Goal: Task Accomplishment & Management: Manage account settings

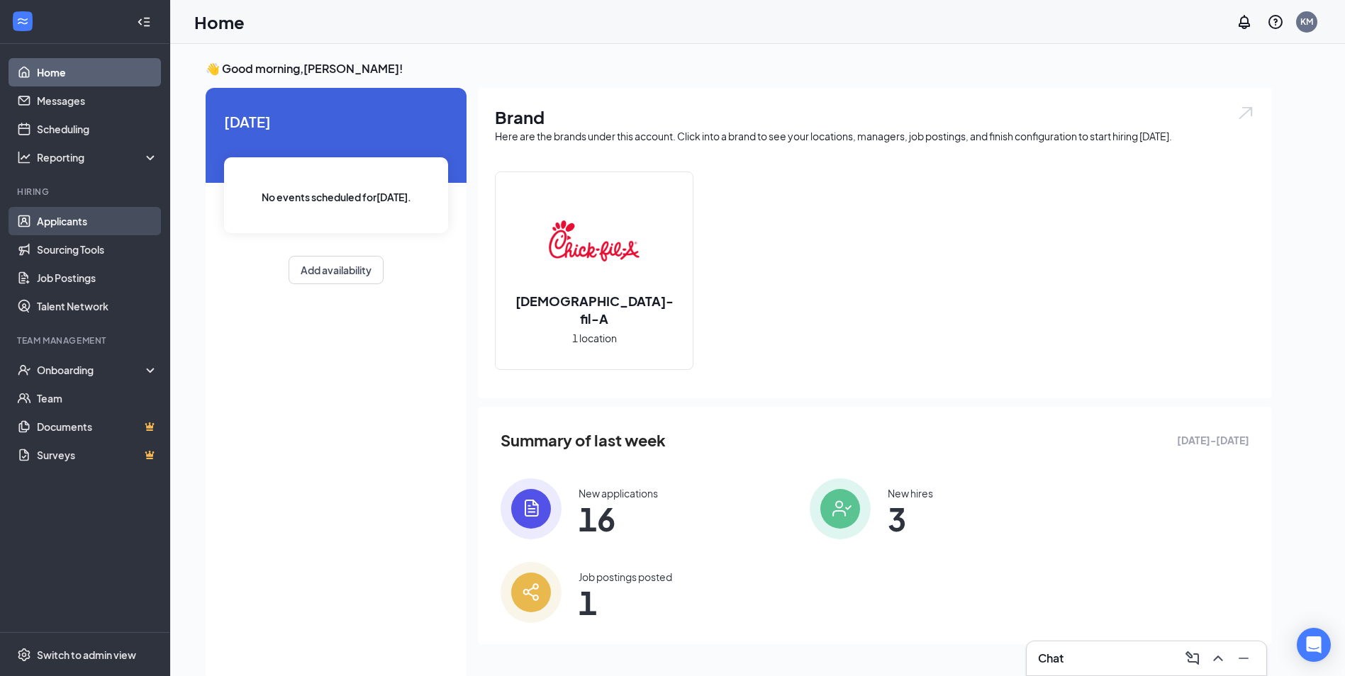
click at [84, 218] on link "Applicants" at bounding box center [97, 221] width 121 height 28
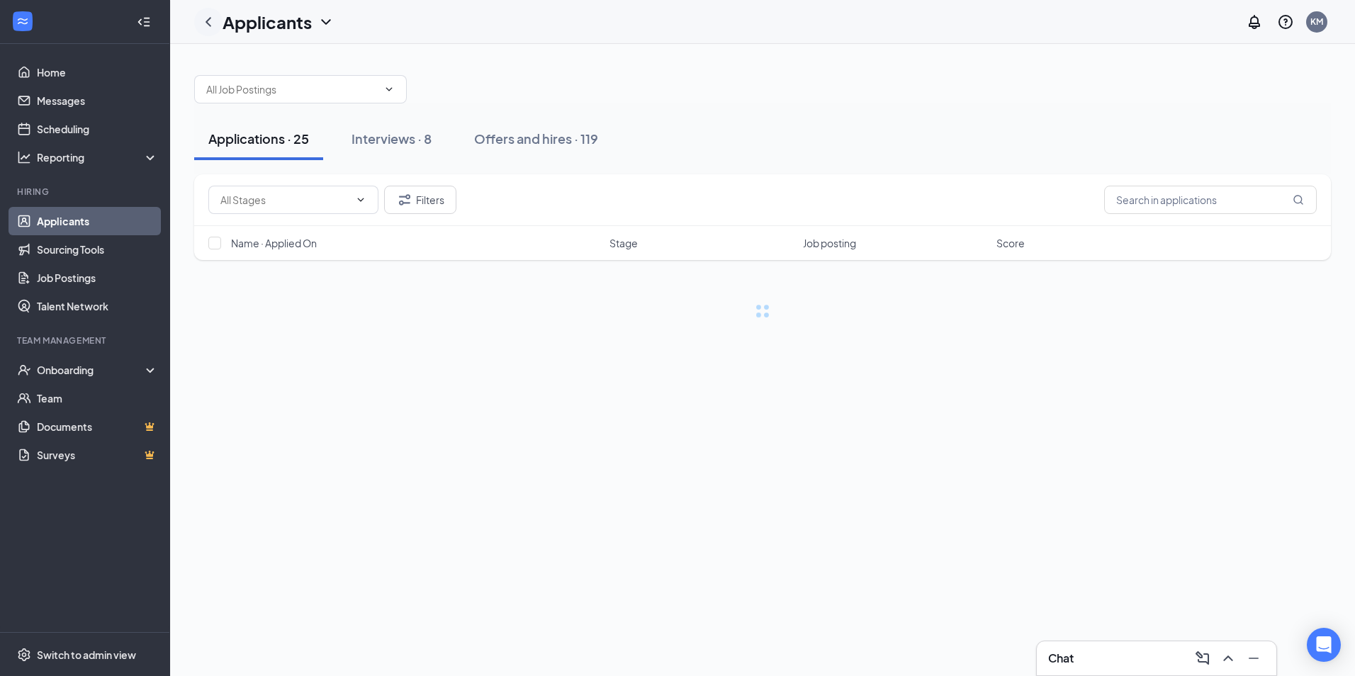
click at [213, 16] on icon "ChevronLeft" at bounding box center [208, 21] width 17 height 17
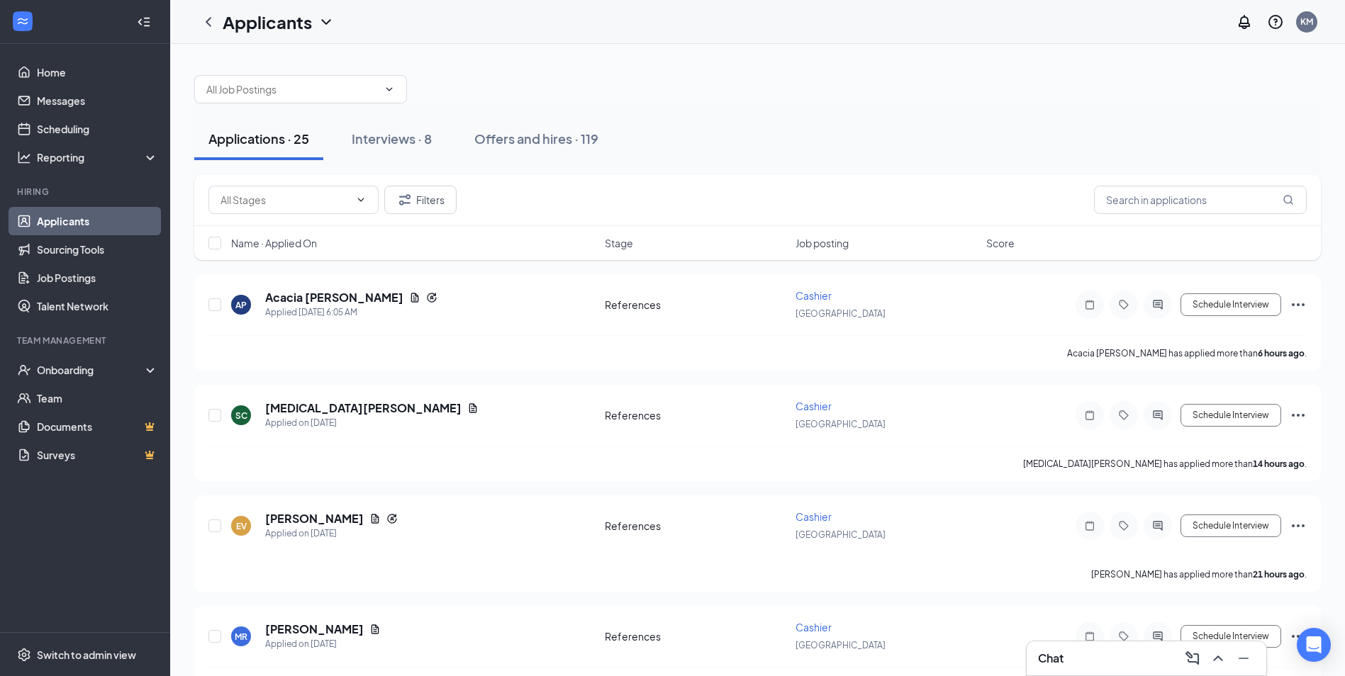
click at [330, 16] on icon "ChevronDown" at bounding box center [326, 21] width 17 height 17
click at [325, 22] on icon "ChevronDown" at bounding box center [325, 22] width 9 height 6
click at [325, 23] on icon "ChevronDown" at bounding box center [325, 22] width 9 height 6
click at [316, 95] on link "Archived applicants" at bounding box center [307, 93] width 153 height 14
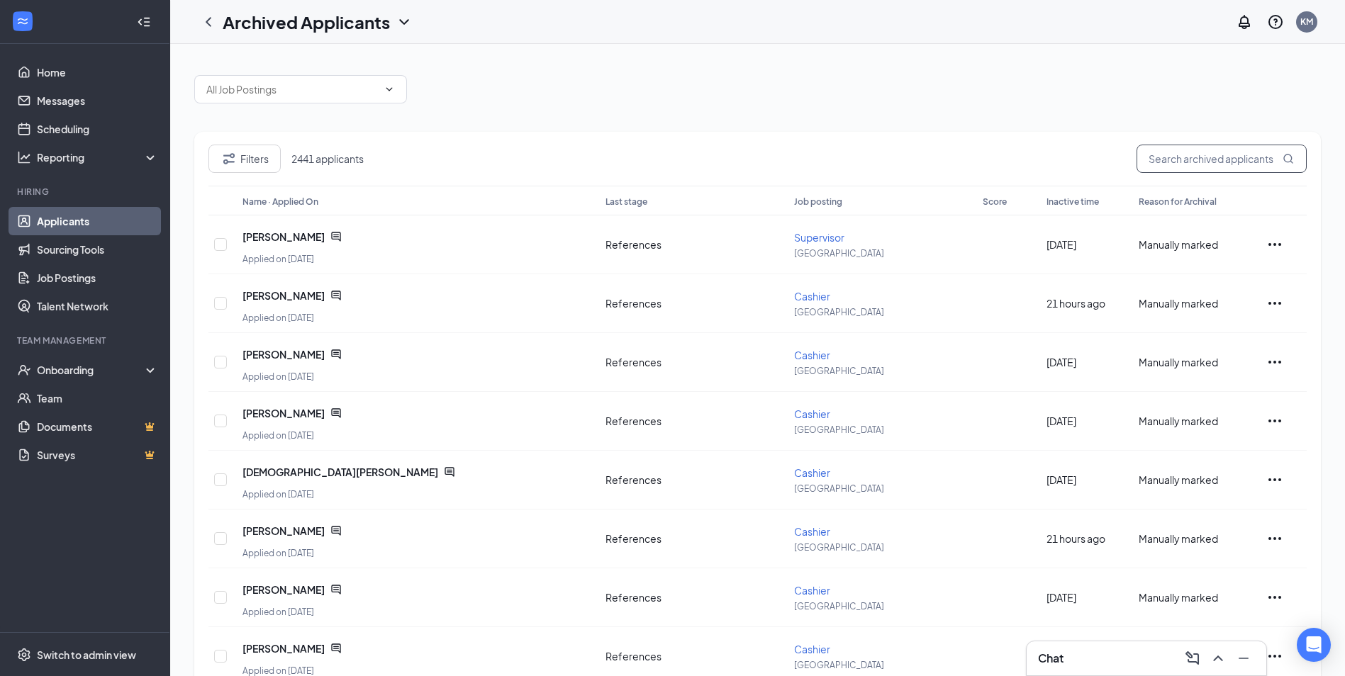
click at [1198, 160] on input "text" at bounding box center [1221, 159] width 170 height 28
click at [274, 162] on button "Filters" at bounding box center [244, 159] width 72 height 28
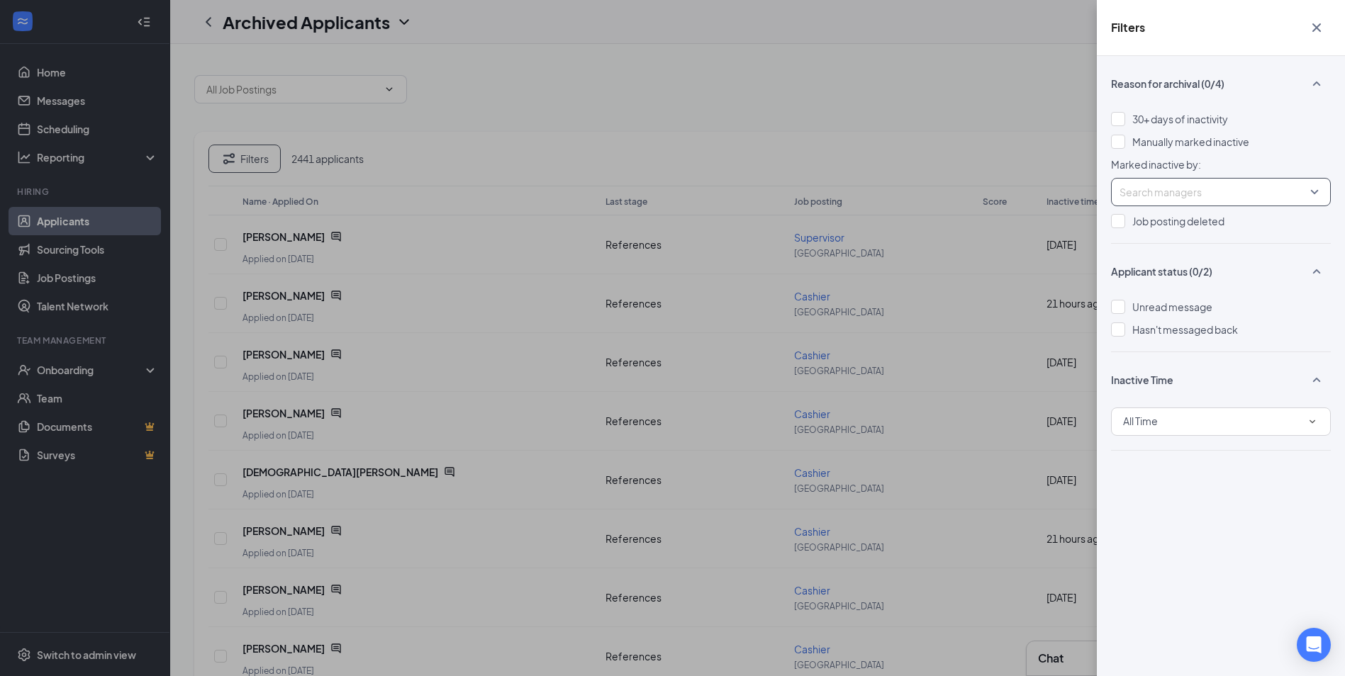
click at [1255, 192] on div at bounding box center [1213, 192] width 198 height 23
click at [1314, 192] on div "Search managers" at bounding box center [1221, 192] width 220 height 28
click at [1070, 59] on div "Filters Reason for archival (0/4) 30+ days of inactivity Manually marked inacti…" at bounding box center [672, 338] width 1345 height 676
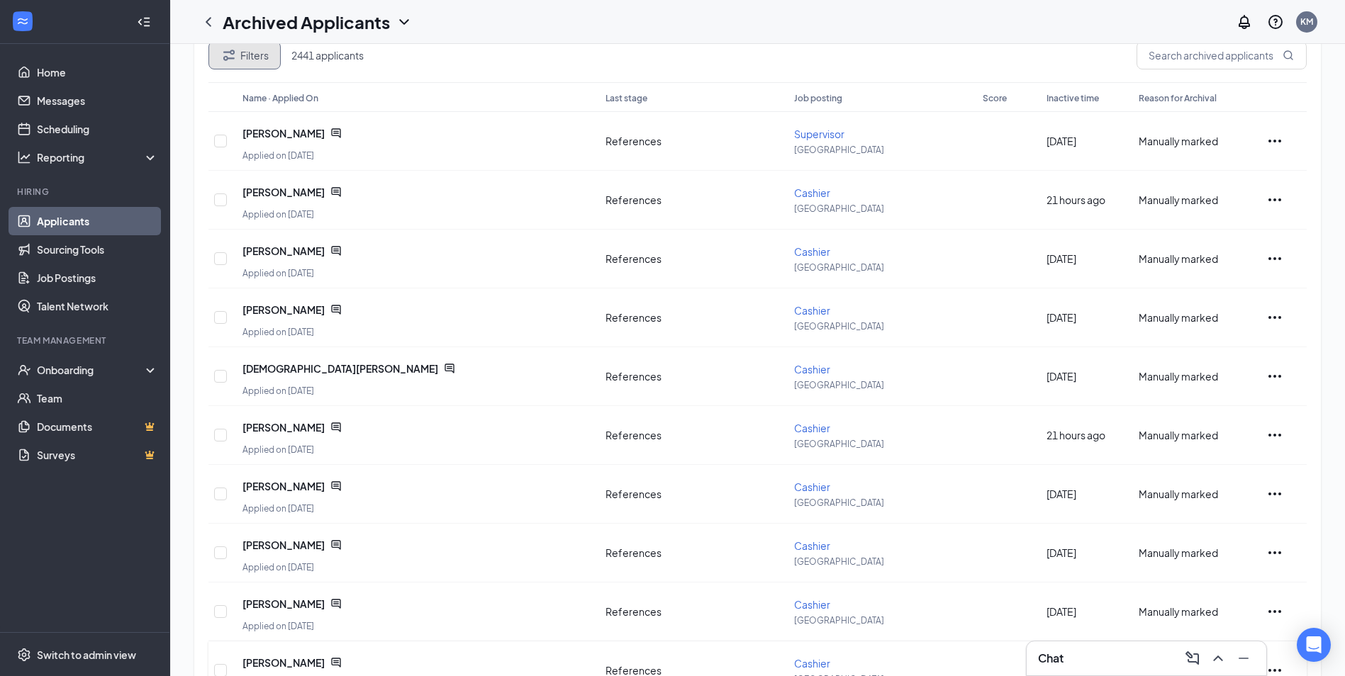
scroll to position [208, 0]
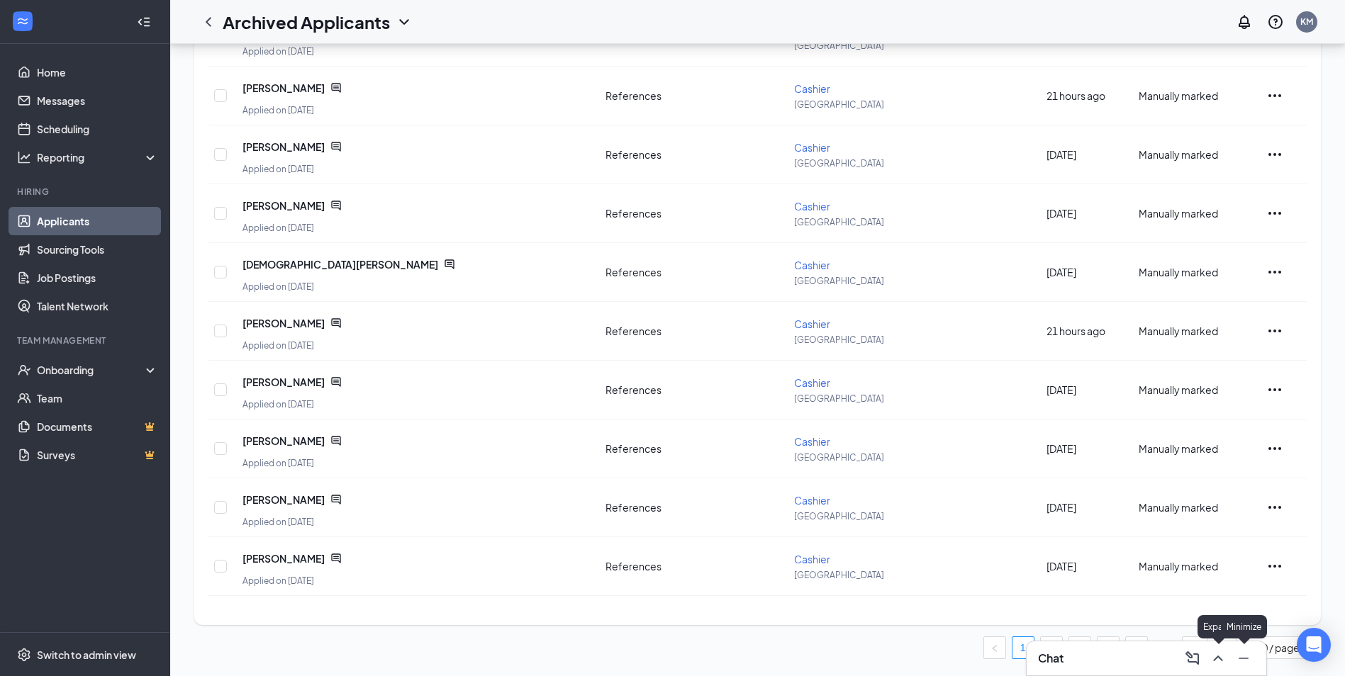
click at [1247, 659] on icon "Minimize" at bounding box center [1243, 658] width 17 height 17
click at [1049, 652] on link "2" at bounding box center [1050, 647] width 21 height 21
click at [1078, 650] on link "3" at bounding box center [1079, 647] width 21 height 21
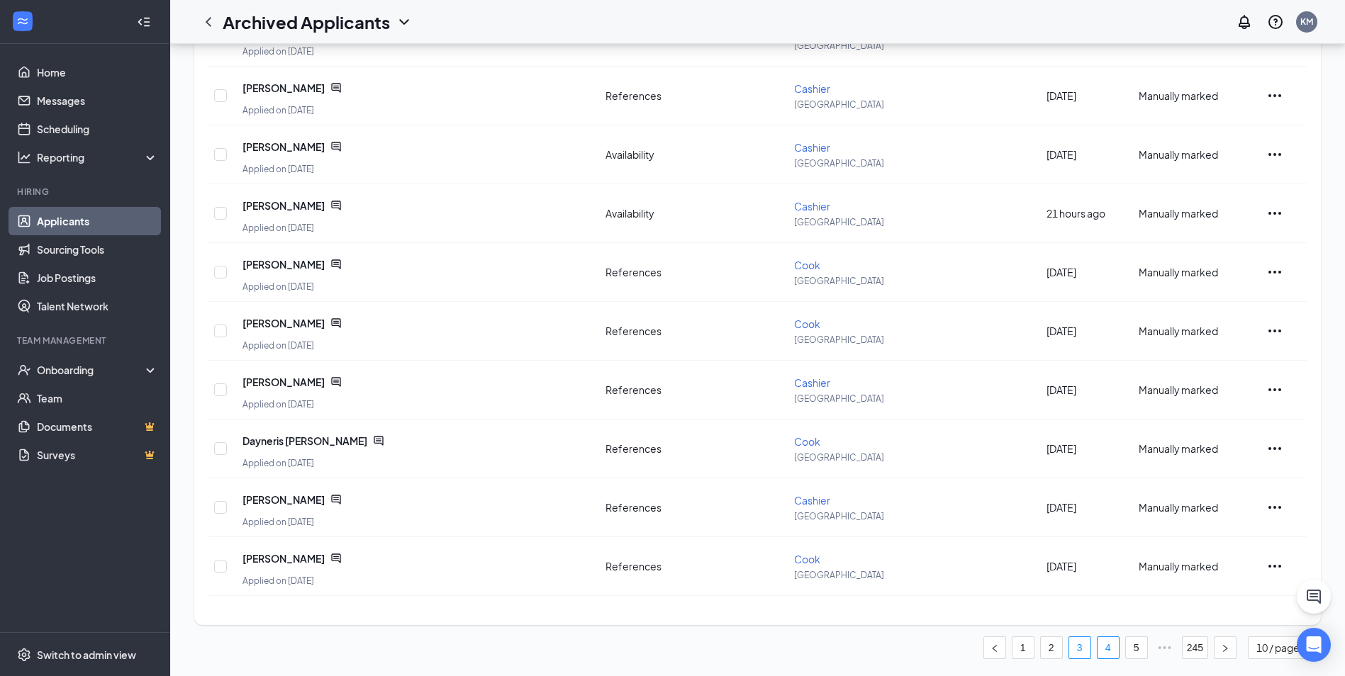
click at [1108, 653] on link "4" at bounding box center [1107, 647] width 21 height 21
click at [1100, 648] on link "5" at bounding box center [1107, 647] width 21 height 21
click at [1107, 646] on link "6" at bounding box center [1107, 647] width 21 height 21
click at [1112, 651] on link "7" at bounding box center [1107, 647] width 21 height 21
click at [1106, 647] on link "8" at bounding box center [1107, 647] width 21 height 21
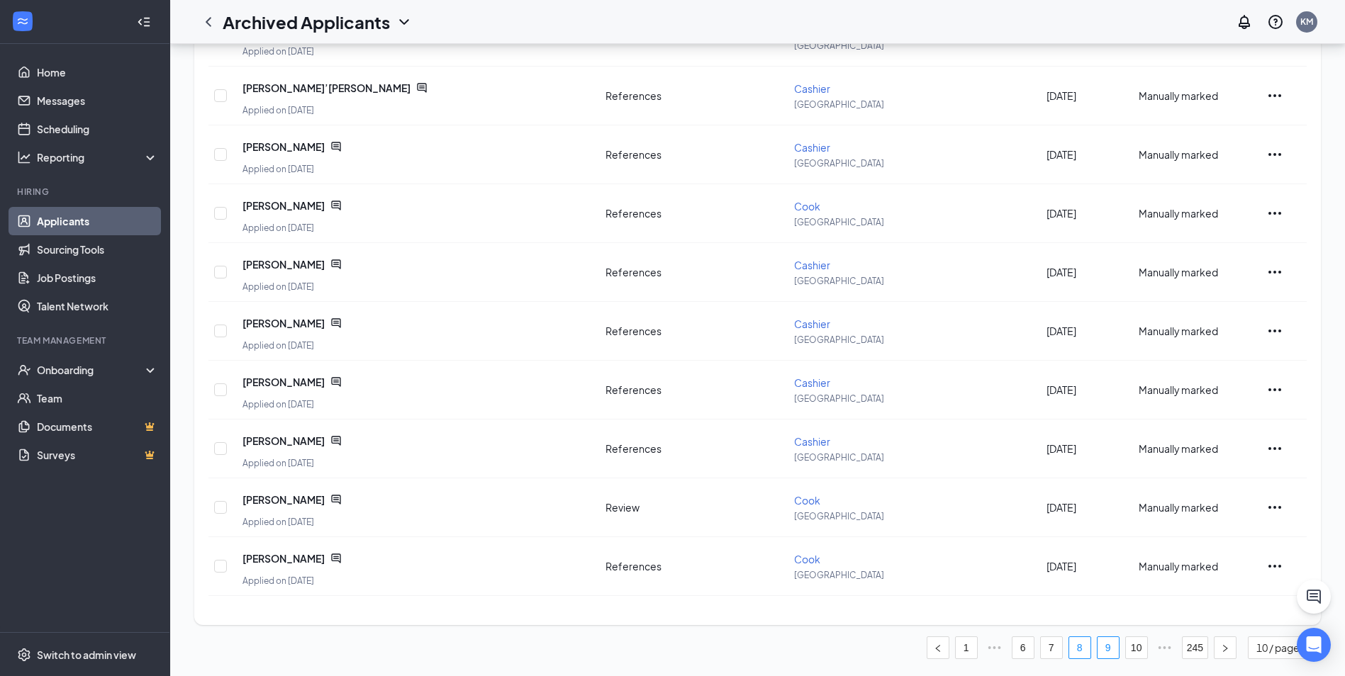
click at [1106, 646] on link "9" at bounding box center [1107, 647] width 21 height 21
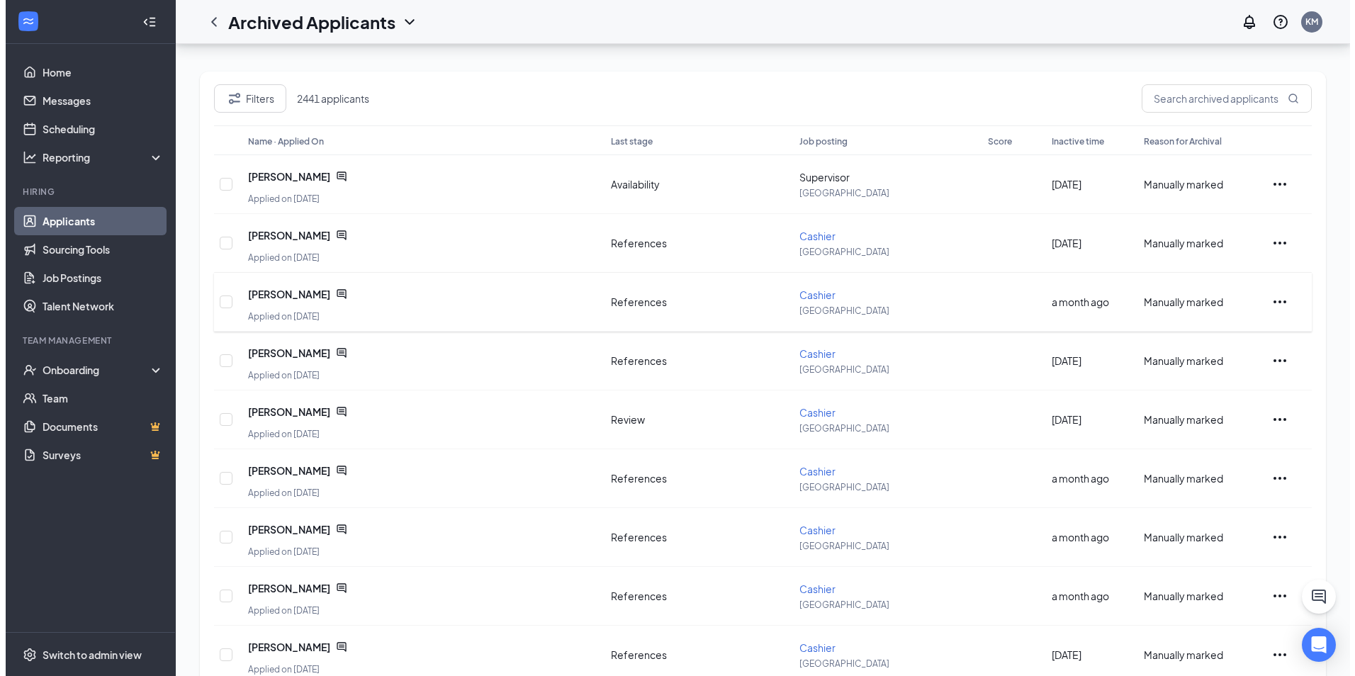
scroll to position [0, 0]
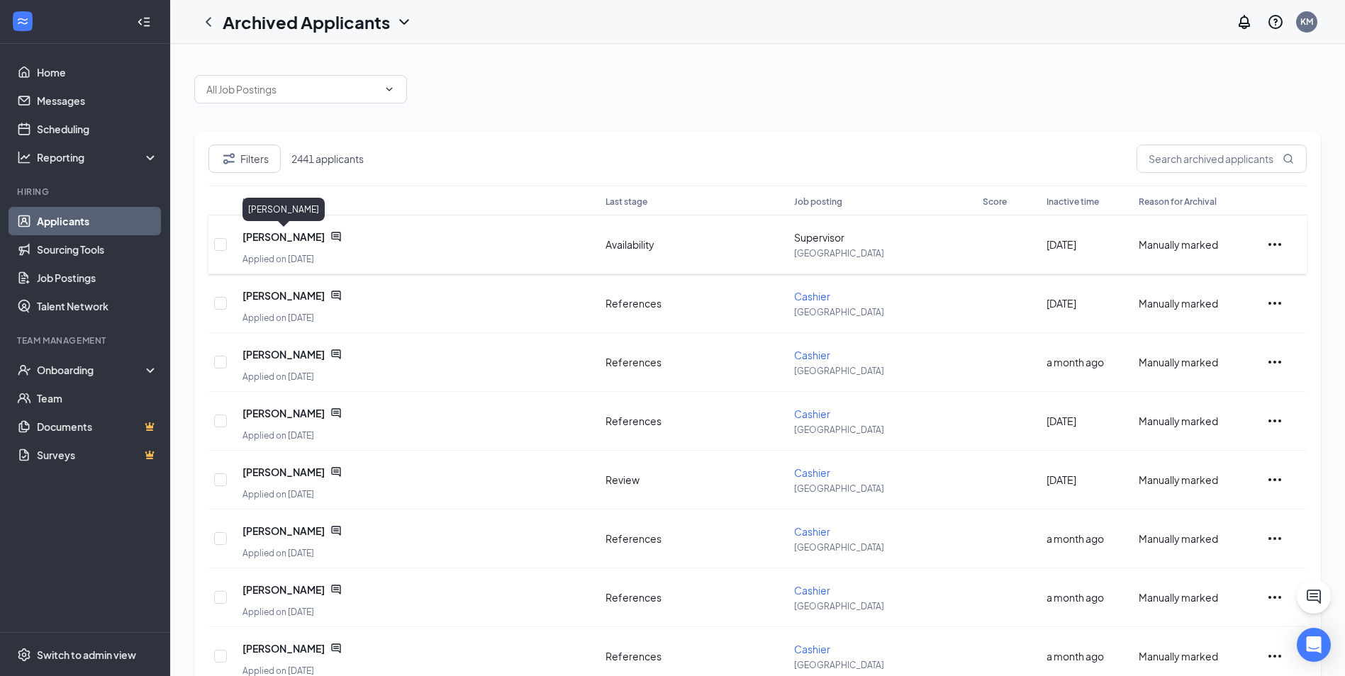
click at [271, 236] on span "[PERSON_NAME]" at bounding box center [283, 237] width 82 height 14
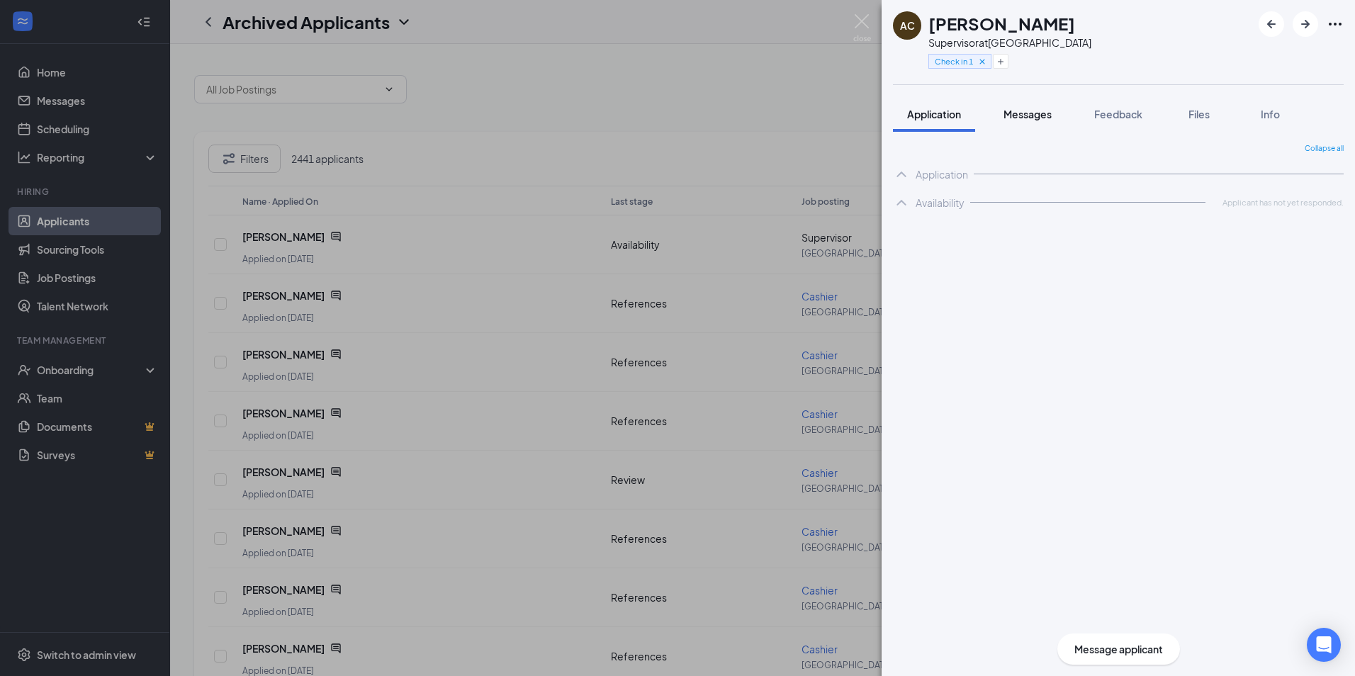
click at [1017, 111] on span "Messages" at bounding box center [1028, 114] width 48 height 13
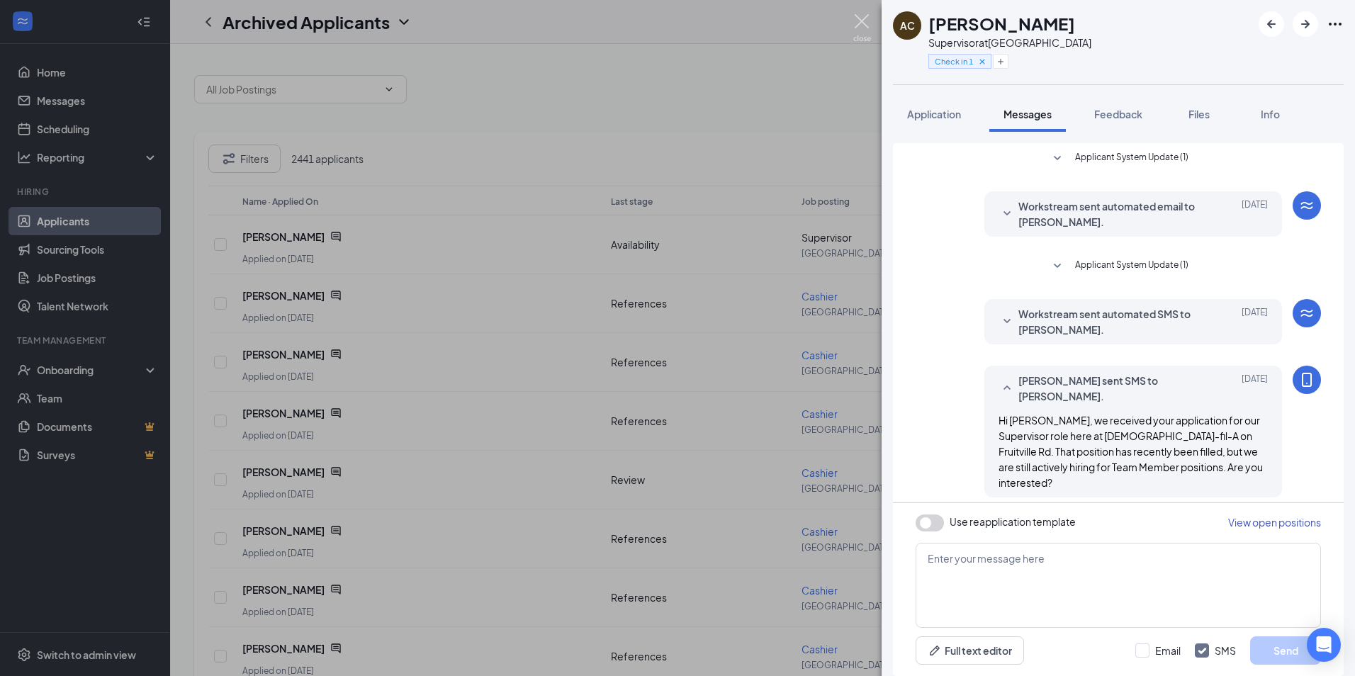
click at [870, 25] on img at bounding box center [862, 28] width 18 height 28
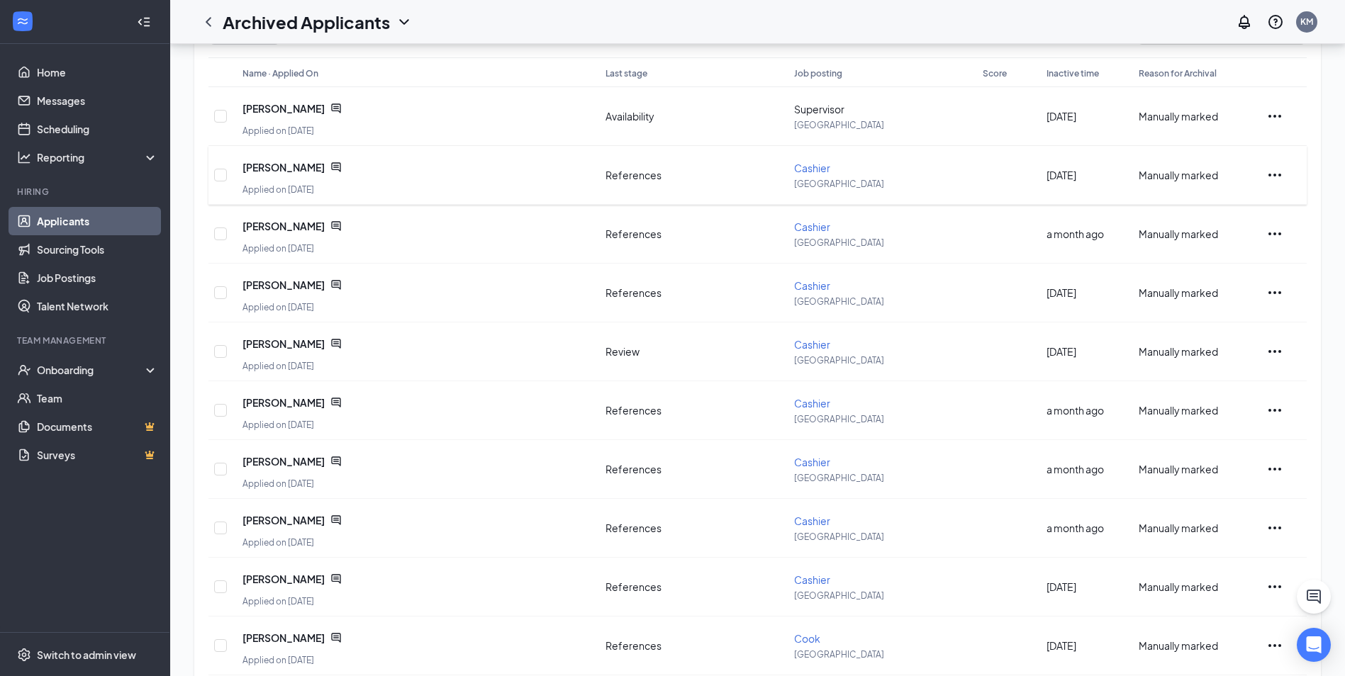
scroll to position [208, 0]
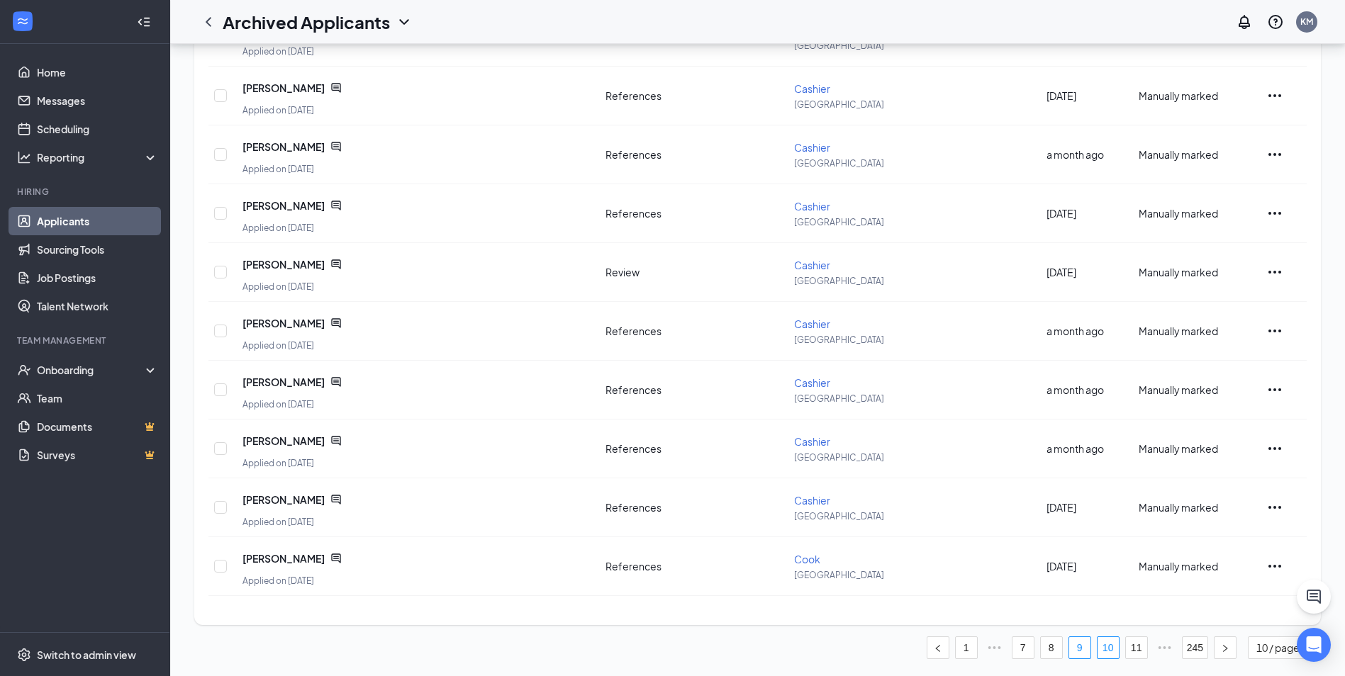
click at [1109, 649] on link "10" at bounding box center [1107, 647] width 21 height 21
click at [1106, 646] on link "11" at bounding box center [1107, 647] width 21 height 21
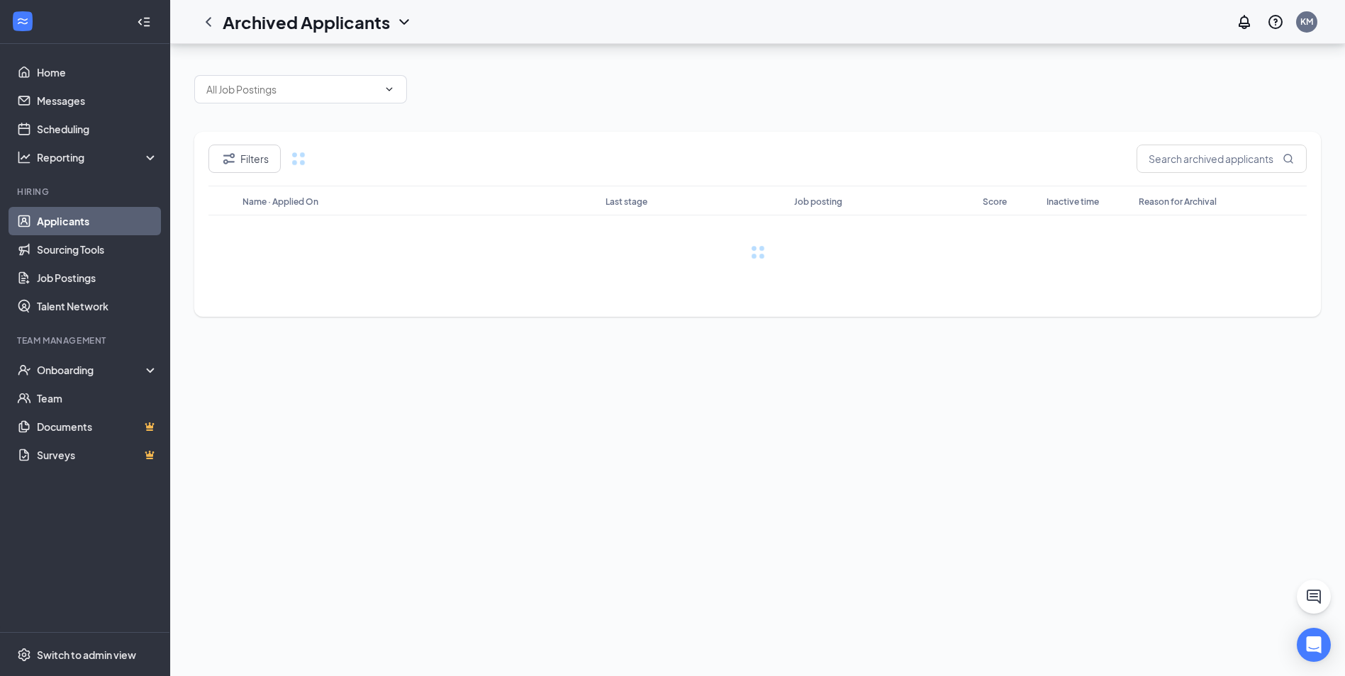
scroll to position [0, 0]
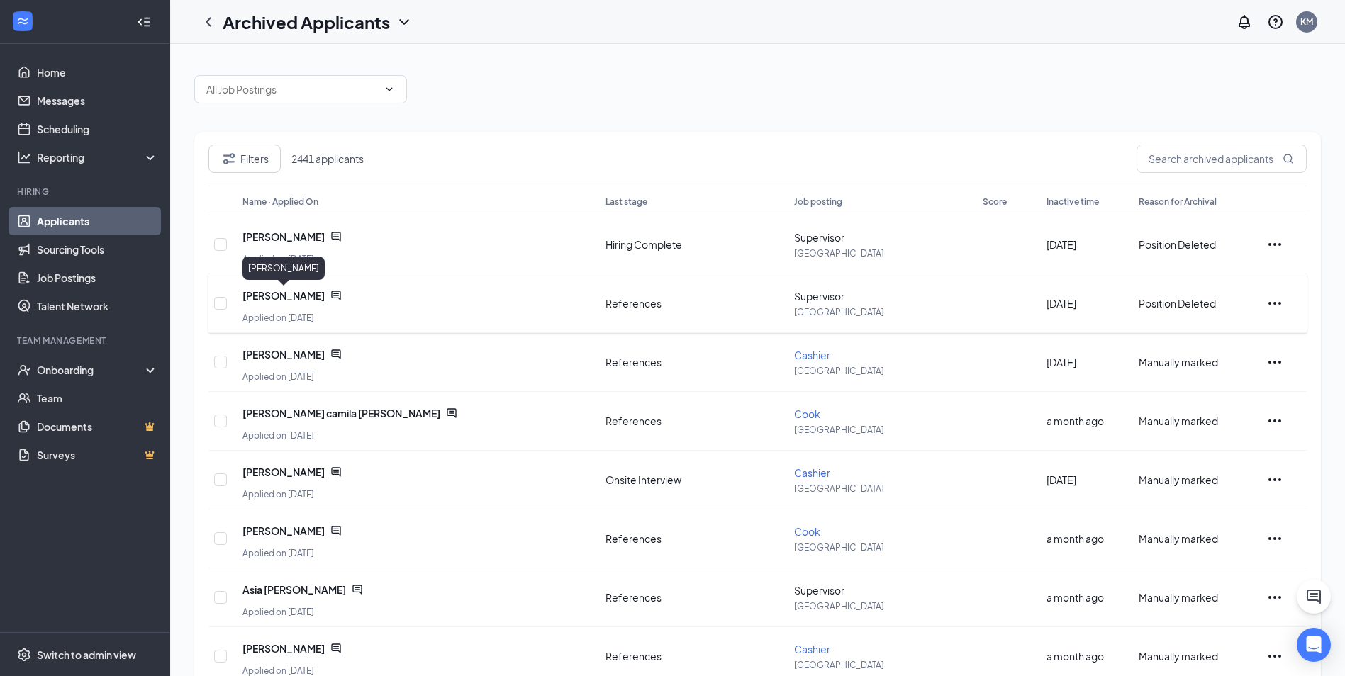
click at [272, 291] on span "[PERSON_NAME]" at bounding box center [283, 295] width 82 height 14
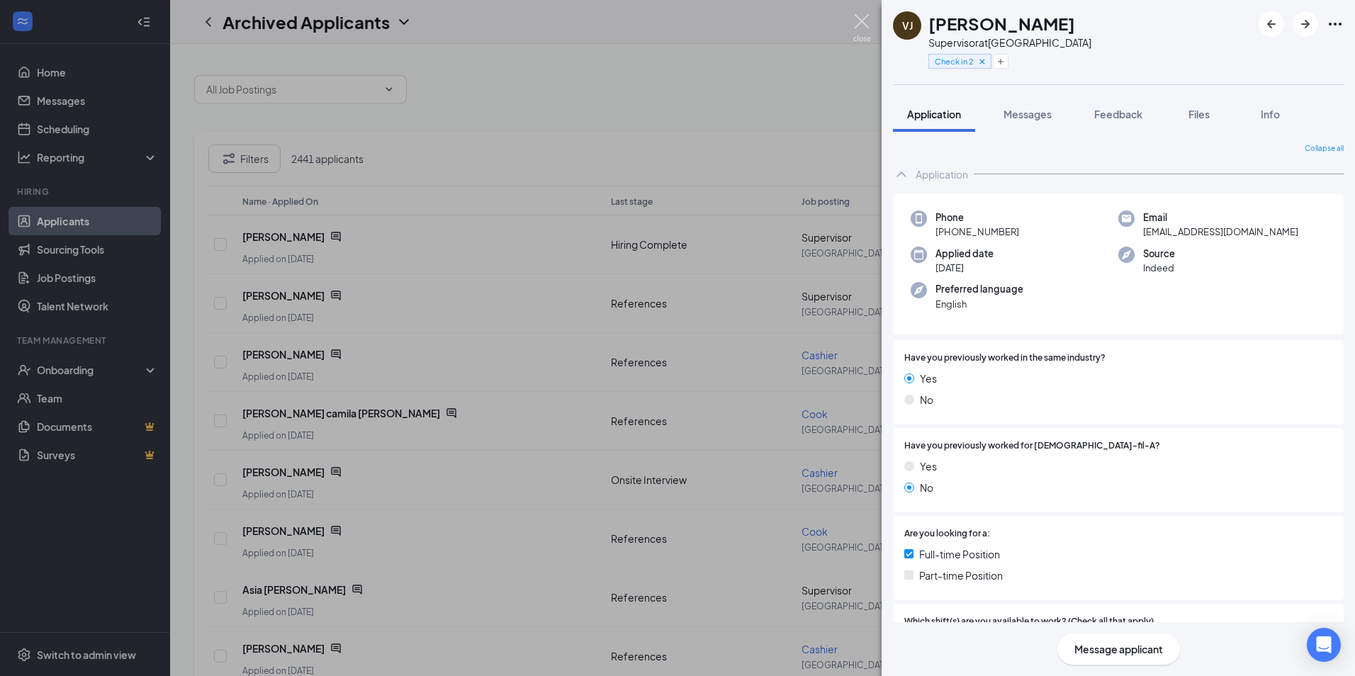
click at [864, 16] on img at bounding box center [862, 28] width 18 height 28
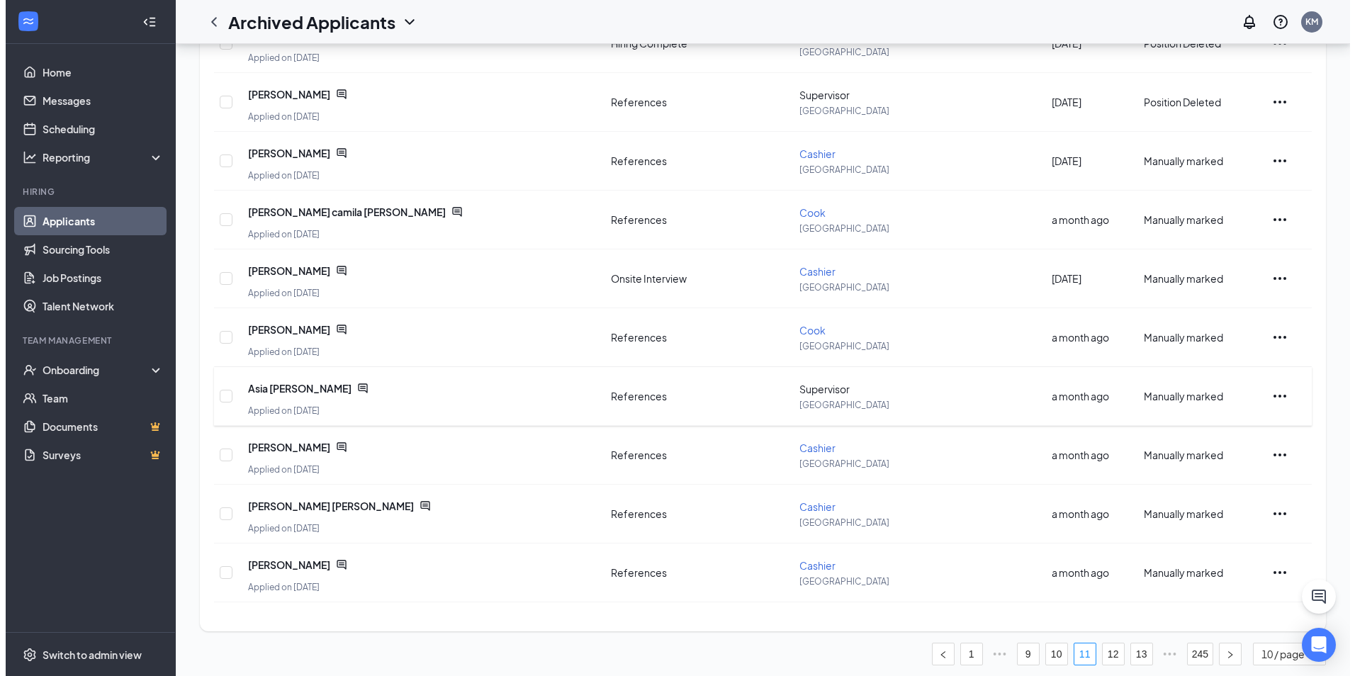
scroll to position [208, 0]
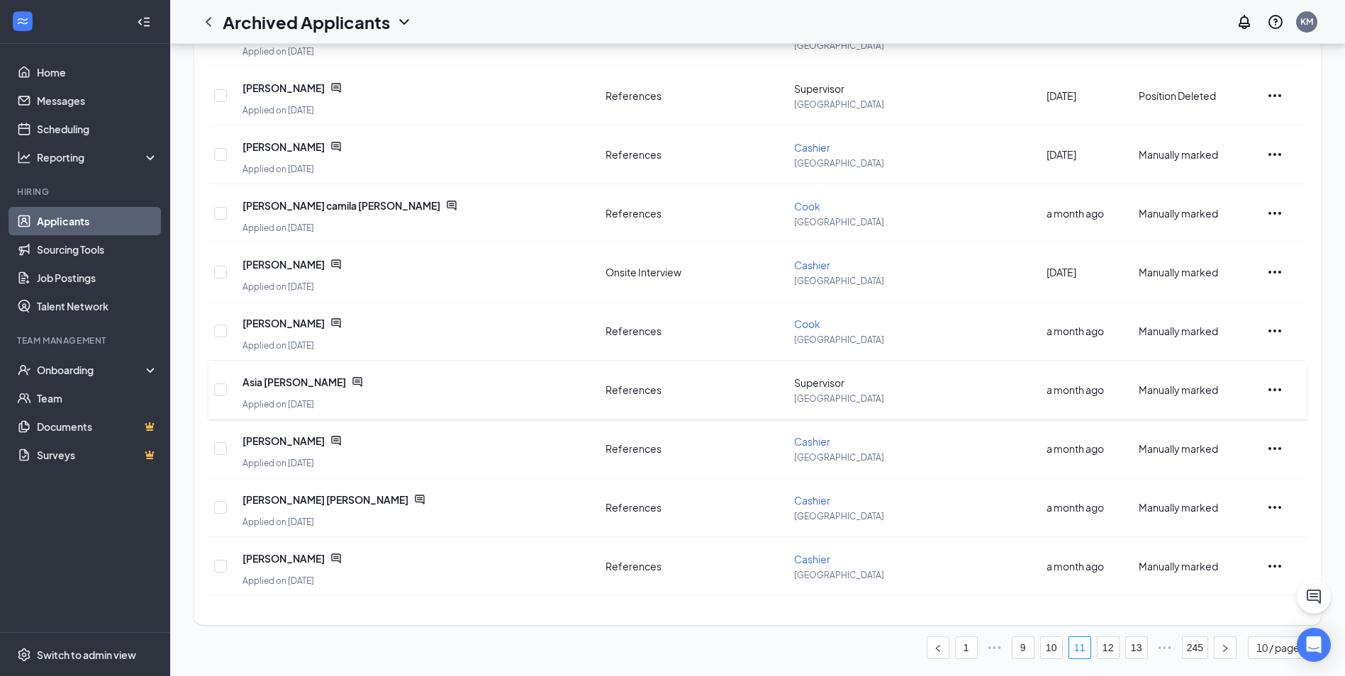
click at [274, 381] on span "Asia [PERSON_NAME]" at bounding box center [293, 382] width 103 height 14
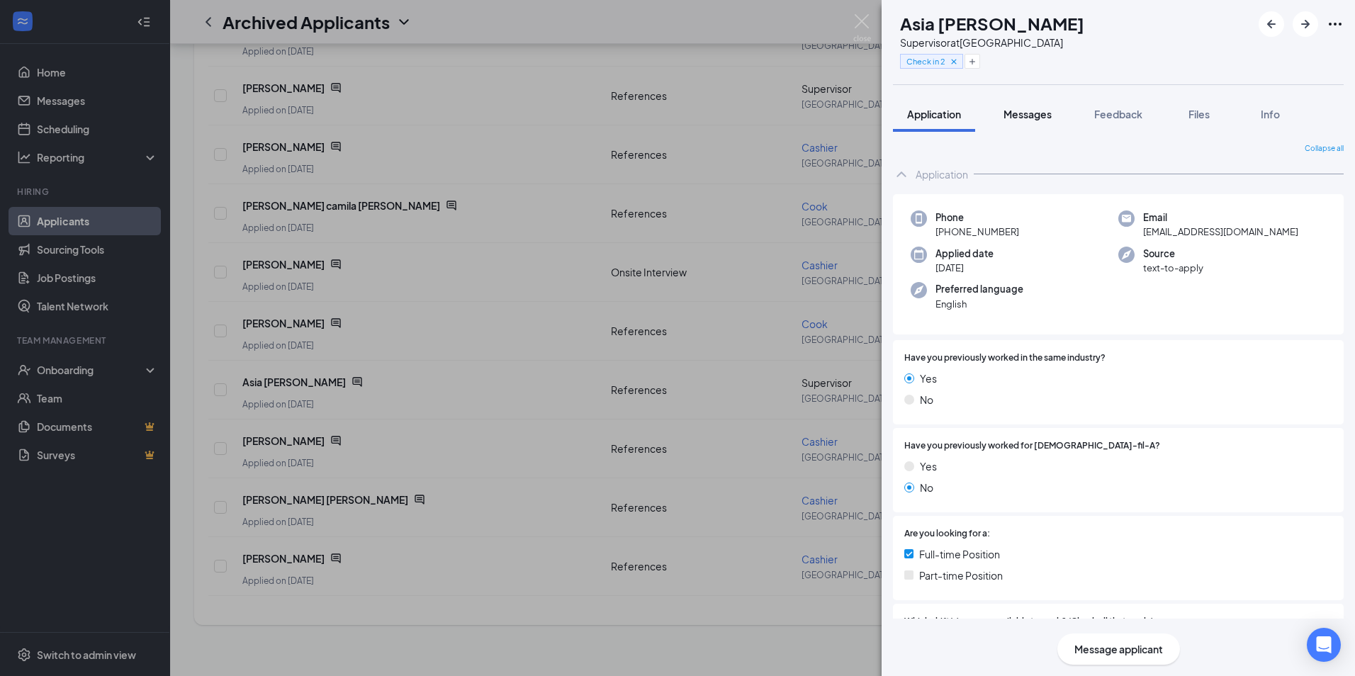
click at [1031, 120] on div "Messages" at bounding box center [1028, 114] width 48 height 14
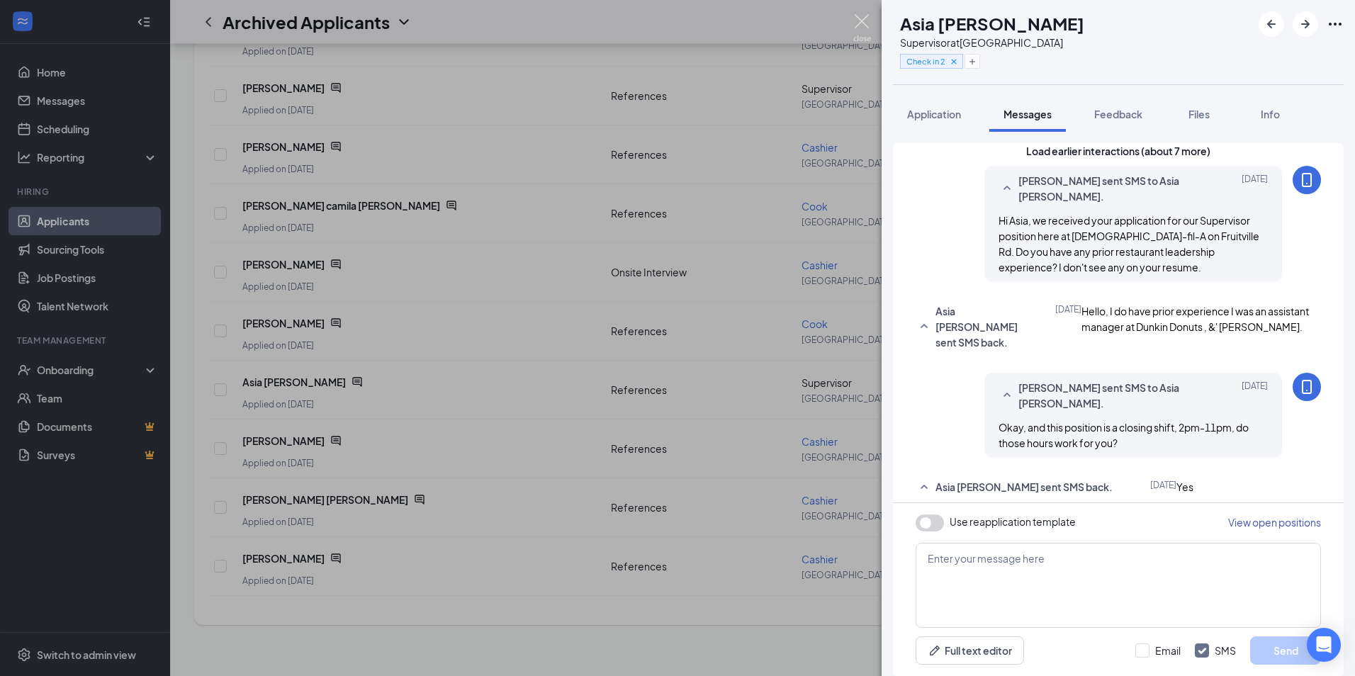
click at [860, 15] on img at bounding box center [862, 28] width 18 height 28
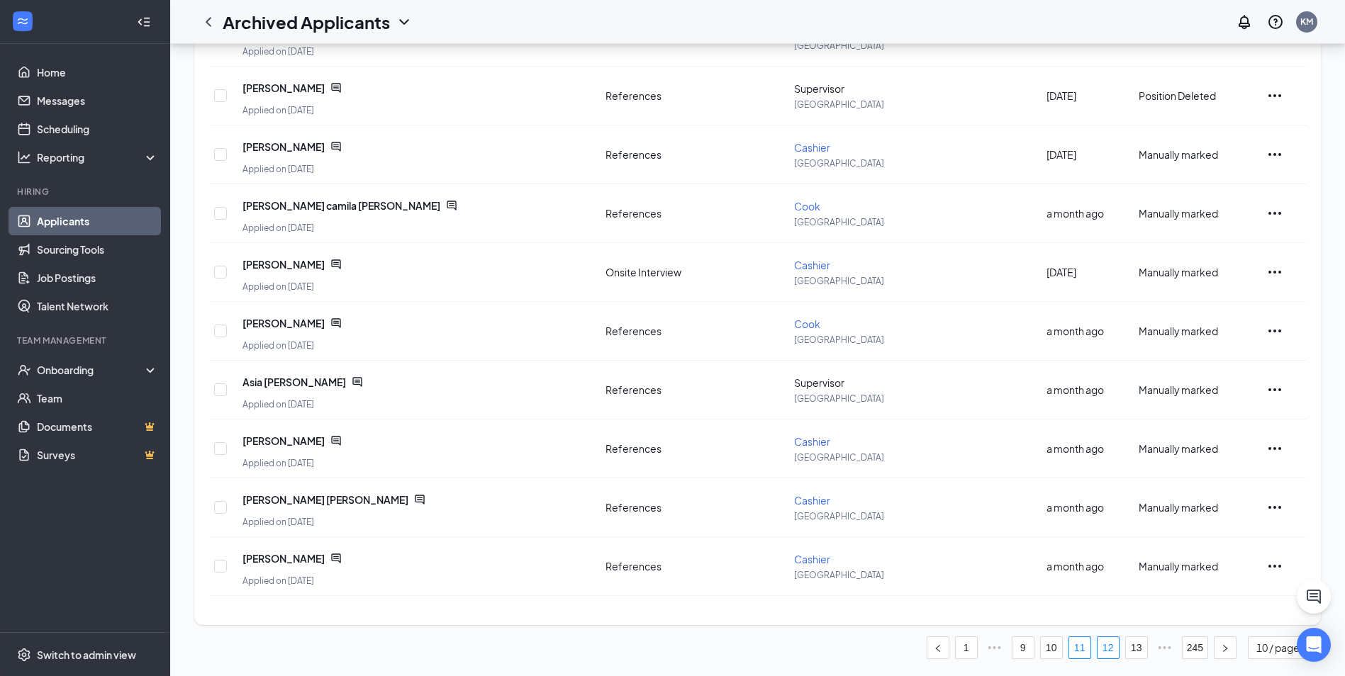
click at [1110, 644] on link "12" at bounding box center [1107, 647] width 21 height 21
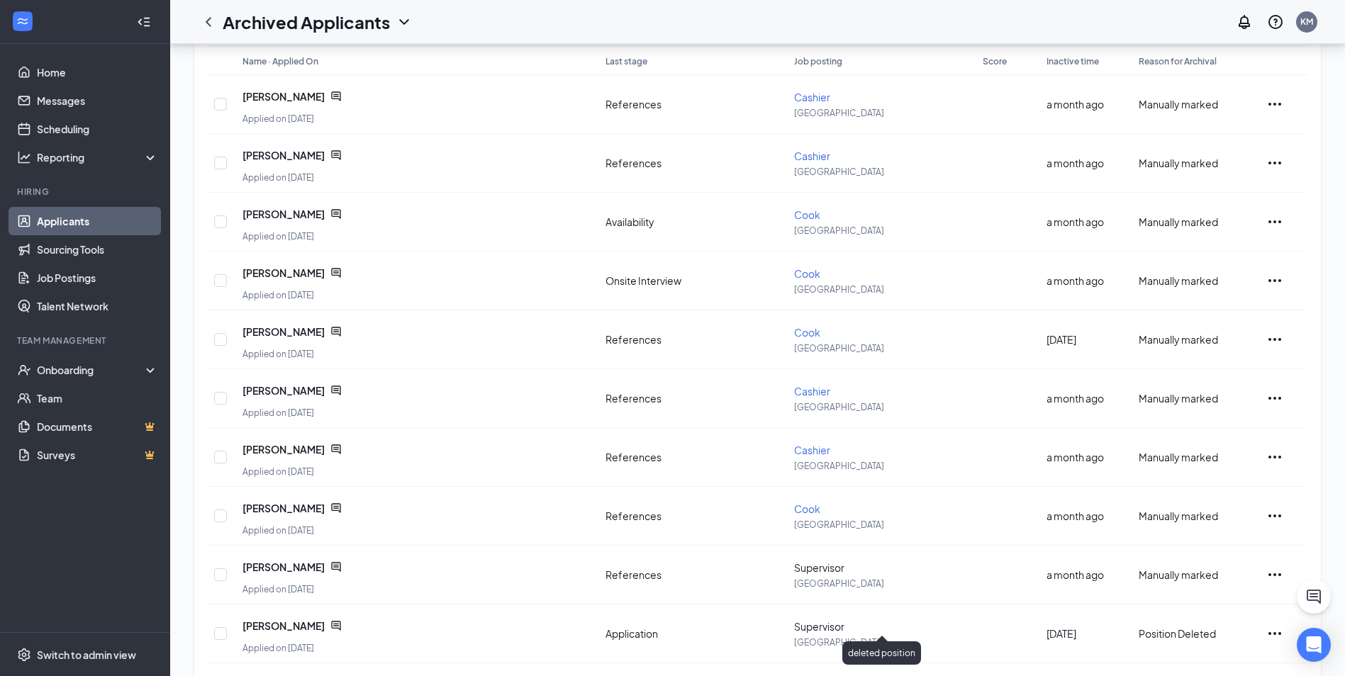
scroll to position [208, 0]
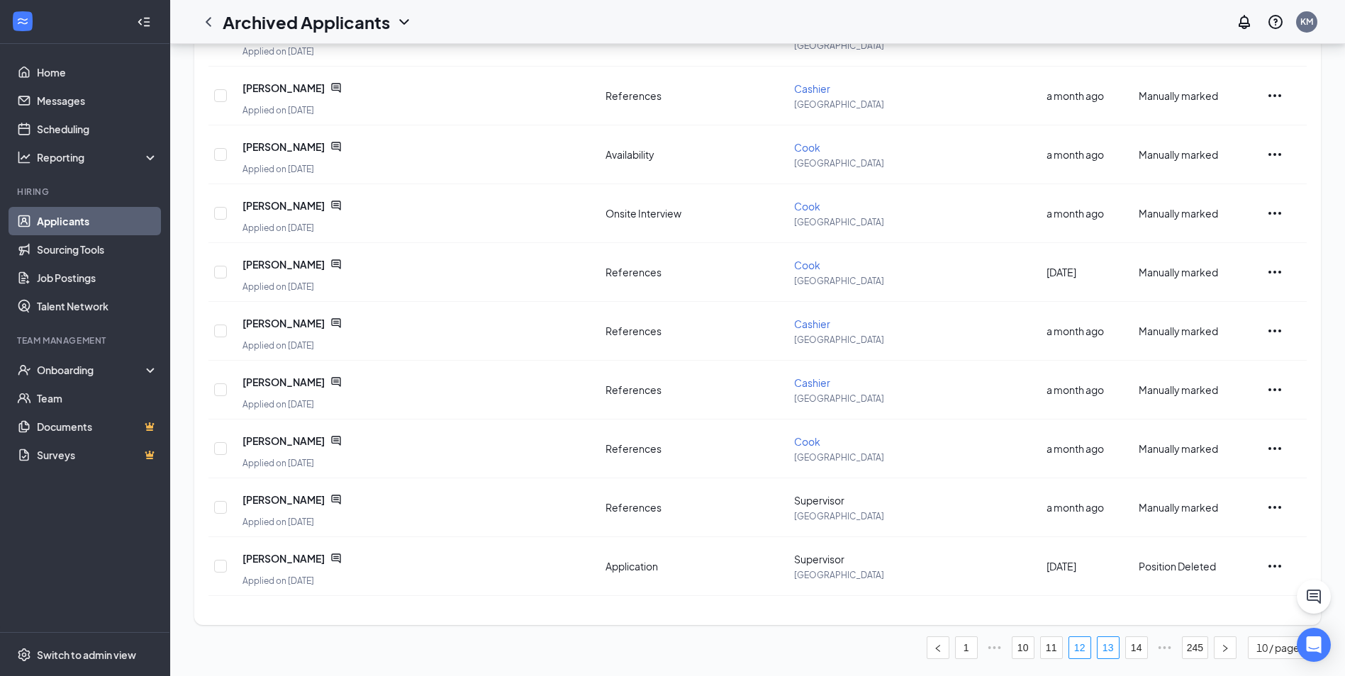
click at [1112, 653] on link "13" at bounding box center [1107, 647] width 21 height 21
click at [1106, 651] on link "14" at bounding box center [1107, 647] width 21 height 21
click at [1111, 651] on link "15" at bounding box center [1107, 647] width 21 height 21
click at [1094, 644] on ul "1 ••• 13 14 15 16 17 ••• 245 10 / page" at bounding box center [757, 647] width 1126 height 23
click at [1102, 644] on link "16" at bounding box center [1107, 647] width 21 height 21
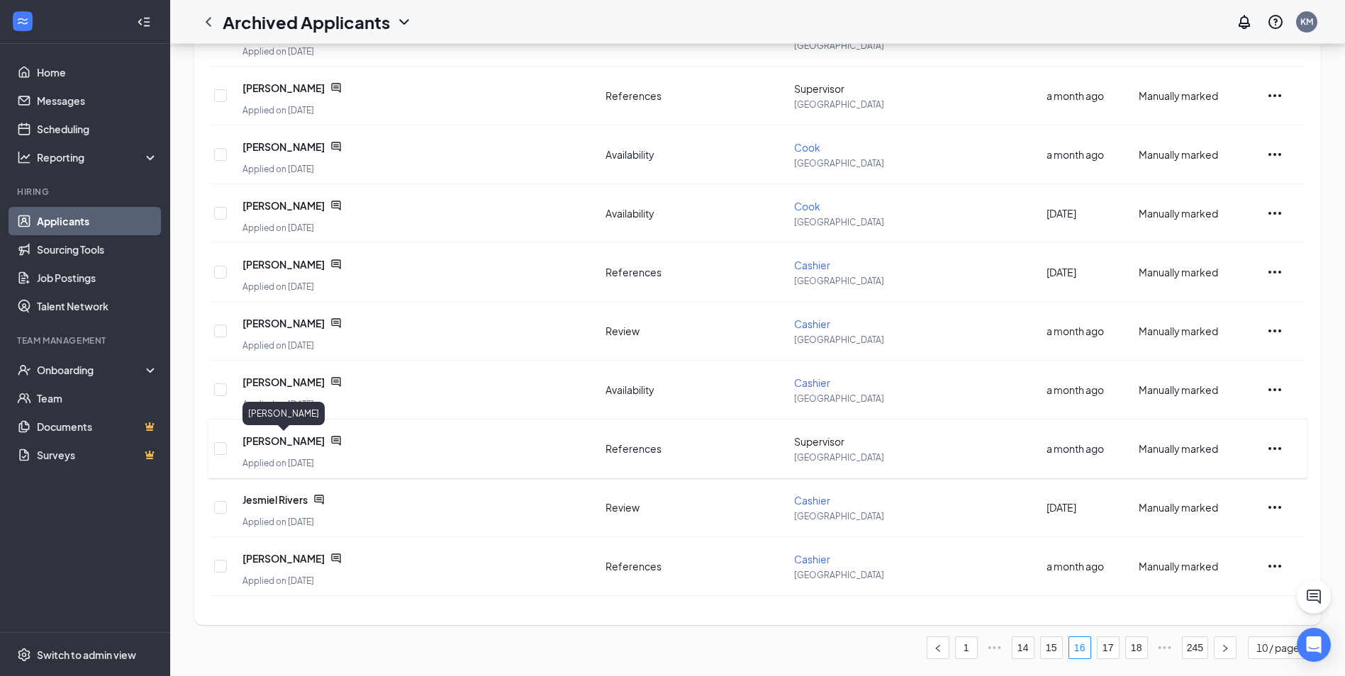
click at [280, 443] on span "[PERSON_NAME]" at bounding box center [283, 441] width 82 height 14
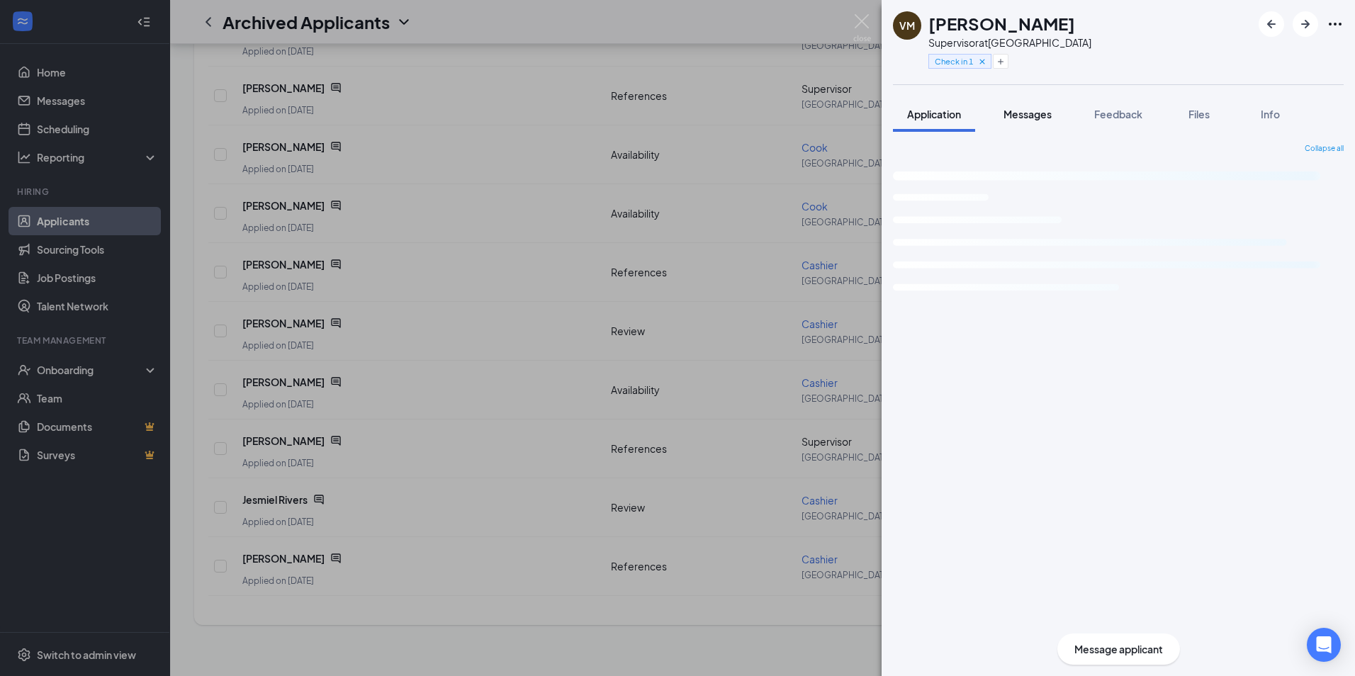
click at [1033, 123] on button "Messages" at bounding box center [1027, 113] width 77 height 35
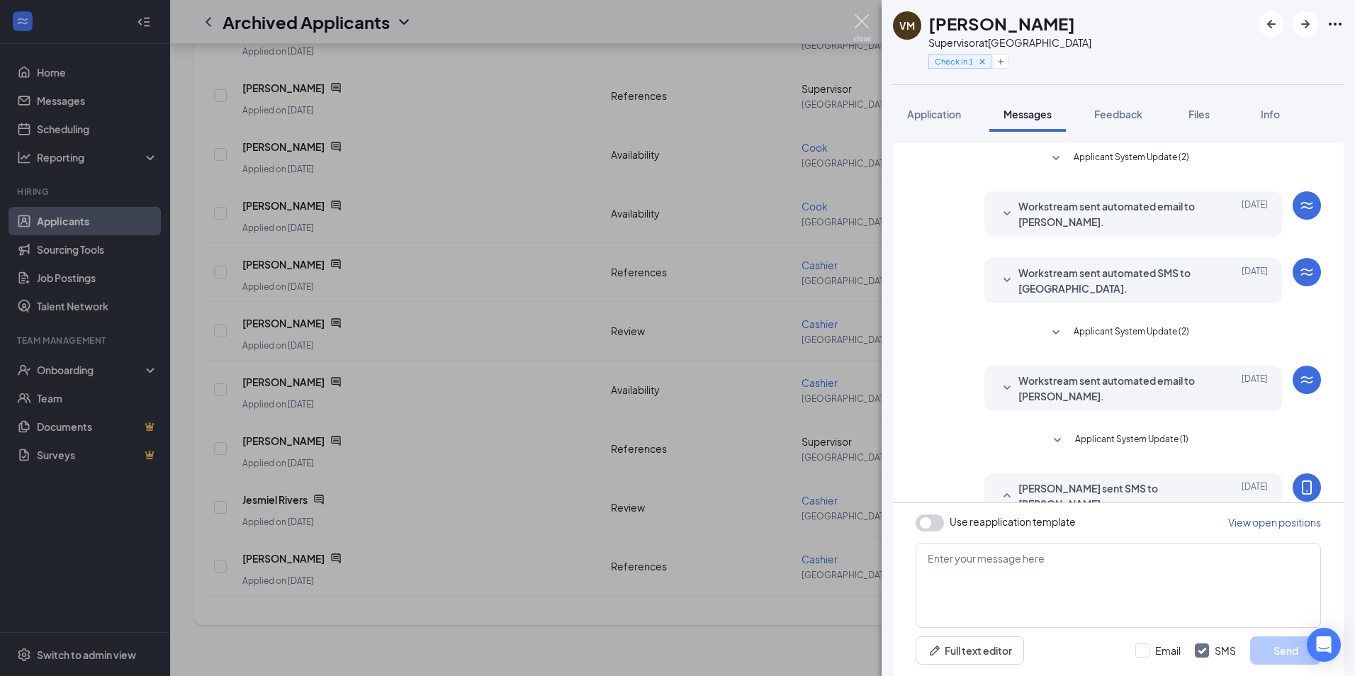
click at [868, 30] on img at bounding box center [862, 28] width 18 height 28
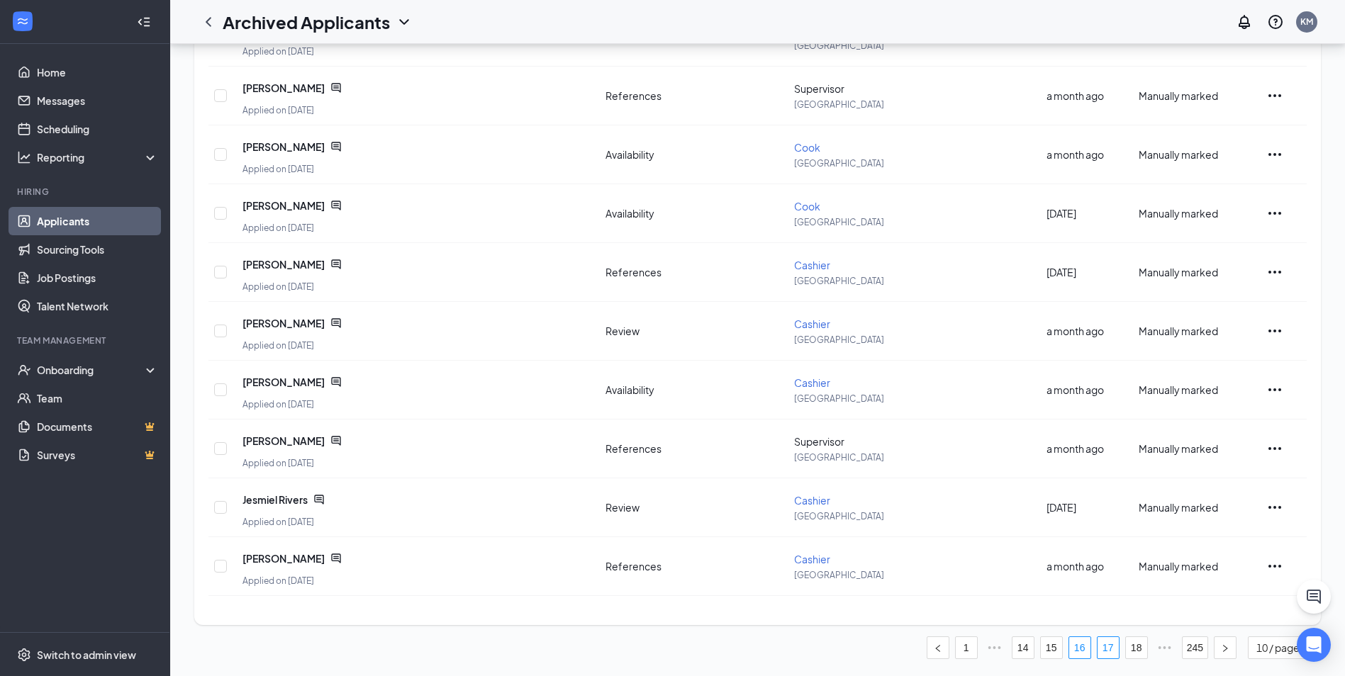
click at [1108, 645] on link "17" at bounding box center [1107, 647] width 21 height 21
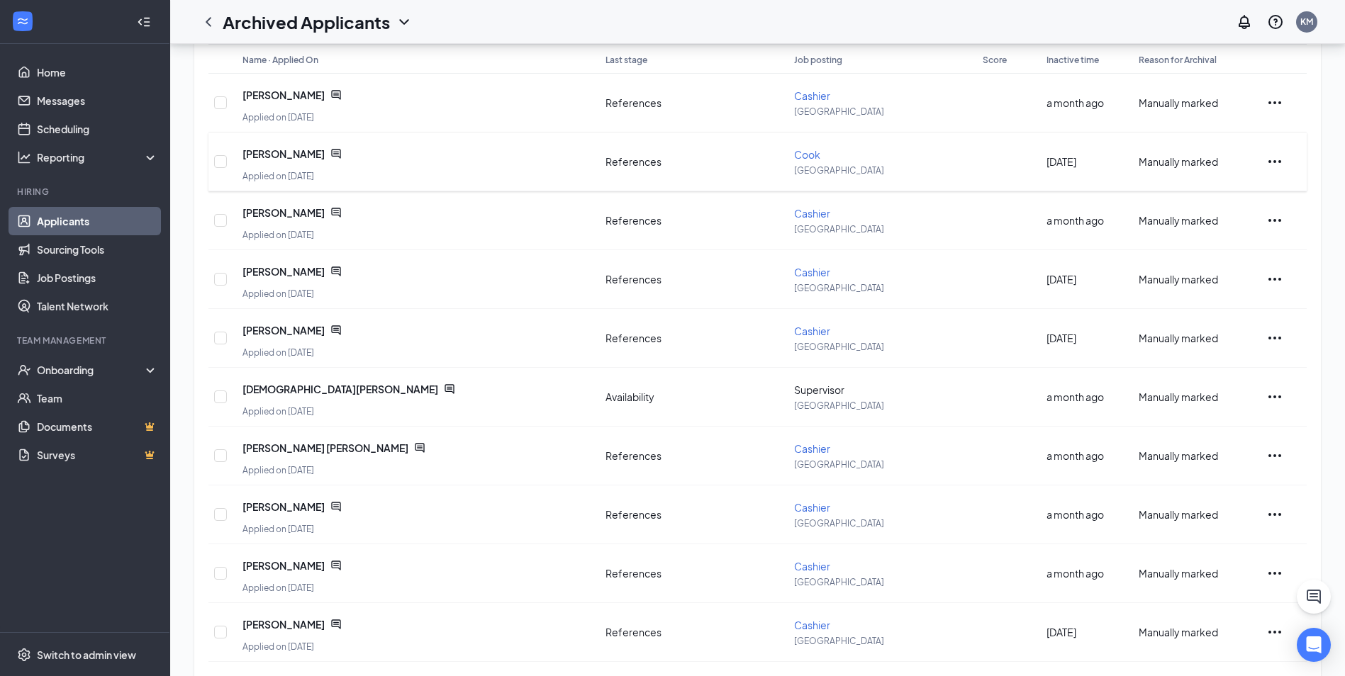
scroll to position [208, 0]
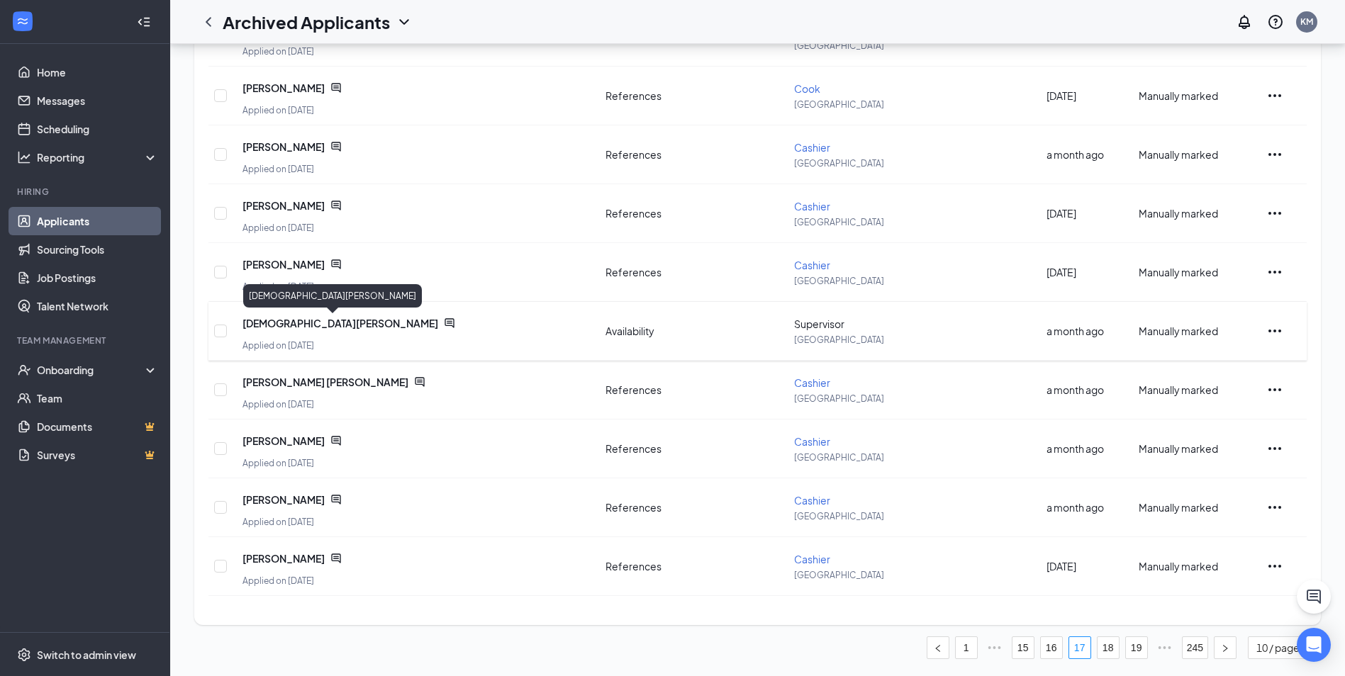
click at [291, 324] on span "[DEMOGRAPHIC_DATA][PERSON_NAME]" at bounding box center [340, 323] width 196 height 14
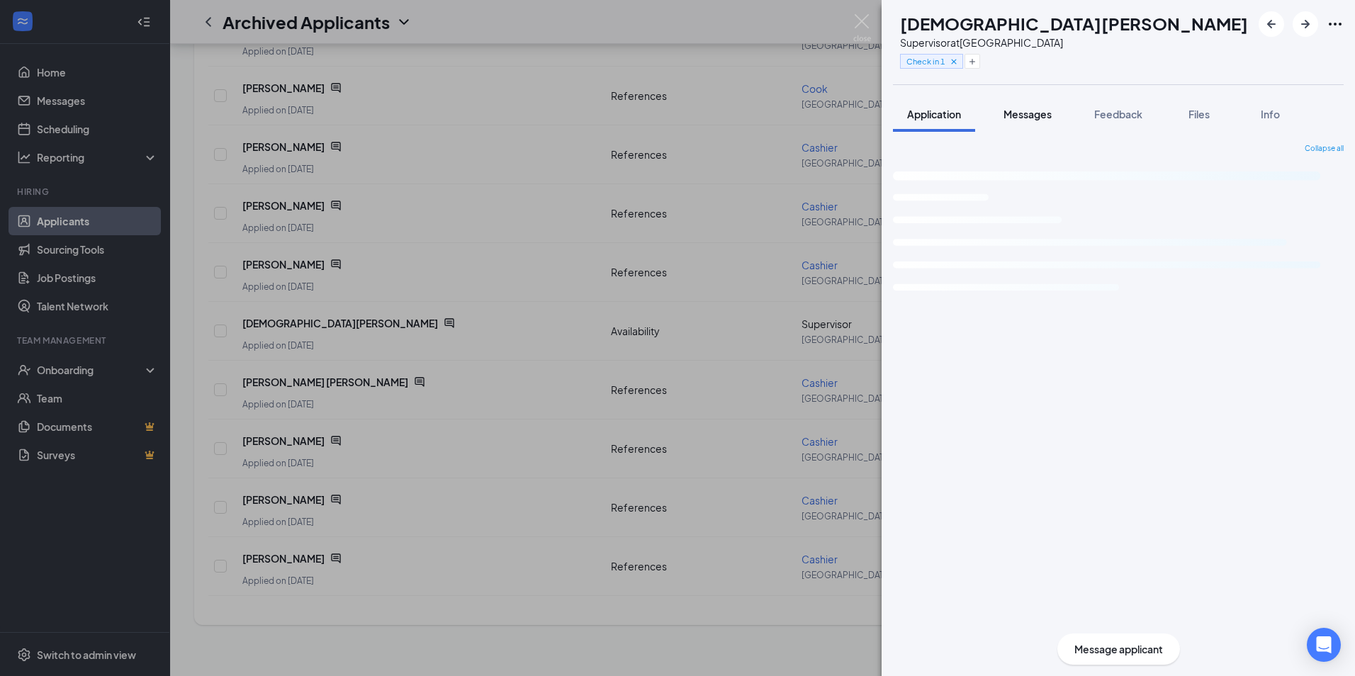
click at [1031, 110] on span "Messages" at bounding box center [1028, 114] width 48 height 13
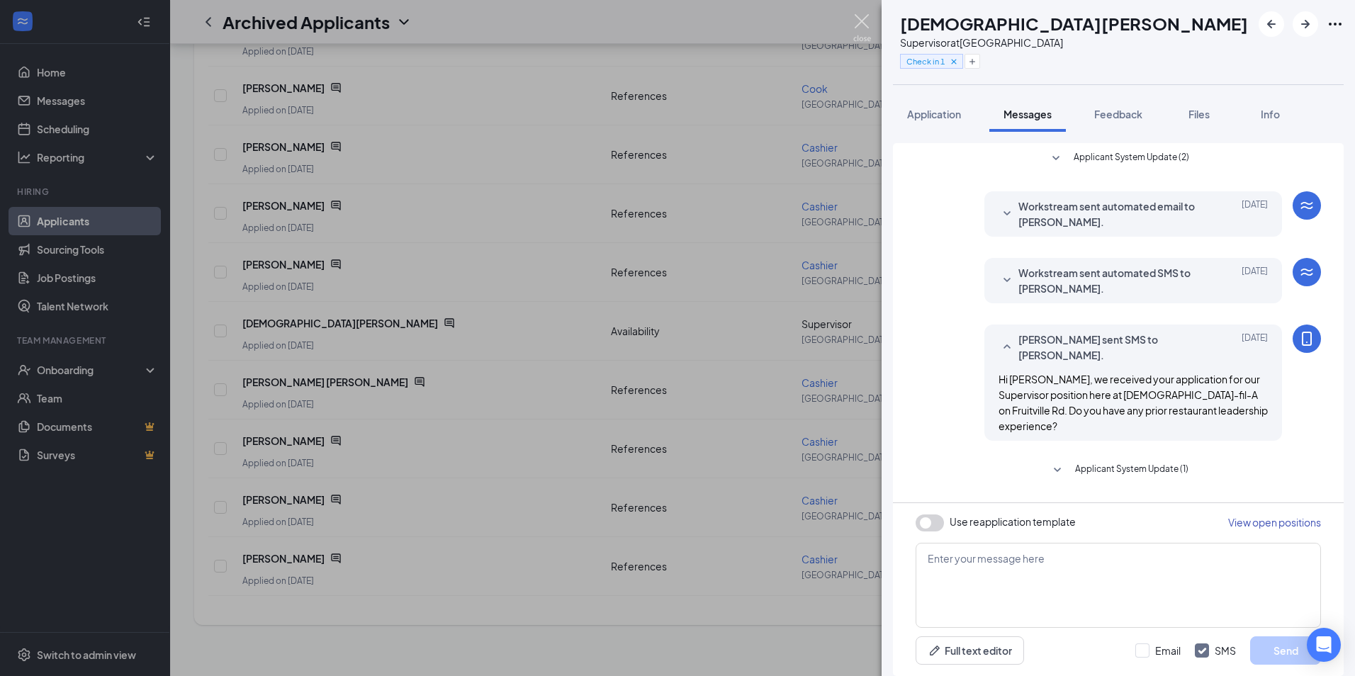
click at [863, 26] on img at bounding box center [862, 28] width 18 height 28
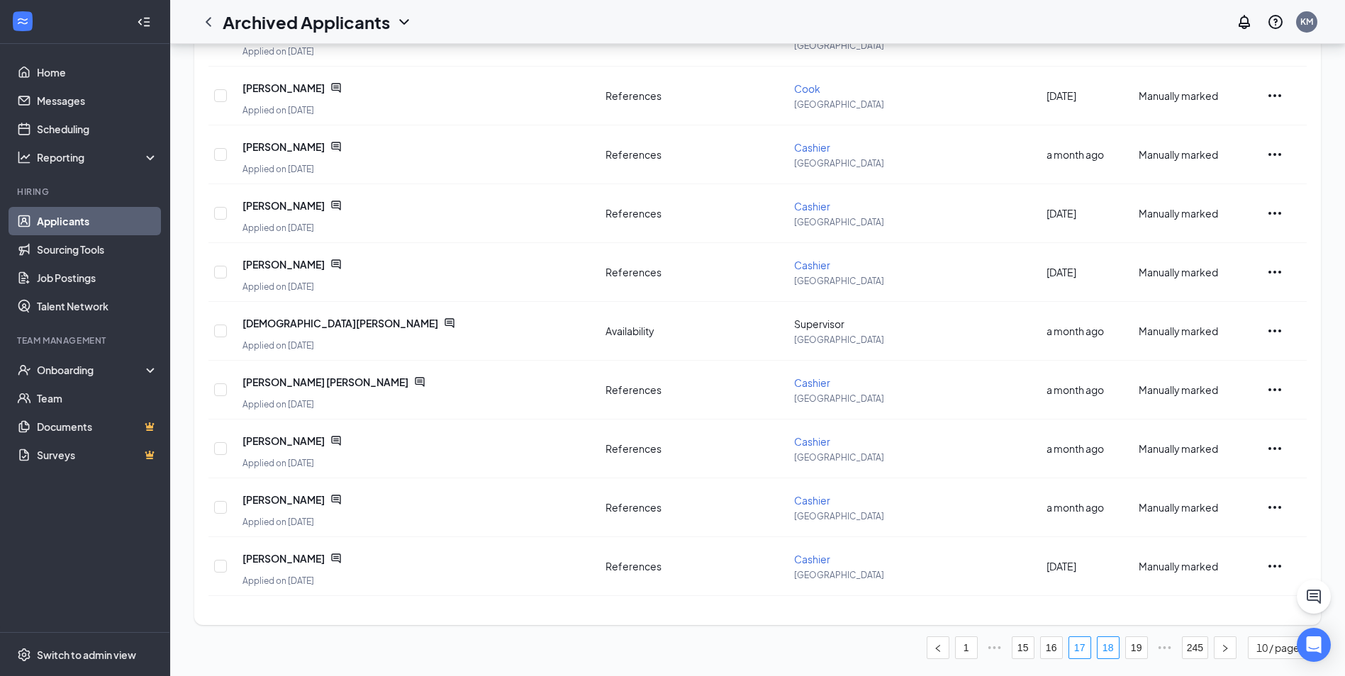
click at [1106, 646] on link "18" at bounding box center [1107, 647] width 21 height 21
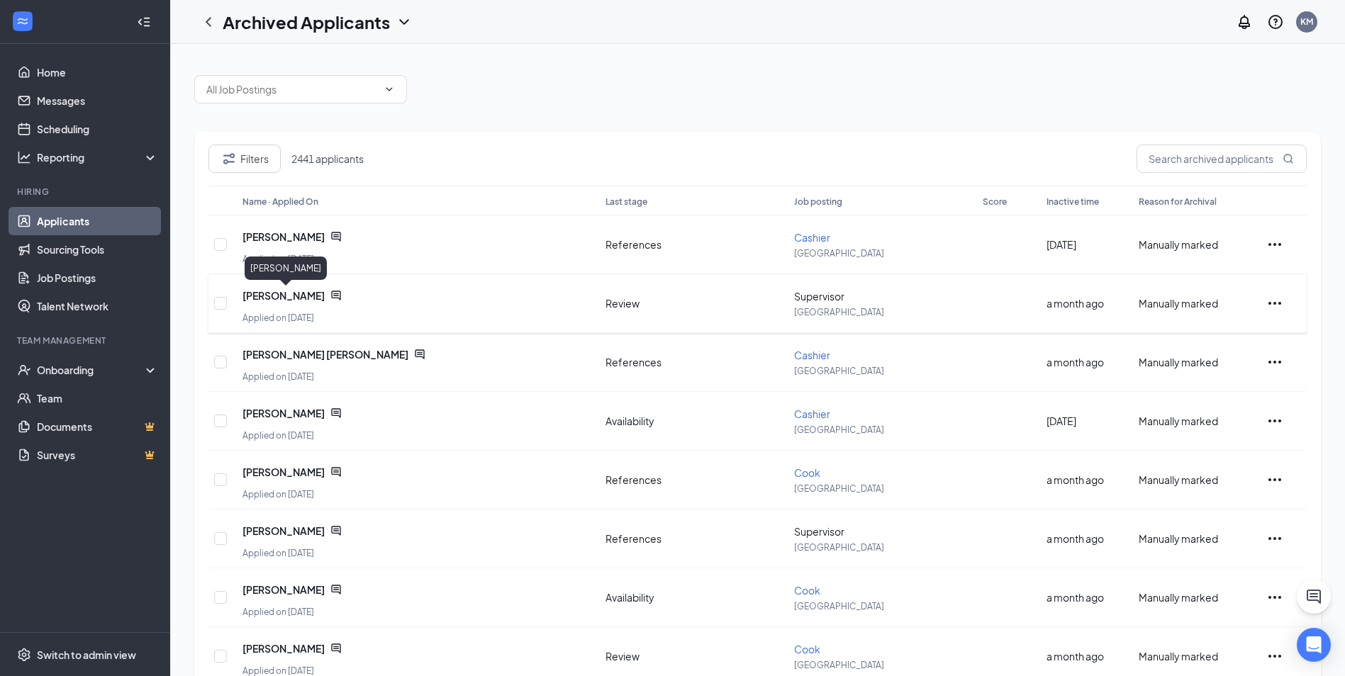
click at [325, 288] on span "[PERSON_NAME]" at bounding box center [283, 295] width 82 height 14
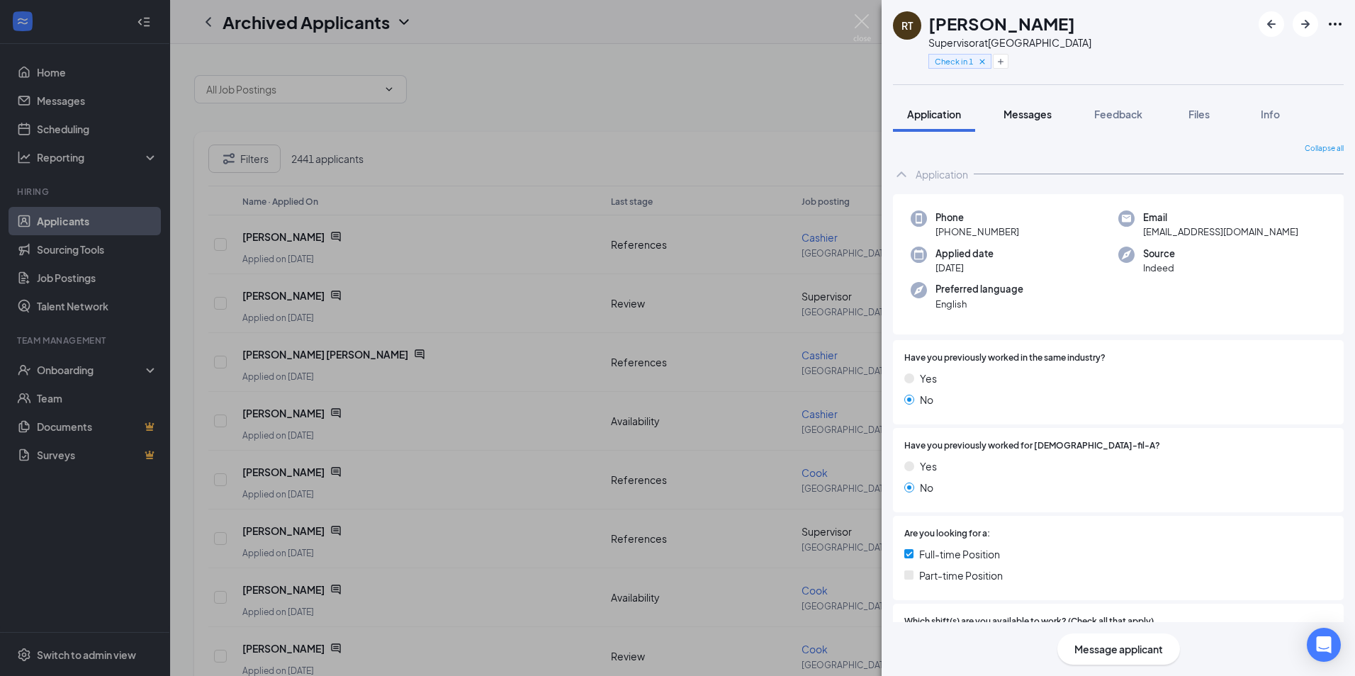
click at [1039, 108] on span "Messages" at bounding box center [1028, 114] width 48 height 13
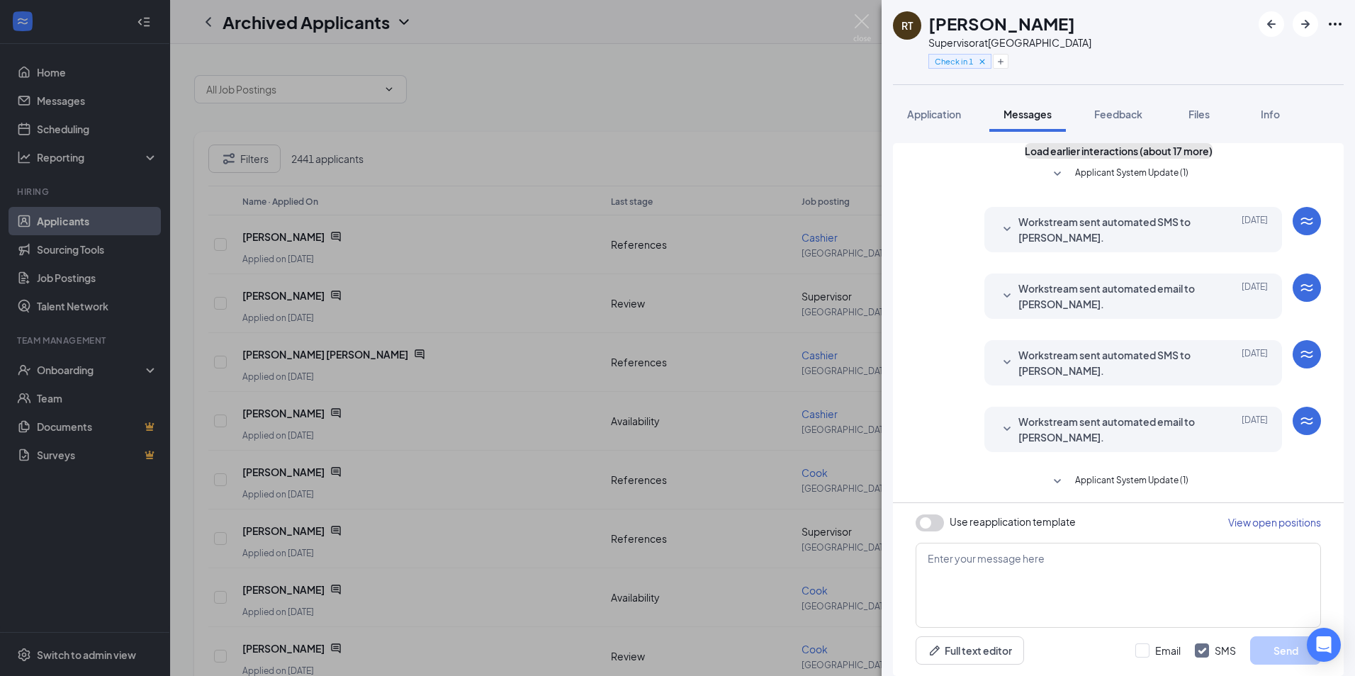
click at [1118, 159] on button "Load earlier interactions (about 17 more)" at bounding box center [1119, 151] width 188 height 16
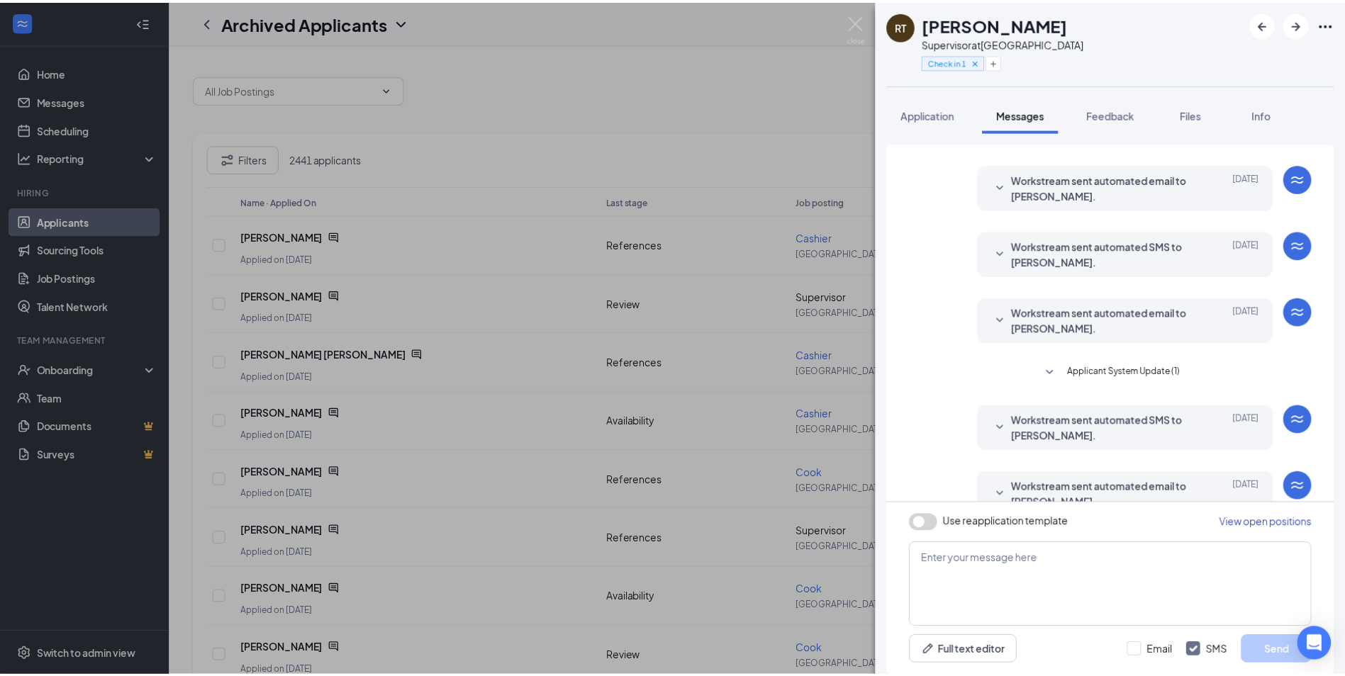
scroll to position [1242, 0]
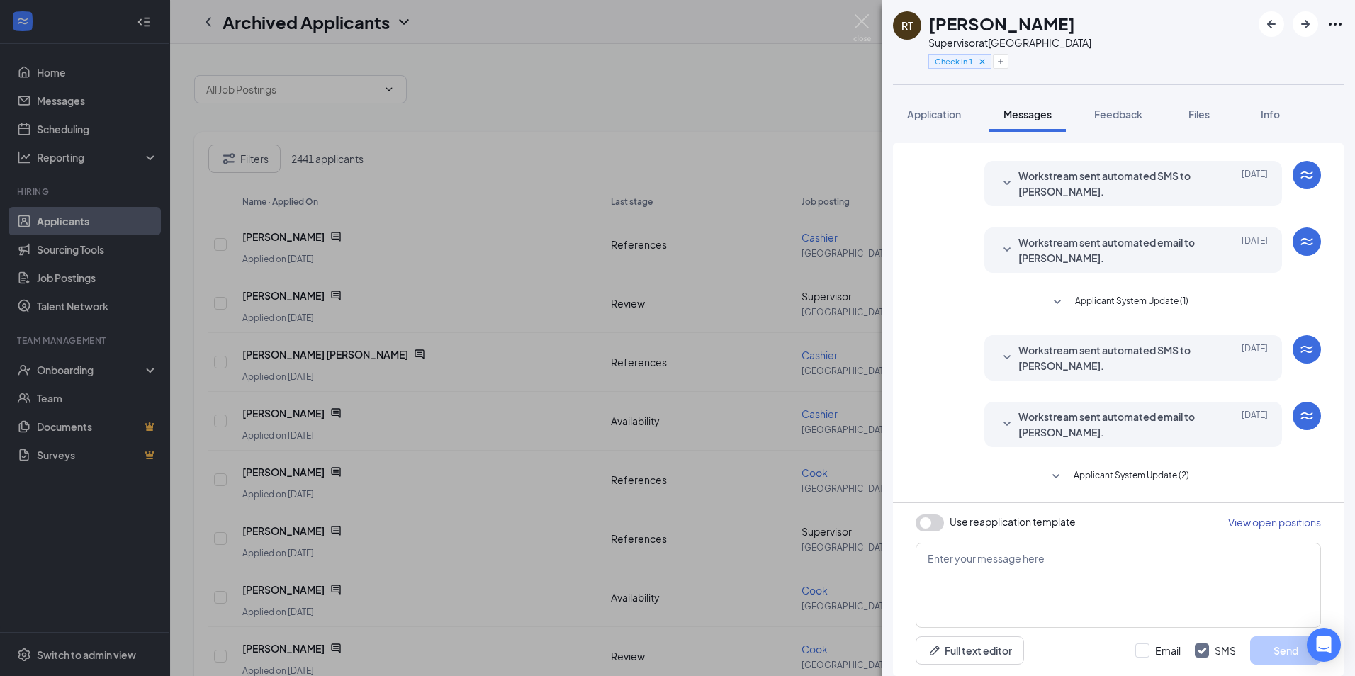
click at [871, 15] on div "RT [PERSON_NAME] Supervisor at [GEOGRAPHIC_DATA] Check in 1 Application Message…" at bounding box center [677, 338] width 1355 height 676
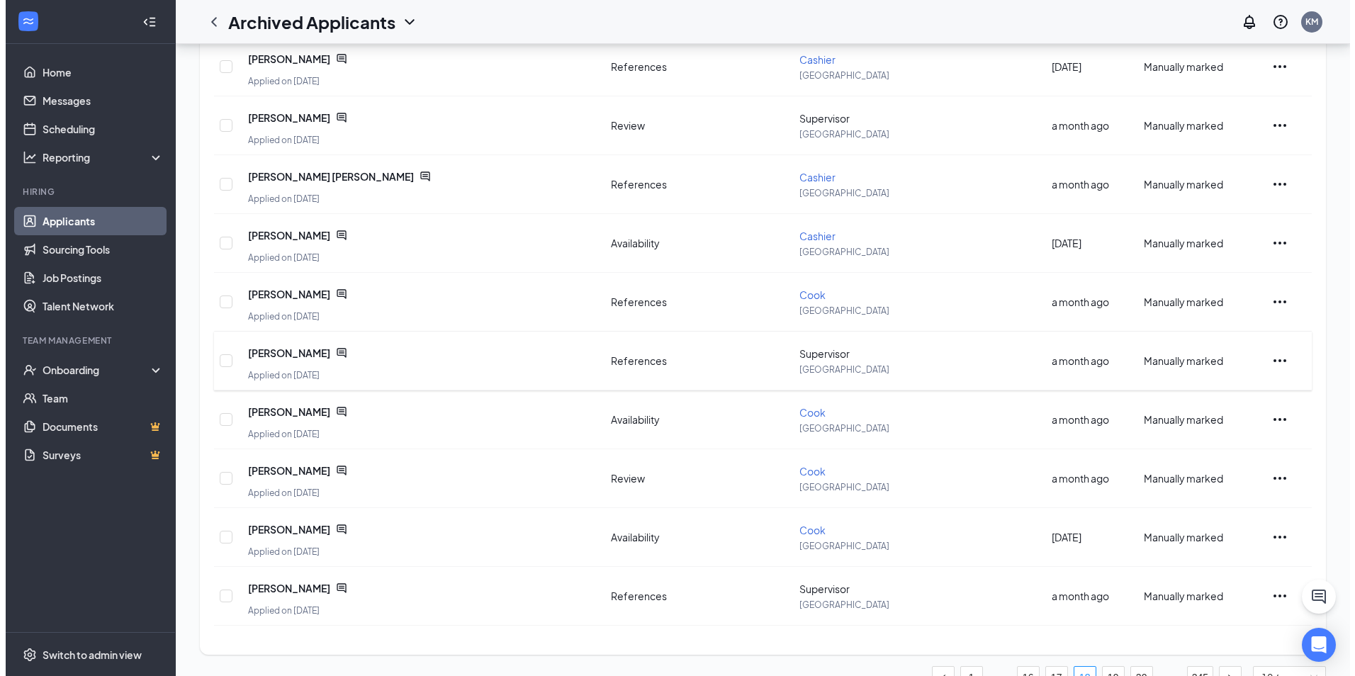
scroll to position [208, 0]
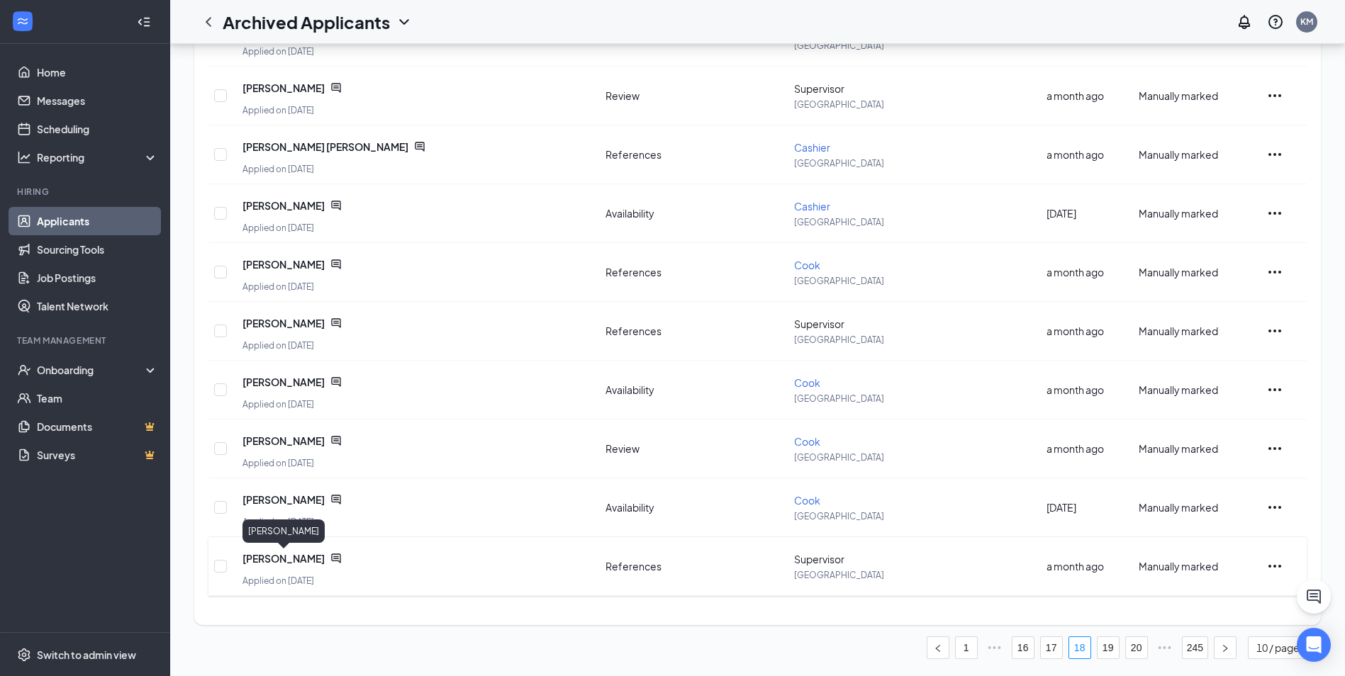
click at [301, 557] on span "[PERSON_NAME]" at bounding box center [283, 558] width 82 height 14
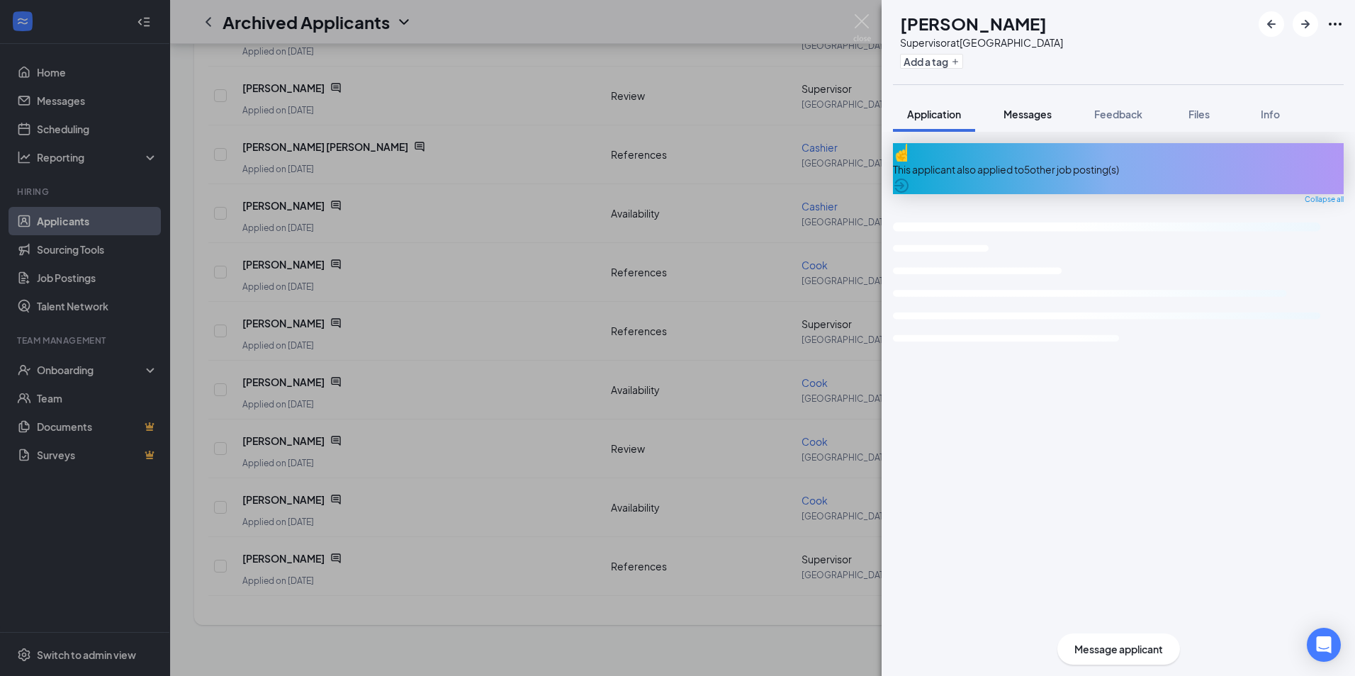
click at [1021, 116] on span "Messages" at bounding box center [1028, 114] width 48 height 13
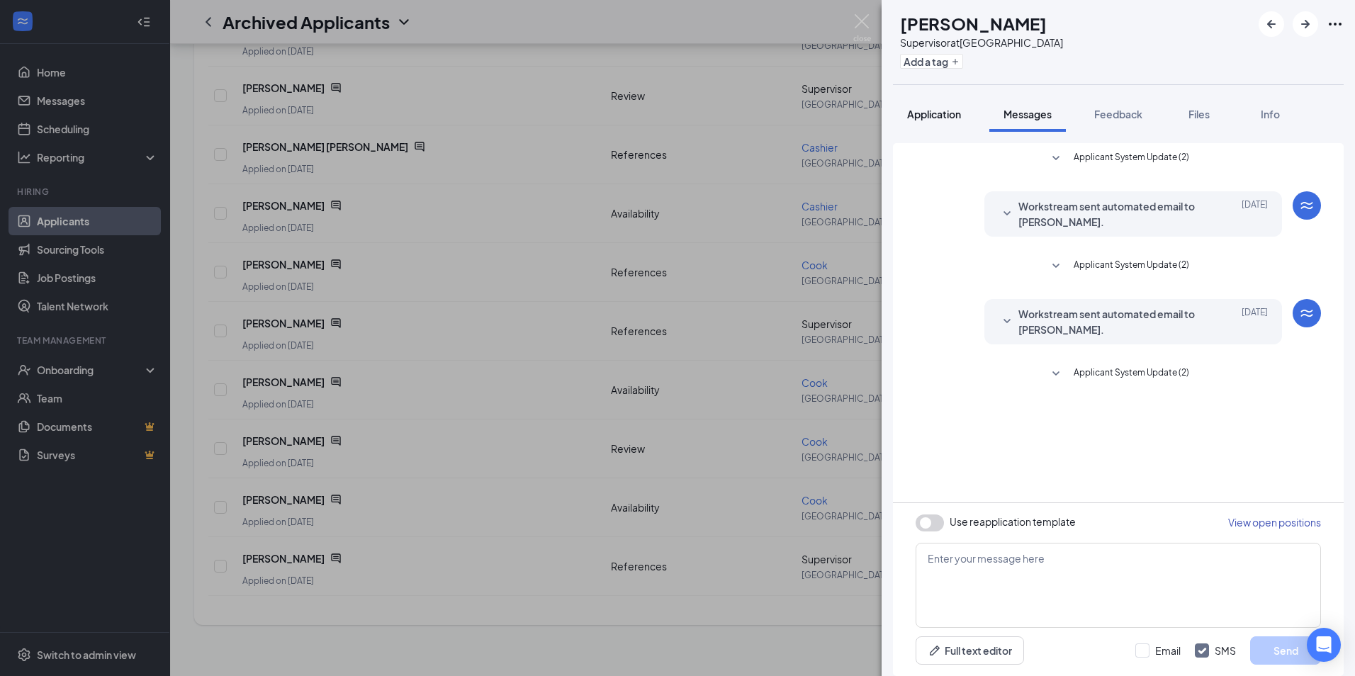
click at [931, 115] on span "Application" at bounding box center [934, 114] width 54 height 13
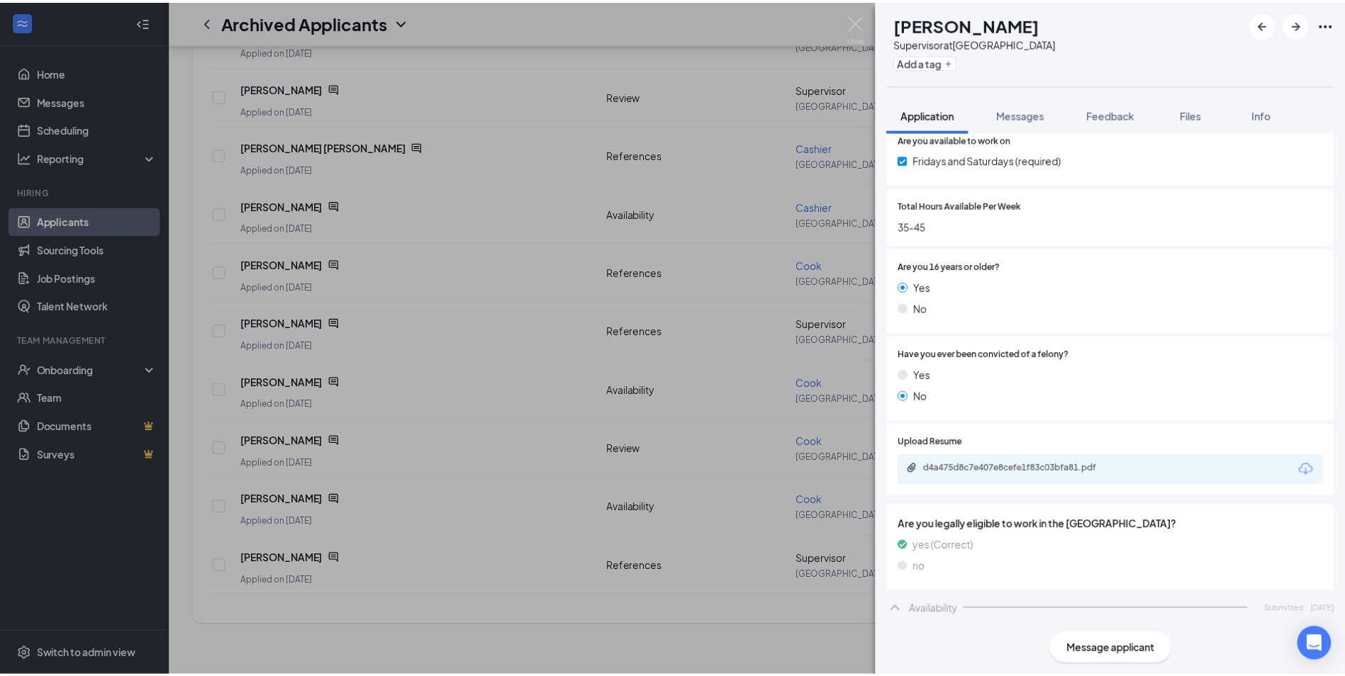
scroll to position [632, 0]
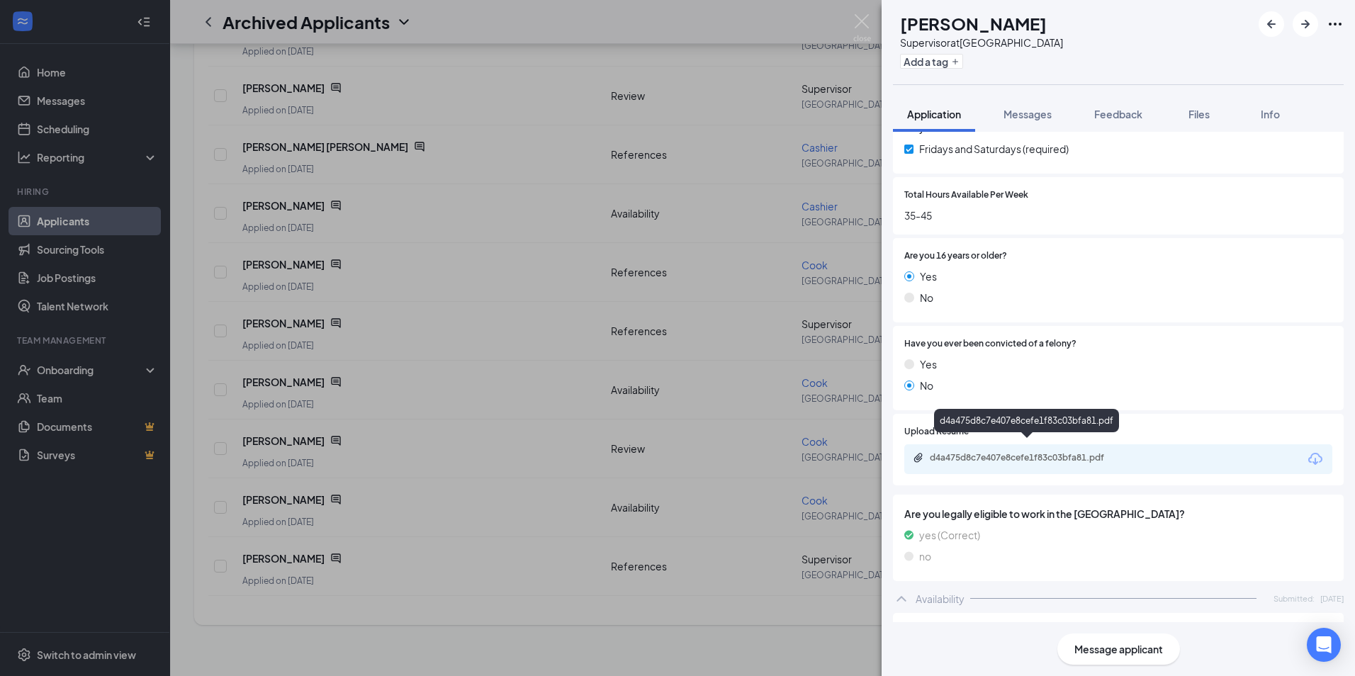
click at [1019, 452] on div "d4a475d8c7e407e8cefe1f83c03bfa81.pdf" at bounding box center [1029, 457] width 198 height 11
click at [858, 21] on img at bounding box center [862, 28] width 18 height 28
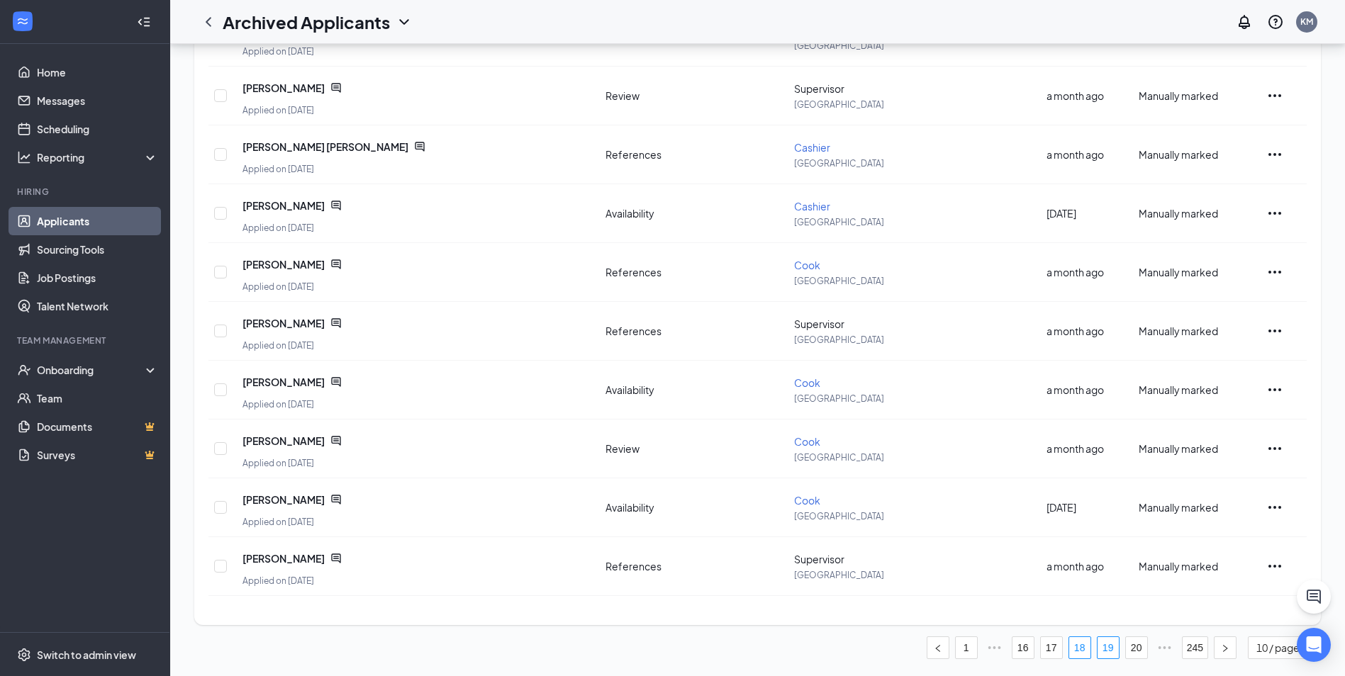
click at [1111, 652] on link "19" at bounding box center [1107, 647] width 21 height 21
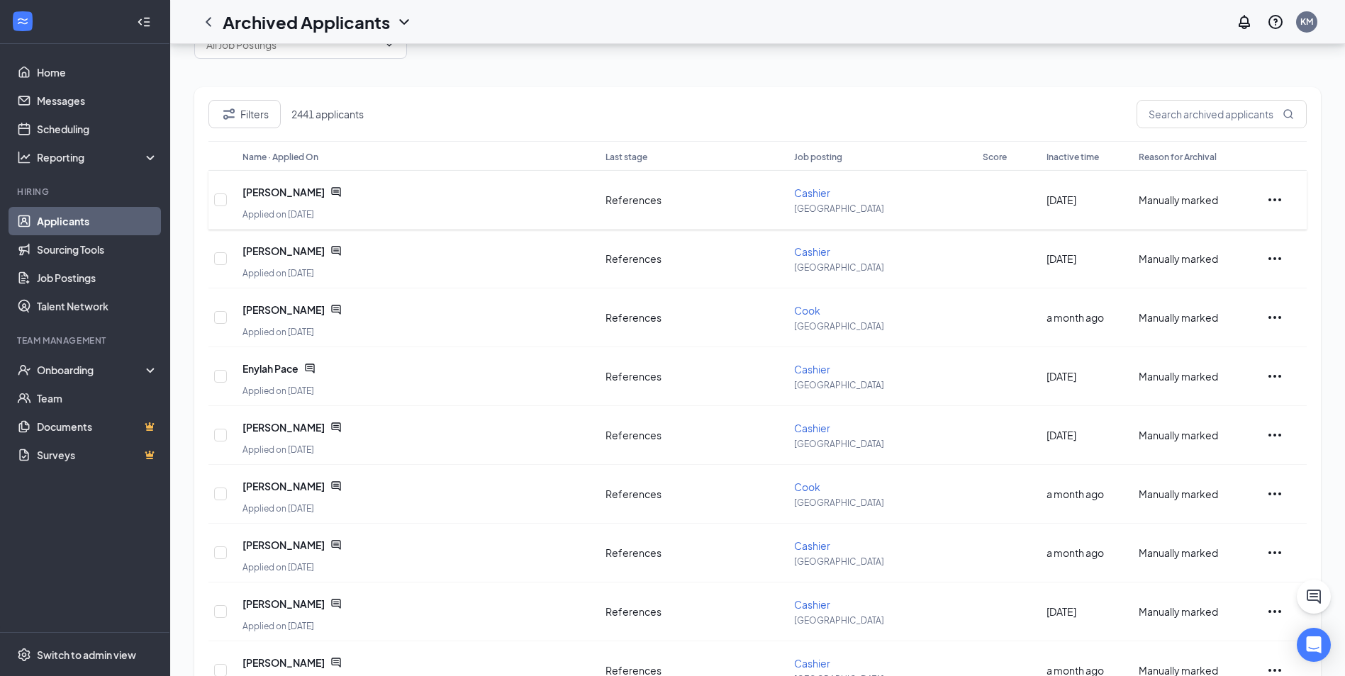
scroll to position [208, 0]
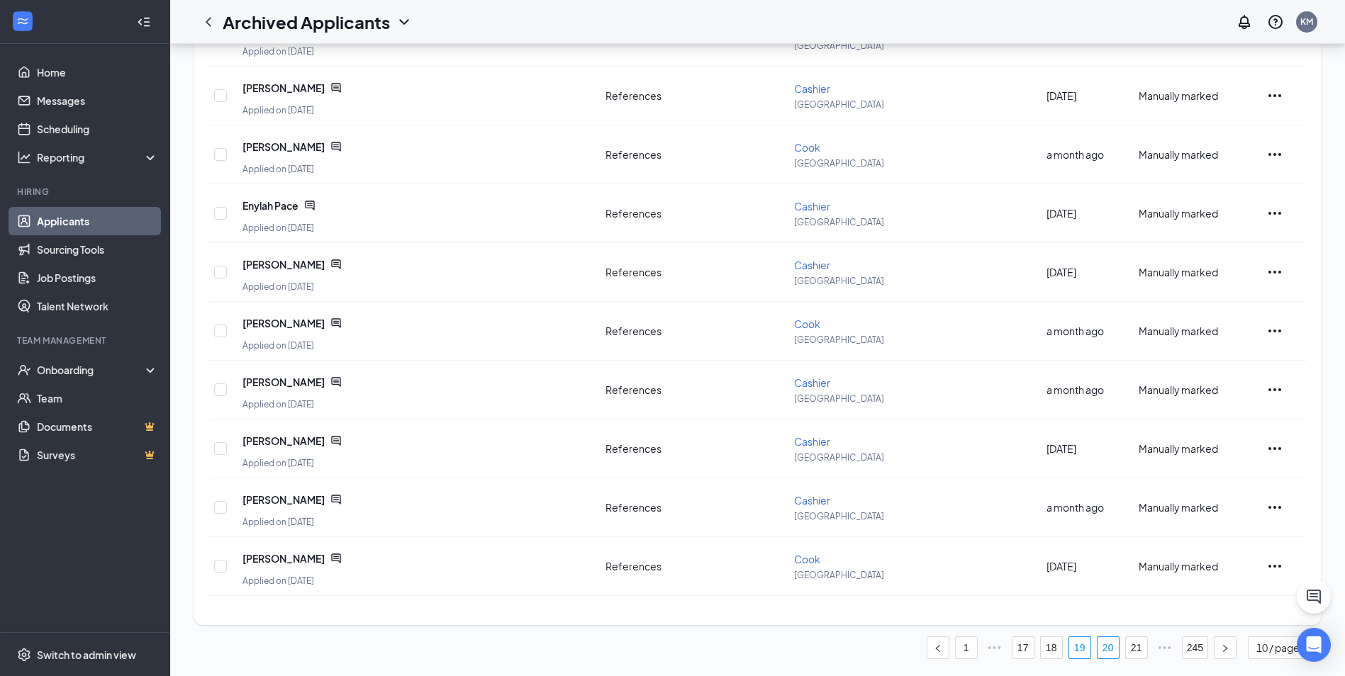
click at [1104, 653] on link "20" at bounding box center [1107, 647] width 21 height 21
click at [291, 557] on span "[PERSON_NAME]" at bounding box center [283, 558] width 82 height 14
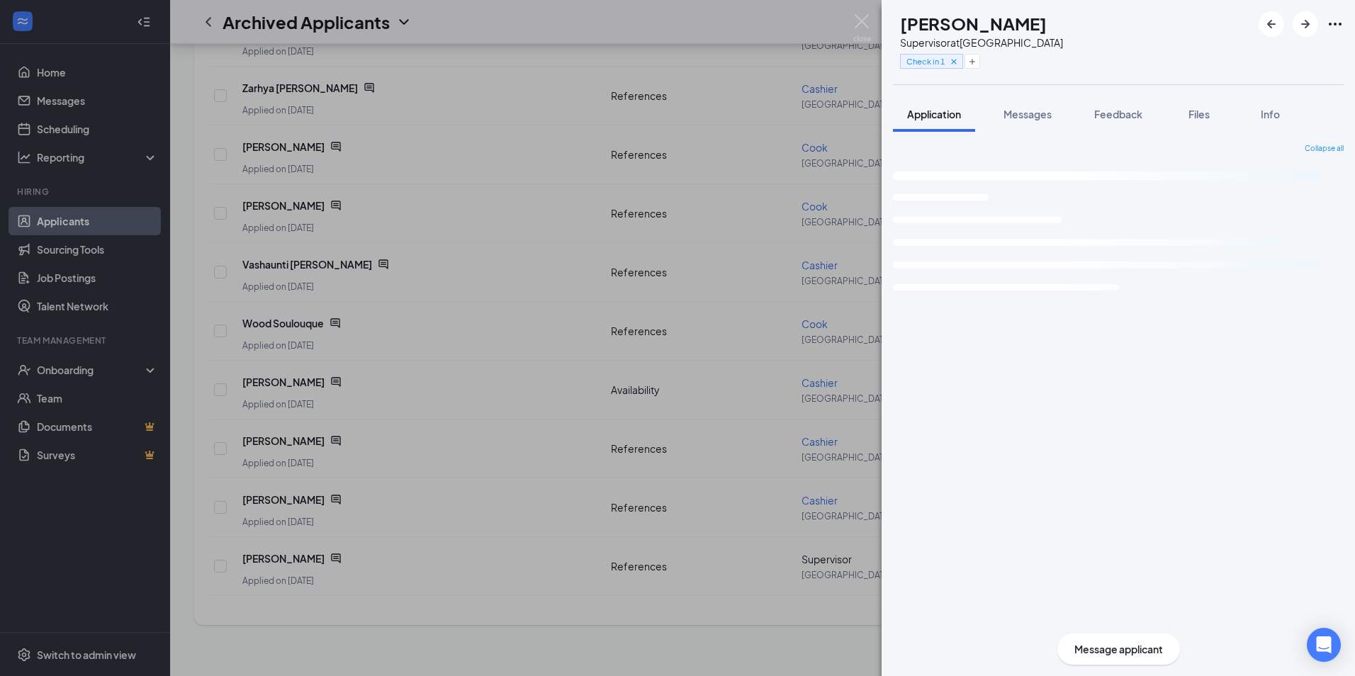
click at [1038, 118] on span "Messages" at bounding box center [1028, 114] width 48 height 13
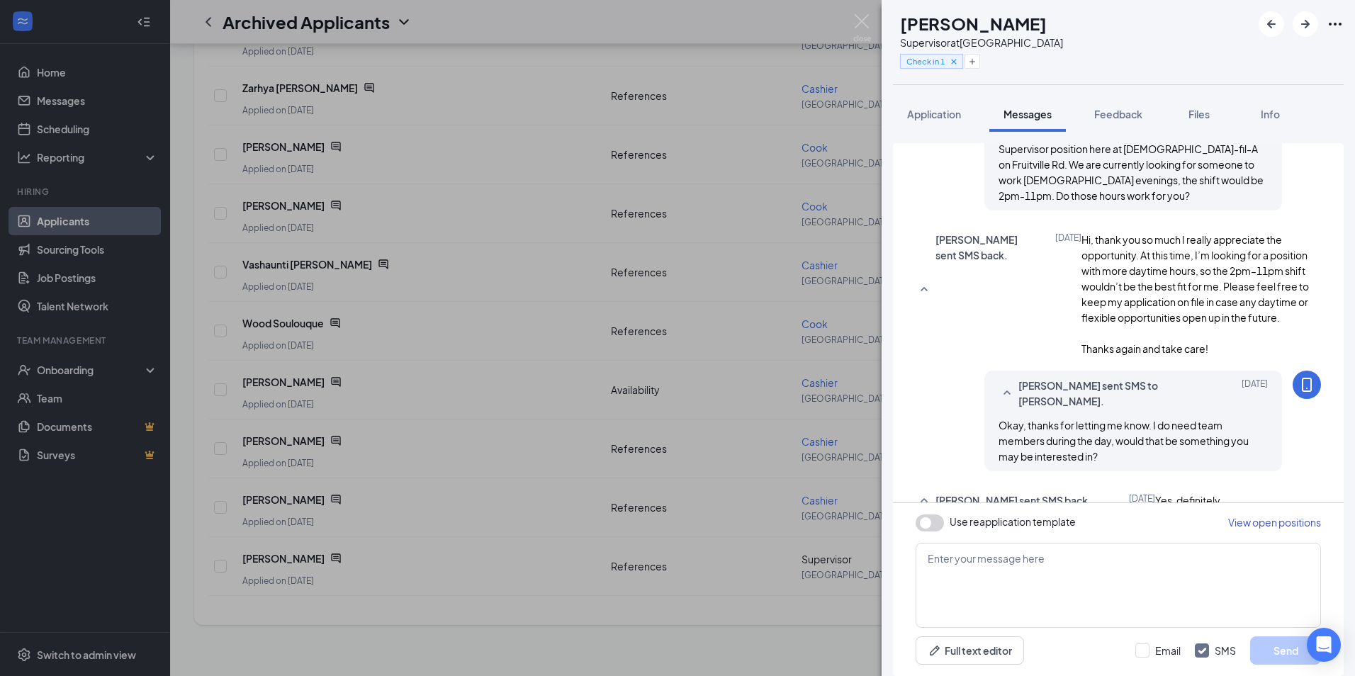
scroll to position [520, 0]
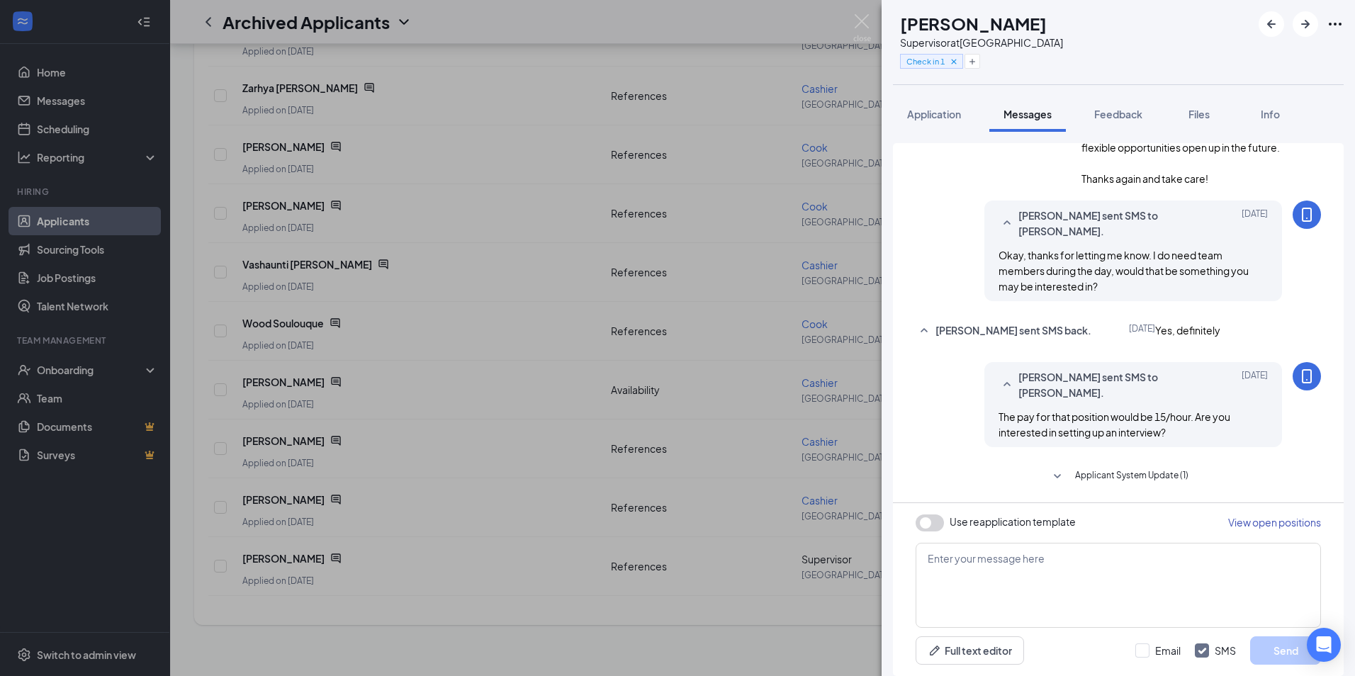
click at [933, 520] on button "button" at bounding box center [930, 523] width 28 height 17
type textarea "Hi {{applicant_first_name}}, Thank you for previously applying to the {{positio…"
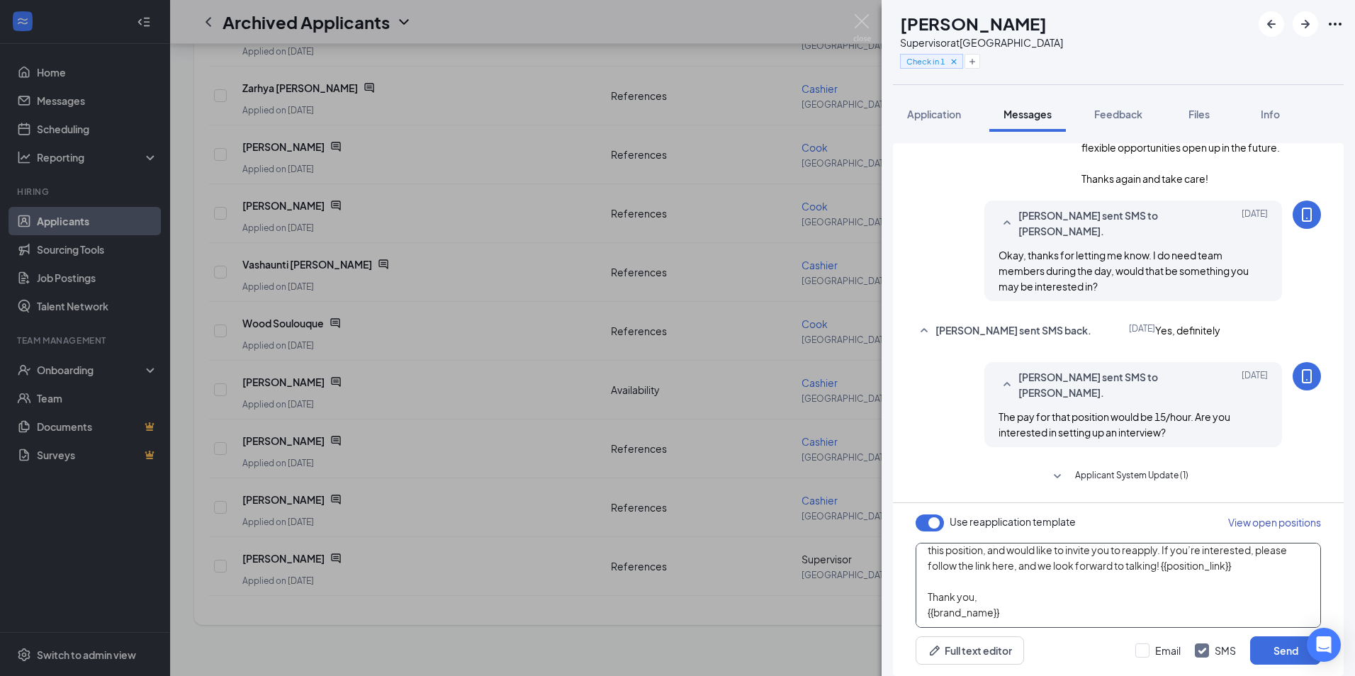
scroll to position [0, 0]
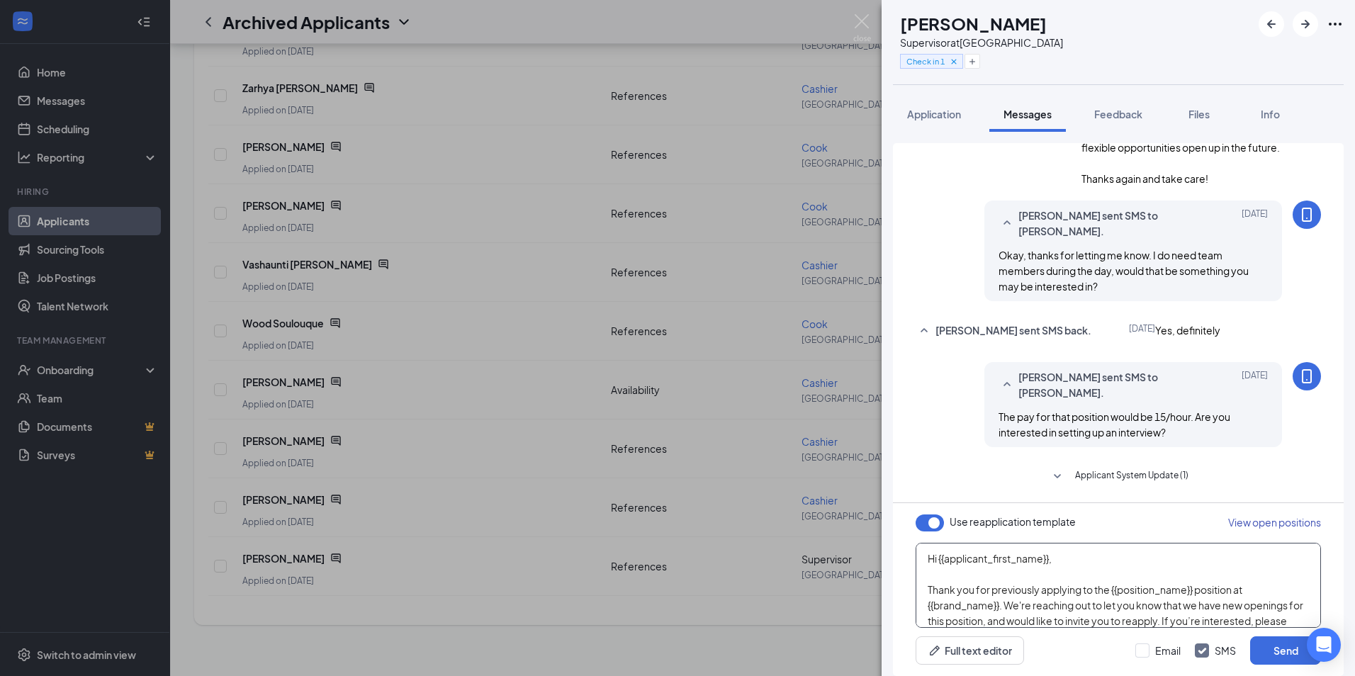
drag, startPoint x: 1023, startPoint y: 619, endPoint x: 921, endPoint y: 584, distance: 107.8
click at [921, 584] on textarea "Hi {{applicant_first_name}}, Thank you for previously applying to the {{positio…" at bounding box center [1118, 585] width 405 height 85
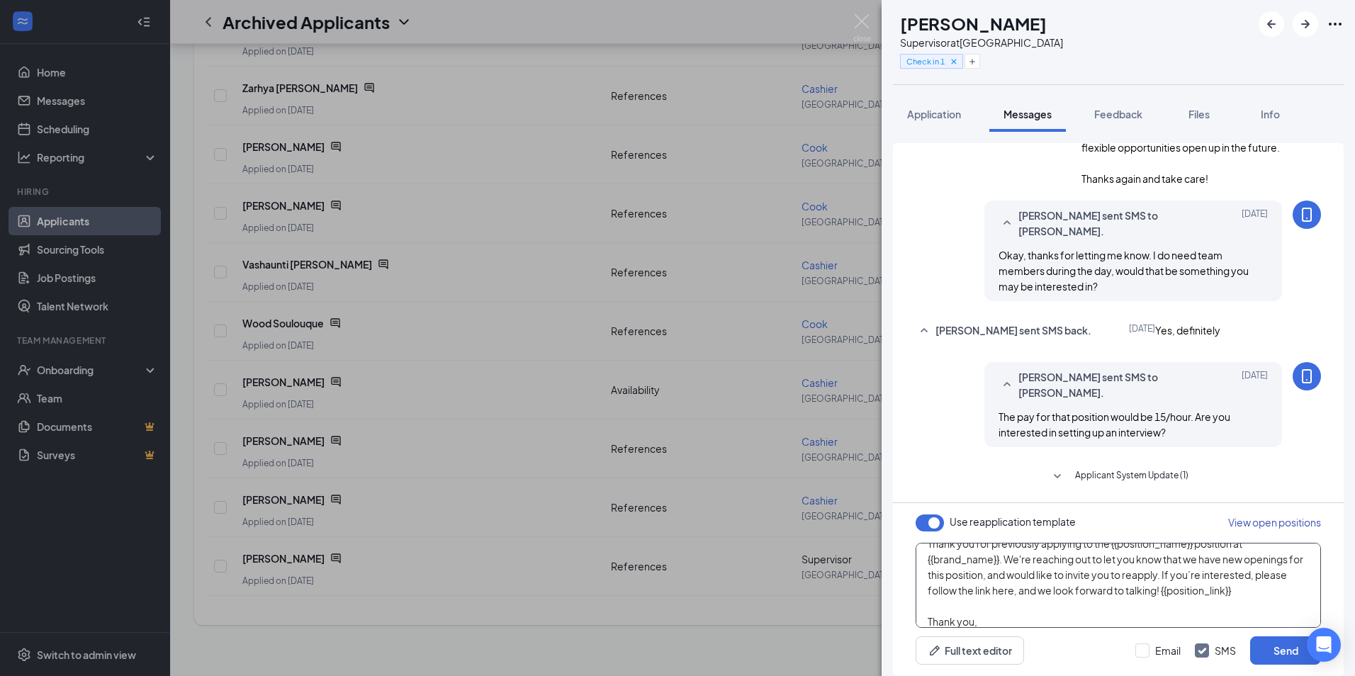
scroll to position [71, 0]
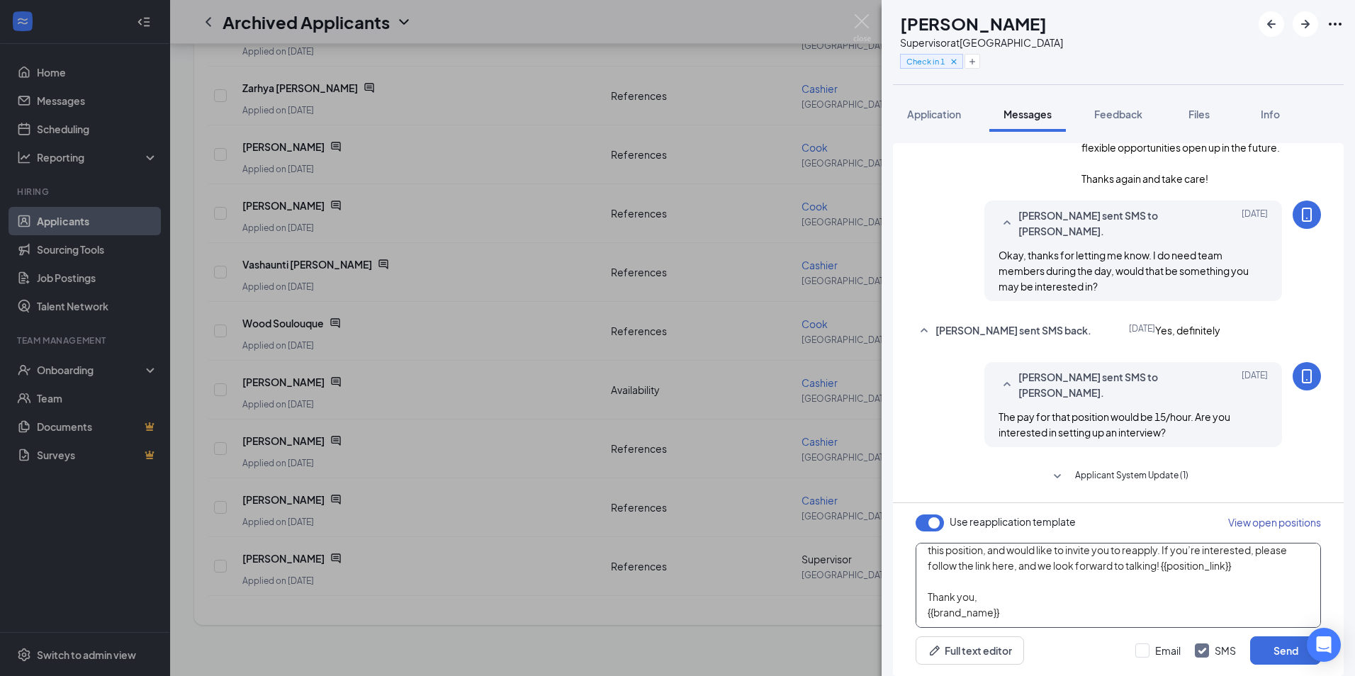
click at [1042, 595] on textarea "Hi {{applicant_first_name}}, Thank you for previously applying to the {{positio…" at bounding box center [1118, 585] width 405 height 85
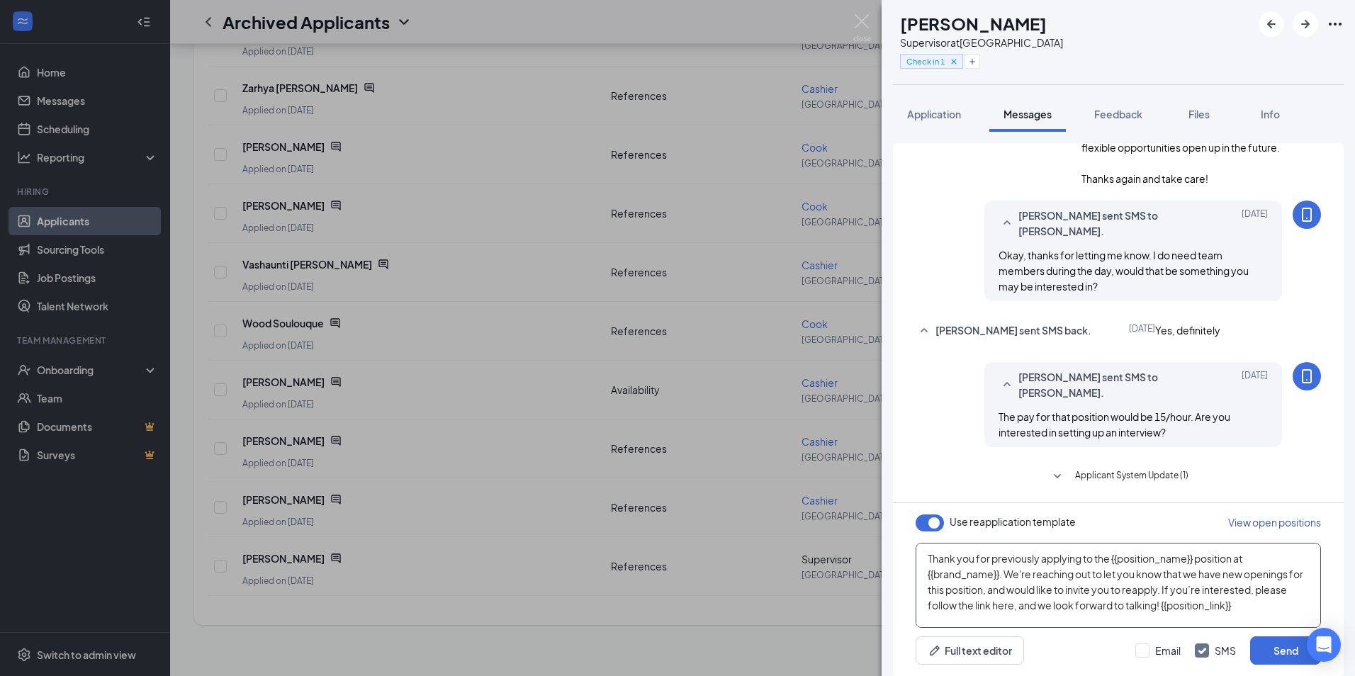
scroll to position [0, 0]
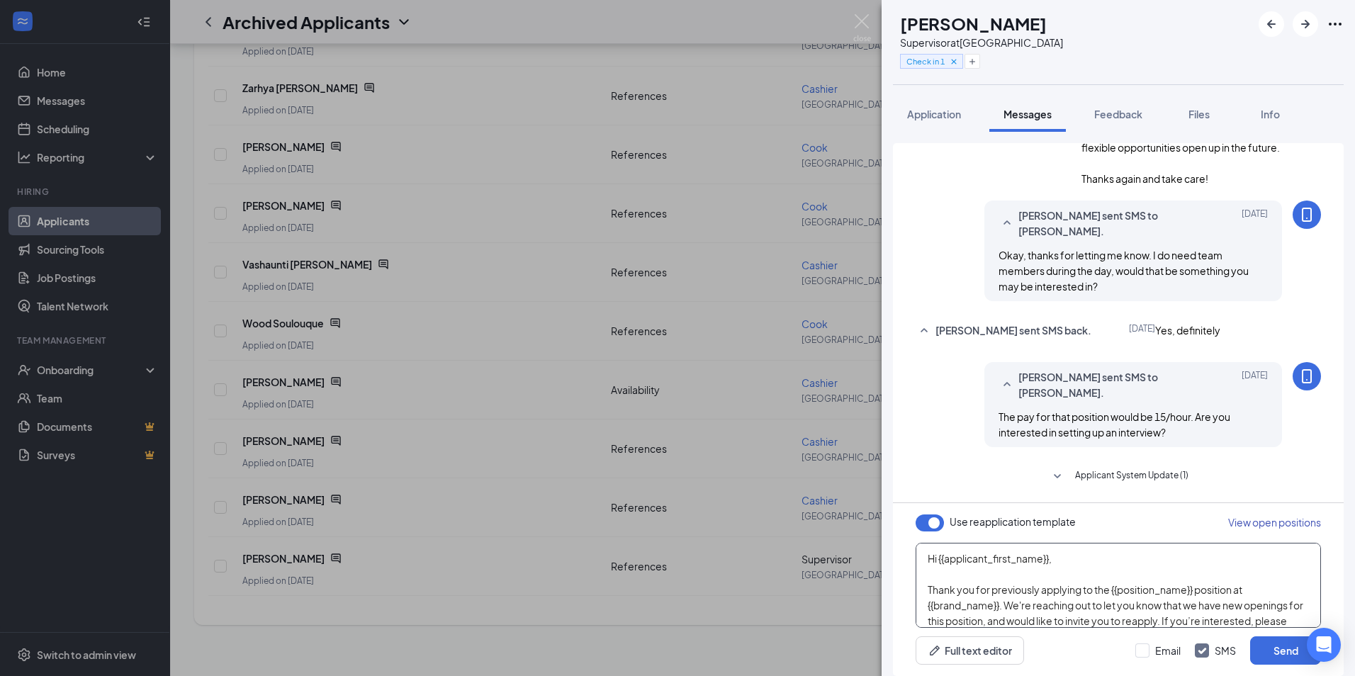
drag, startPoint x: 1015, startPoint y: 613, endPoint x: 900, endPoint y: 513, distance: 152.2
click at [900, 513] on div "Use reapplication template View open positions Hi {{applicant_first_name}}, Tha…" at bounding box center [1118, 589] width 451 height 173
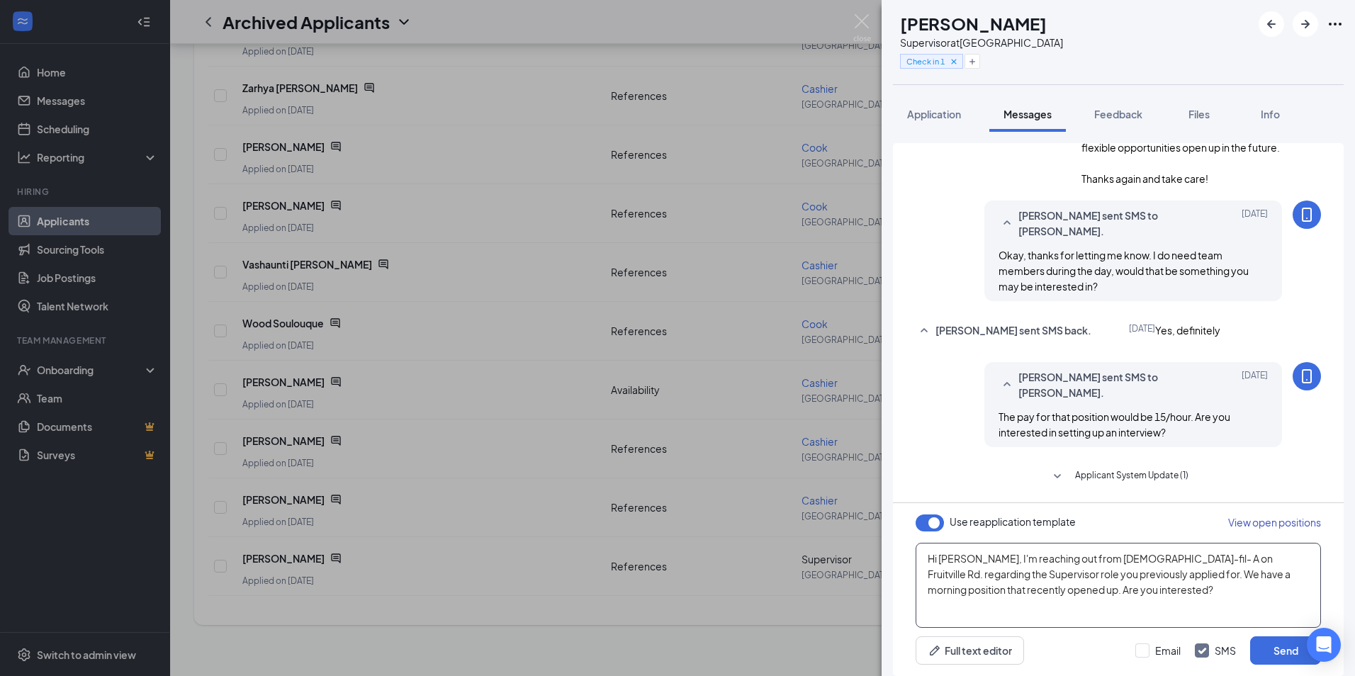
type textarea "Hi [PERSON_NAME], I'm reaching out from [DEMOGRAPHIC_DATA]-fil- A on Fruitville…"
click at [933, 527] on button "button" at bounding box center [930, 523] width 28 height 17
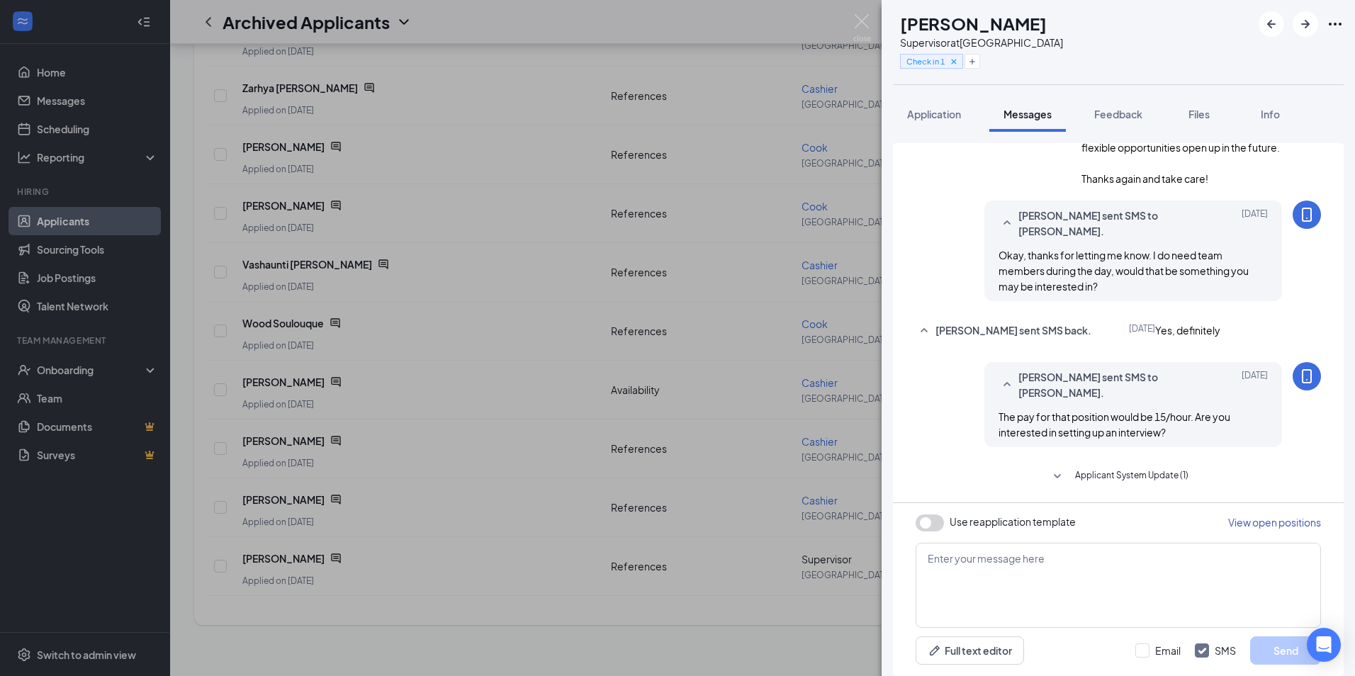
click at [929, 523] on button "button" at bounding box center [930, 523] width 28 height 17
type textarea "Hi {{applicant_first_name}}, Thank you for previously applying to the {{positio…"
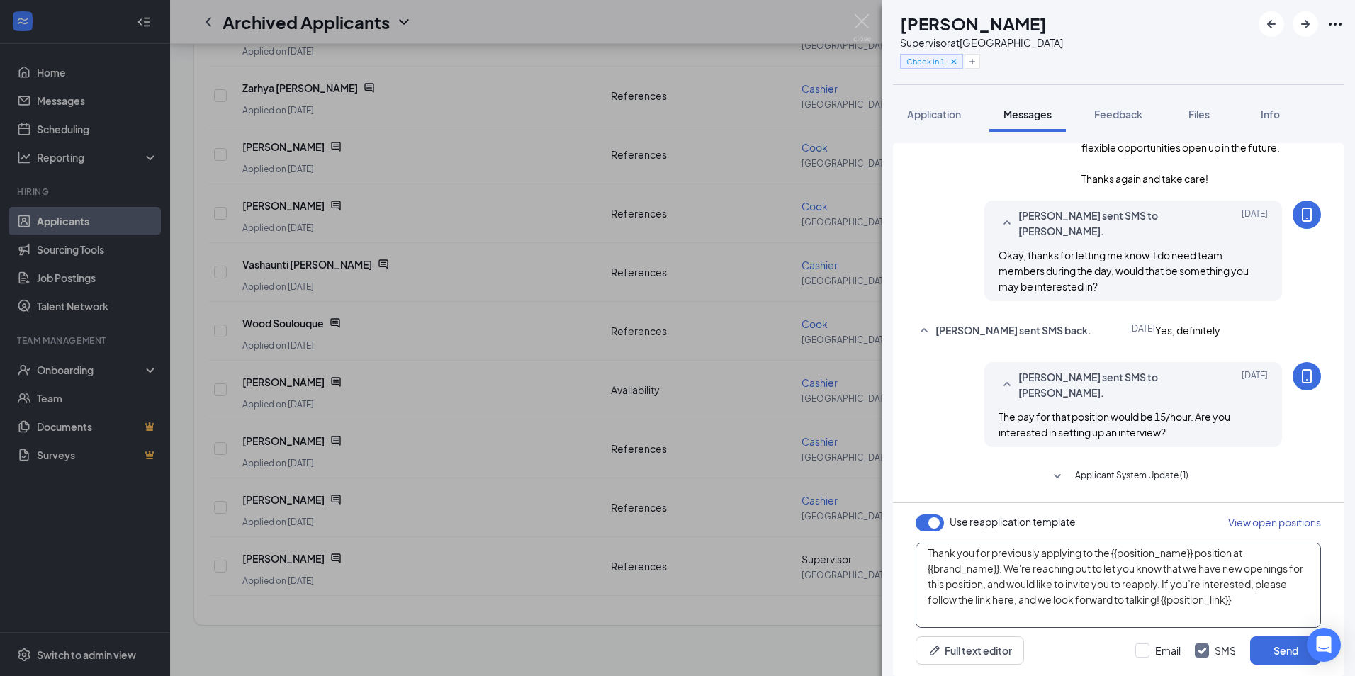
scroll to position [71, 0]
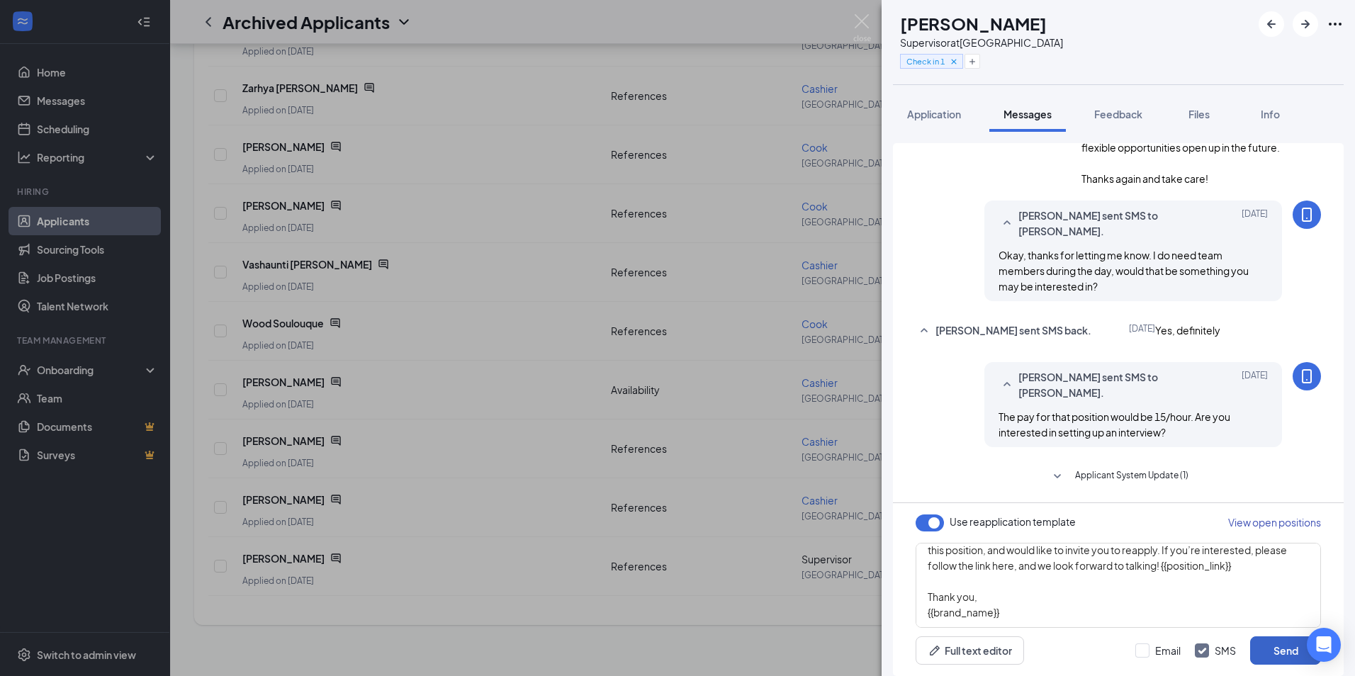
click at [1262, 647] on button "Send" at bounding box center [1285, 650] width 71 height 28
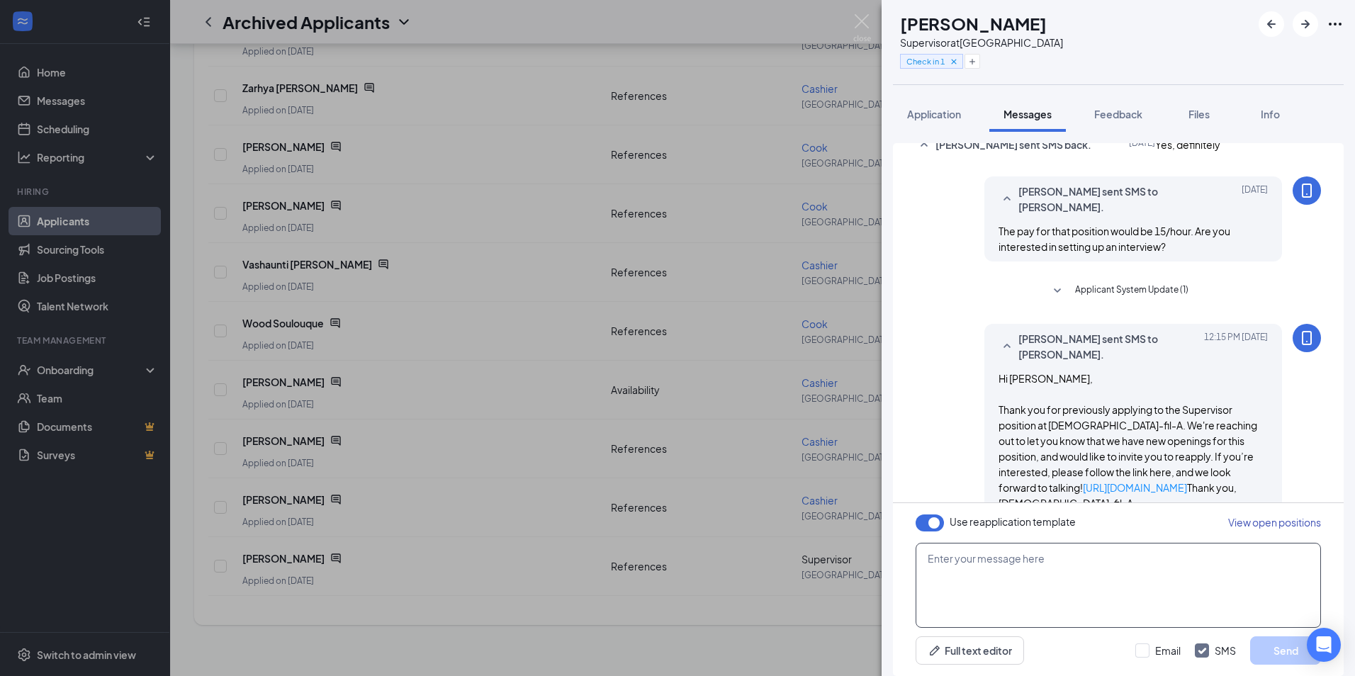
scroll to position [766, 0]
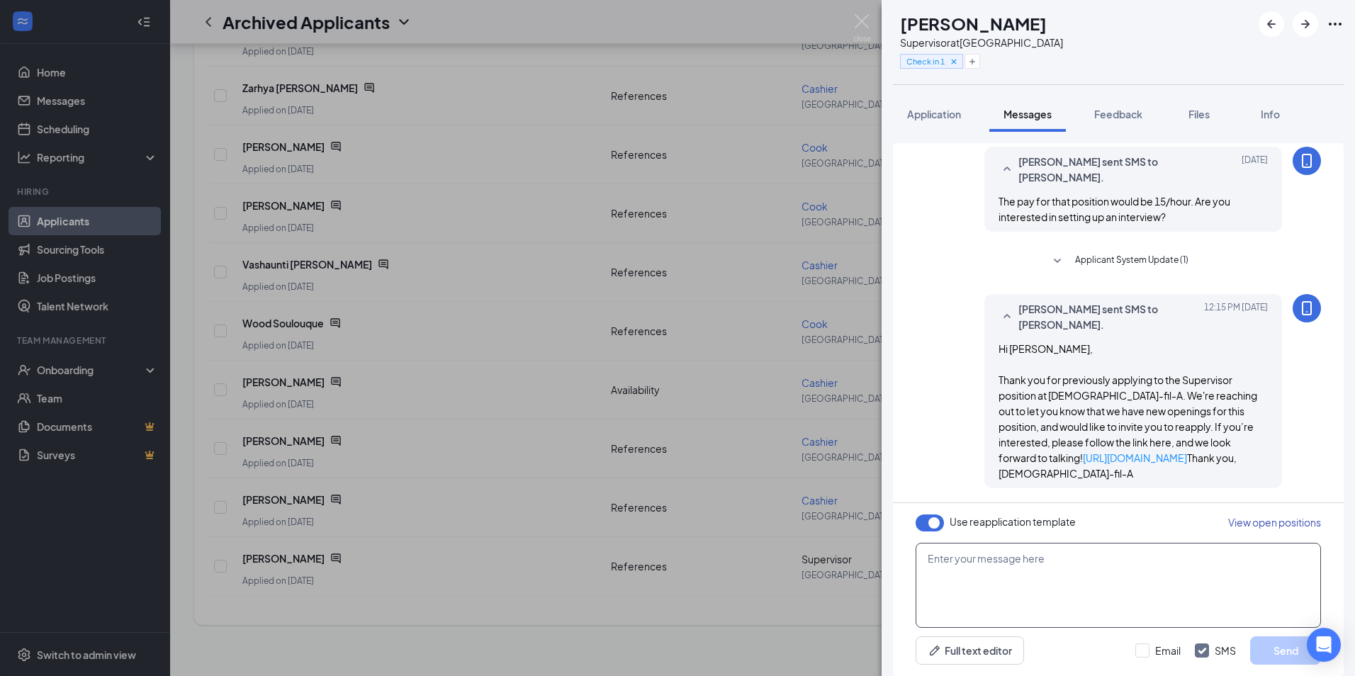
click at [1064, 573] on textarea at bounding box center [1118, 585] width 405 height 85
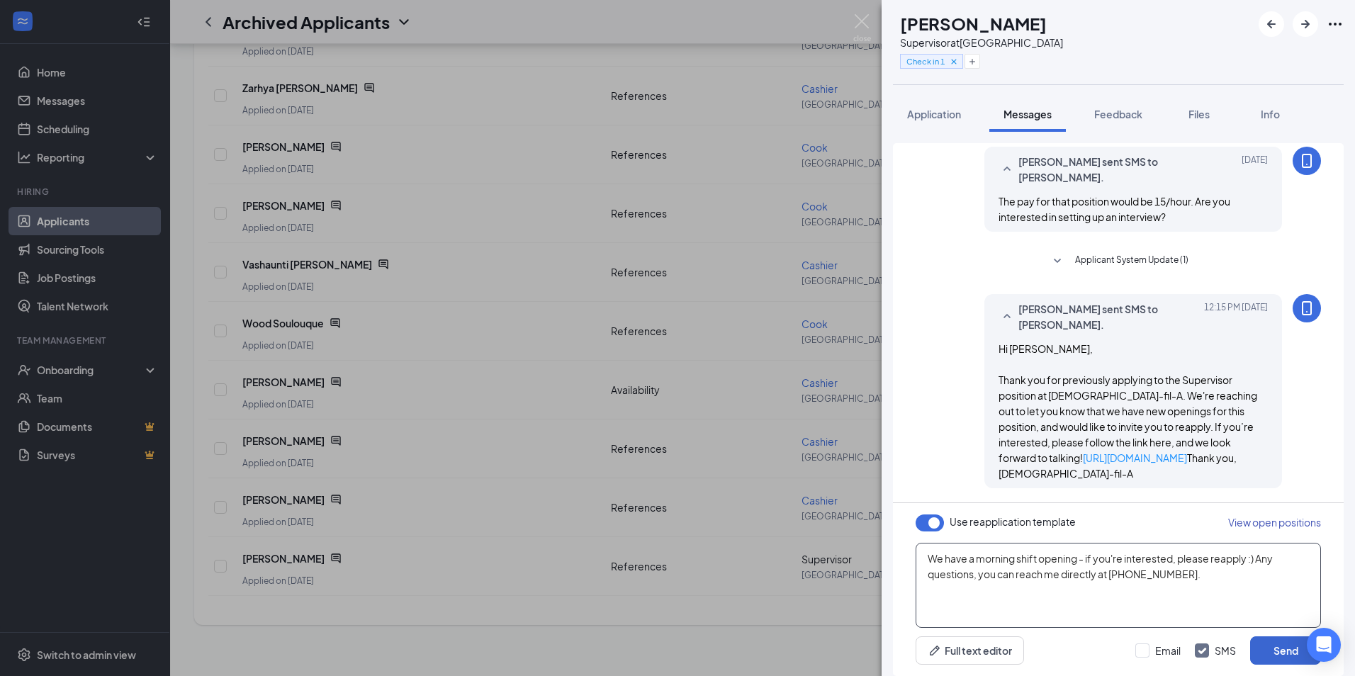
type textarea "We have a morning shift opening - if you're interested, please reapply :) Any q…"
click at [1277, 651] on button "Send" at bounding box center [1285, 650] width 71 height 28
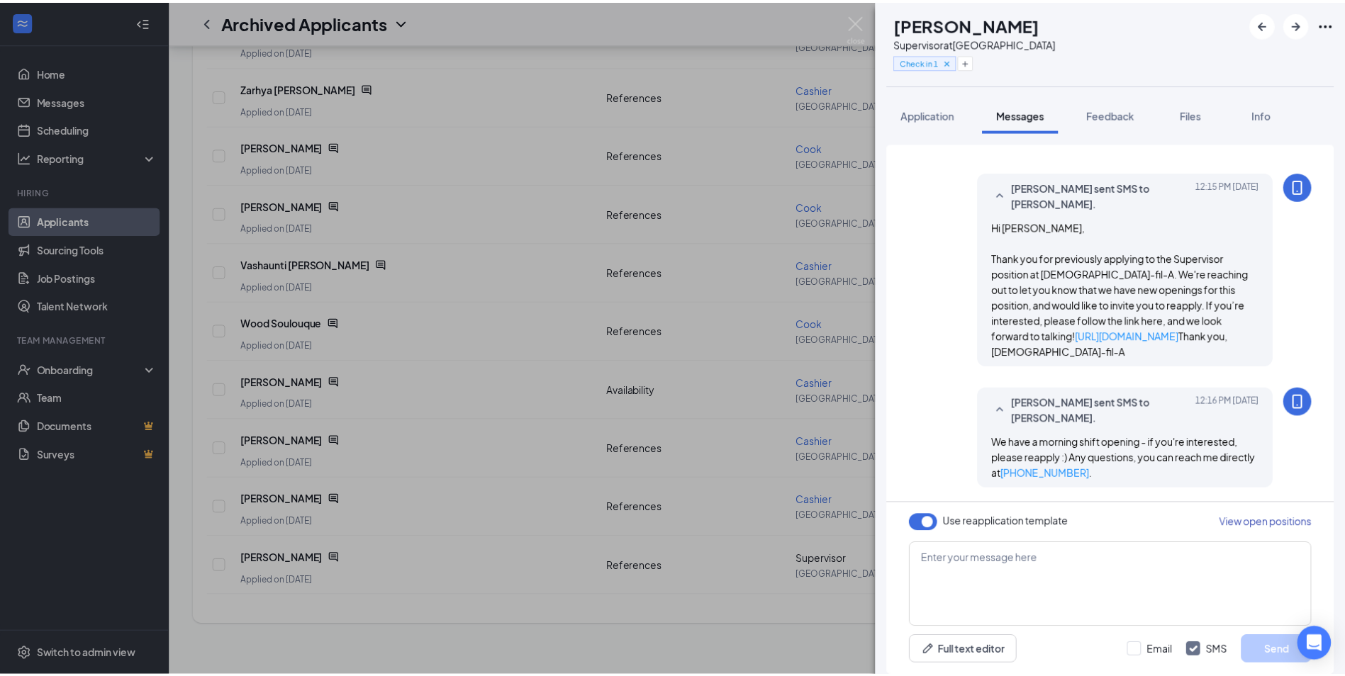
scroll to position [888, 0]
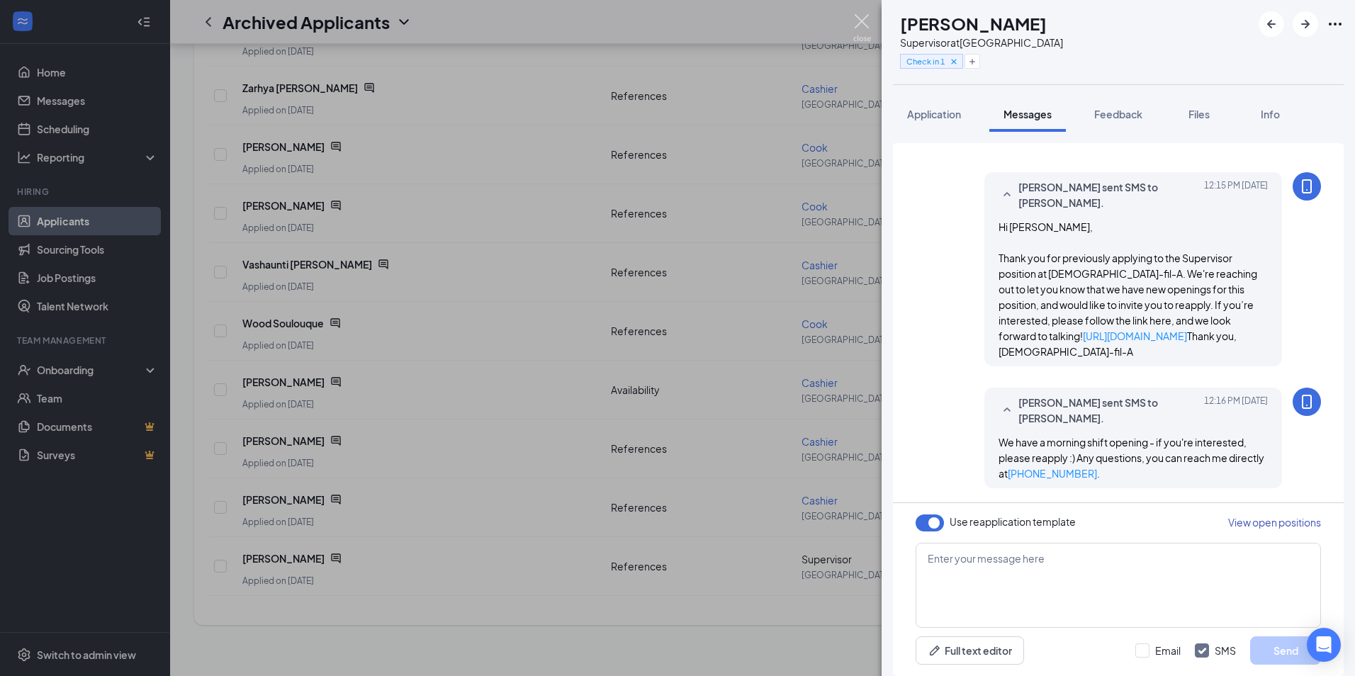
click at [862, 20] on img at bounding box center [862, 28] width 18 height 28
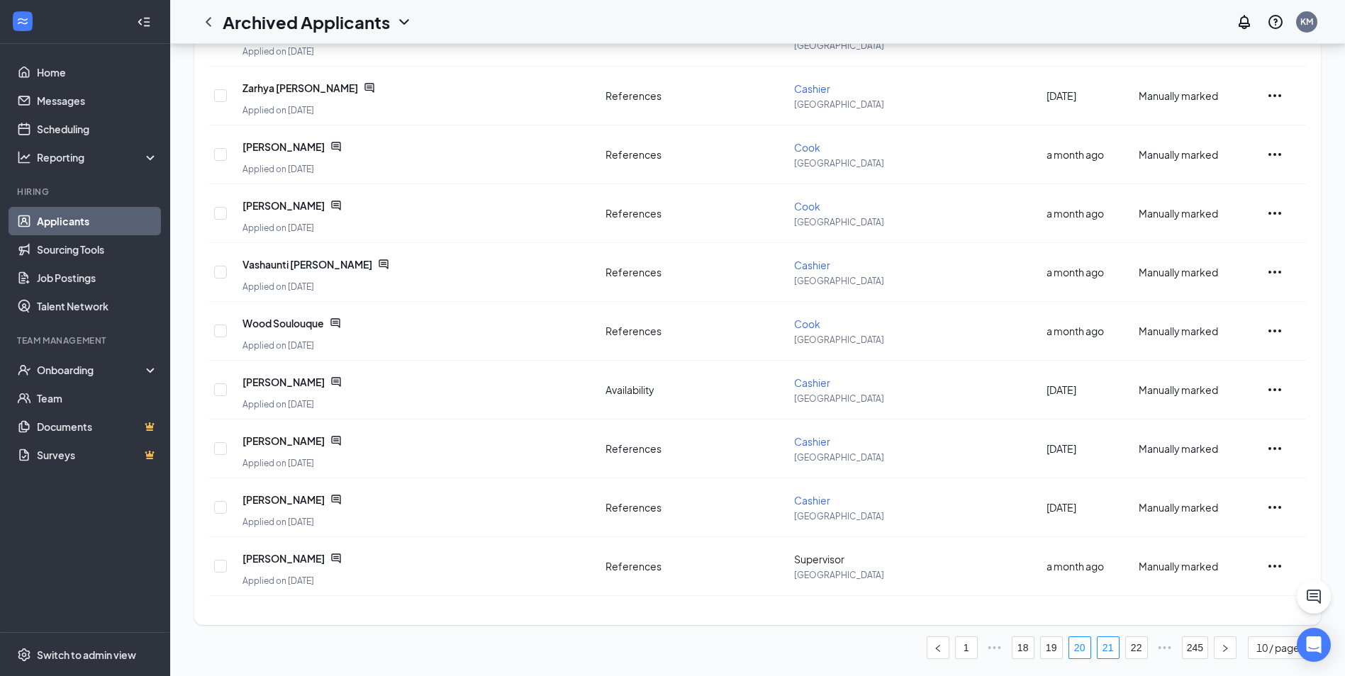
click at [1106, 648] on link "21" at bounding box center [1107, 647] width 21 height 21
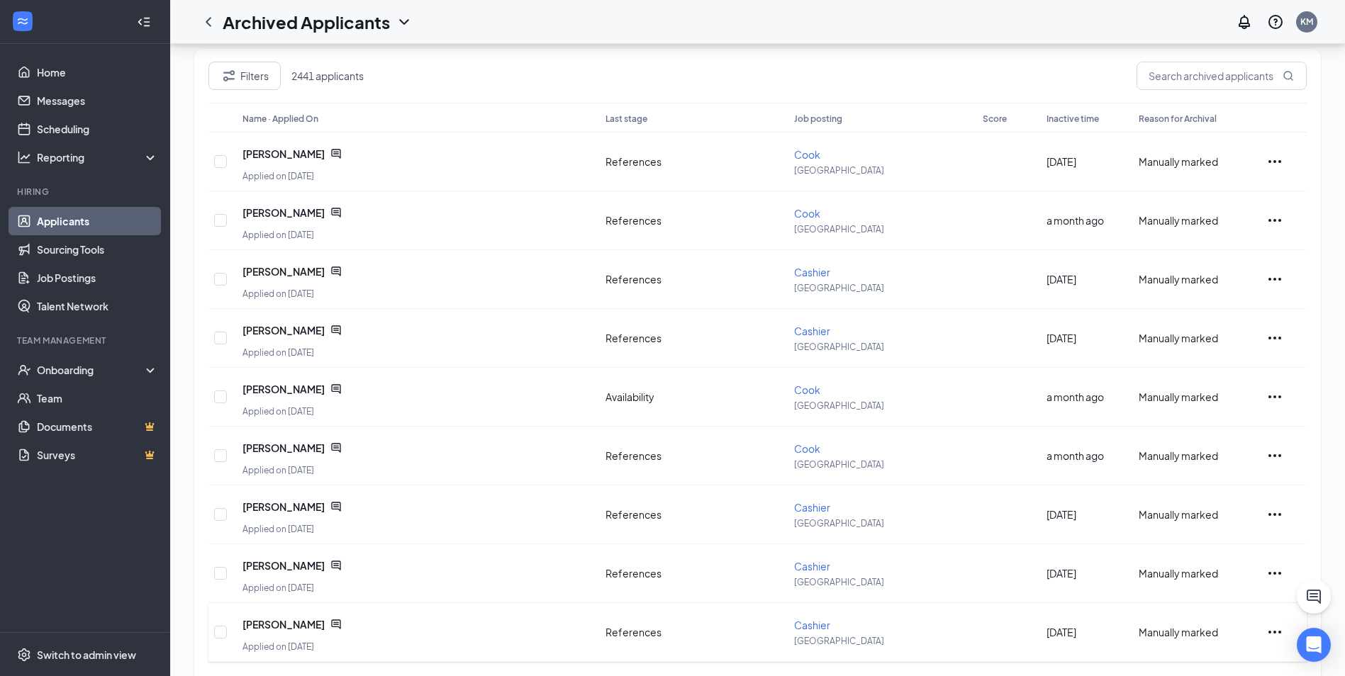
scroll to position [208, 0]
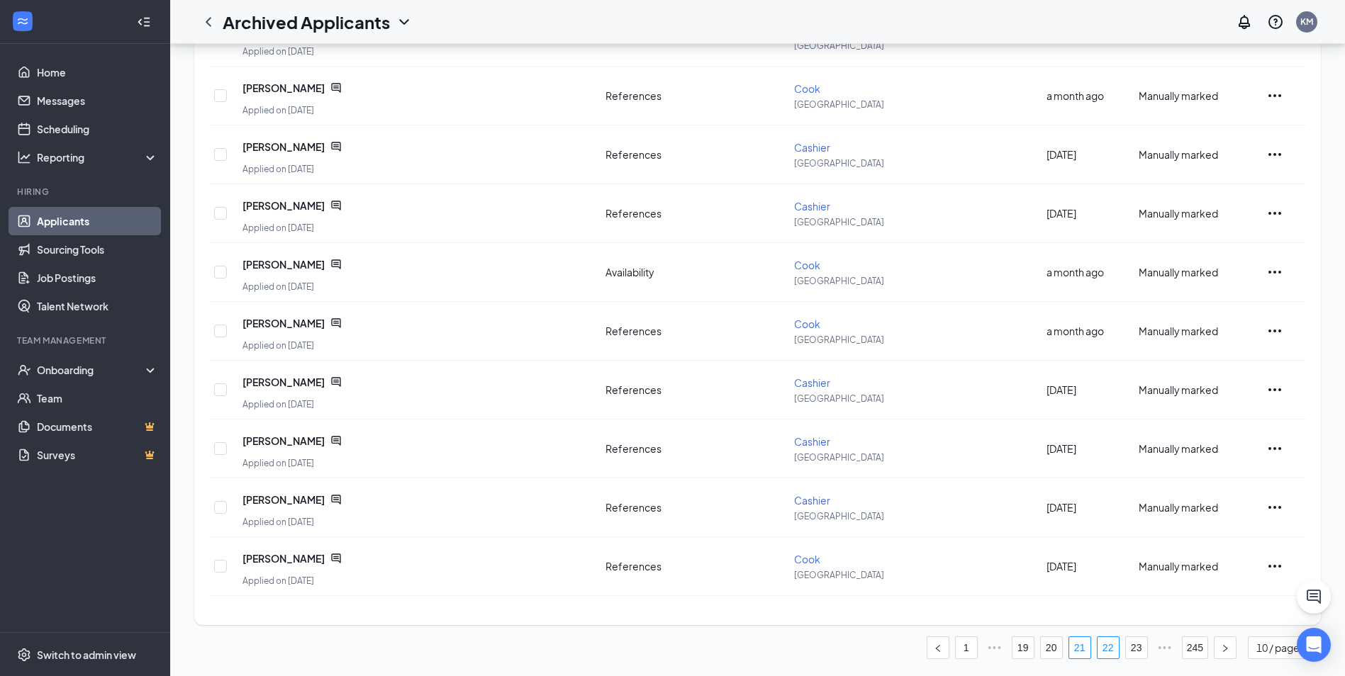
click at [1107, 646] on link "22" at bounding box center [1107, 647] width 21 height 21
click at [276, 440] on span "Chesne as" at bounding box center [266, 441] width 49 height 14
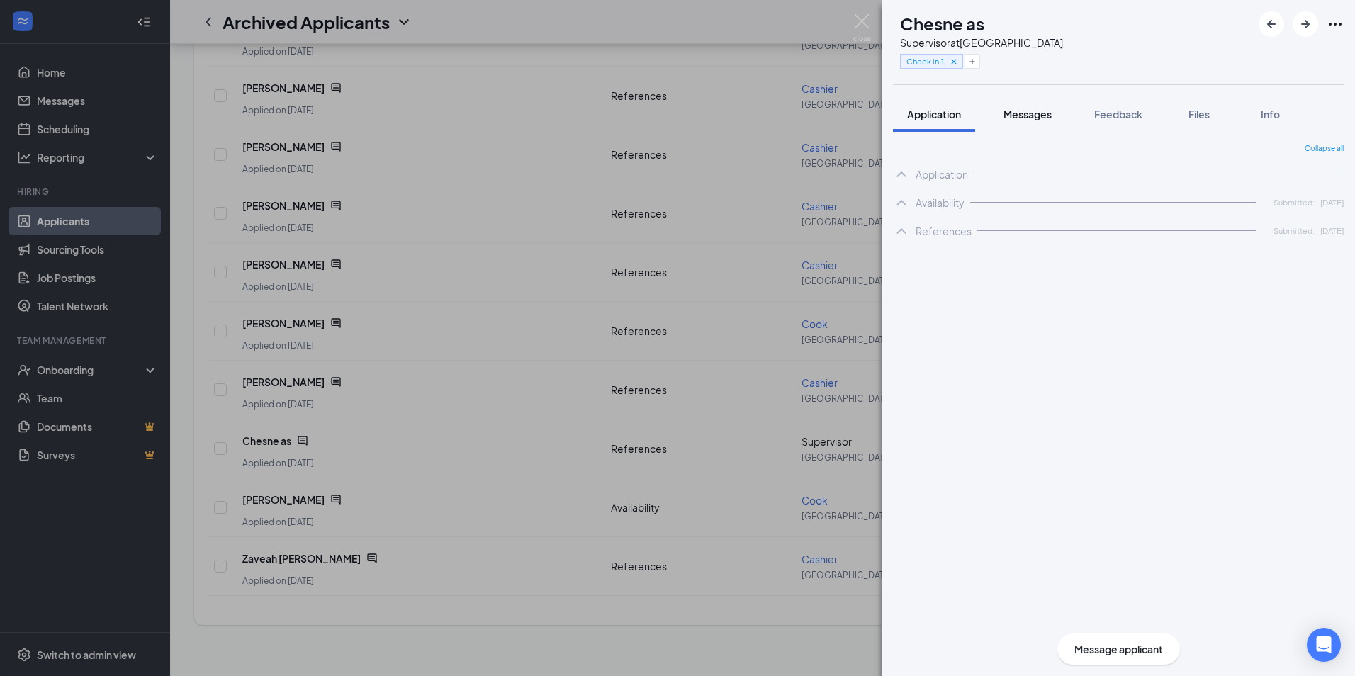
click at [1037, 120] on span "Messages" at bounding box center [1028, 114] width 48 height 13
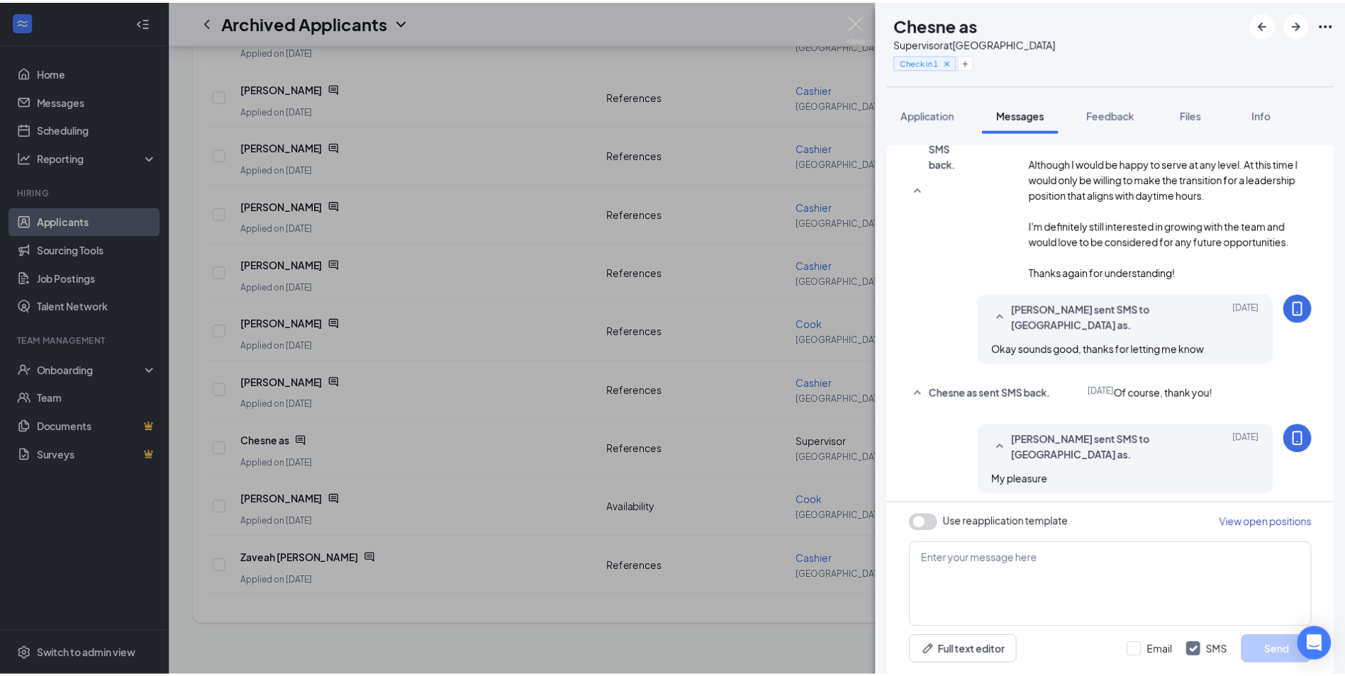
scroll to position [895, 0]
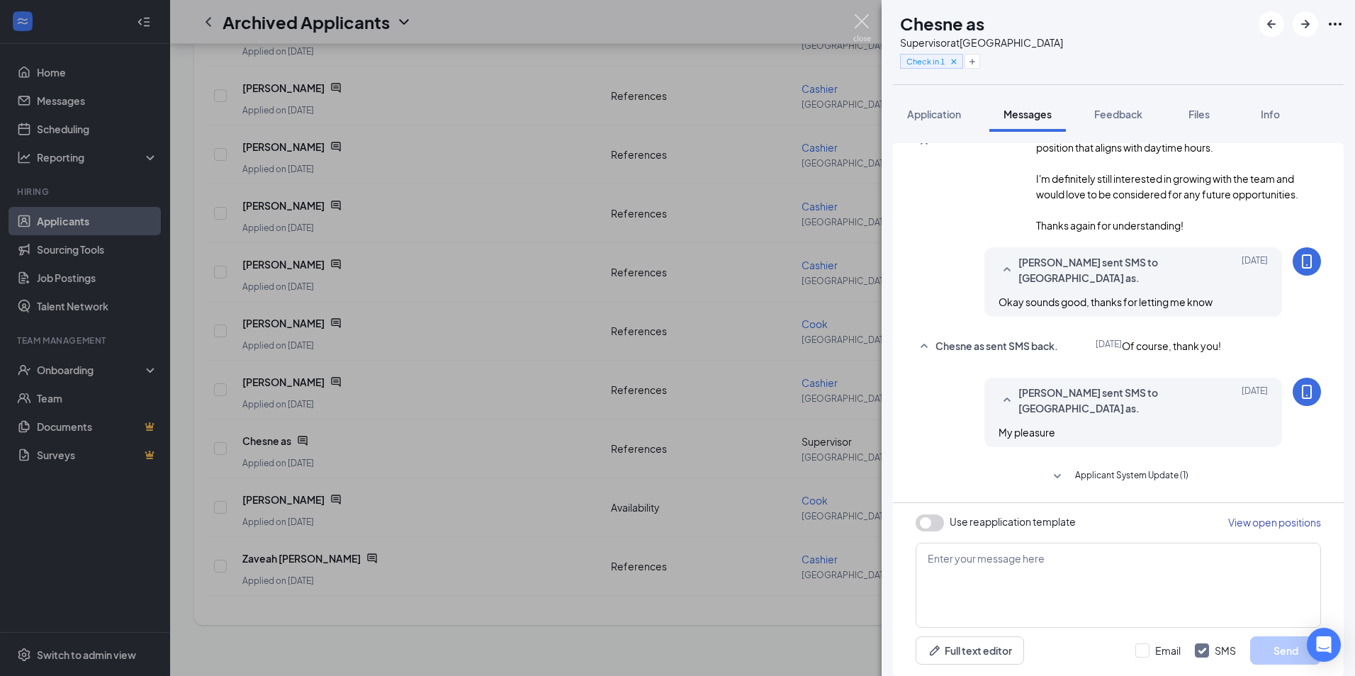
click at [865, 11] on div "CA Chesne as Supervisor at [GEOGRAPHIC_DATA] Check in 1 Application Messages Fe…" at bounding box center [677, 338] width 1355 height 676
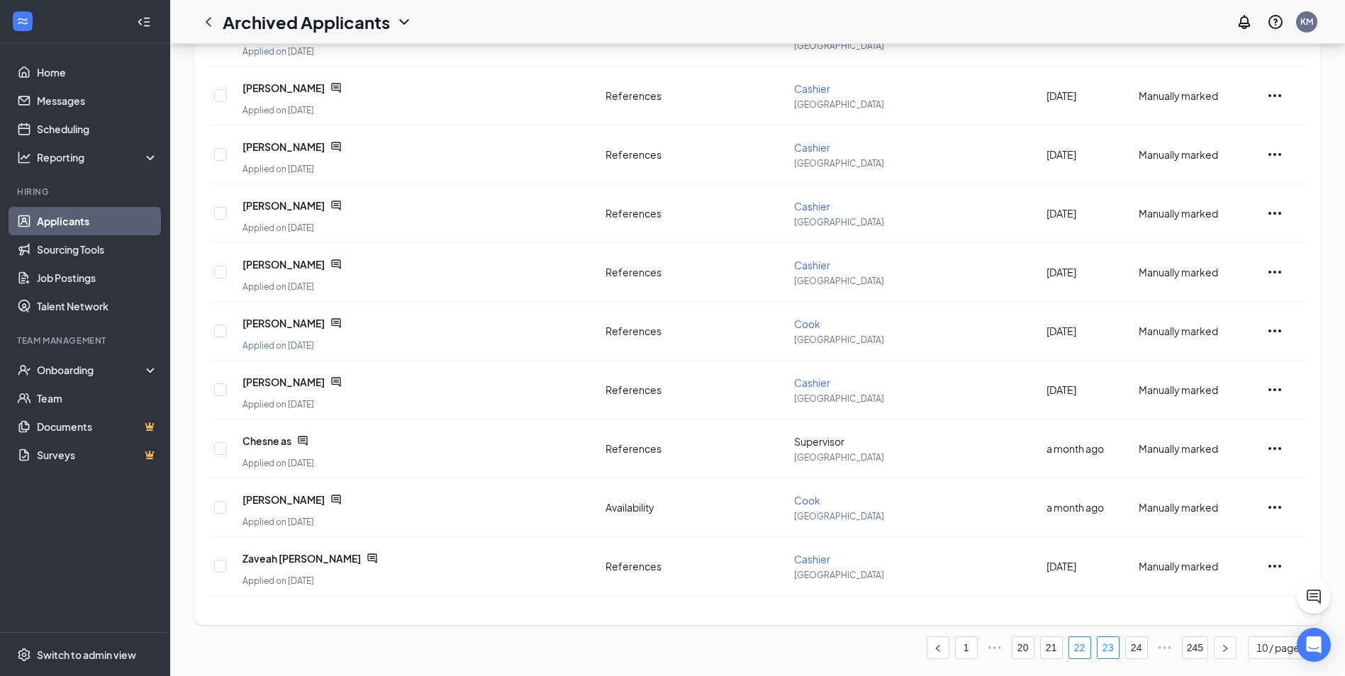
click at [1106, 646] on link "23" at bounding box center [1107, 647] width 21 height 21
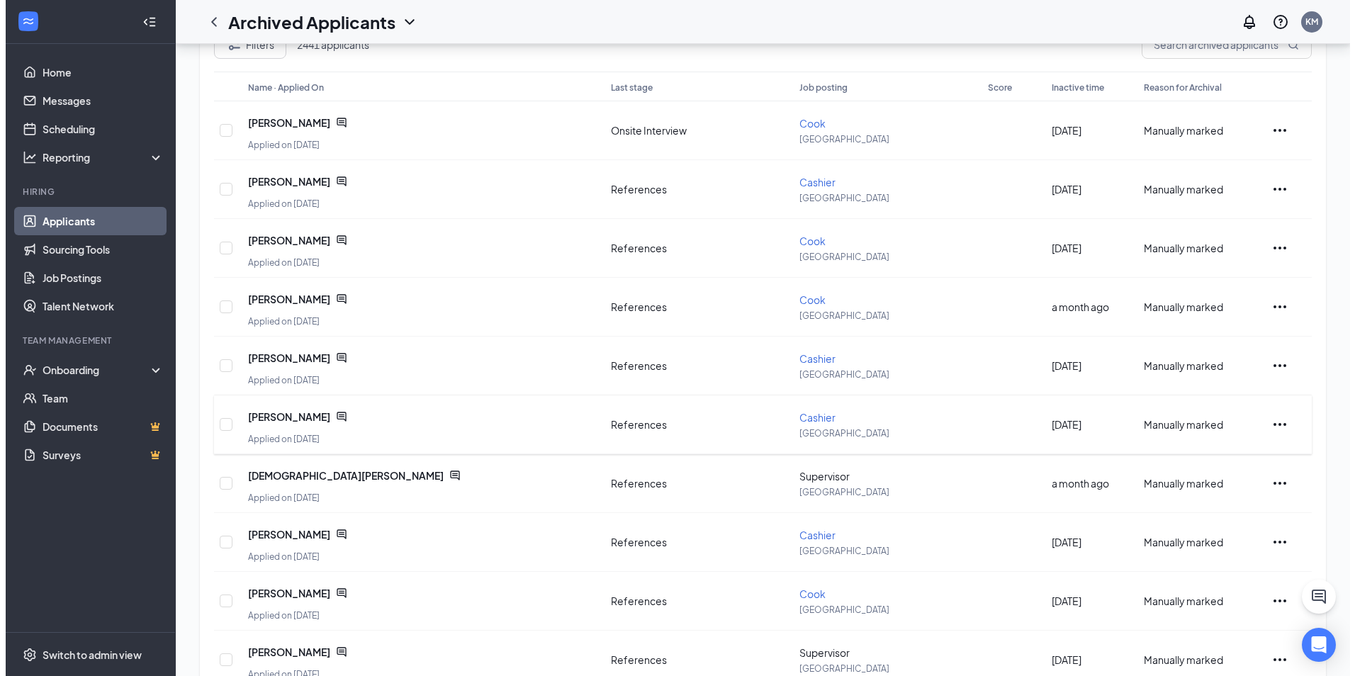
scroll to position [208, 0]
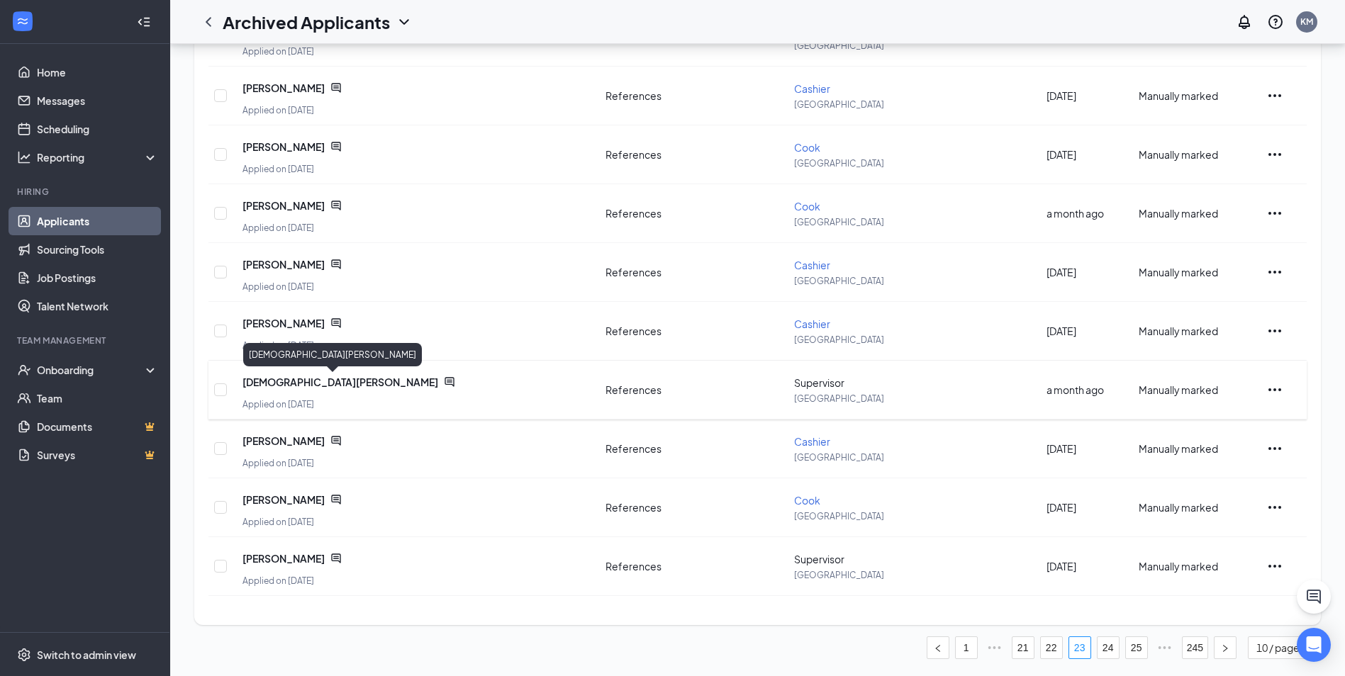
click at [296, 382] on span "[DEMOGRAPHIC_DATA][PERSON_NAME]" at bounding box center [340, 382] width 196 height 14
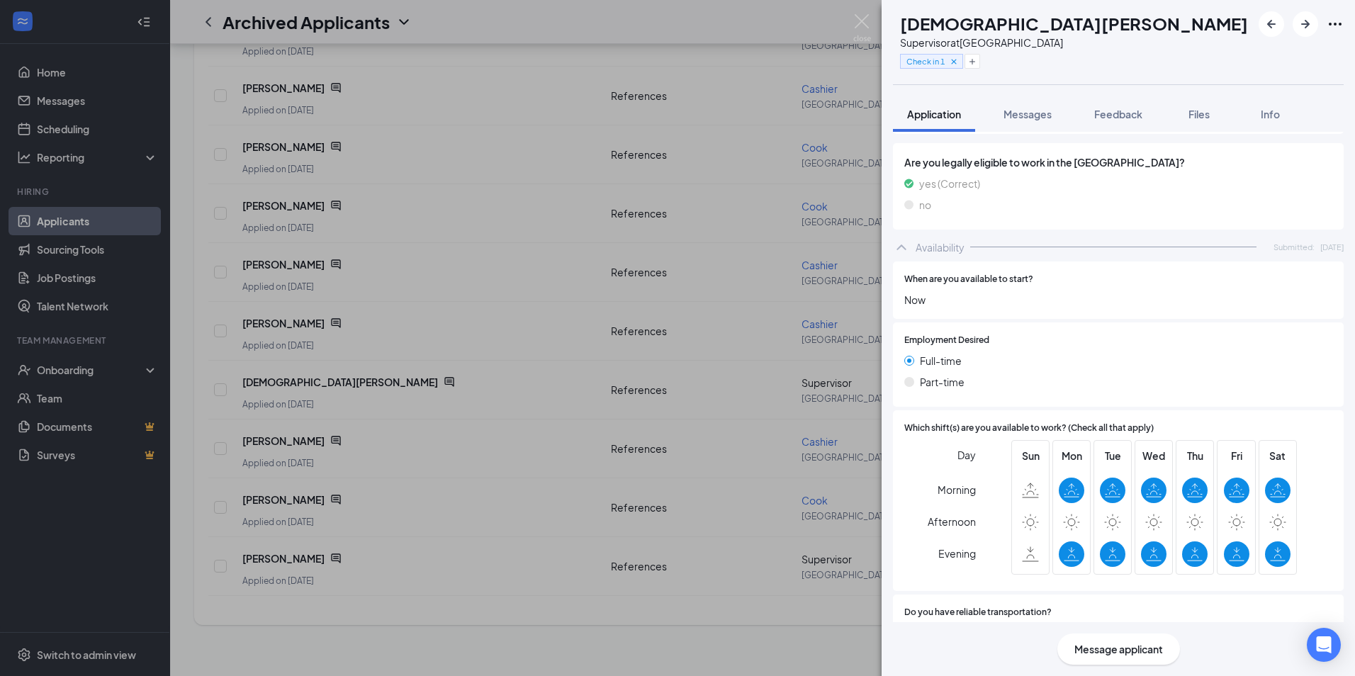
scroll to position [712, 0]
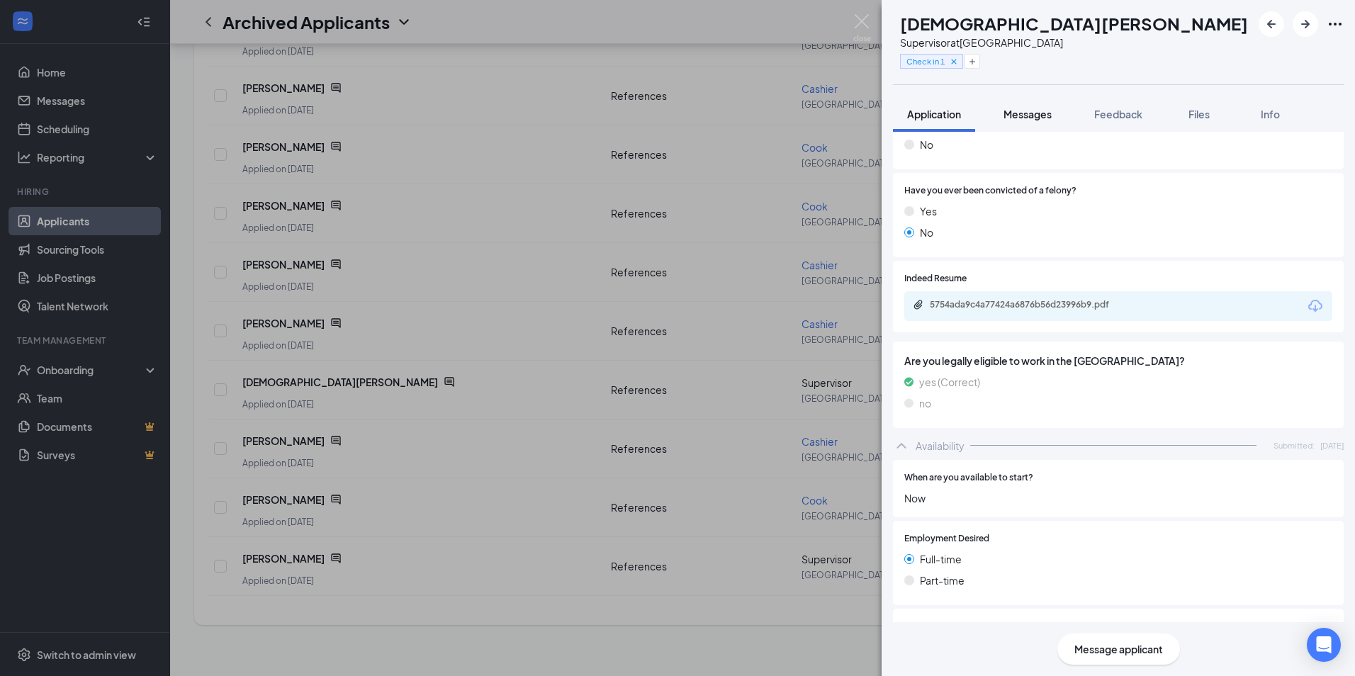
click at [1011, 102] on button "Messages" at bounding box center [1027, 113] width 77 height 35
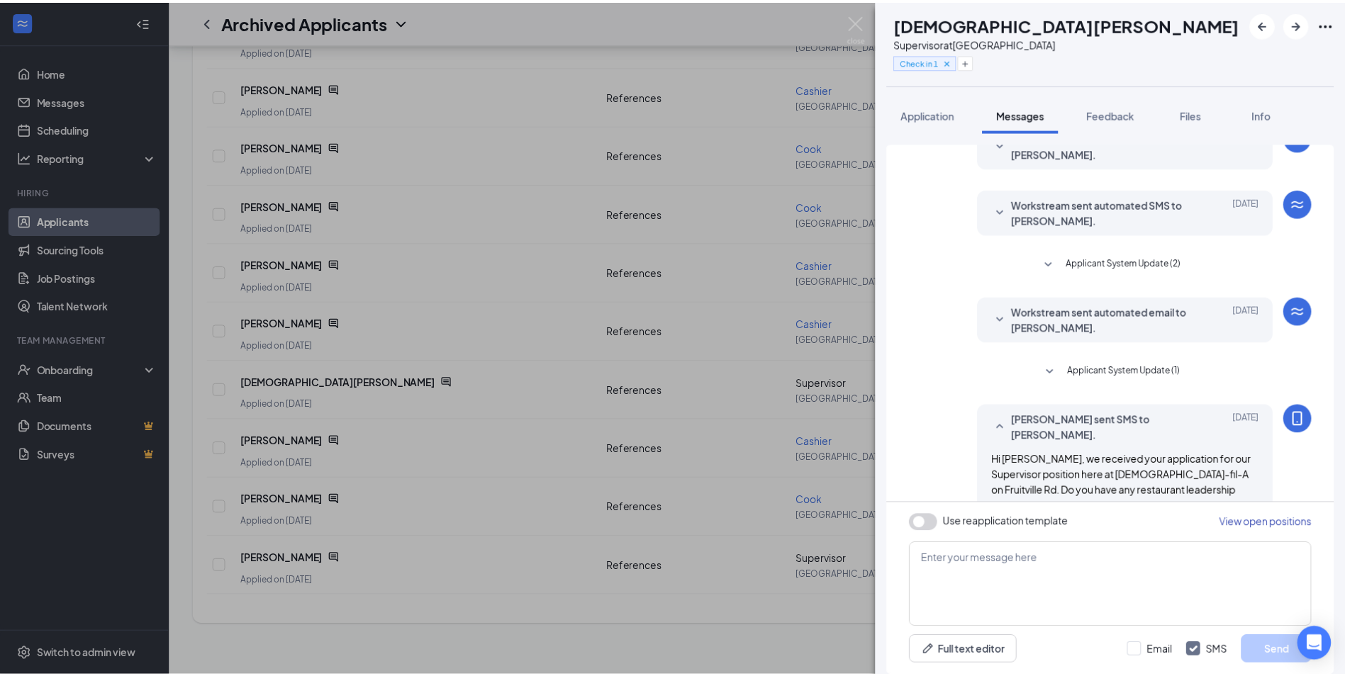
scroll to position [127, 0]
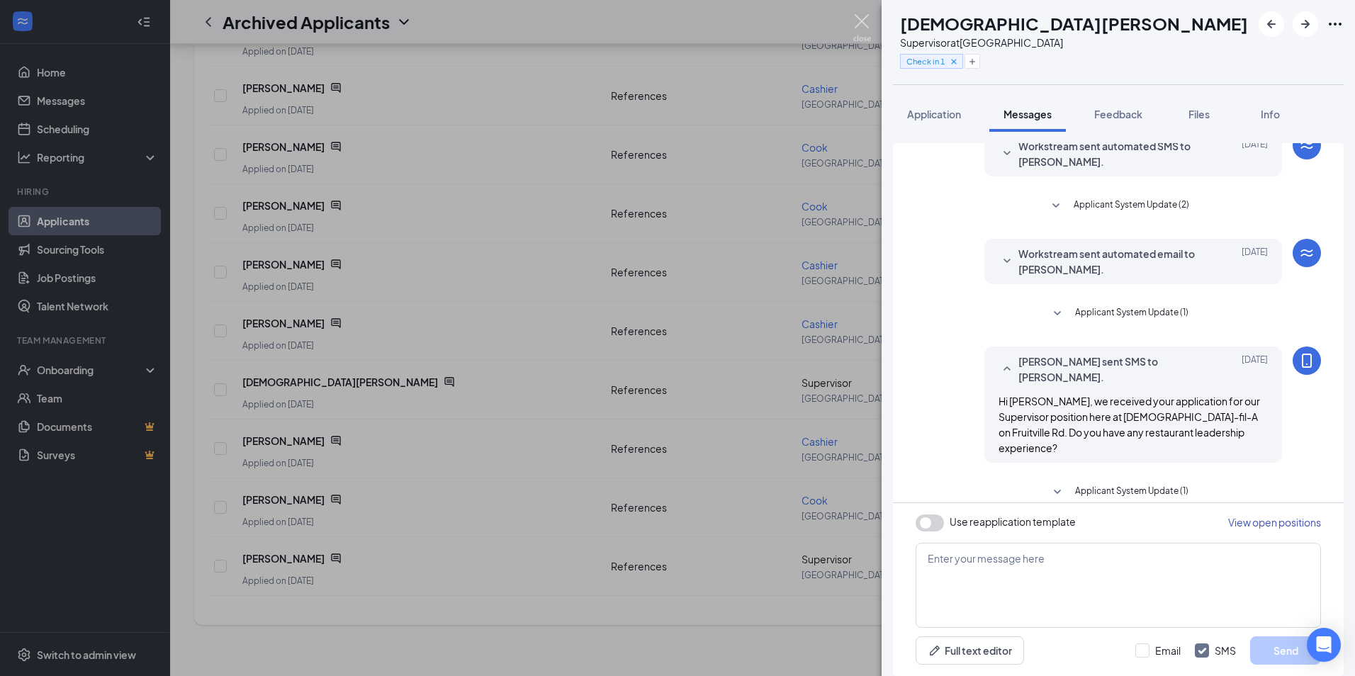
click at [858, 17] on img at bounding box center [862, 28] width 18 height 28
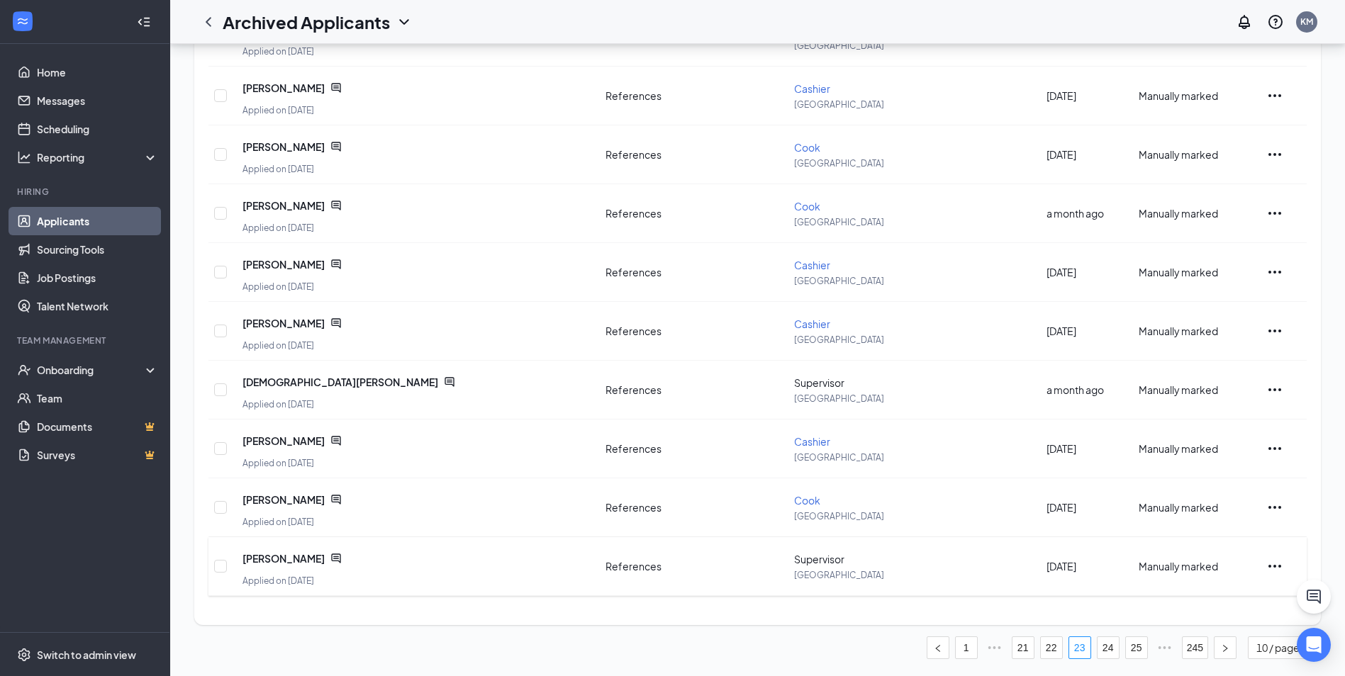
click at [281, 559] on span "[PERSON_NAME]" at bounding box center [283, 558] width 82 height 14
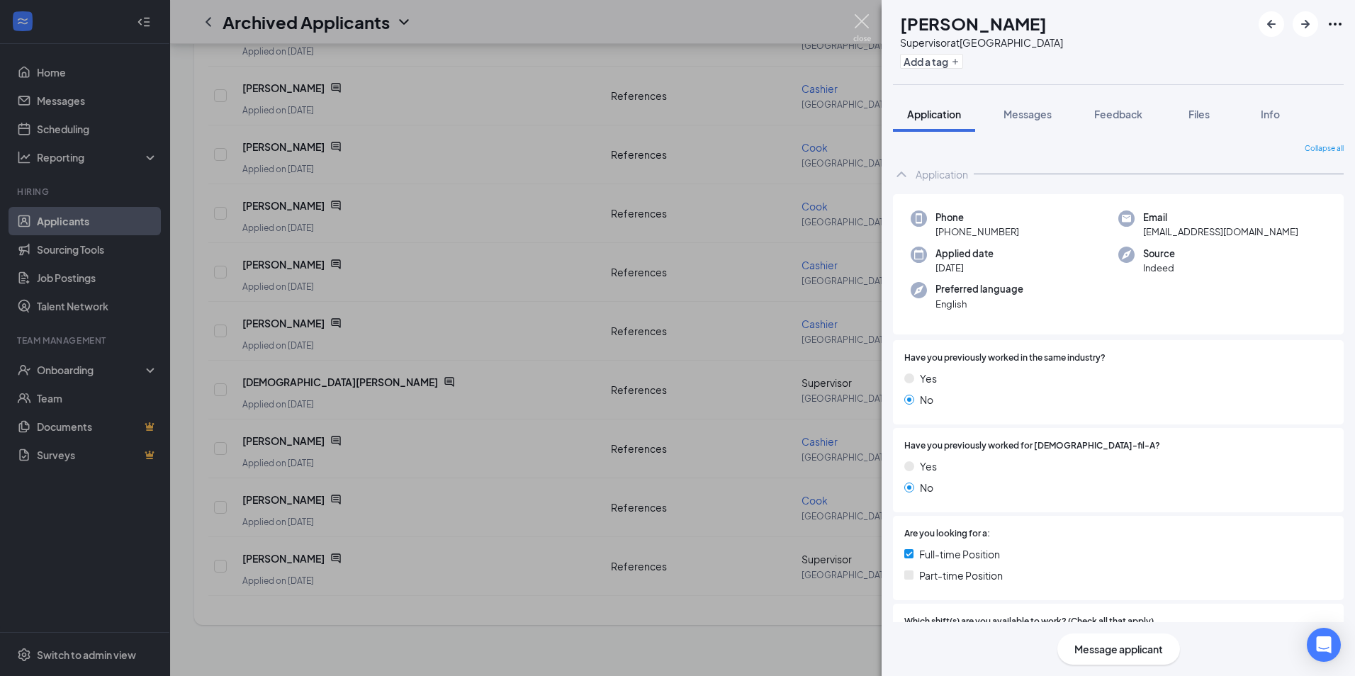
click at [862, 25] on img at bounding box center [862, 28] width 18 height 28
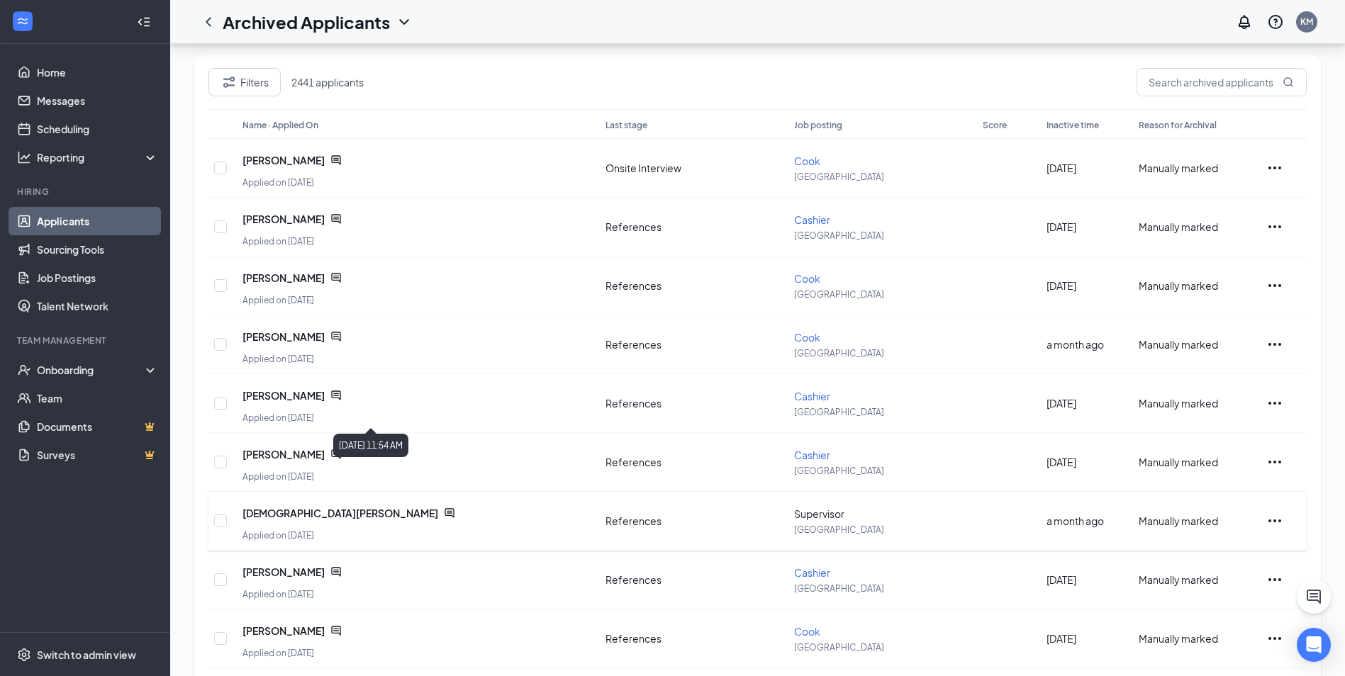
scroll to position [208, 0]
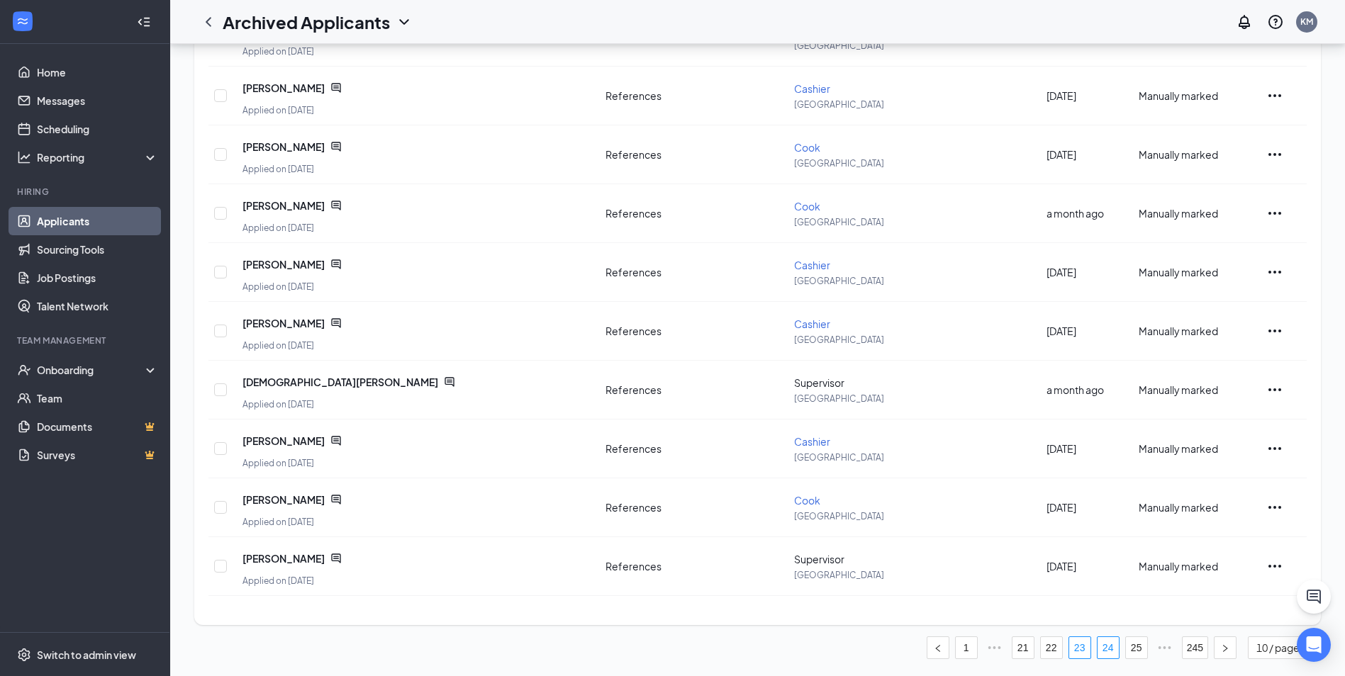
click at [1101, 647] on link "24" at bounding box center [1107, 647] width 21 height 21
click at [1101, 639] on link "25" at bounding box center [1107, 647] width 21 height 21
click at [1101, 647] on link "26" at bounding box center [1107, 647] width 21 height 21
click at [1105, 646] on link "27" at bounding box center [1107, 647] width 21 height 21
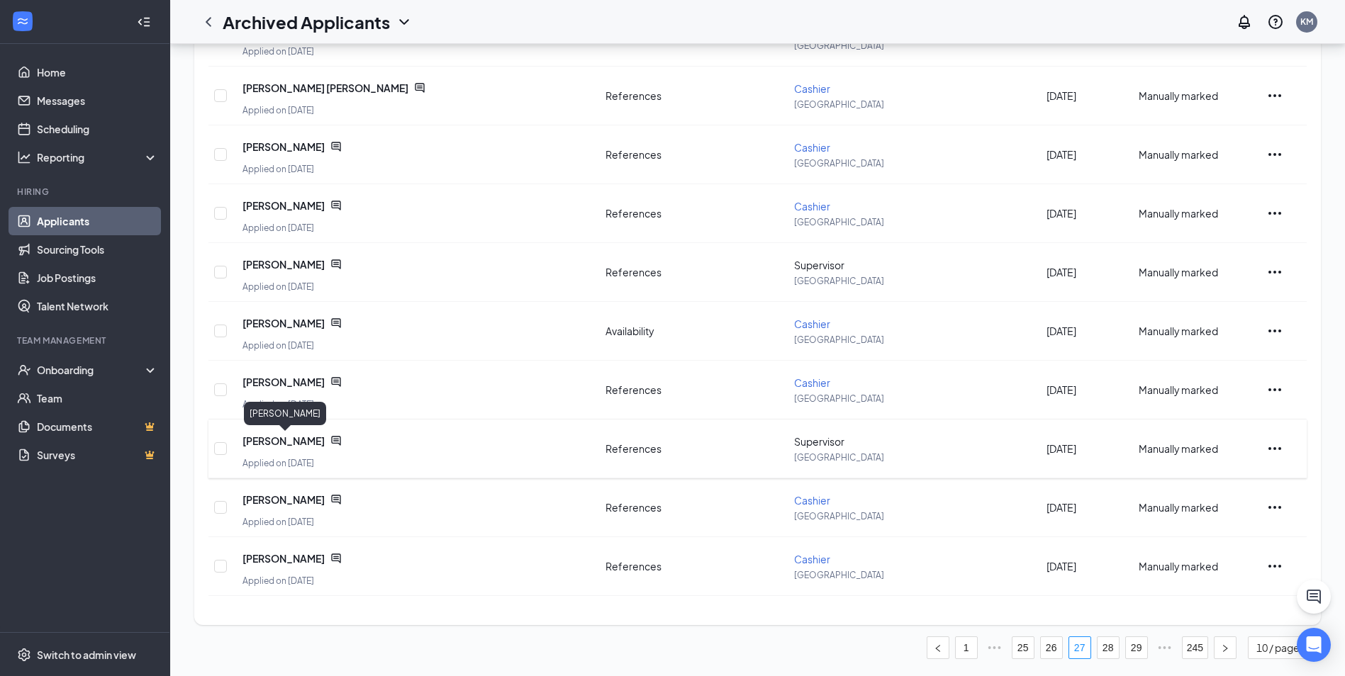
click at [313, 435] on span "[PERSON_NAME]" at bounding box center [283, 441] width 82 height 14
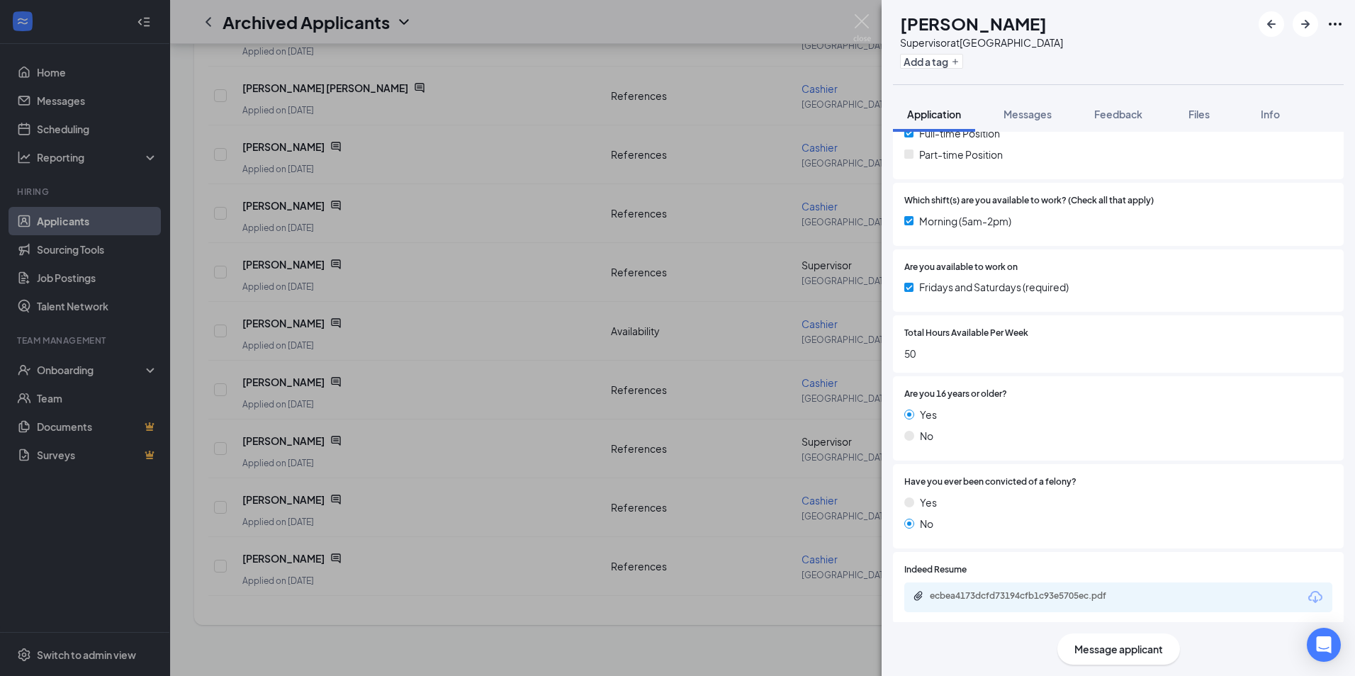
scroll to position [264, 0]
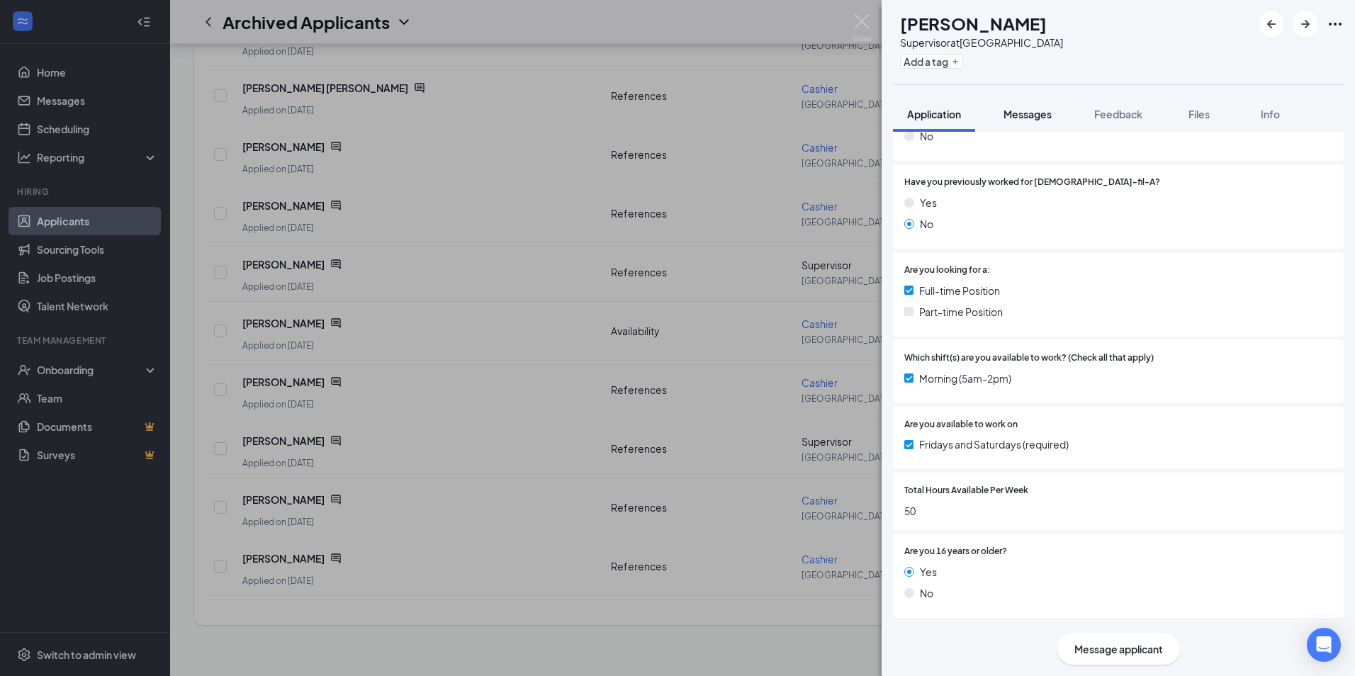
click at [1026, 117] on span "Messages" at bounding box center [1028, 114] width 48 height 13
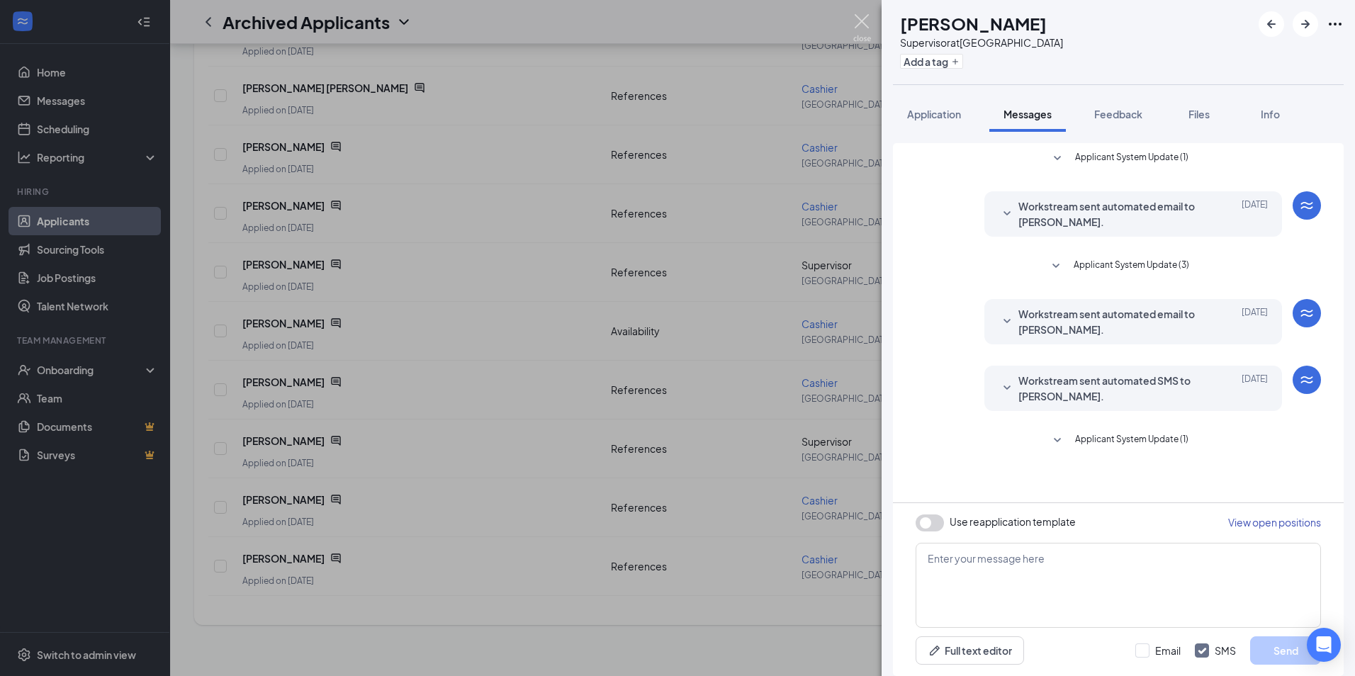
click at [859, 16] on img at bounding box center [862, 28] width 18 height 28
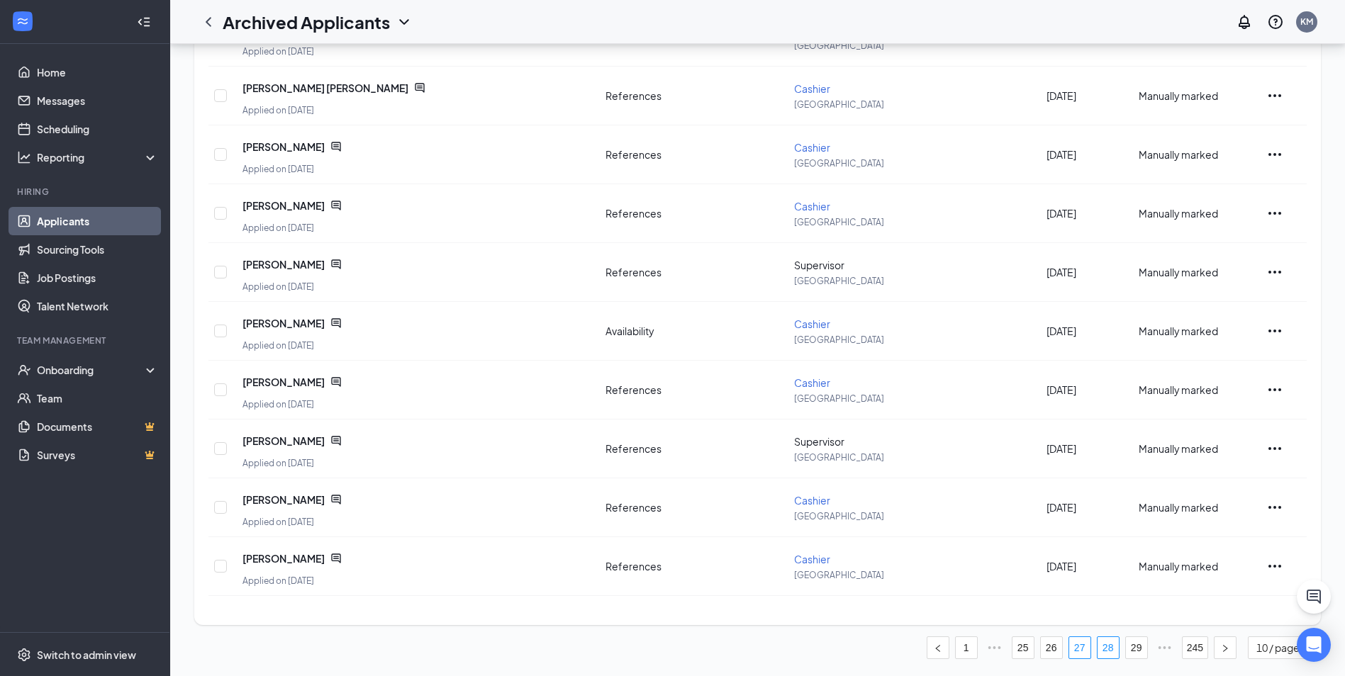
click at [1113, 651] on link "28" at bounding box center [1107, 647] width 21 height 21
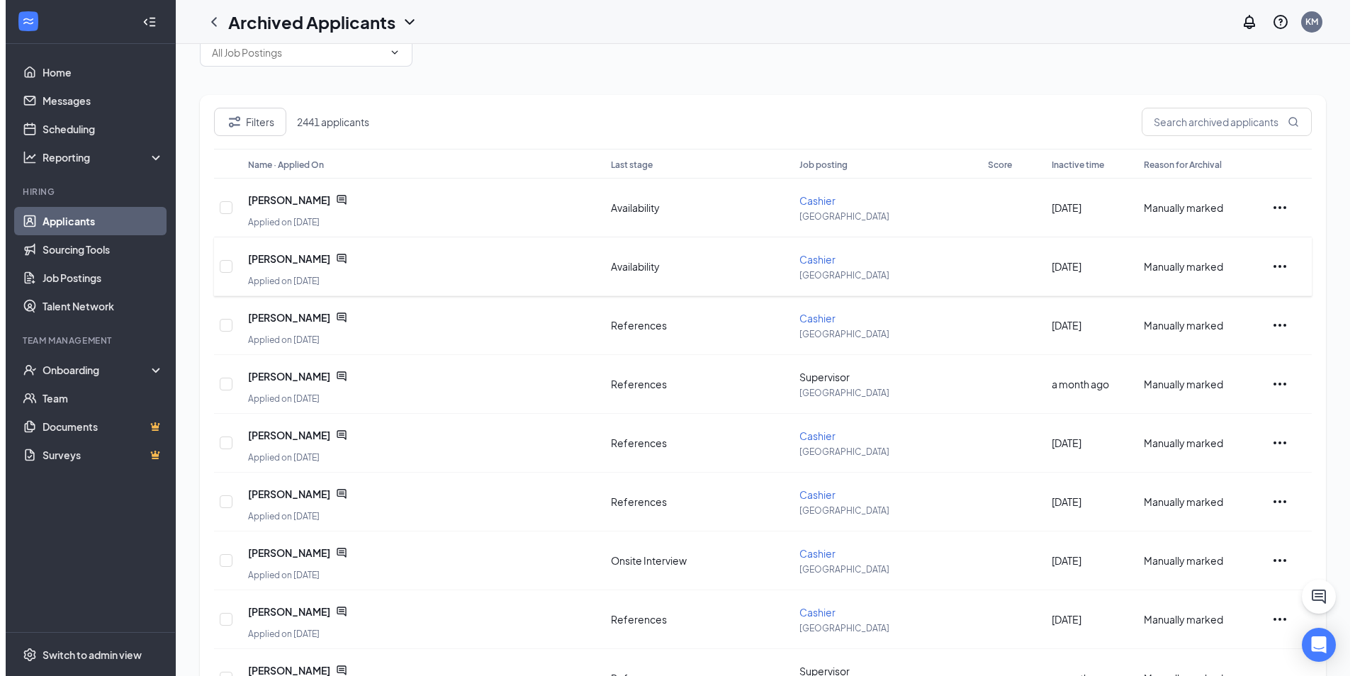
scroll to position [71, 0]
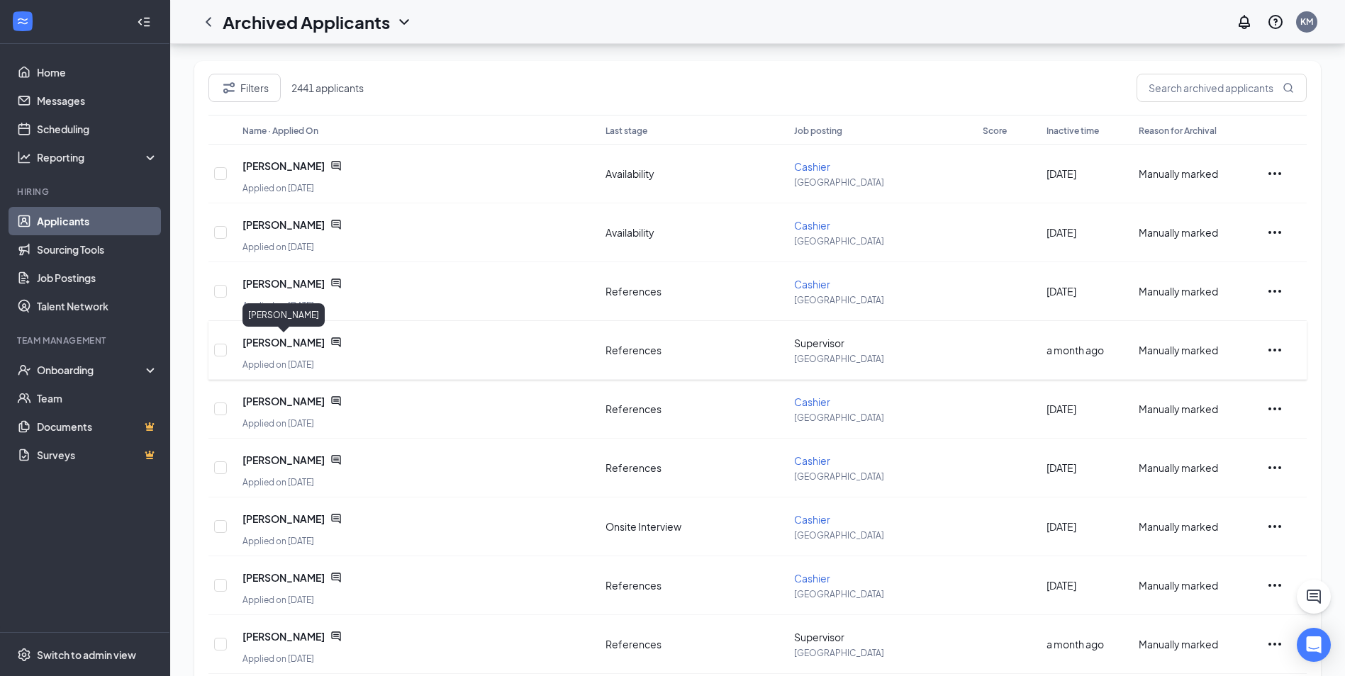
click at [285, 336] on span "[PERSON_NAME]" at bounding box center [283, 342] width 82 height 14
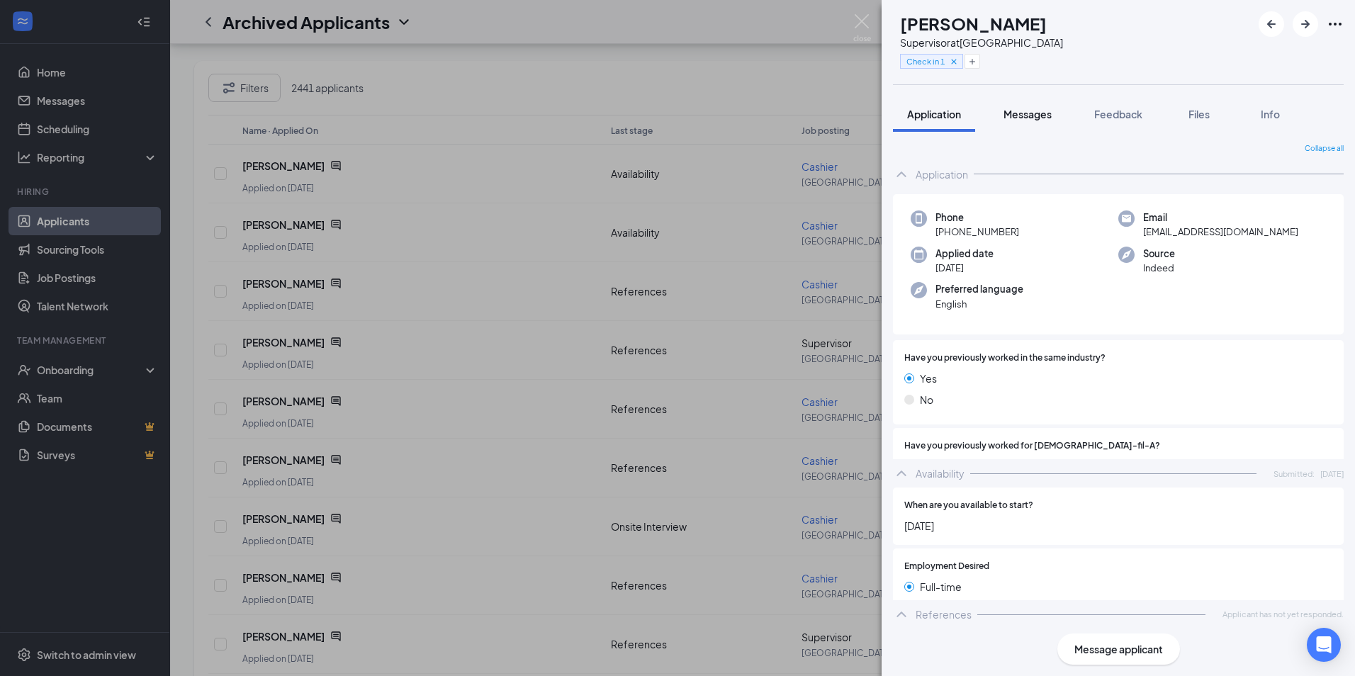
click at [1035, 118] on span "Messages" at bounding box center [1028, 114] width 48 height 13
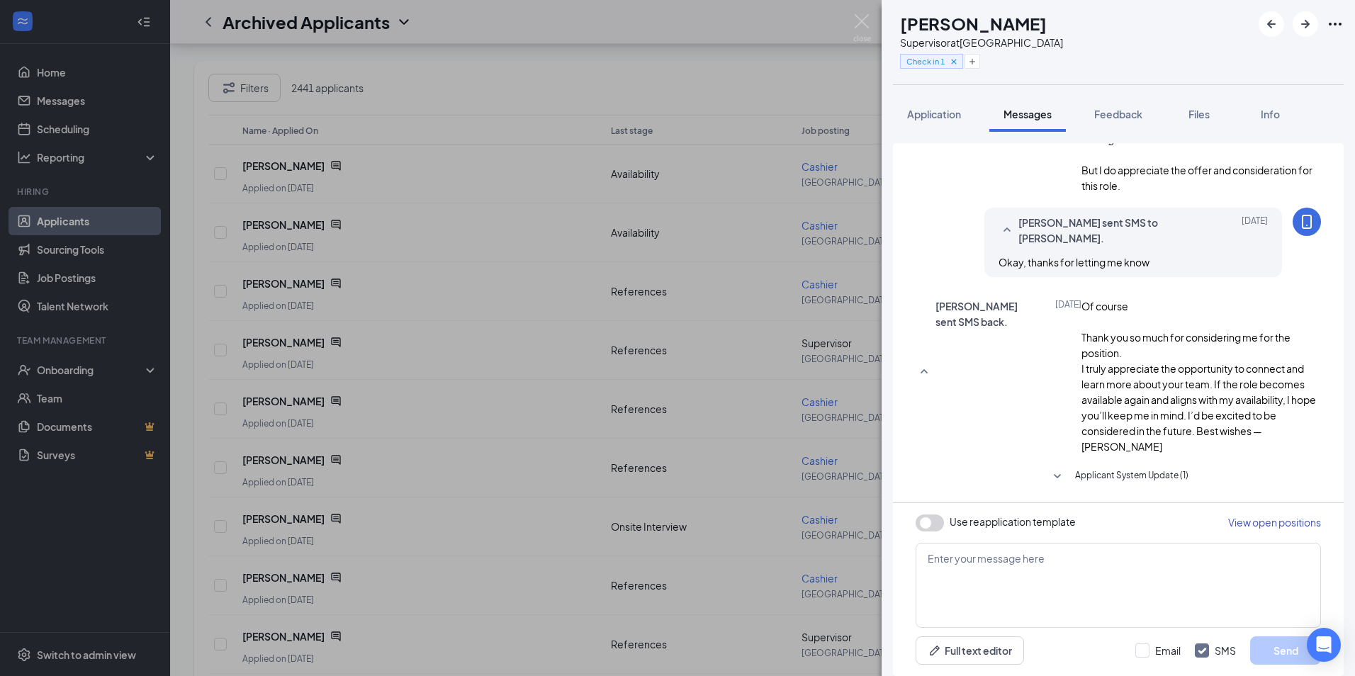
scroll to position [831, 0]
click at [938, 522] on button "button" at bounding box center [930, 523] width 28 height 17
type textarea "Hi {{applicant_first_name}}, Thank you for previously applying to the {{positio…"
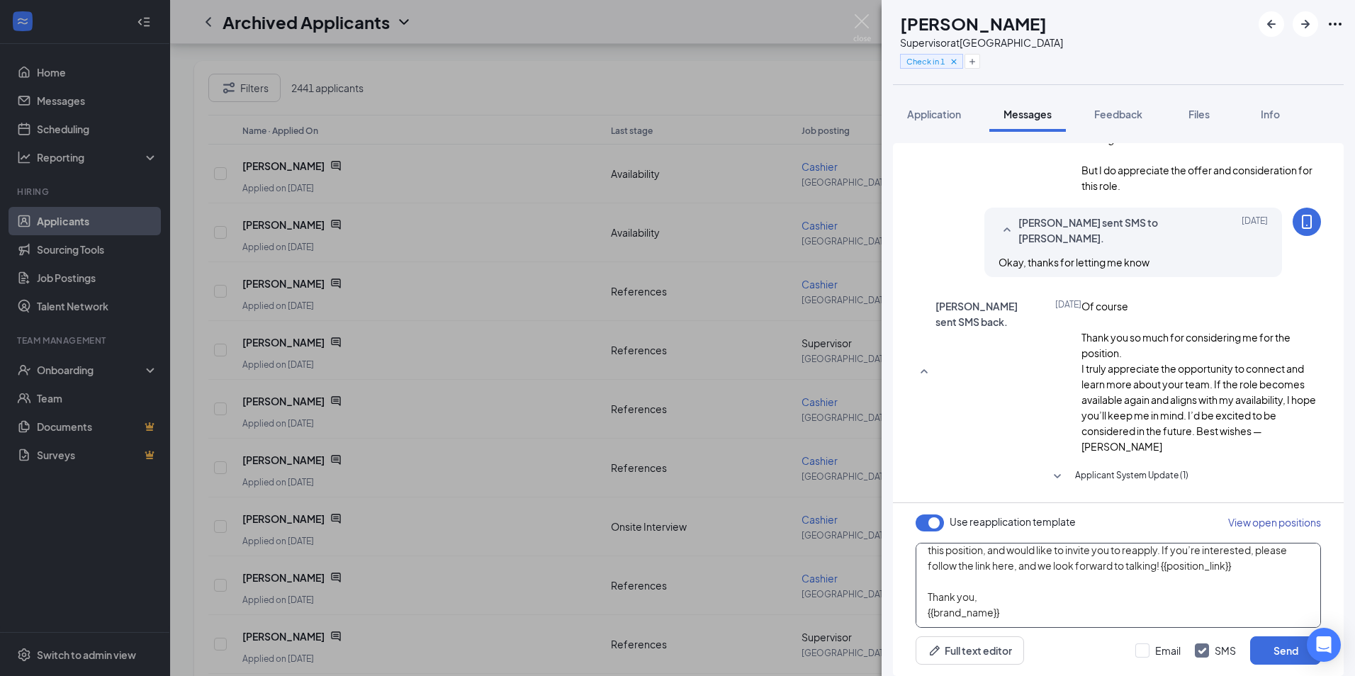
scroll to position [86, 0]
click at [1278, 649] on button "Send" at bounding box center [1285, 650] width 71 height 28
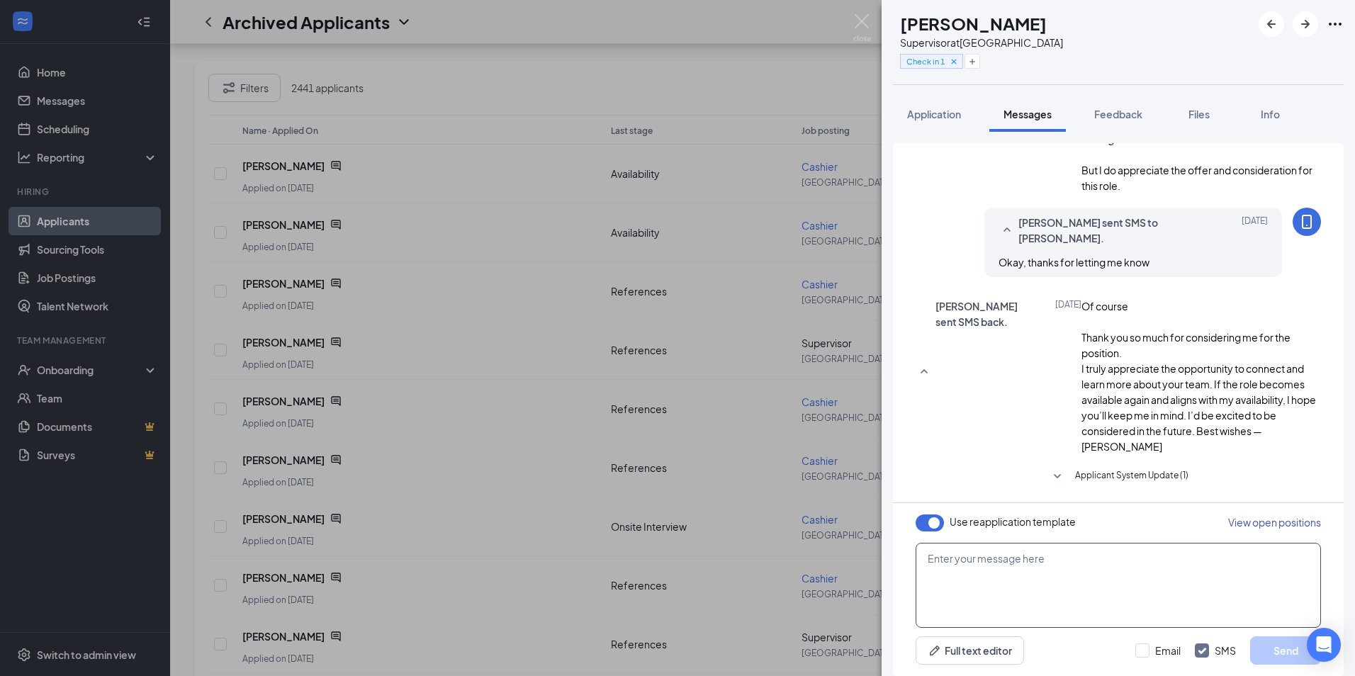
scroll to position [0, 0]
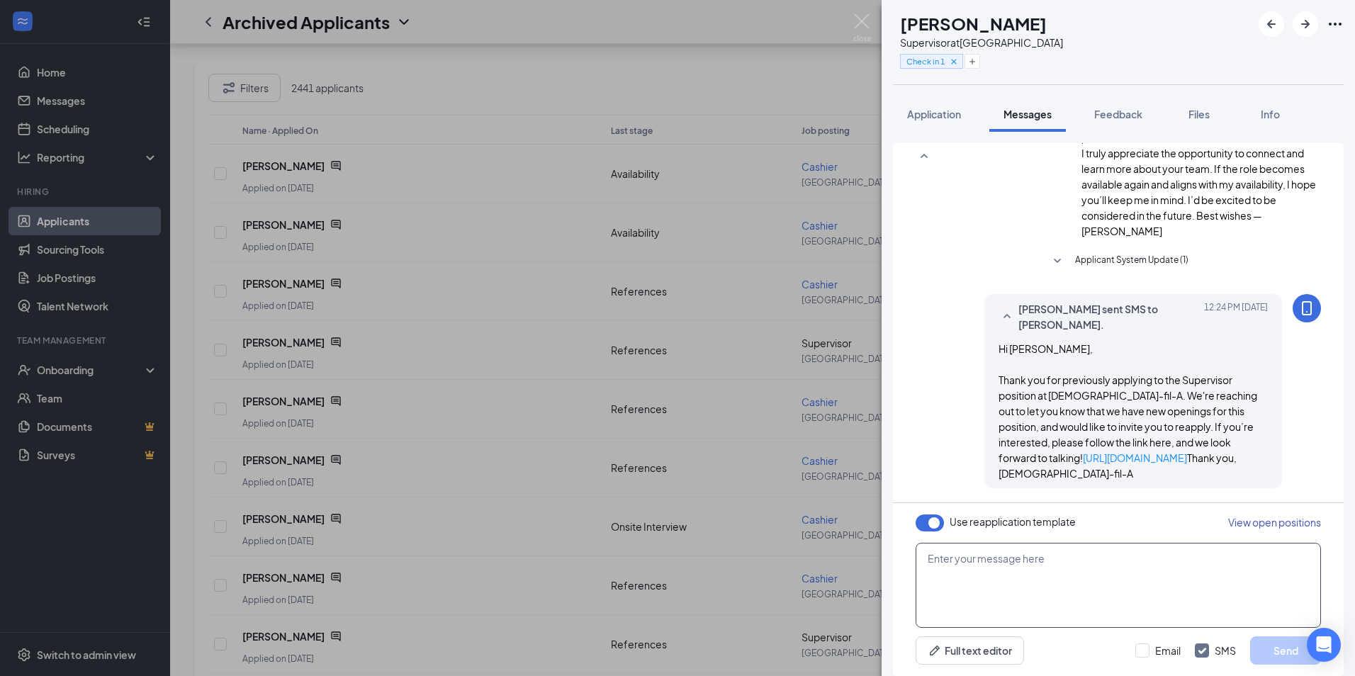
click at [1043, 586] on textarea at bounding box center [1118, 585] width 405 height 85
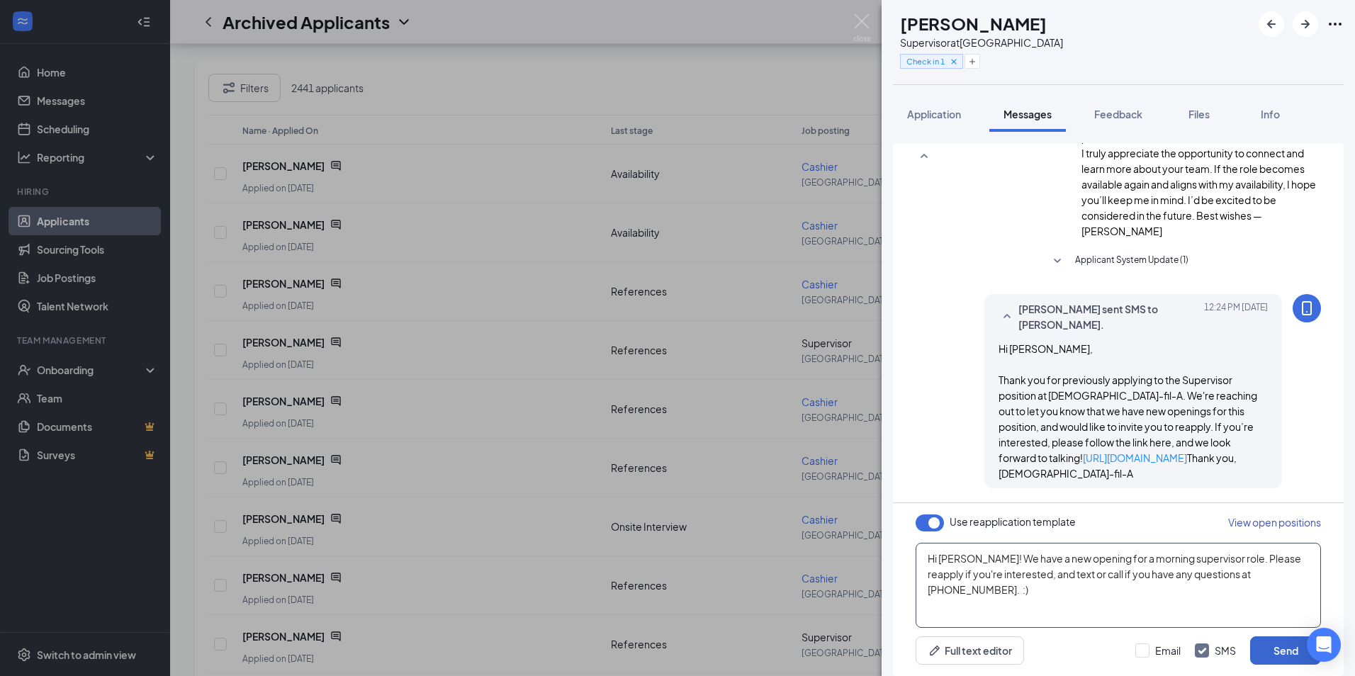
type textarea "Hi [PERSON_NAME]! We have a new opening for a morning supervisor role. Please r…"
click at [1265, 646] on button "Send" at bounding box center [1285, 650] width 71 height 28
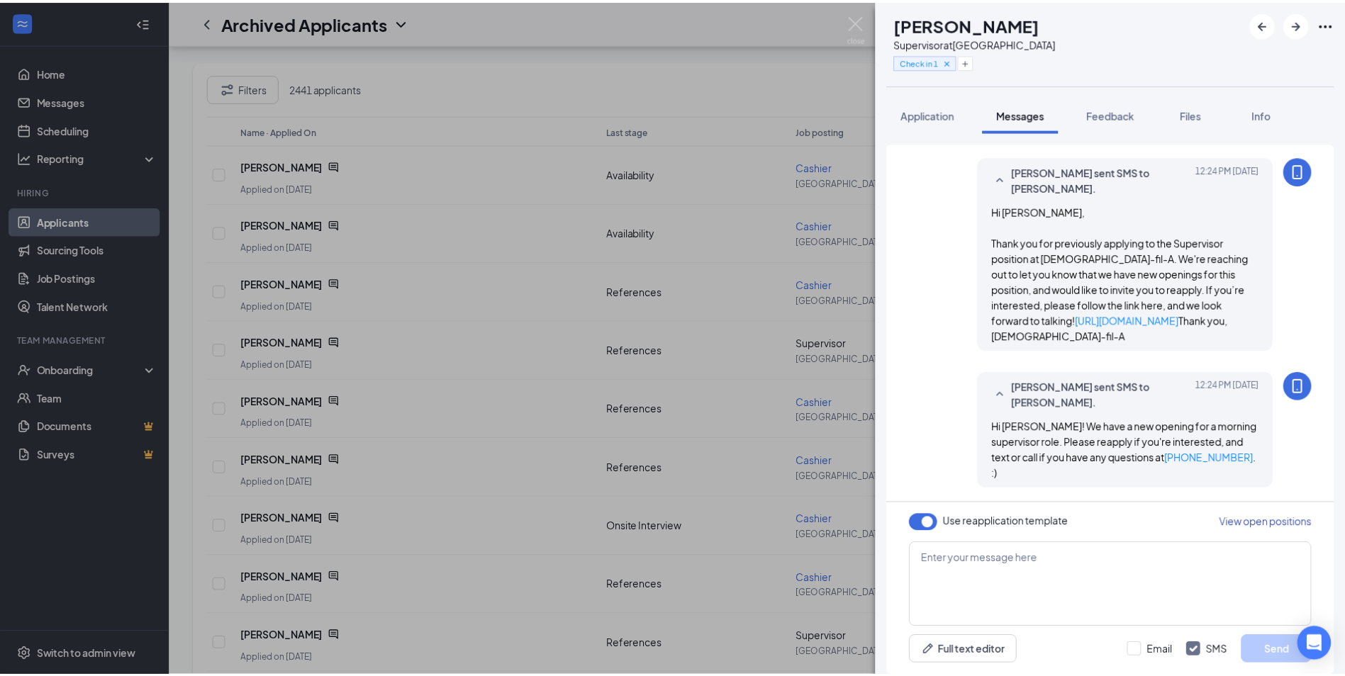
scroll to position [1200, 0]
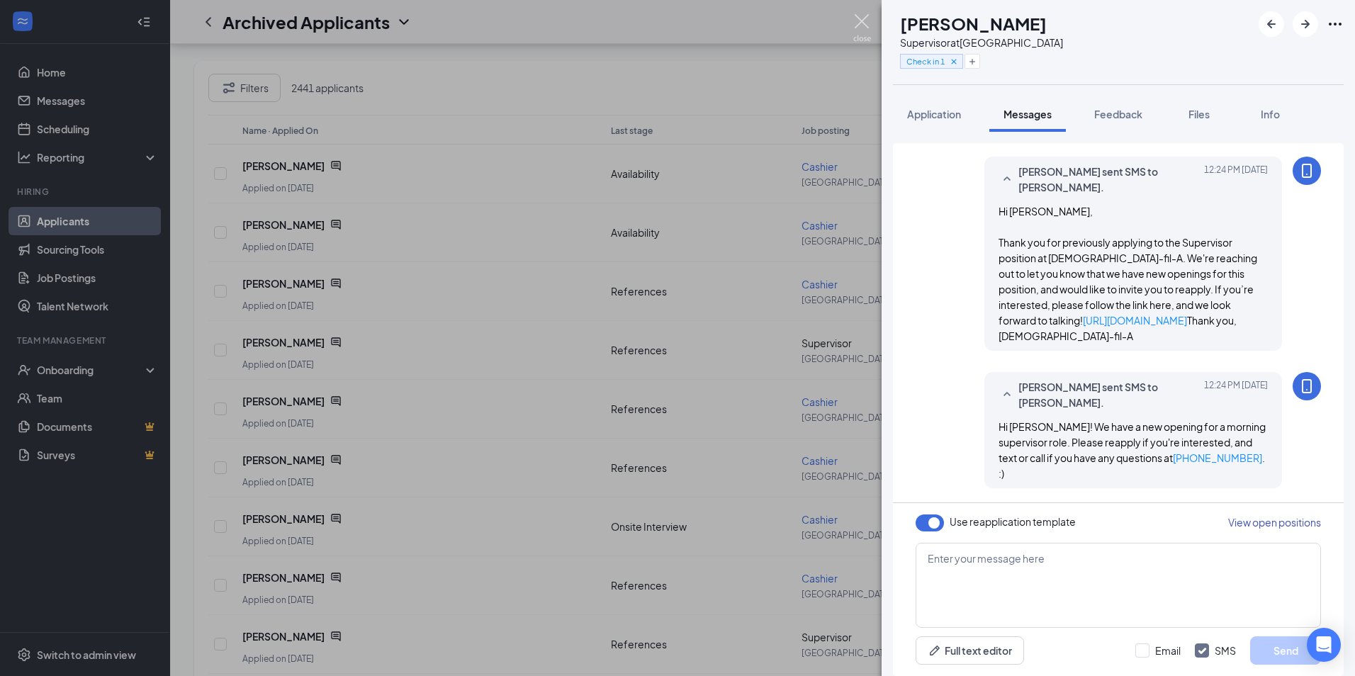
click at [854, 26] on img at bounding box center [862, 28] width 18 height 28
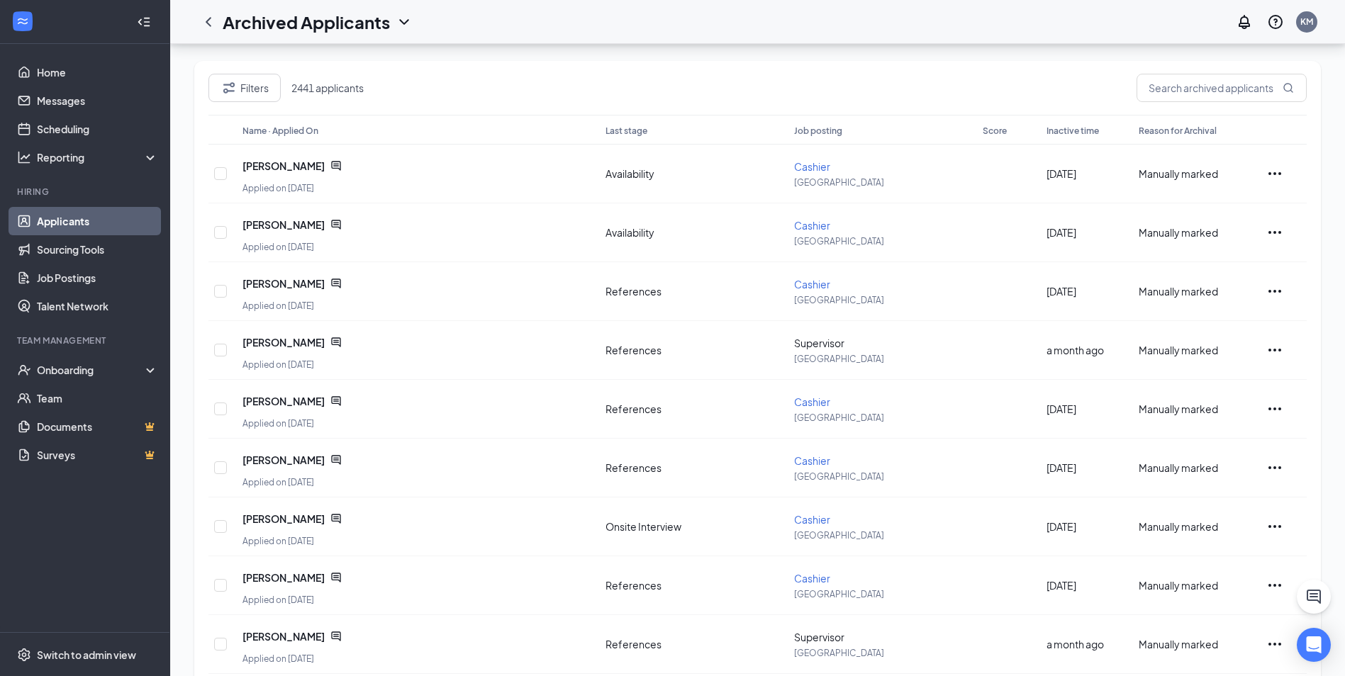
click at [101, 213] on link "Applicants" at bounding box center [97, 221] width 121 height 28
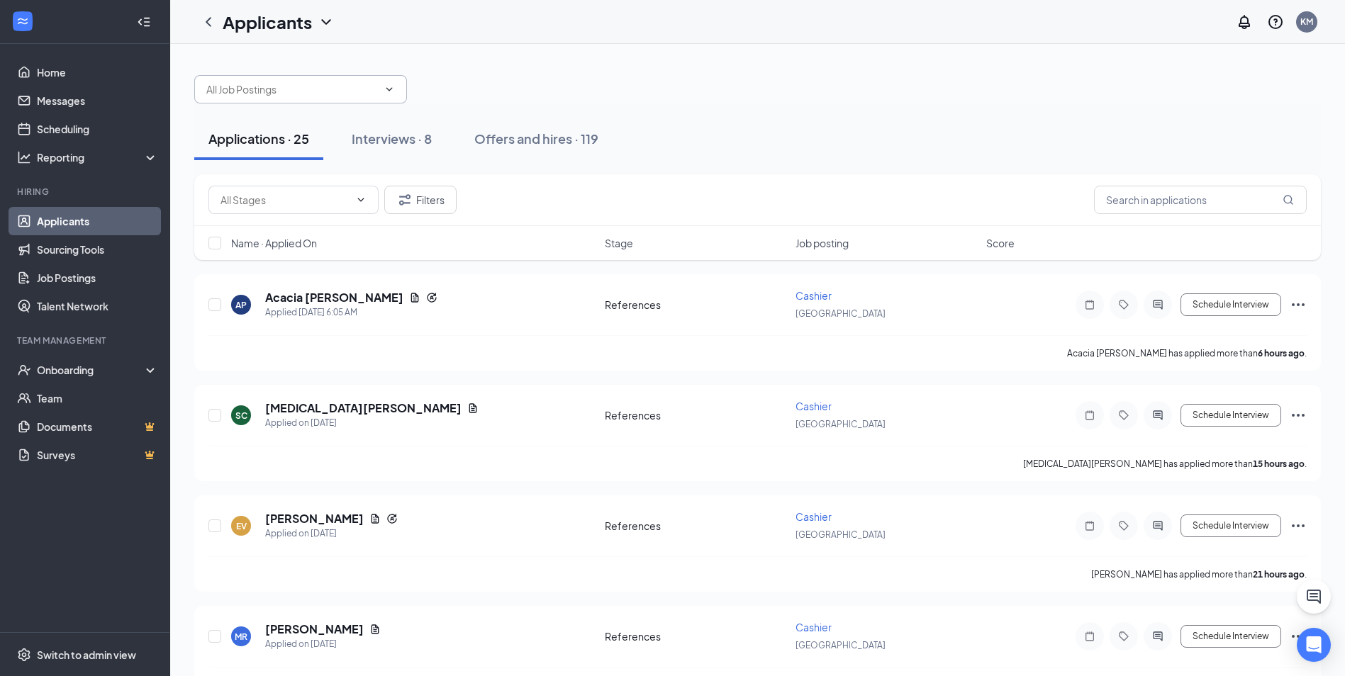
click at [335, 85] on input "text" at bounding box center [292, 90] width 172 height 16
click at [303, 118] on div "Supervisor ([GEOGRAPHIC_DATA])" at bounding box center [274, 114] width 161 height 16
type input "Supervisor ([GEOGRAPHIC_DATA])"
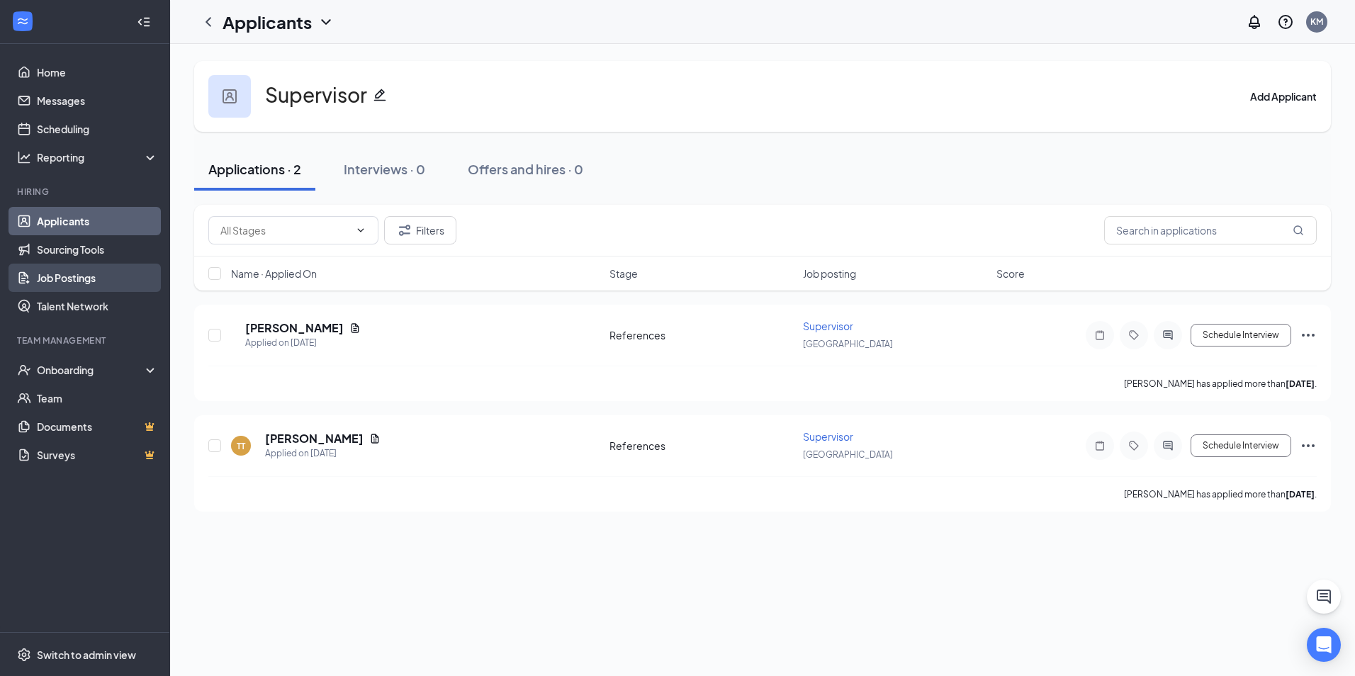
click at [91, 273] on link "Job Postings" at bounding box center [97, 278] width 121 height 28
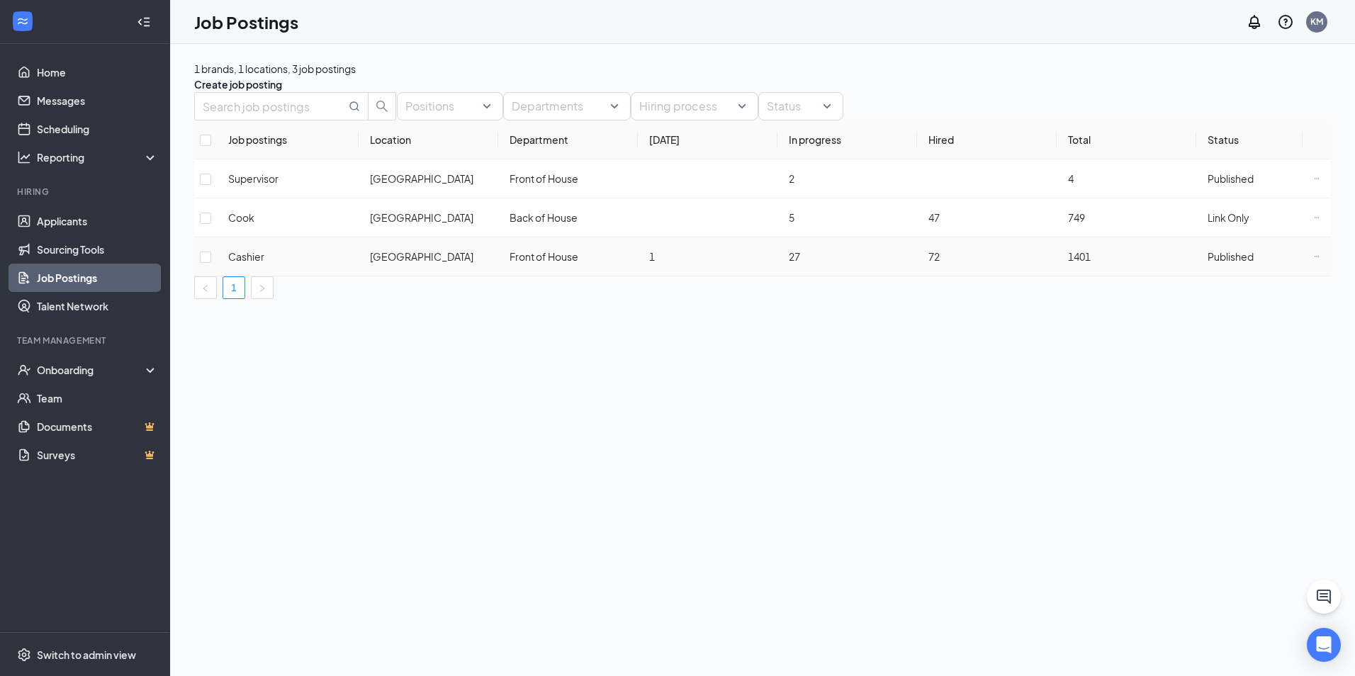
click at [1228, 263] on span "Published" at bounding box center [1231, 256] width 46 height 13
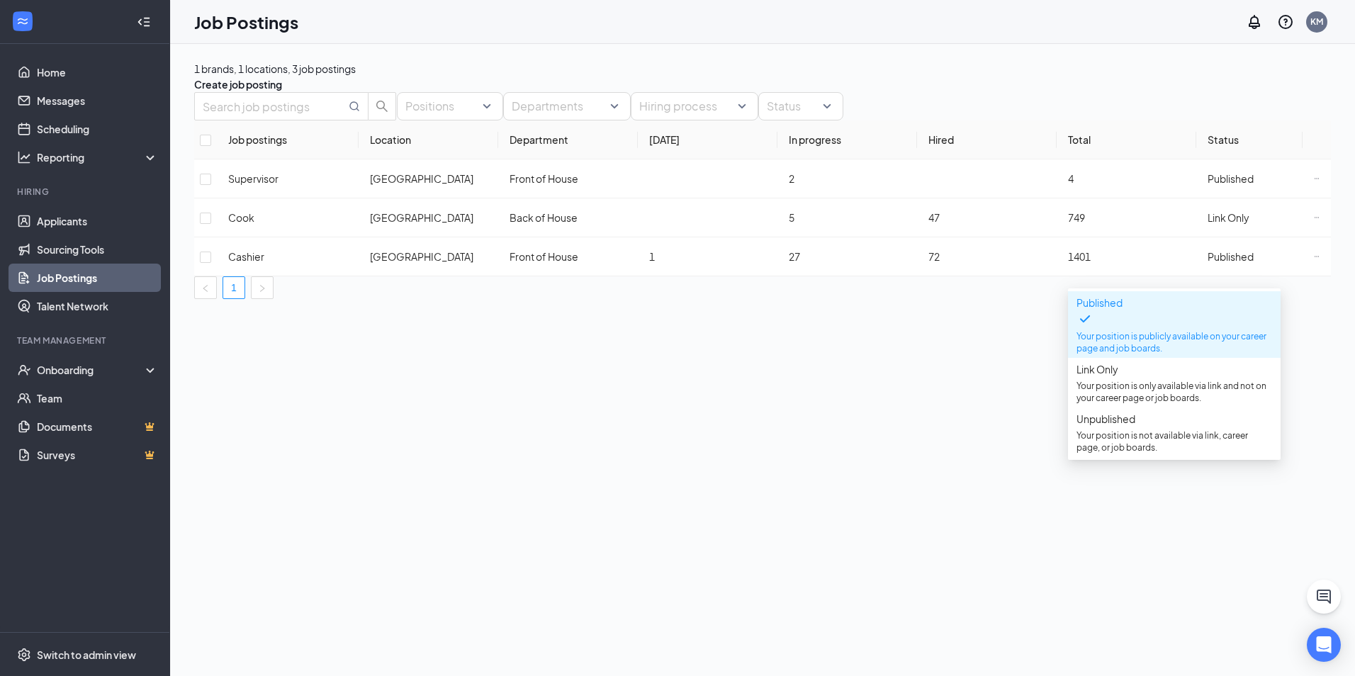
click at [885, 422] on div "1 brands, 1 locations, 3 job postings Create job posting Positions Departments …" at bounding box center [762, 360] width 1185 height 632
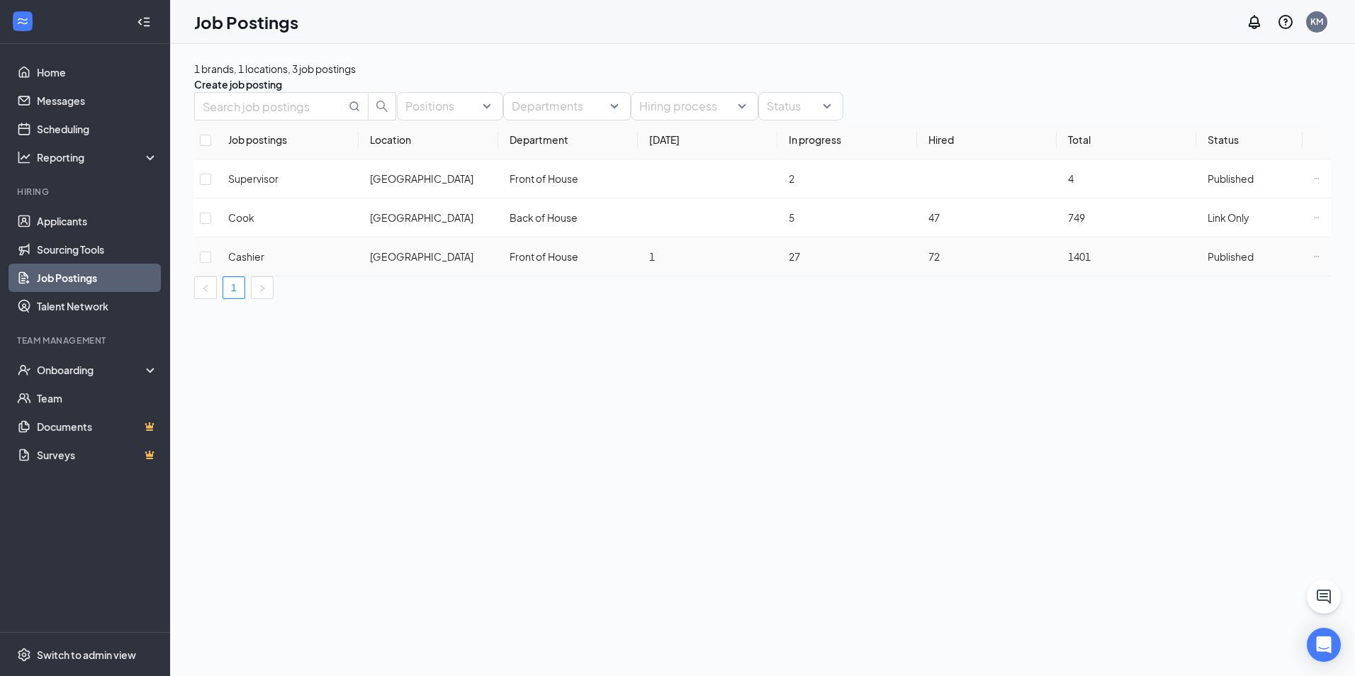
click at [1314, 259] on icon "Ellipses" at bounding box center [1317, 257] width 6 height 6
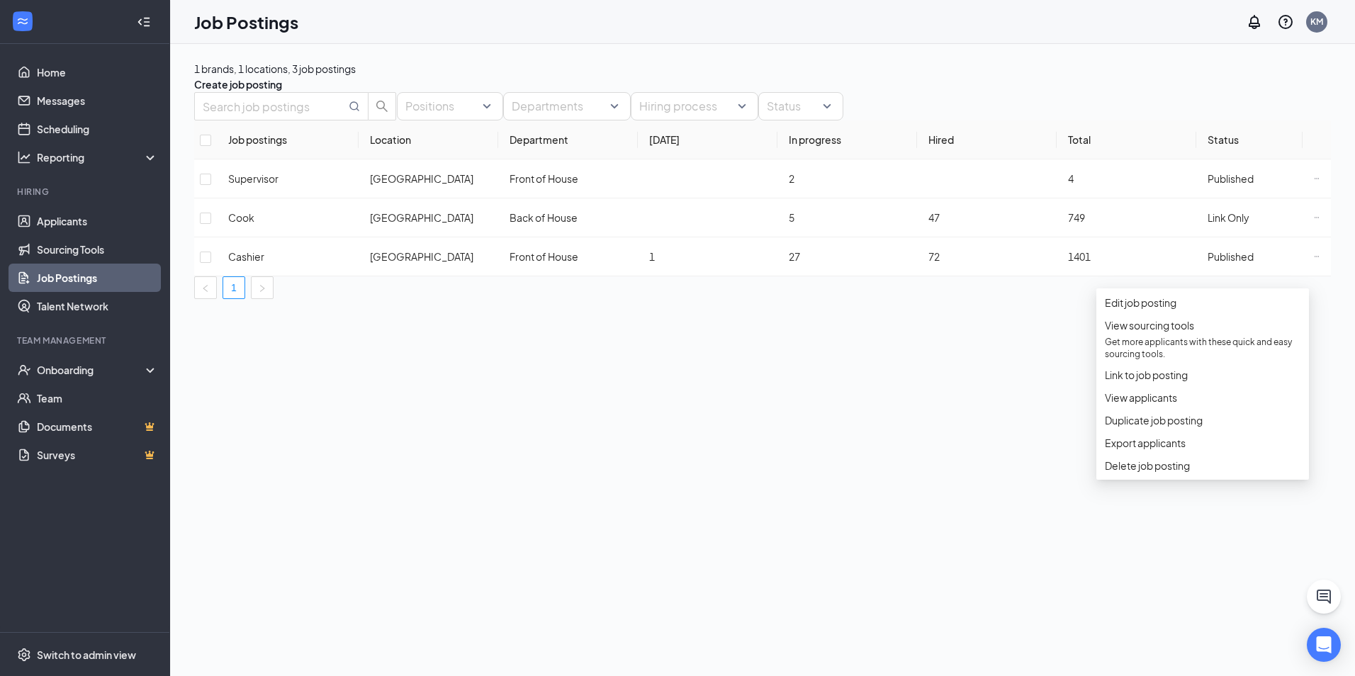
click at [967, 468] on div "1 brands, 1 locations, 3 job postings Create job posting Positions Departments …" at bounding box center [762, 360] width 1185 height 632
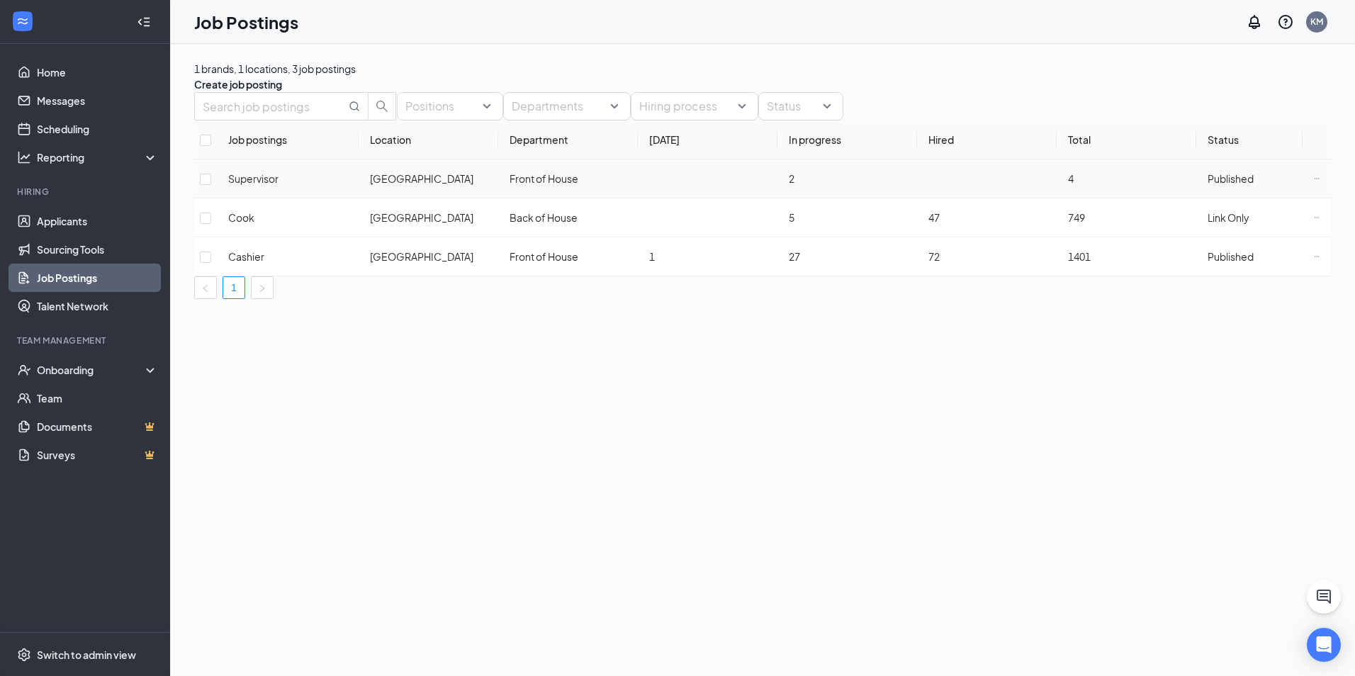
click at [272, 185] on span "Supervisor" at bounding box center [253, 178] width 50 height 13
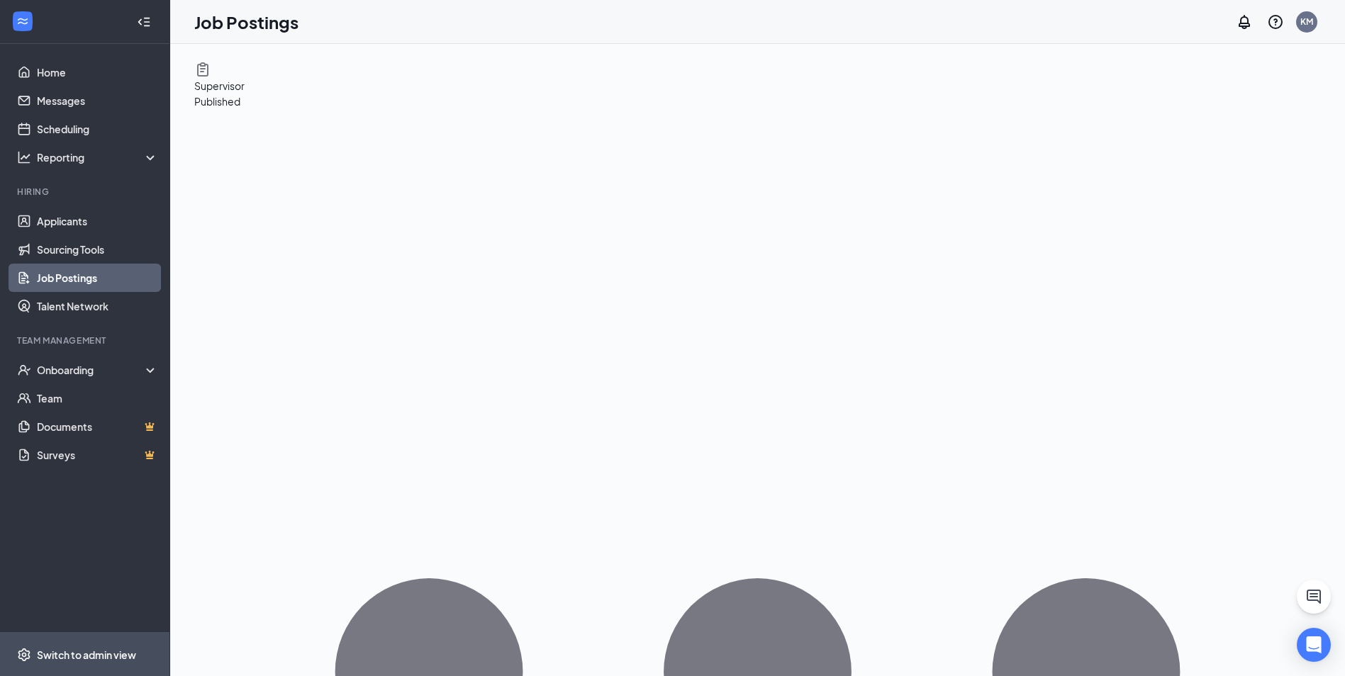
click at [109, 651] on div "Switch to admin view" at bounding box center [86, 655] width 99 height 14
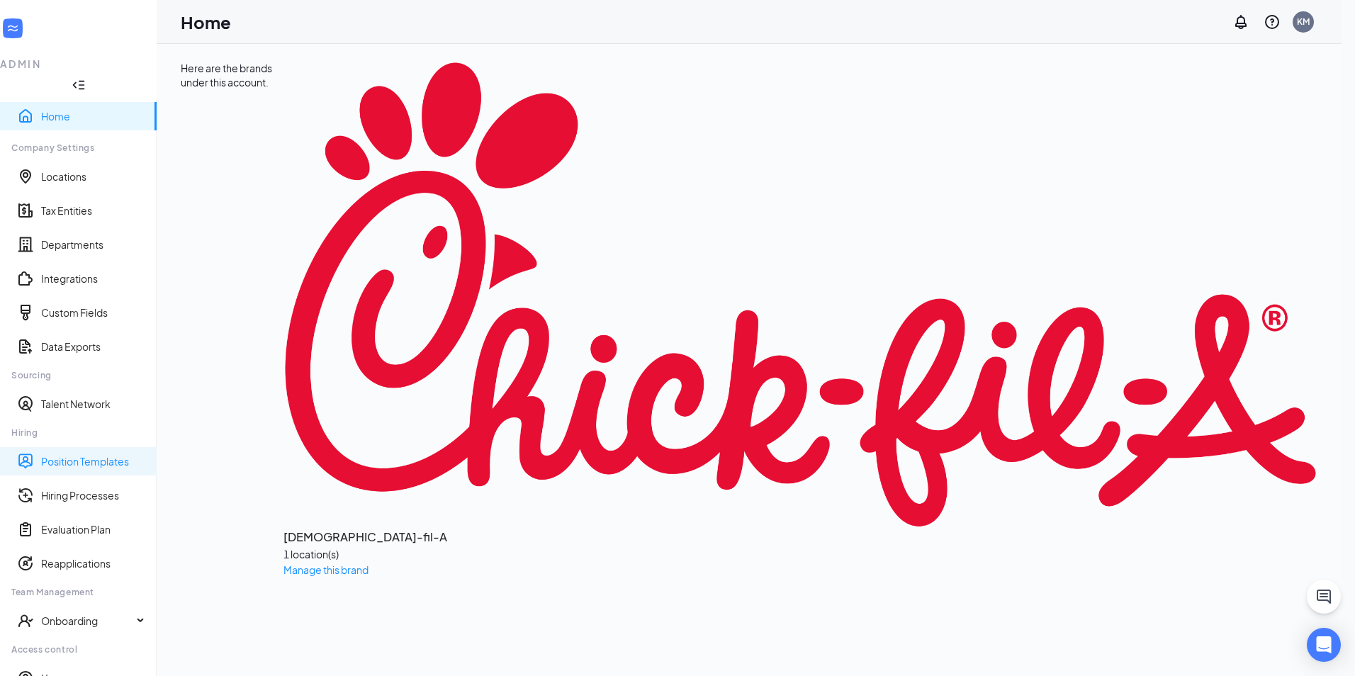
click at [112, 454] on link "Position Templates" at bounding box center [93, 461] width 104 height 14
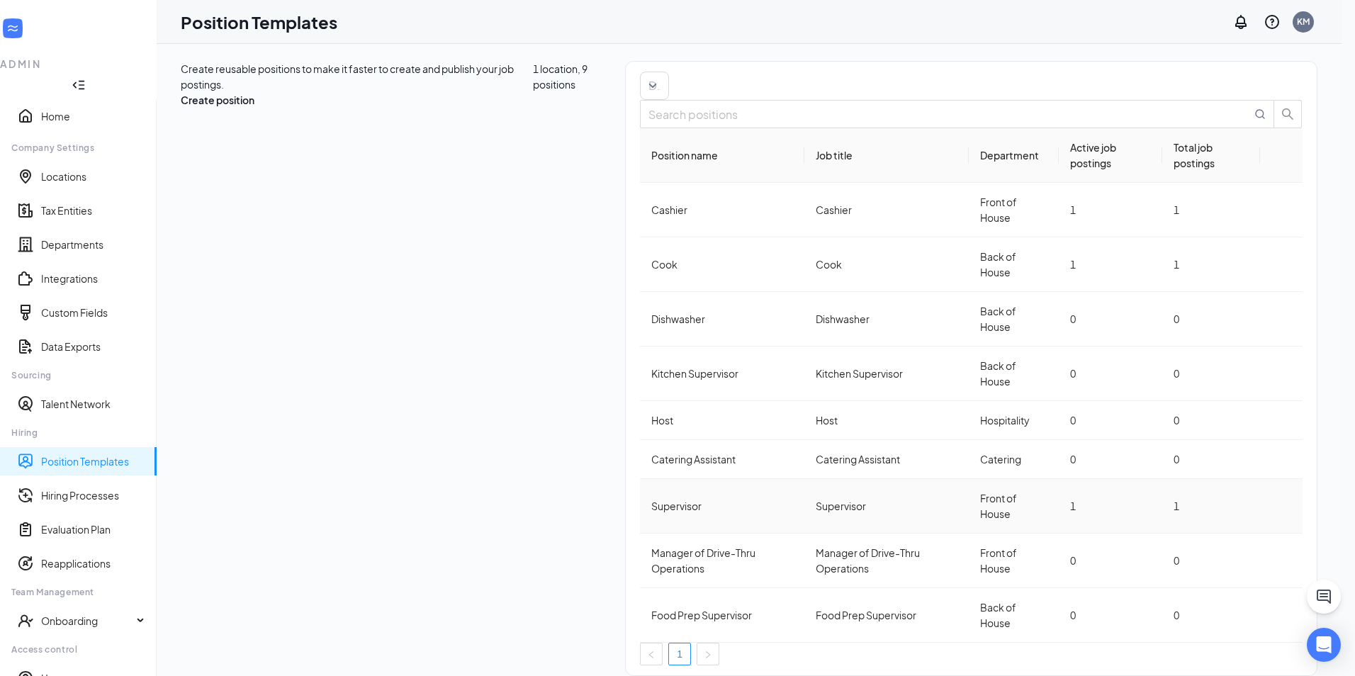
click at [1296, 513] on icon "Ellipses" at bounding box center [1290, 514] width 13 height 3
click at [1212, 470] on span "Edit" at bounding box center [1230, 466] width 128 height 16
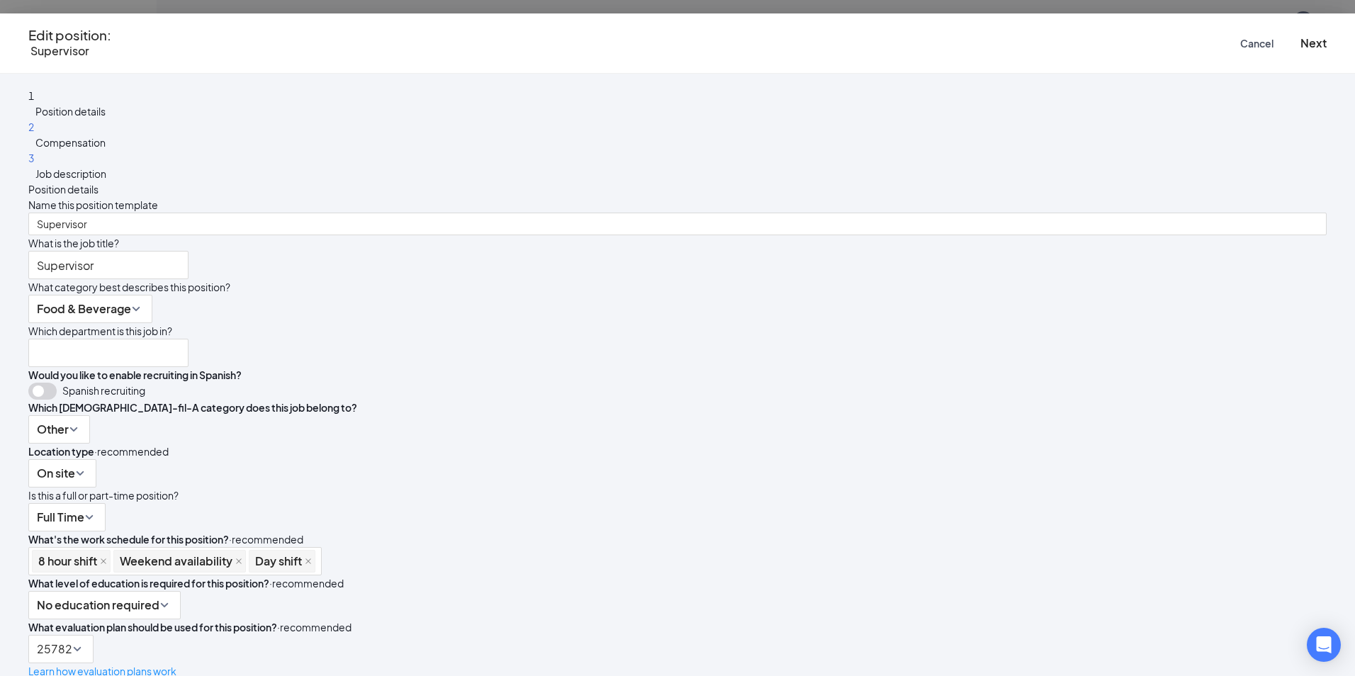
type input "Front of House"
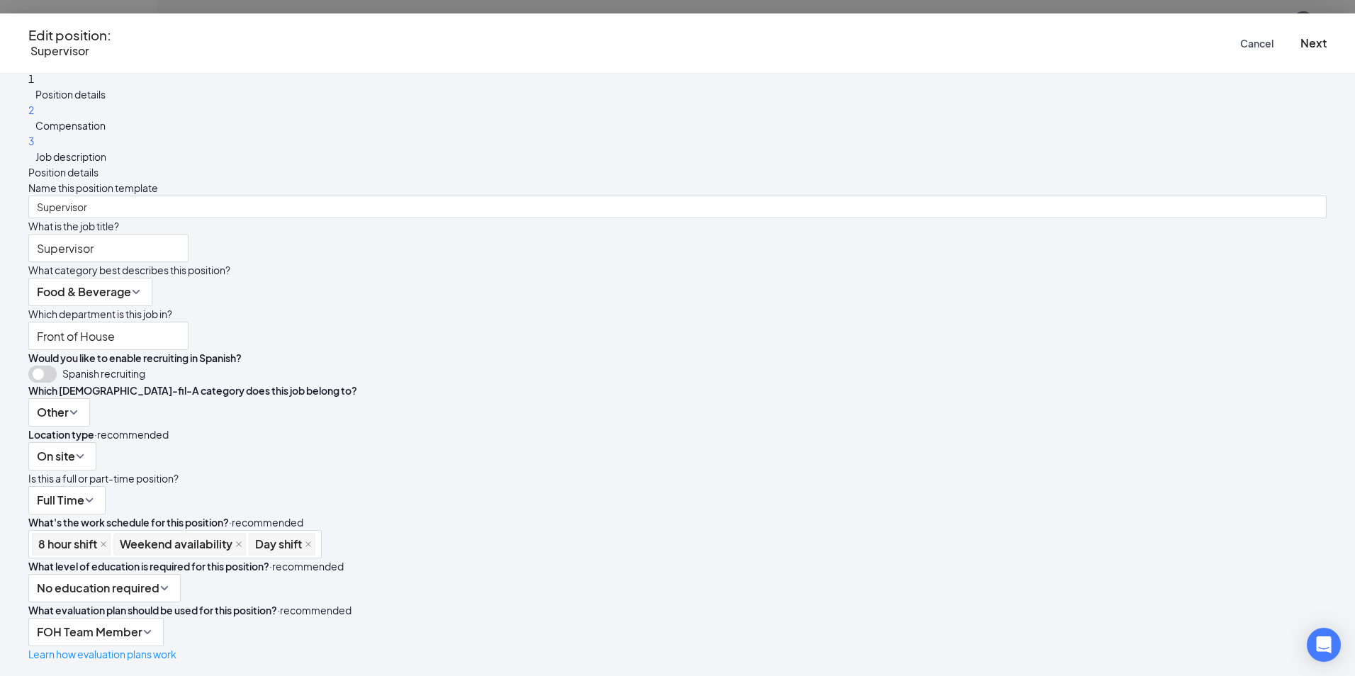
scroll to position [237, 0]
click at [1301, 43] on button "Next" at bounding box center [1314, 43] width 26 height 16
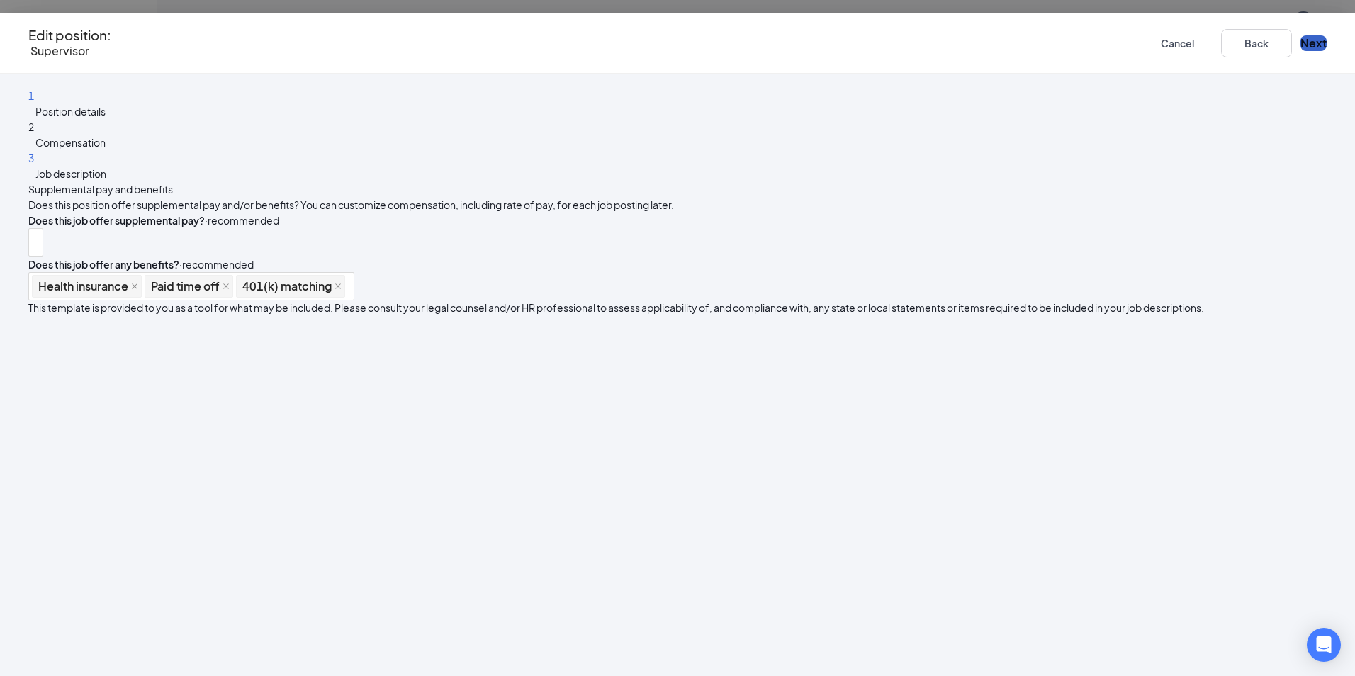
click at [1301, 35] on button "Next" at bounding box center [1314, 43] width 26 height 16
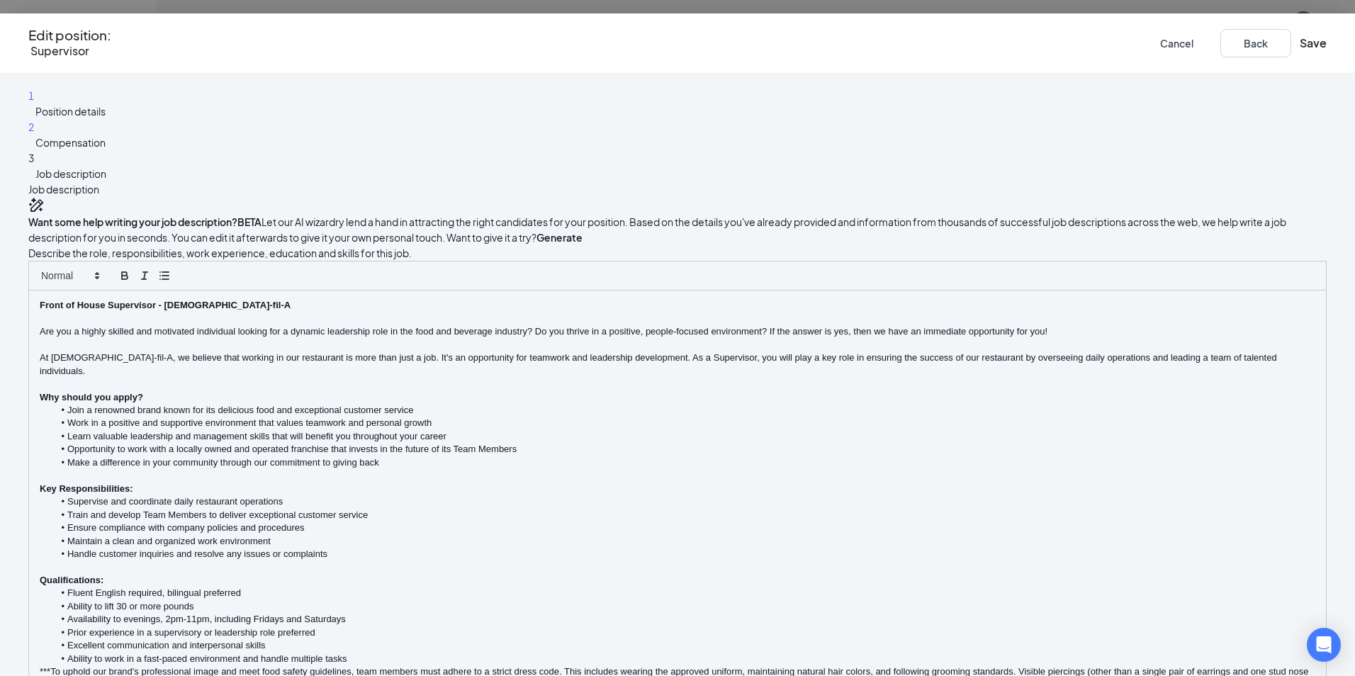
scroll to position [235, 0]
drag, startPoint x: 548, startPoint y: 513, endPoint x: 464, endPoint y: 514, distance: 84.3
click at [464, 613] on li "Availability to evenings, 2pm-11pm, including Fridays and Saturdays" at bounding box center [685, 619] width 1262 height 13
click at [704, 613] on li "Availability to work during the day, 5am-2pm, including Fridays and Saturdays" at bounding box center [685, 619] width 1262 height 13
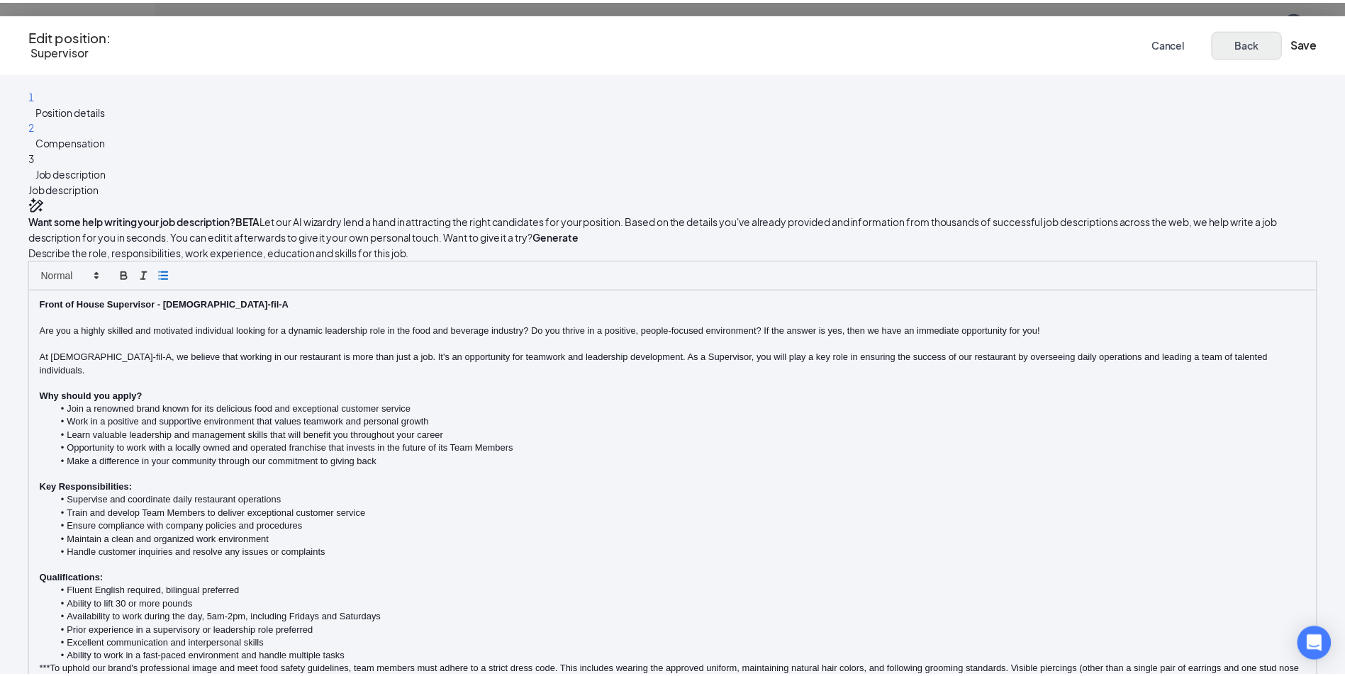
scroll to position [0, 0]
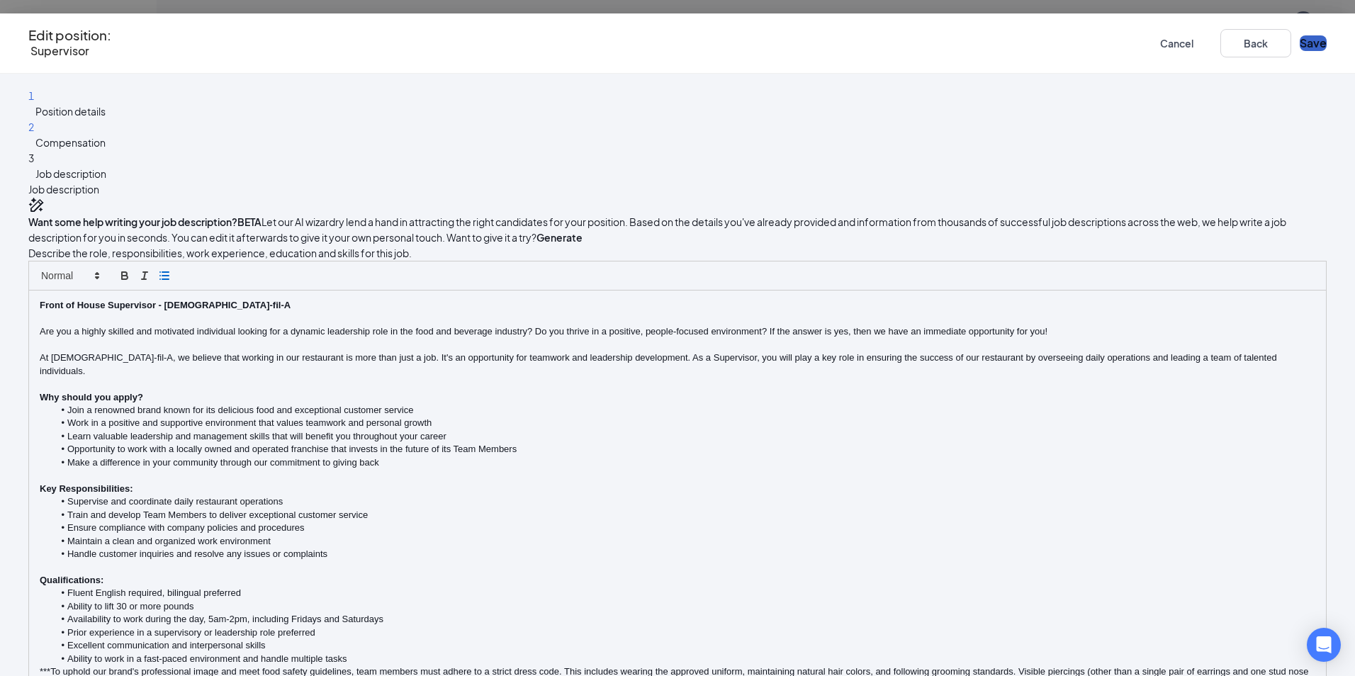
click at [1300, 42] on button "Save" at bounding box center [1313, 43] width 27 height 16
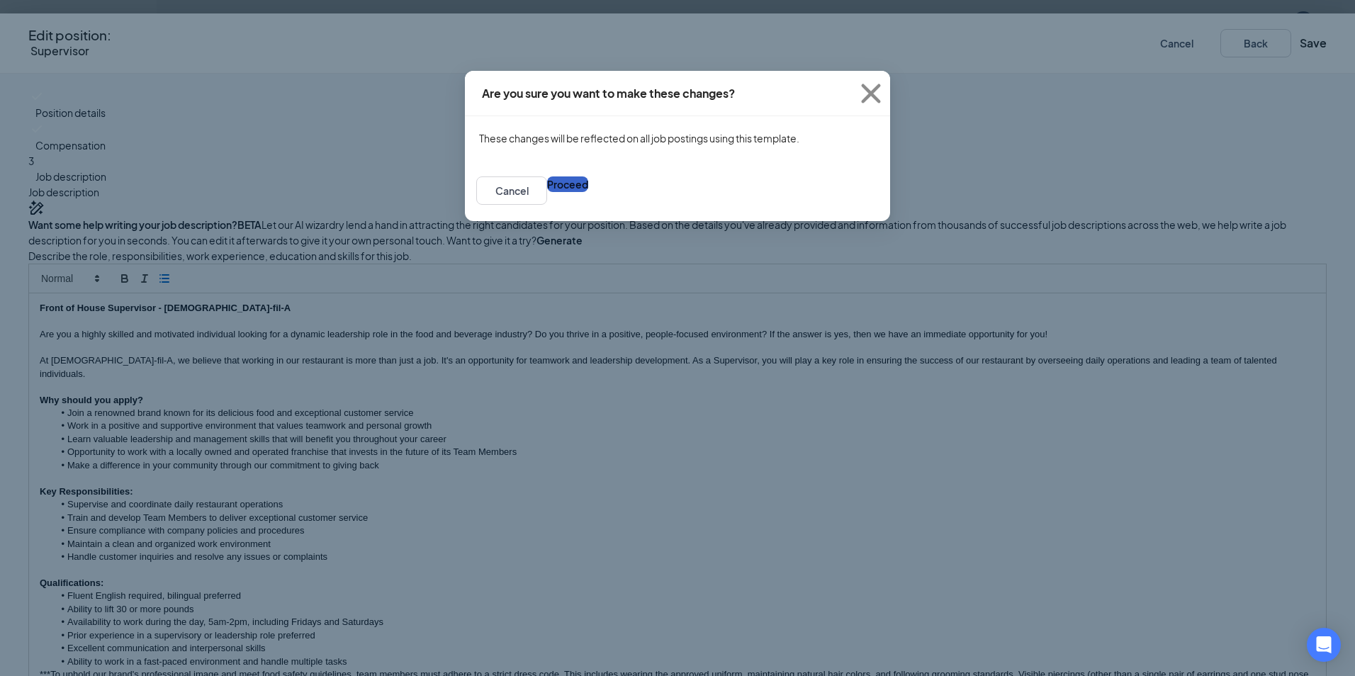
click at [588, 192] on button "Proceed" at bounding box center [567, 184] width 41 height 16
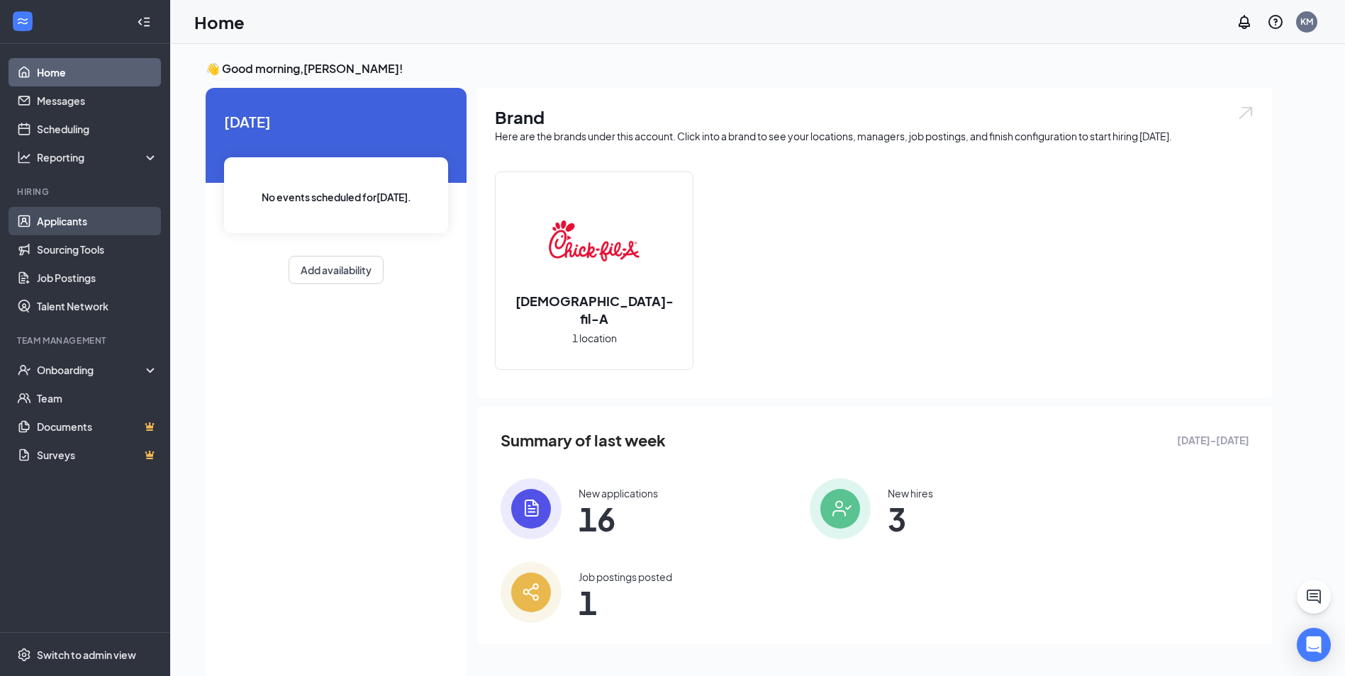
click at [112, 223] on link "Applicants" at bounding box center [97, 221] width 121 height 28
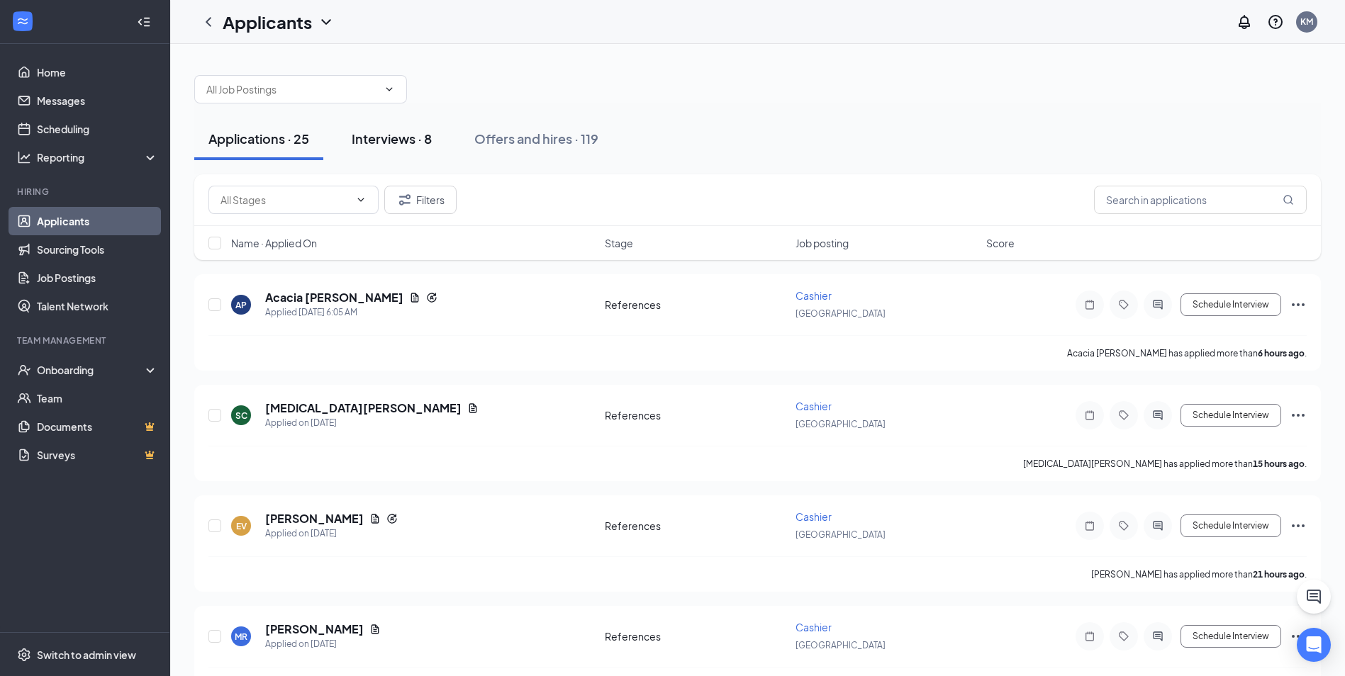
click at [405, 145] on div "Interviews · 8" at bounding box center [392, 139] width 80 height 18
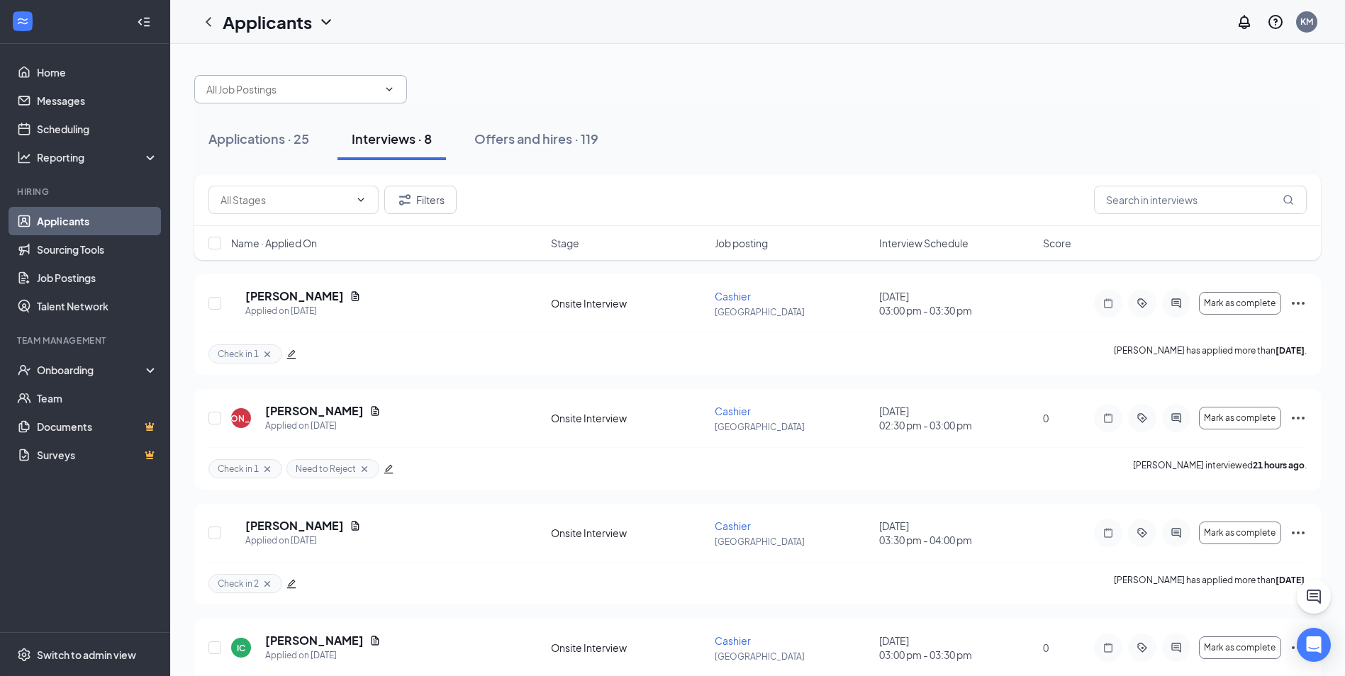
click at [257, 86] on input "text" at bounding box center [292, 90] width 172 height 16
click at [273, 114] on div "Supervisor ([GEOGRAPHIC_DATA])" at bounding box center [300, 114] width 213 height 16
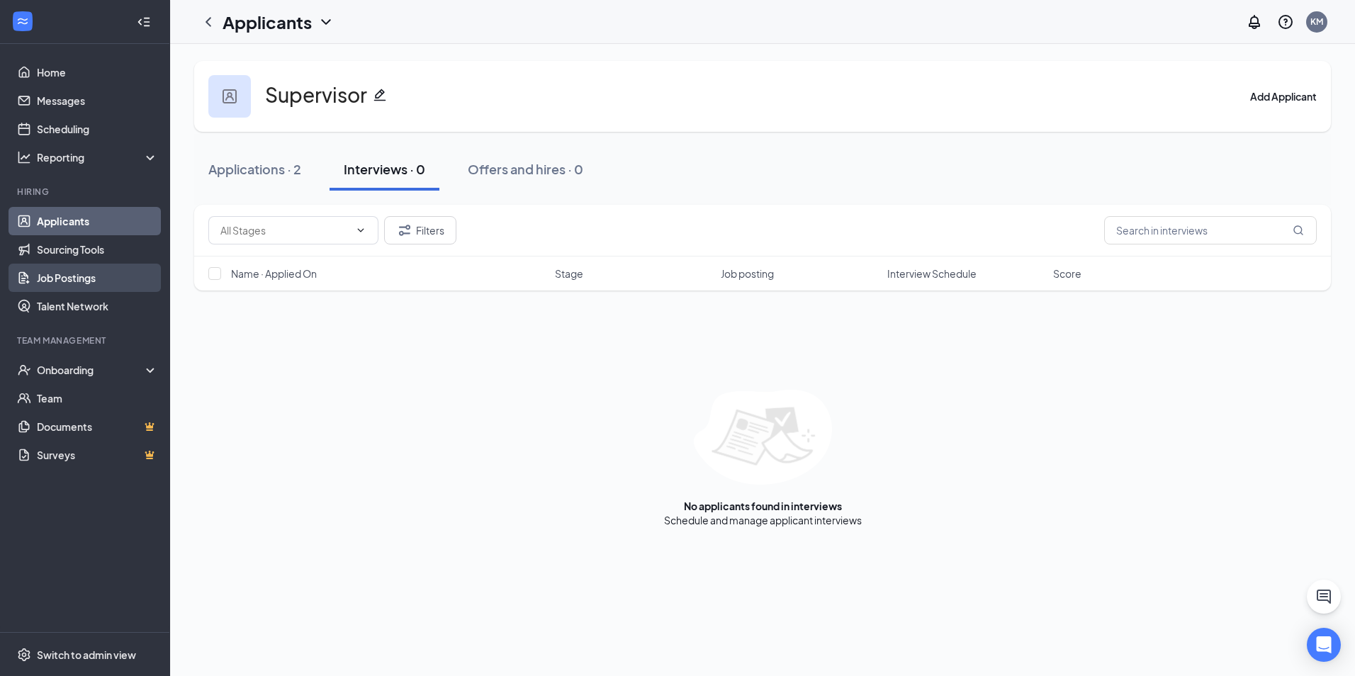
click at [105, 282] on link "Job Postings" at bounding box center [97, 278] width 121 height 28
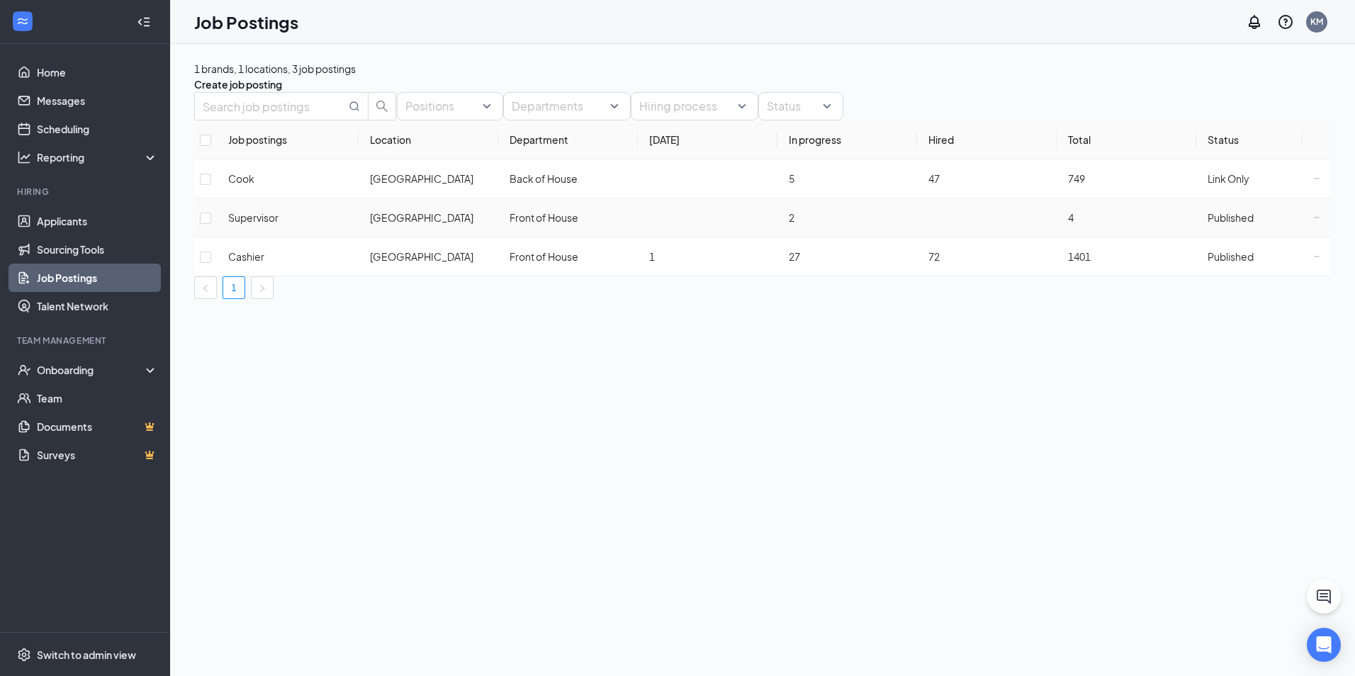
click at [1314, 220] on icon "Ellipses" at bounding box center [1317, 218] width 6 height 6
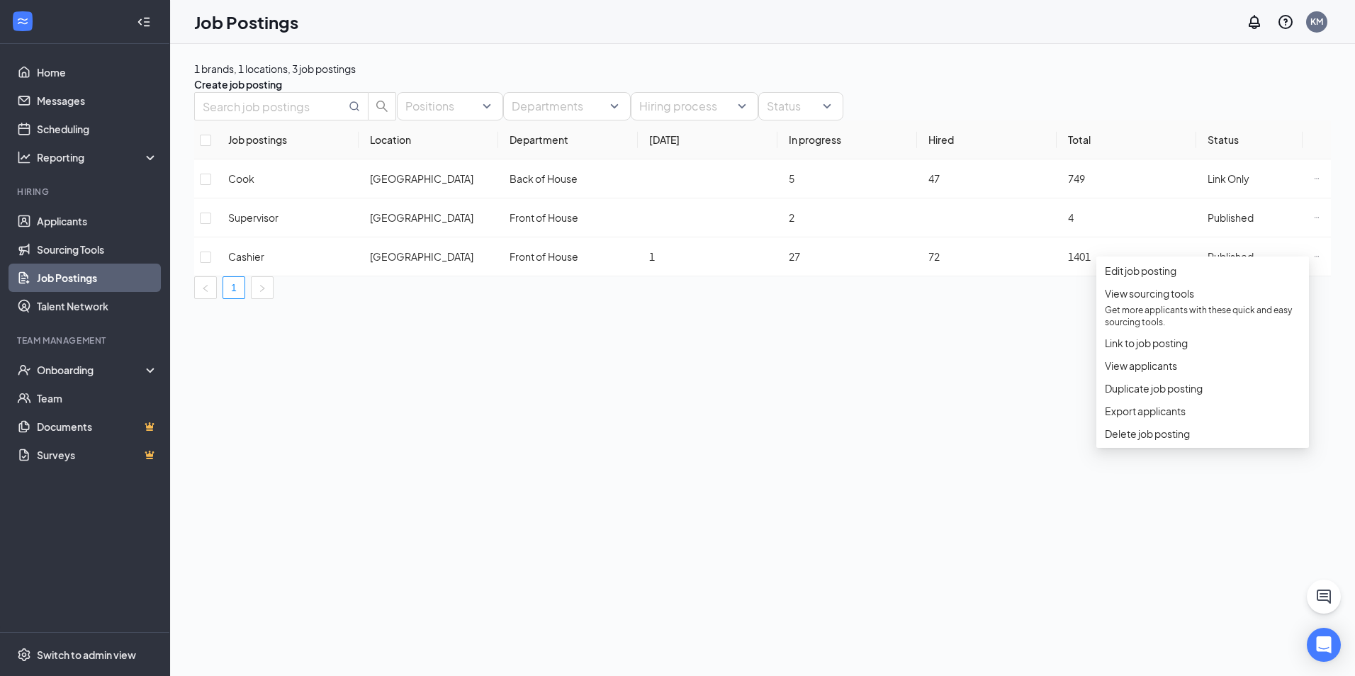
click at [724, 506] on div "1 brands, 1 locations, 3 job postings Create job posting Positions Departments …" at bounding box center [762, 360] width 1185 height 632
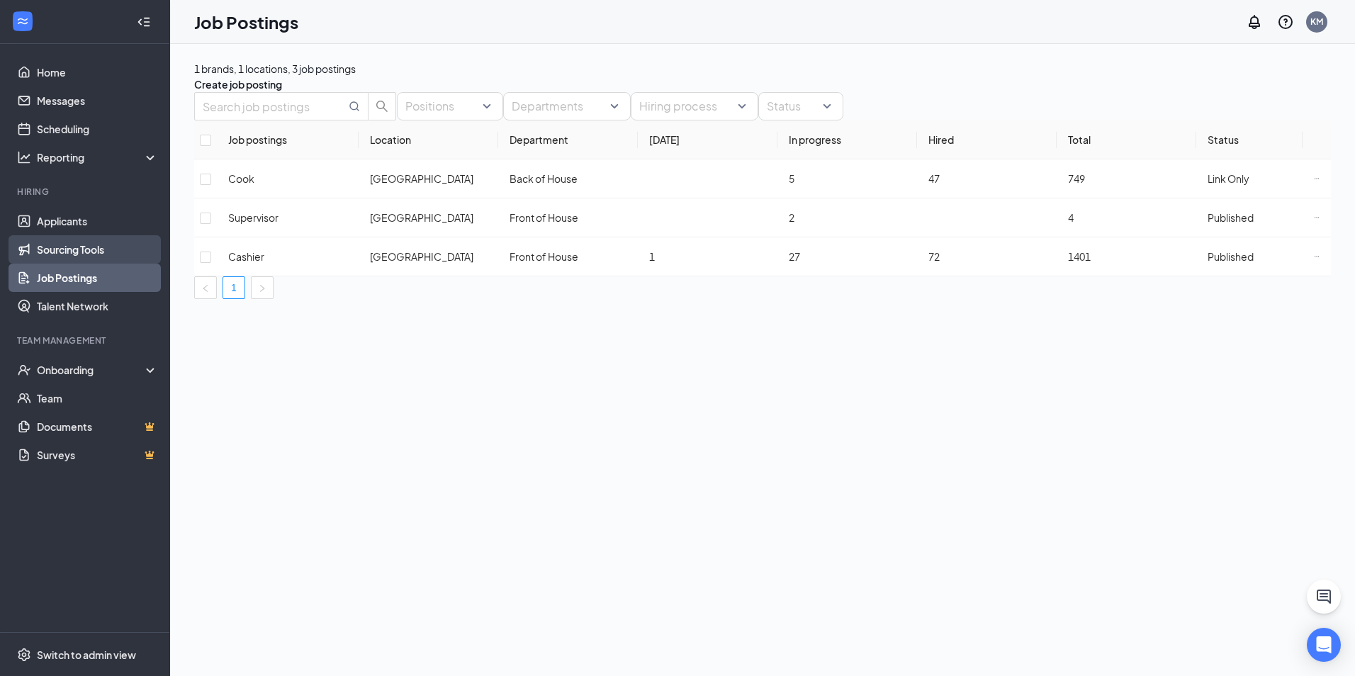
click at [151, 251] on link "Sourcing Tools" at bounding box center [97, 249] width 121 height 28
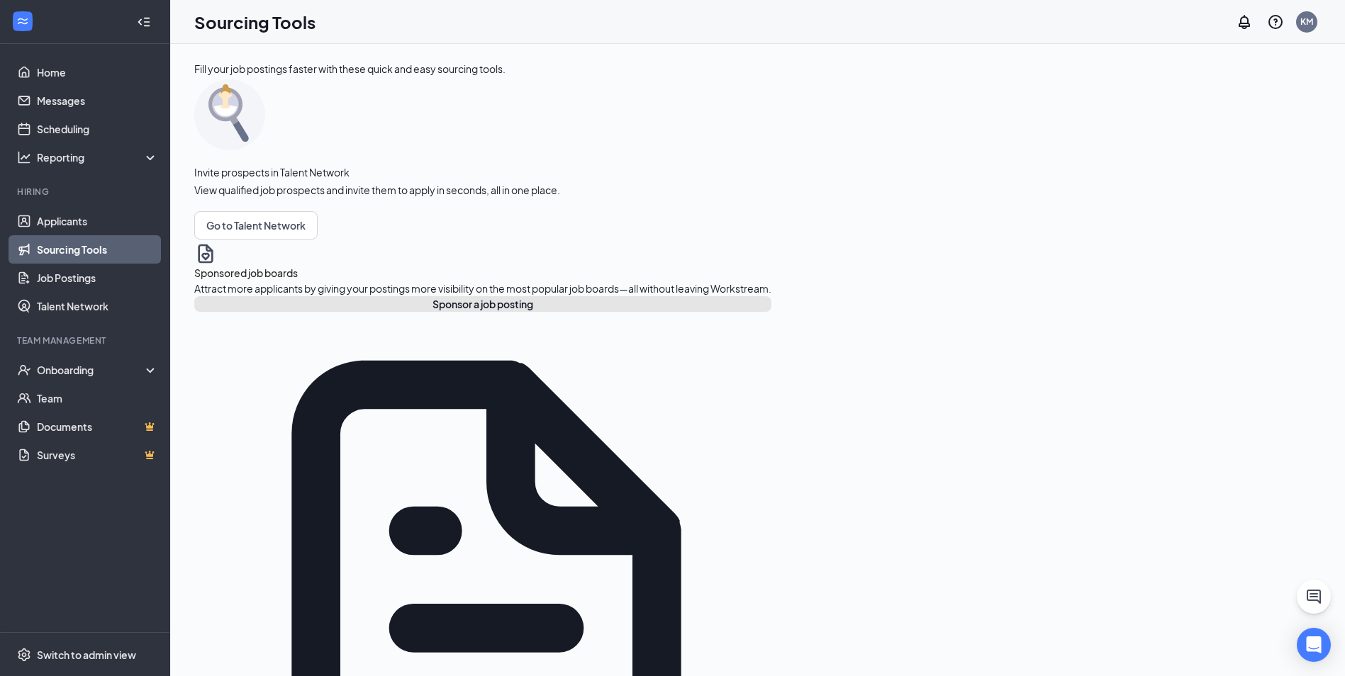
click at [299, 312] on button "Sponsor a job posting" at bounding box center [482, 304] width 577 height 16
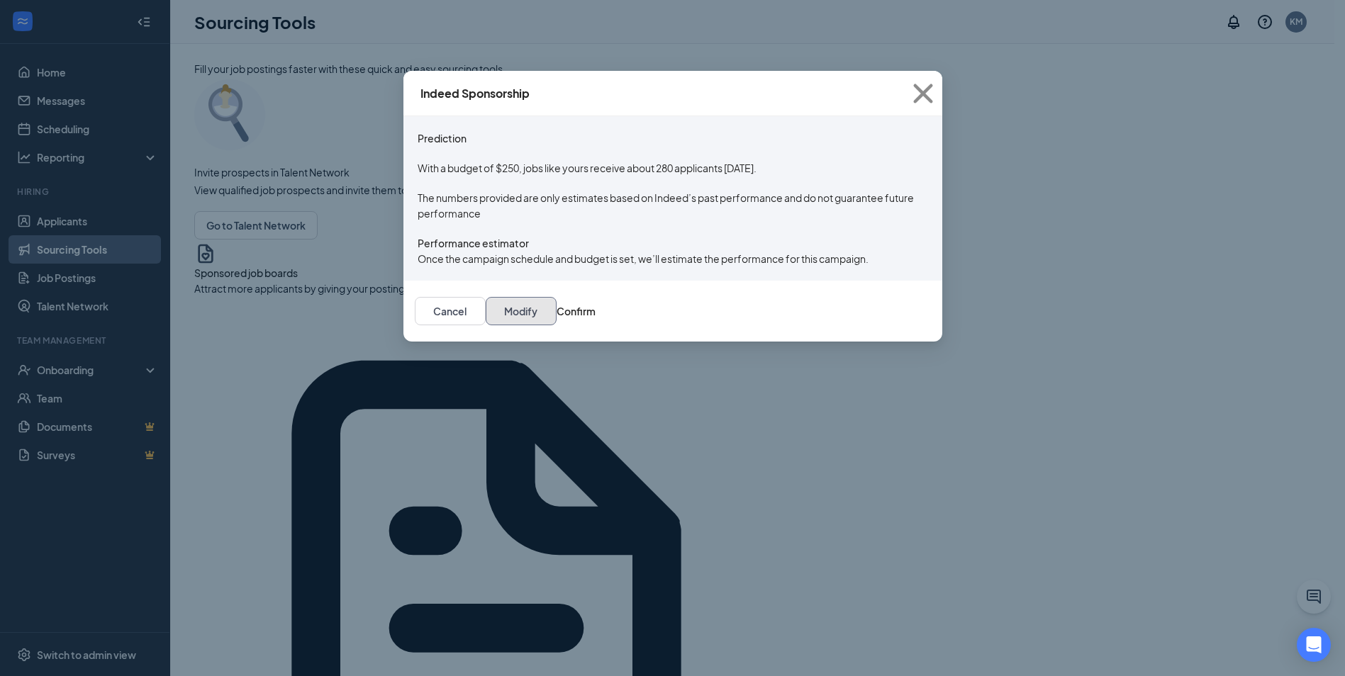
click at [556, 325] on button "Modify" at bounding box center [521, 311] width 71 height 28
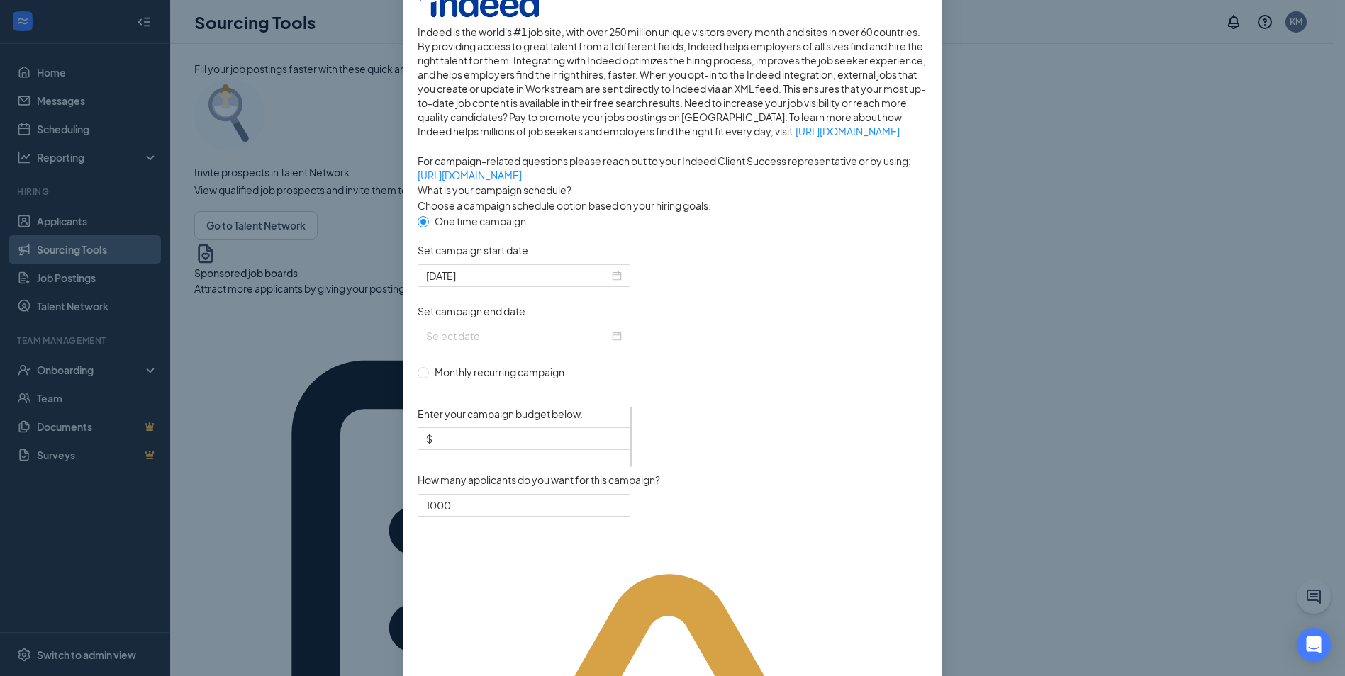
scroll to position [316, 0]
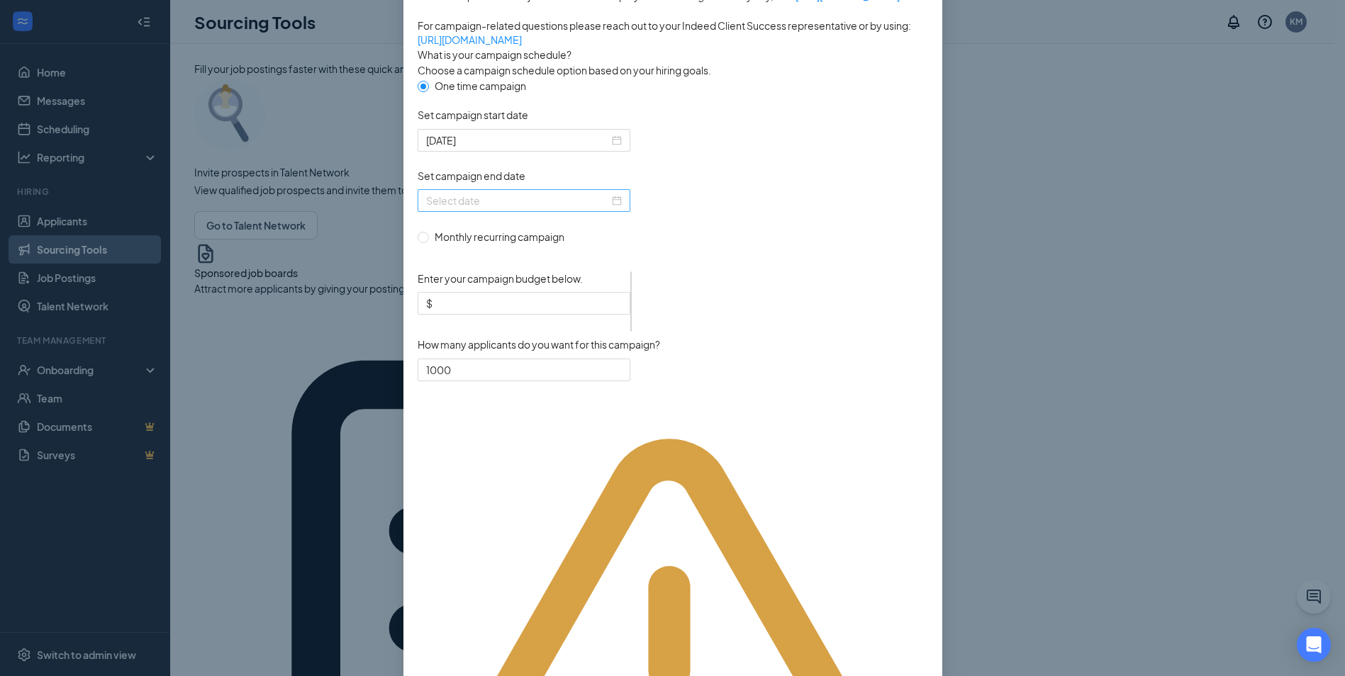
click at [606, 208] on div at bounding box center [524, 201] width 196 height 16
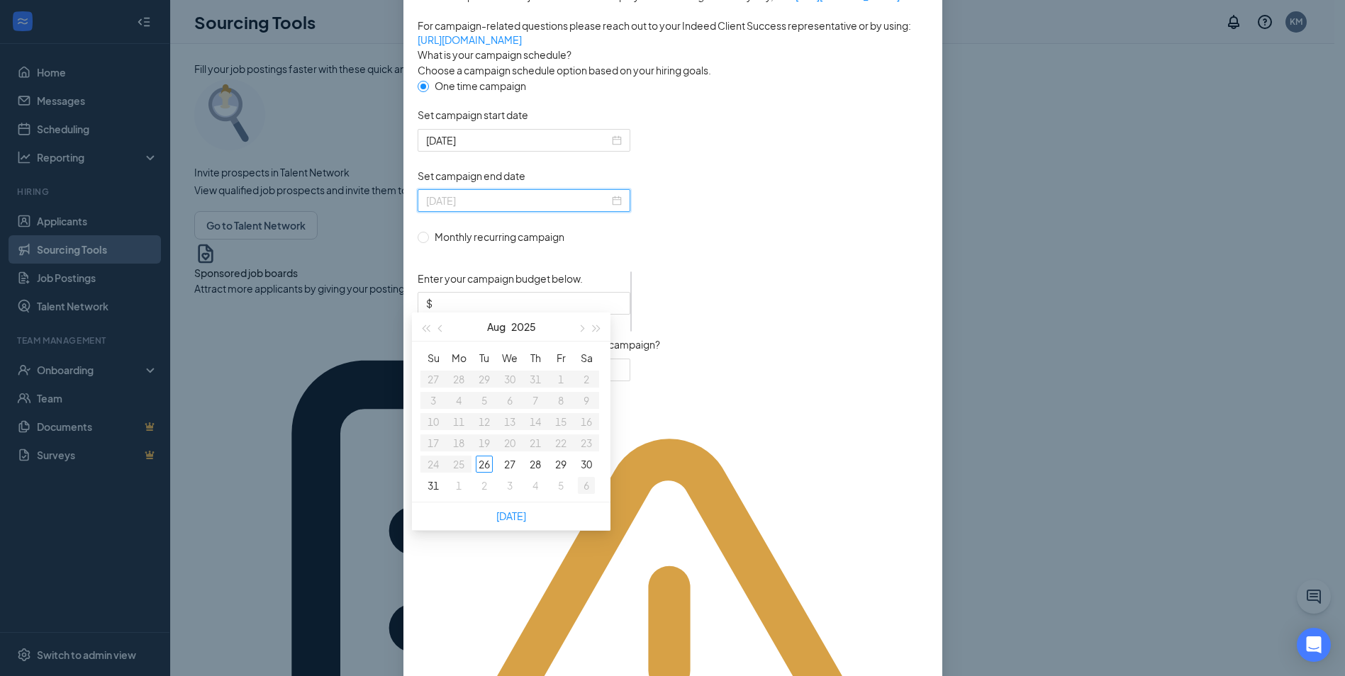
type input "[DATE]"
click at [586, 484] on div "6" at bounding box center [586, 485] width 17 height 17
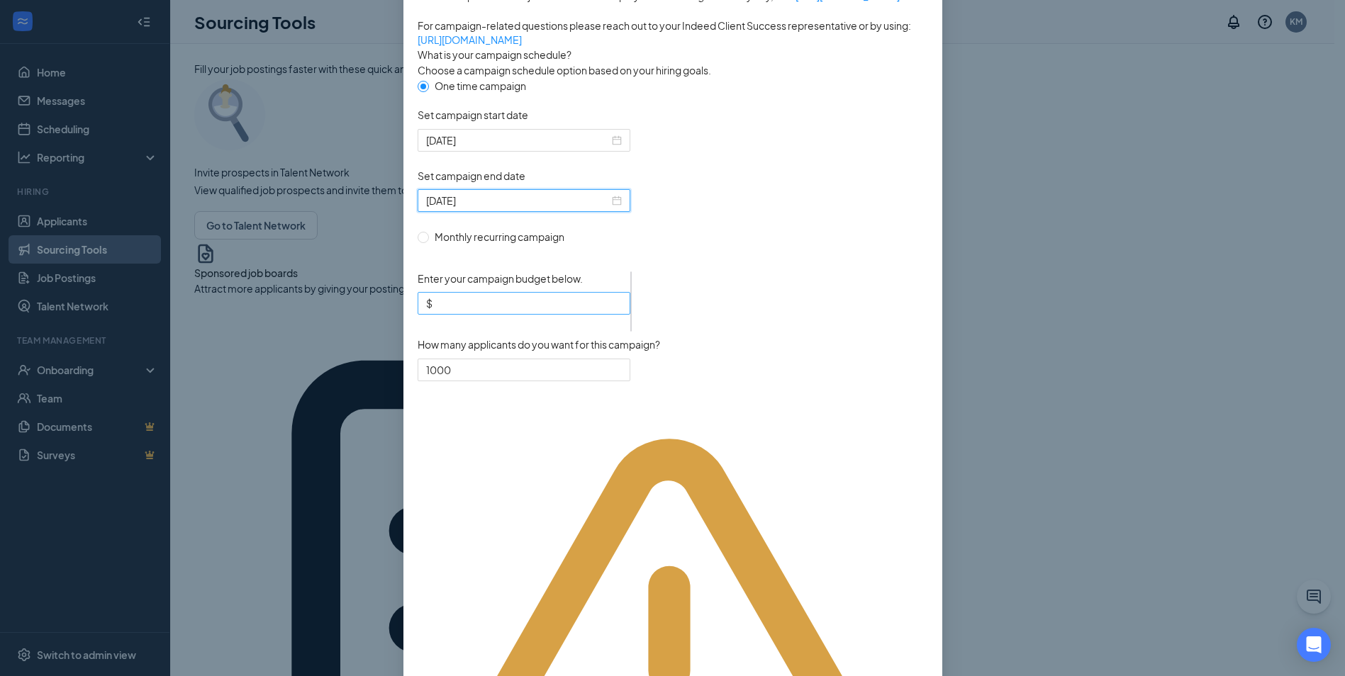
click at [488, 311] on input "Enter your campaign budget below." at bounding box center [528, 304] width 186 height 16
type input "100"
click at [713, 321] on form "One time campaign Set campaign start date [DATE] Set campaign end date [DATE] M…" at bounding box center [672, 238] width 510 height 320
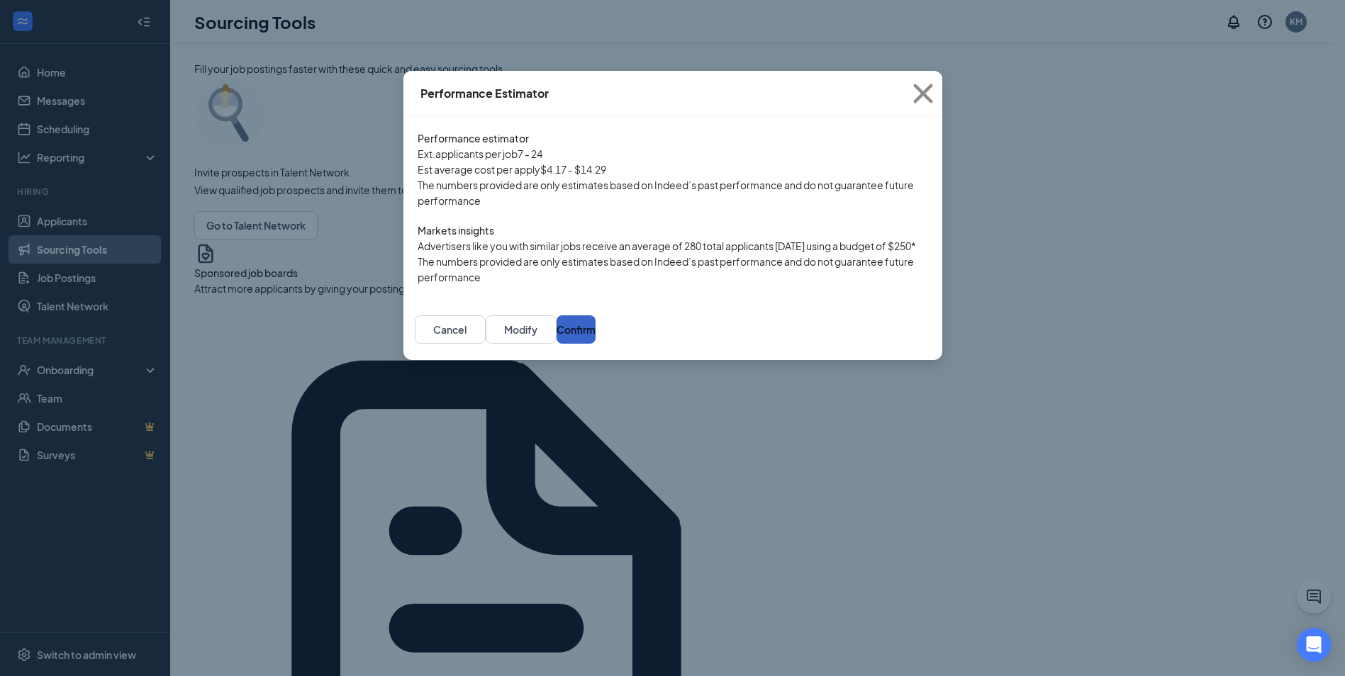
click at [595, 344] on button "Confirm" at bounding box center [575, 329] width 39 height 28
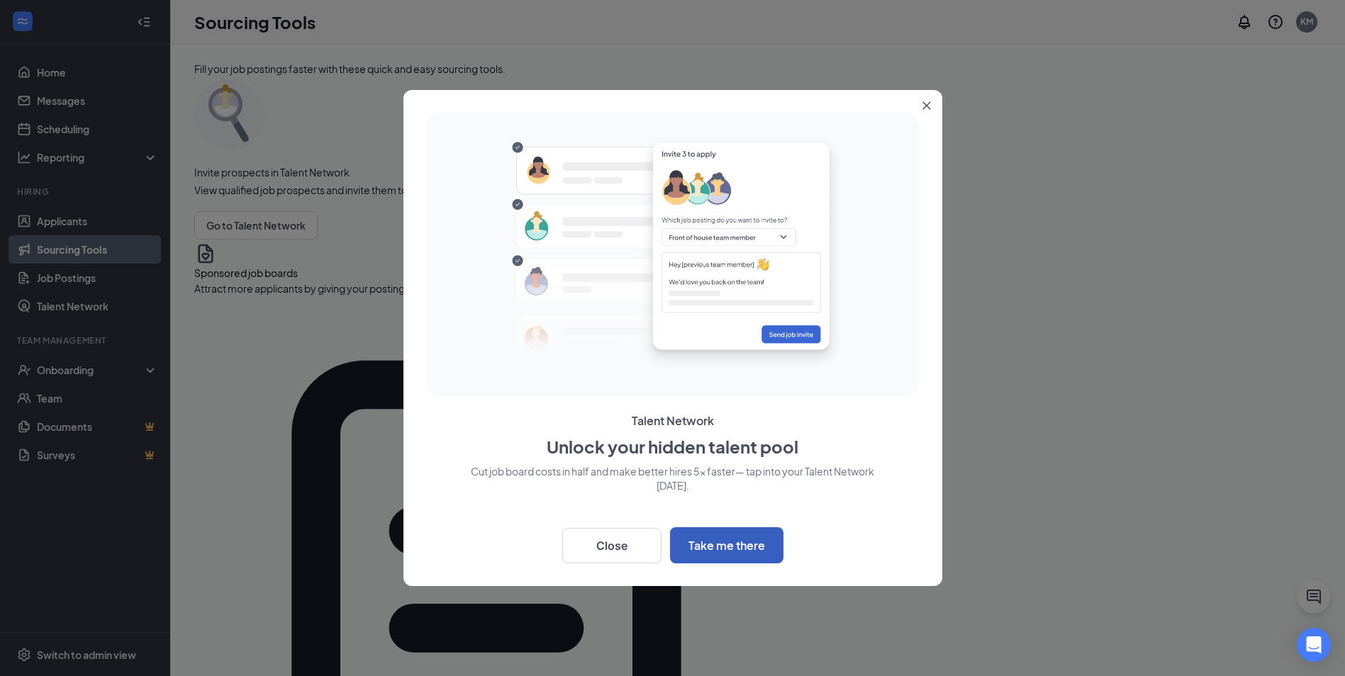
click at [725, 545] on button "Take me there" at bounding box center [726, 545] width 113 height 36
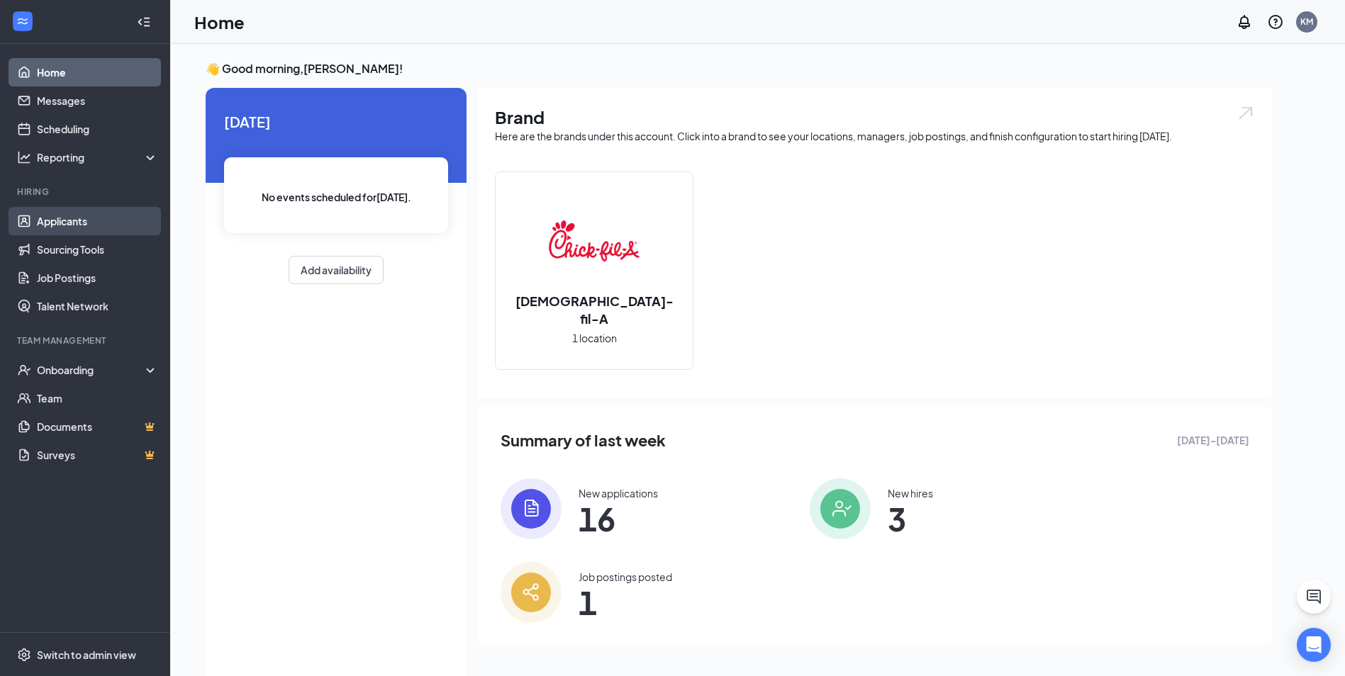
click at [114, 221] on link "Applicants" at bounding box center [97, 221] width 121 height 28
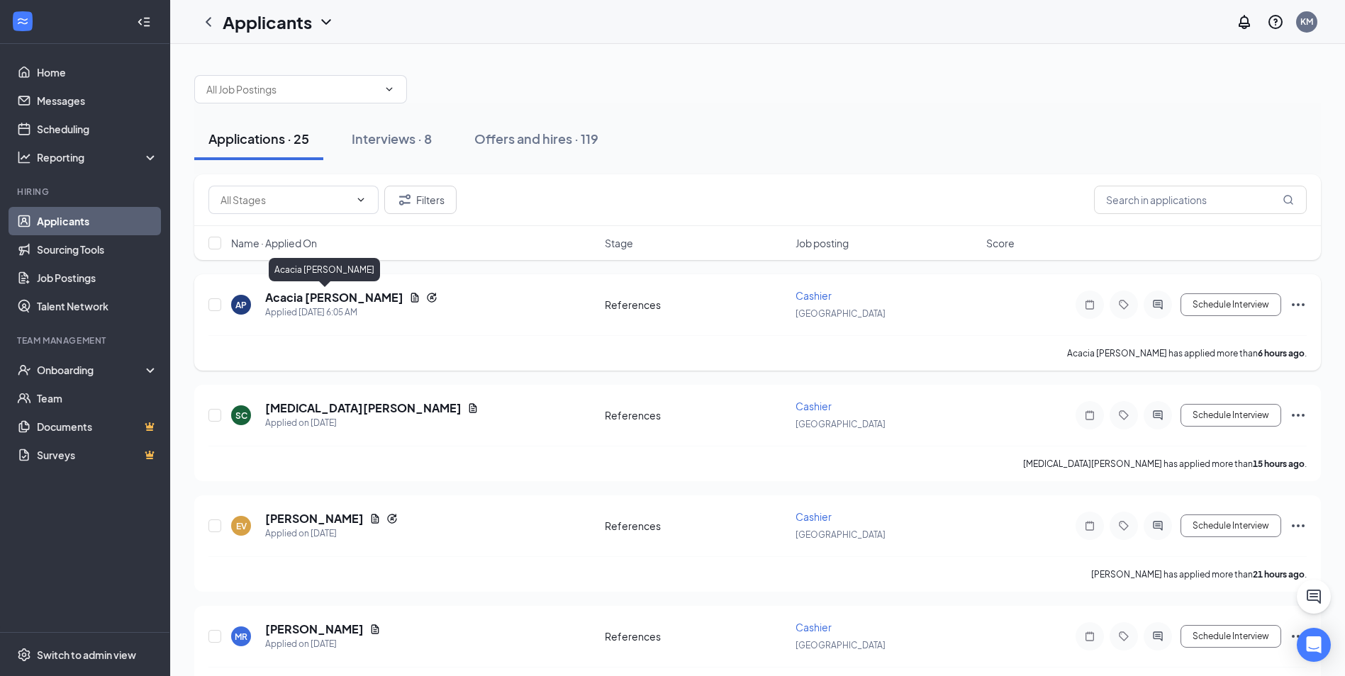
click at [313, 295] on h5 "Acacia [PERSON_NAME]" at bounding box center [334, 298] width 138 height 16
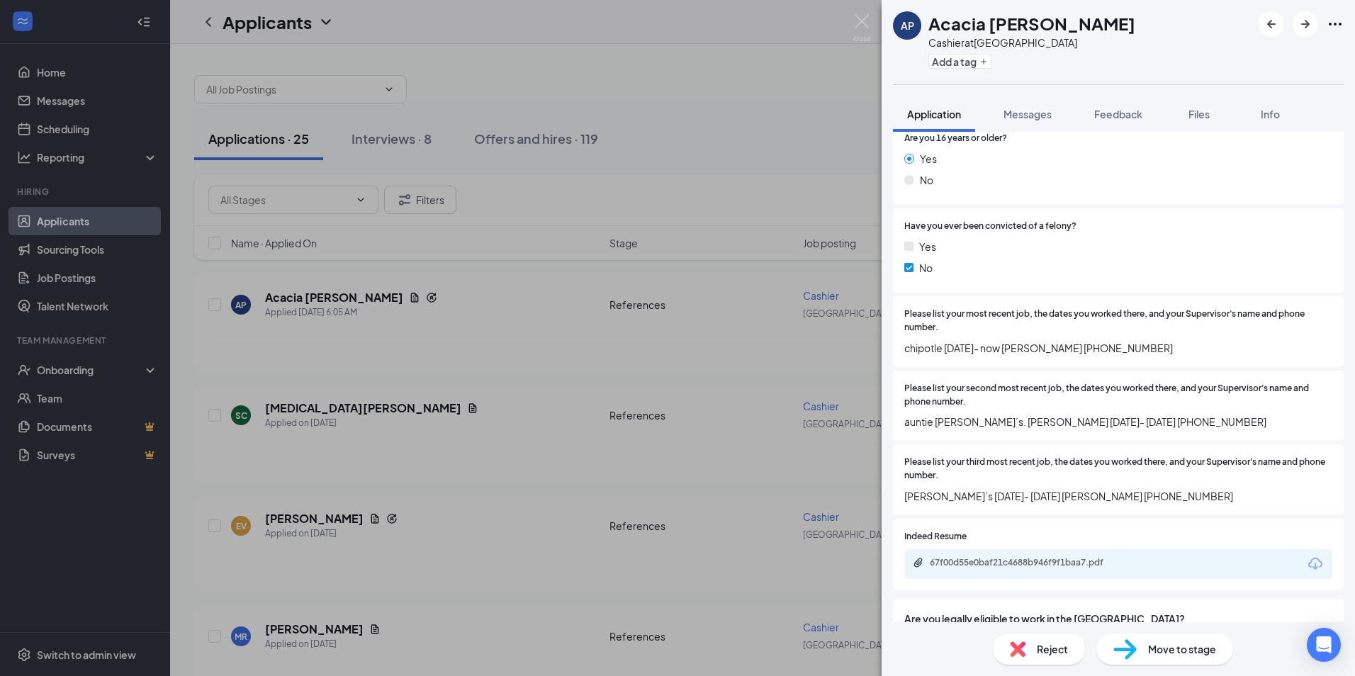
scroll to position [780, 0]
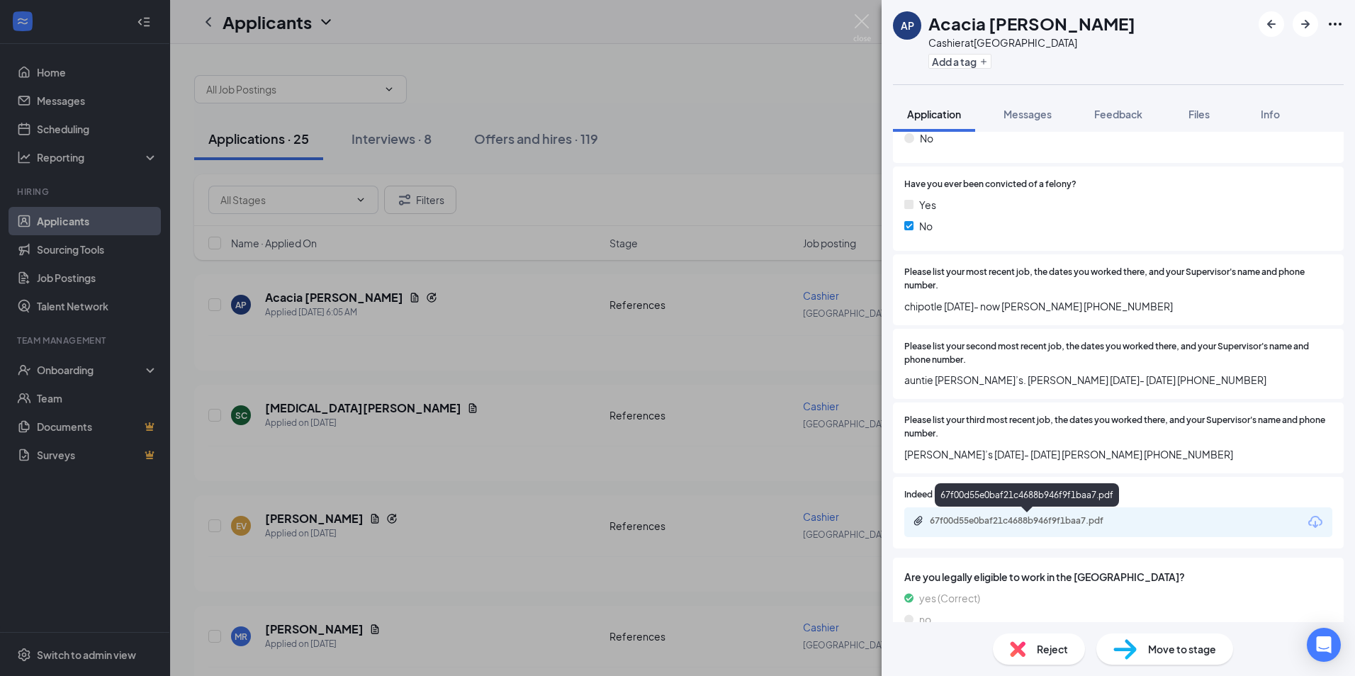
click at [1094, 525] on div "67f00d55e0baf21c4688b946f9f1baa7.pdf" at bounding box center [1029, 520] width 198 height 11
click at [868, 26] on img at bounding box center [862, 28] width 18 height 28
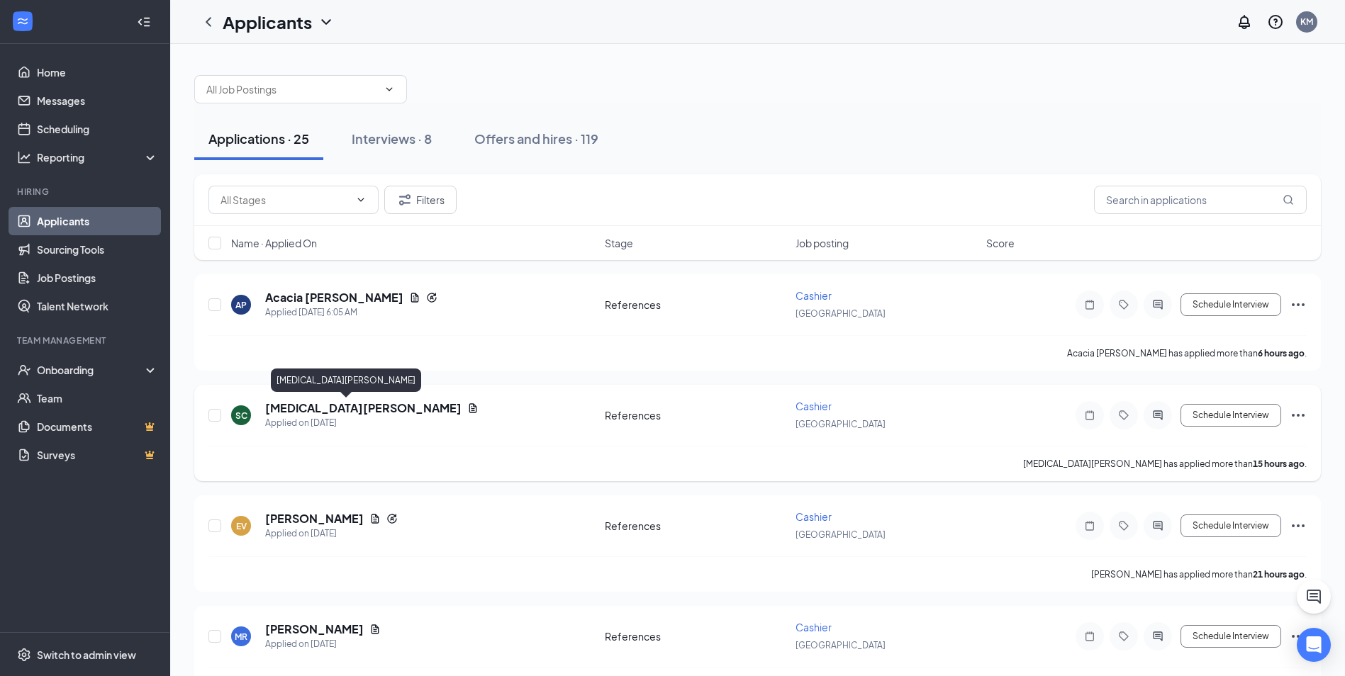
click at [313, 402] on h5 "[MEDICAL_DATA][PERSON_NAME]" at bounding box center [363, 408] width 196 height 16
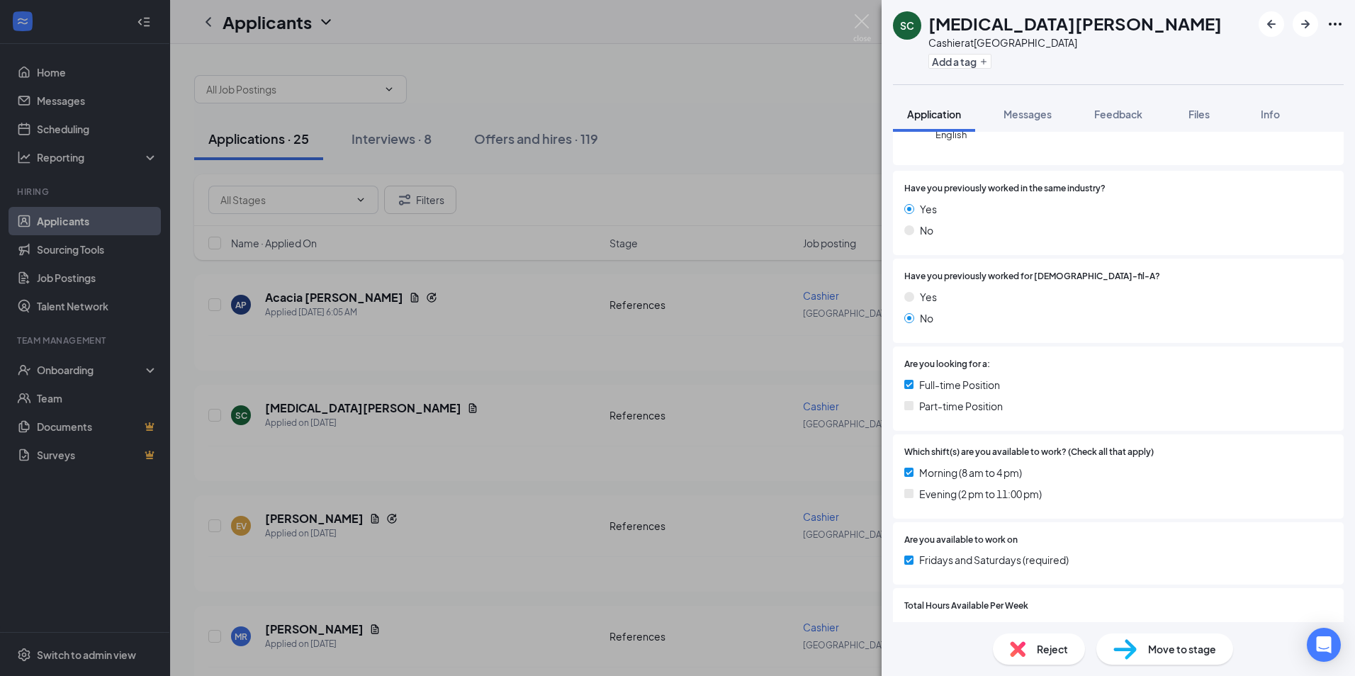
scroll to position [213, 0]
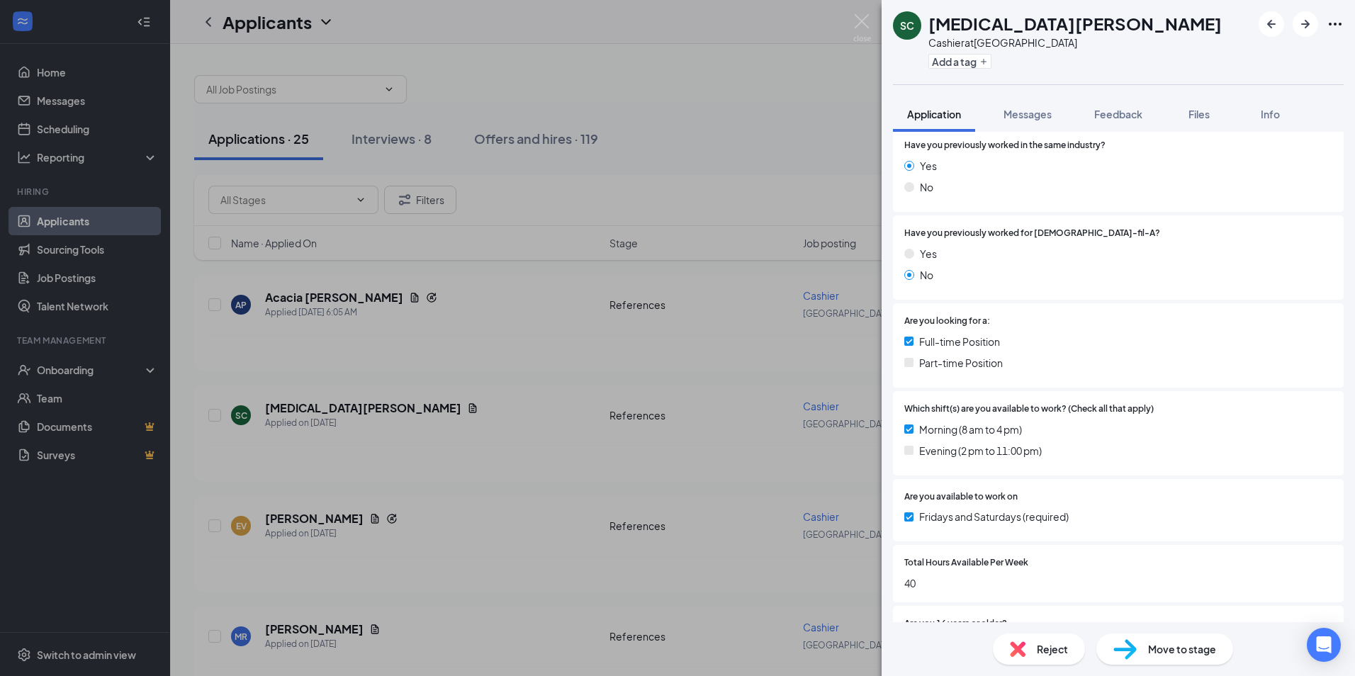
click at [1023, 116] on span "Messages" at bounding box center [1028, 114] width 48 height 13
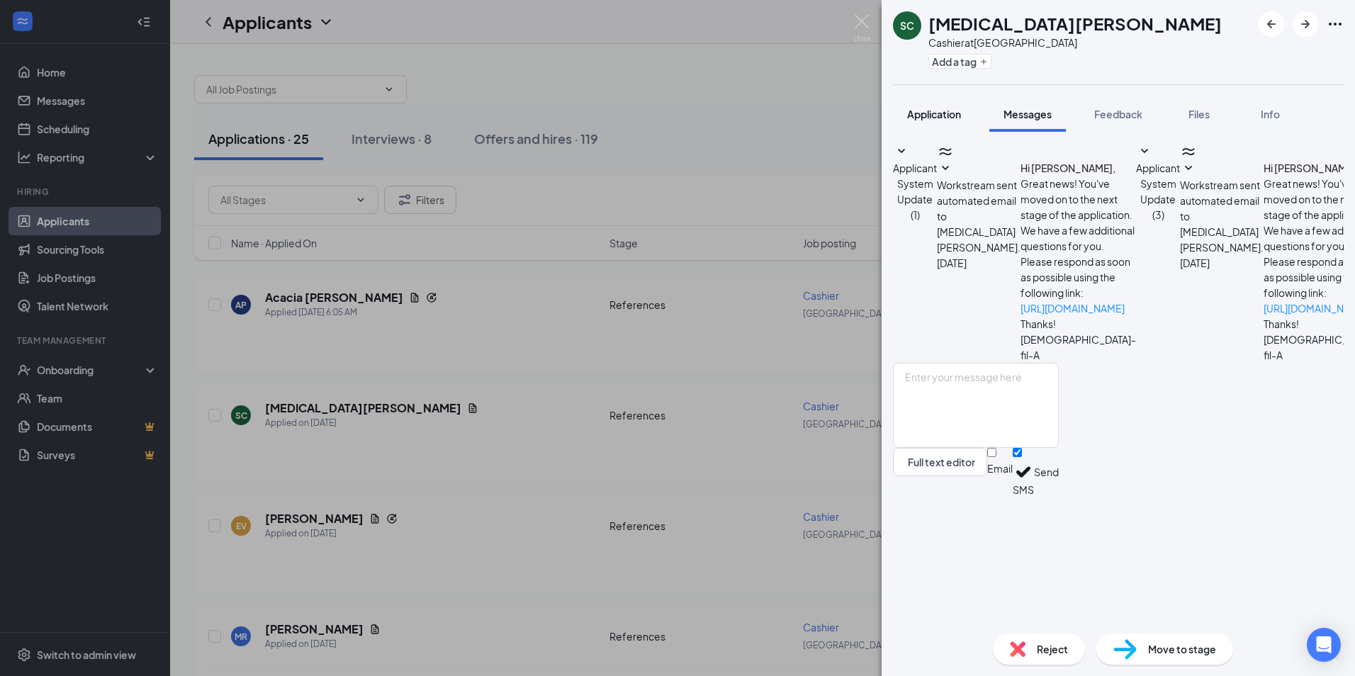
click at [936, 116] on span "Application" at bounding box center [934, 114] width 54 height 13
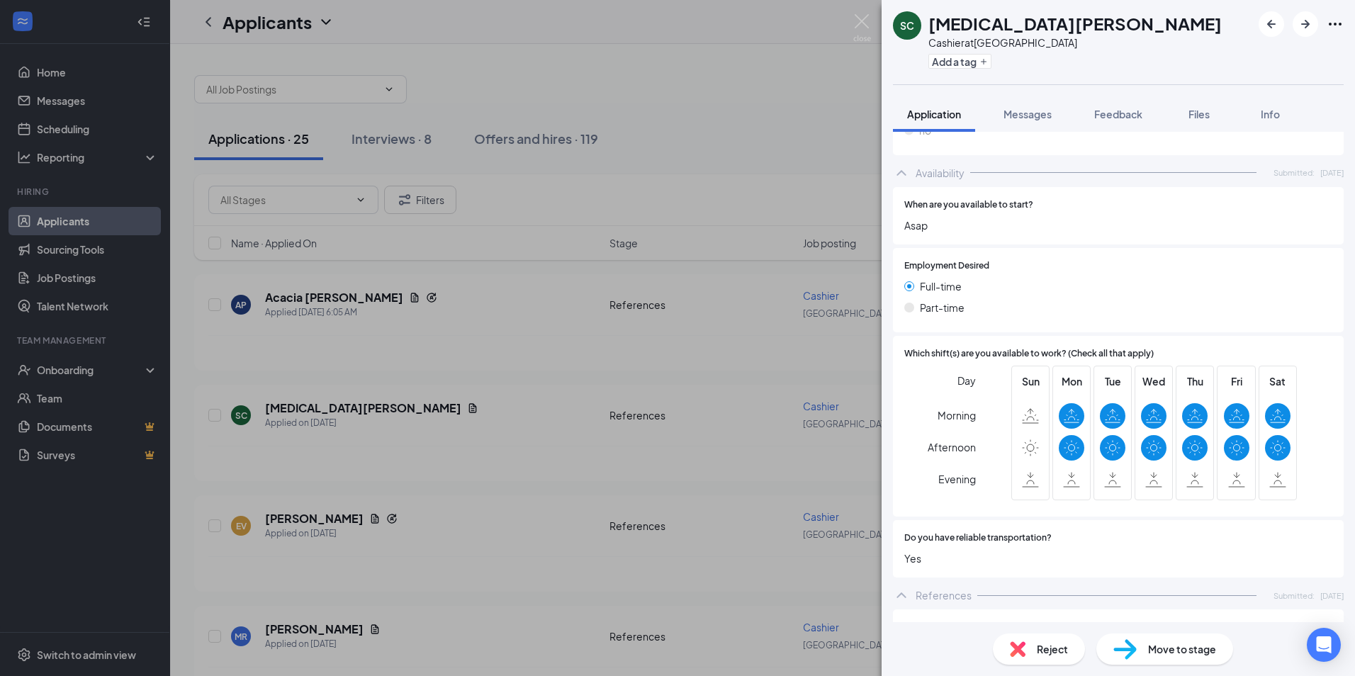
scroll to position [987, 0]
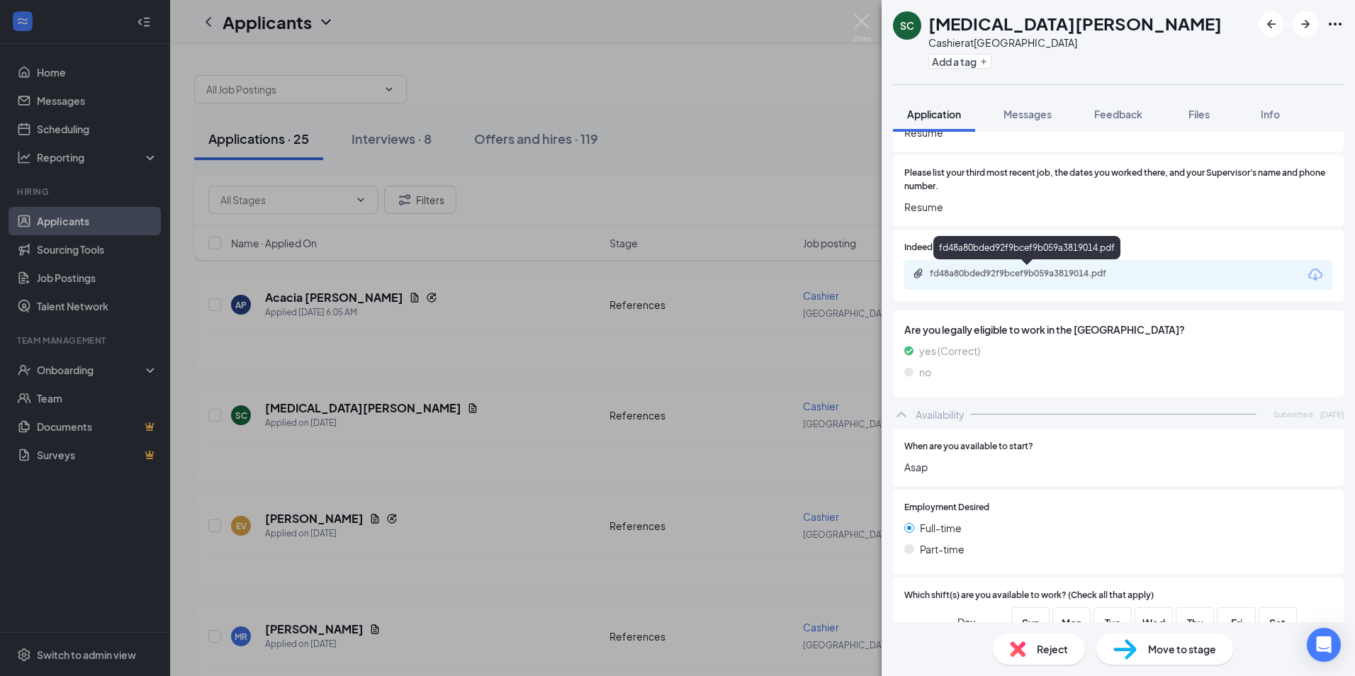
click at [1117, 270] on div "fd48a80bded92f9bcef9b059a3819014.pdf" at bounding box center [1029, 273] width 198 height 11
click at [1036, 116] on span "Messages" at bounding box center [1028, 114] width 48 height 13
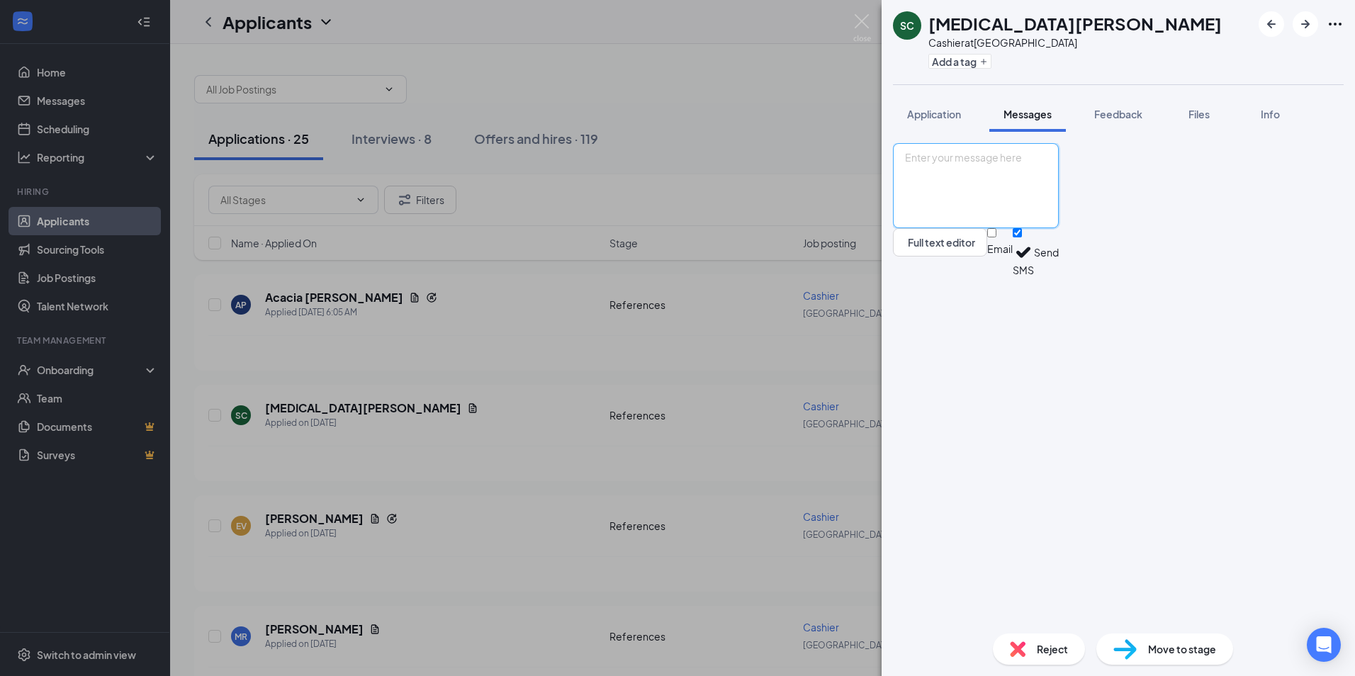
click at [1059, 228] on textarea at bounding box center [976, 185] width 166 height 85
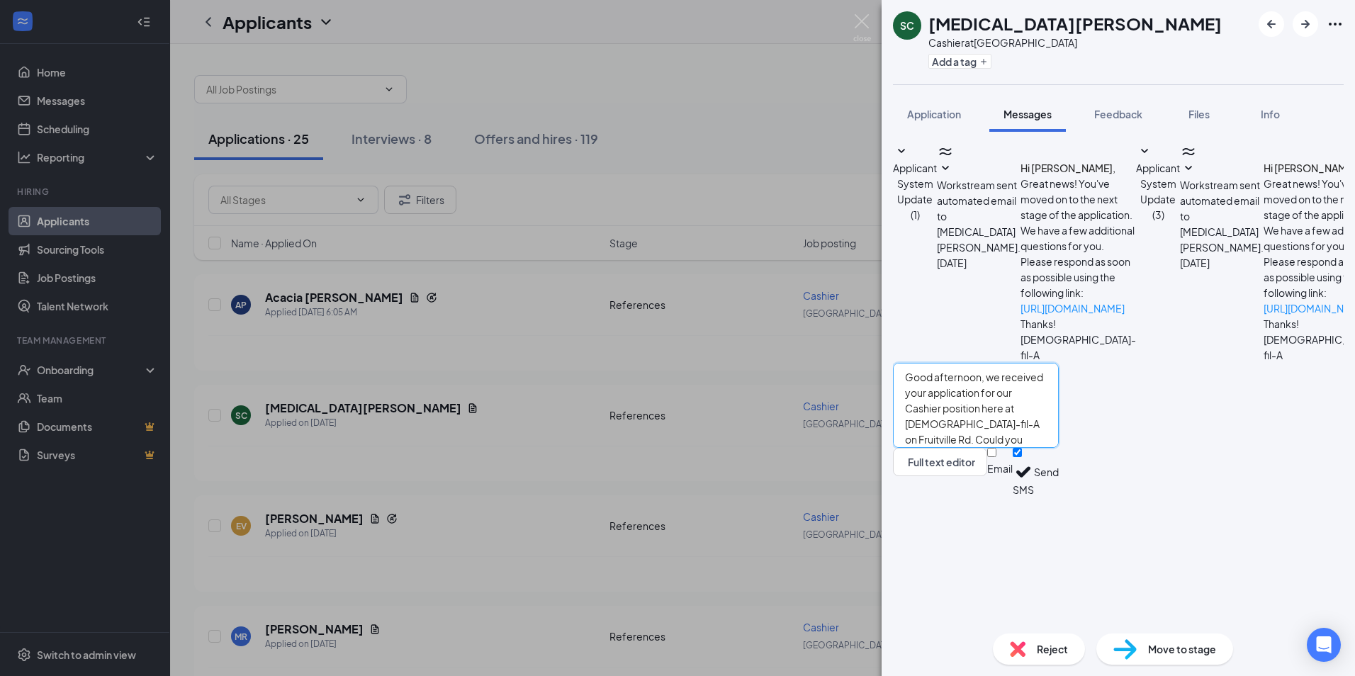
type textarea "Good afternoon, we received your application for our Cashier position here at C…"
click at [1059, 497] on button "Send" at bounding box center [1046, 472] width 25 height 49
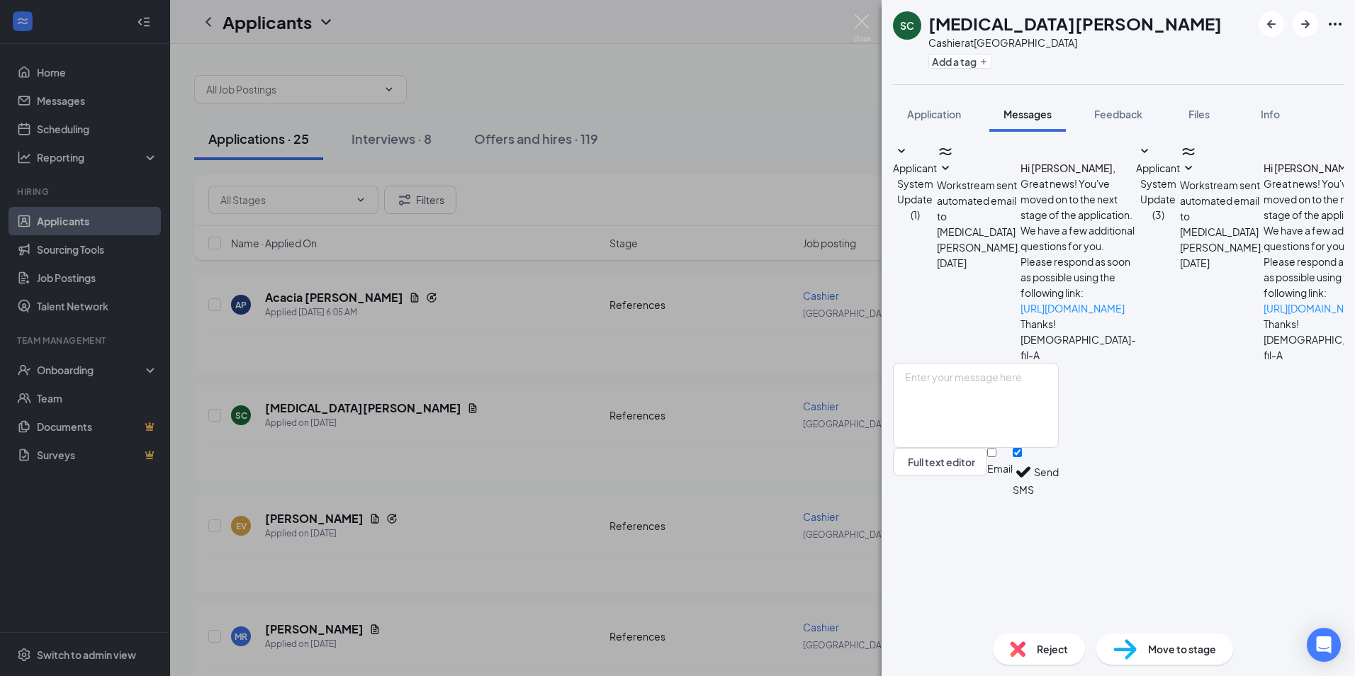
scroll to position [60, 0]
click at [935, 57] on button "Add a tag" at bounding box center [960, 61] width 63 height 15
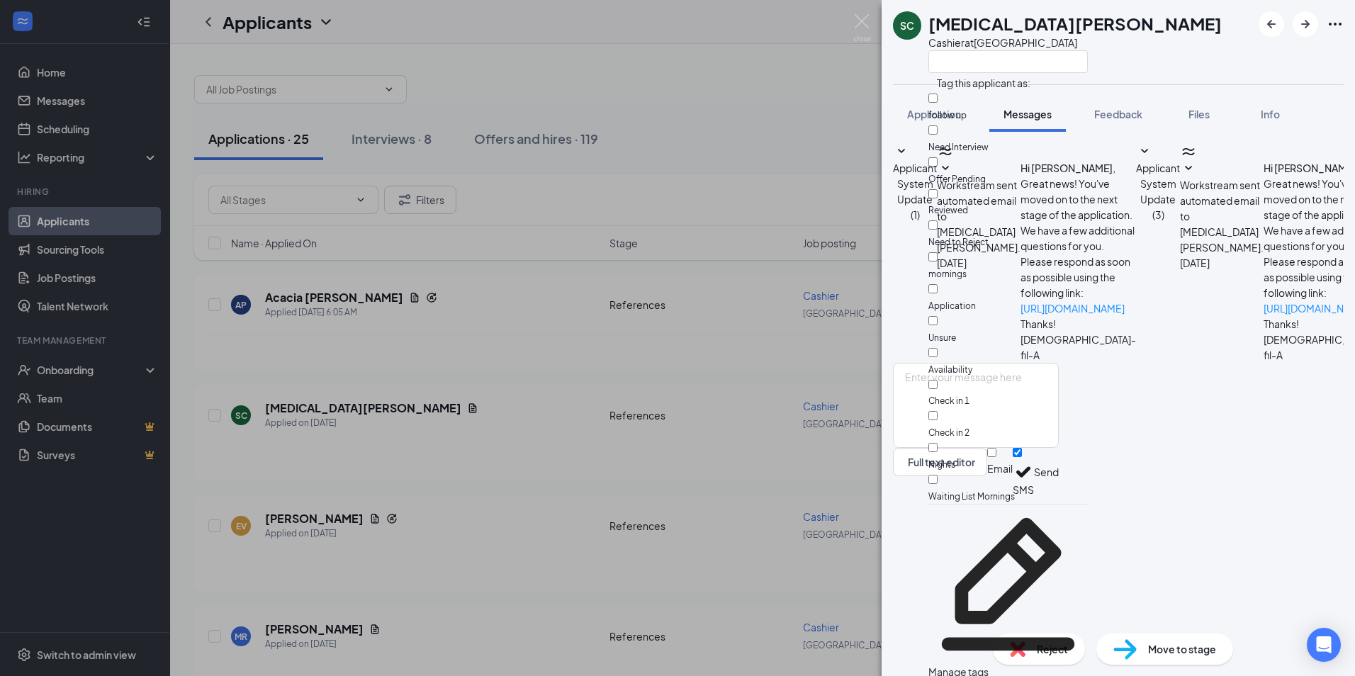
scroll to position [130, 0]
click at [938, 380] on input "Check in 1" at bounding box center [933, 384] width 9 height 9
checkbox input "true"
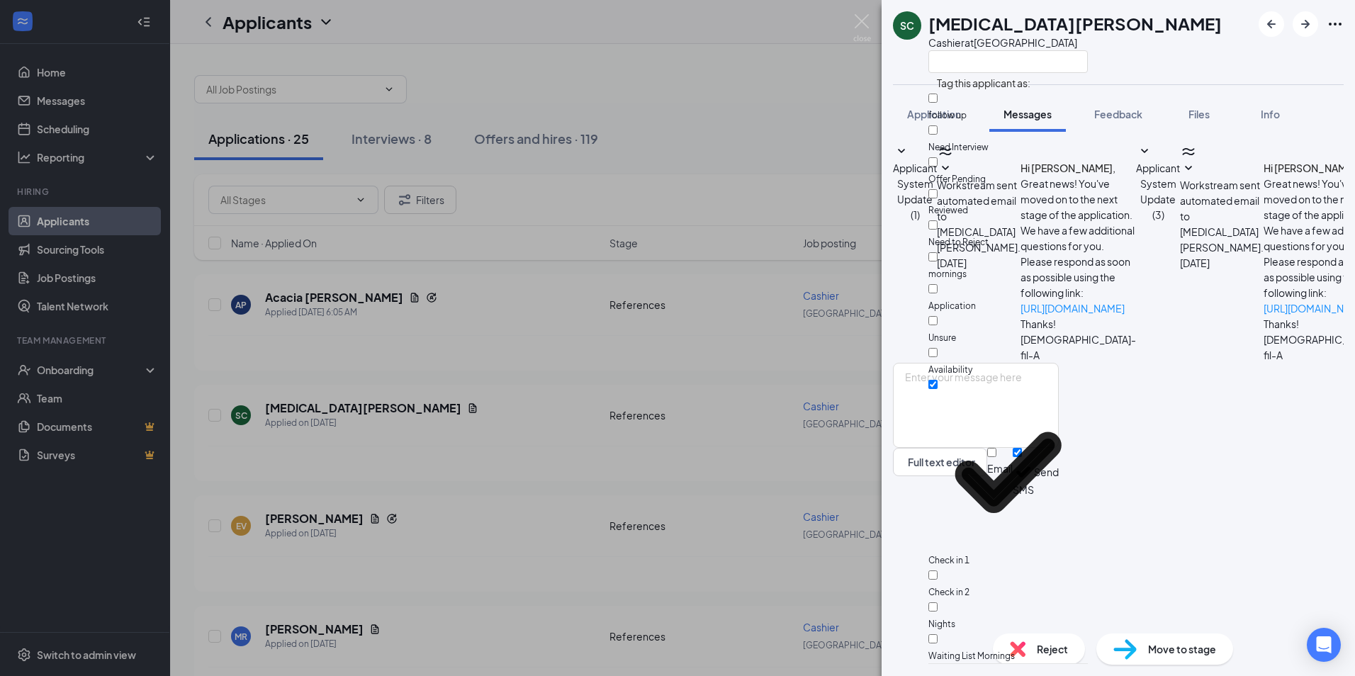
click at [1104, 58] on div "SC Skyla Cowsert Cashier at Fruitville Road" at bounding box center [1118, 42] width 473 height 84
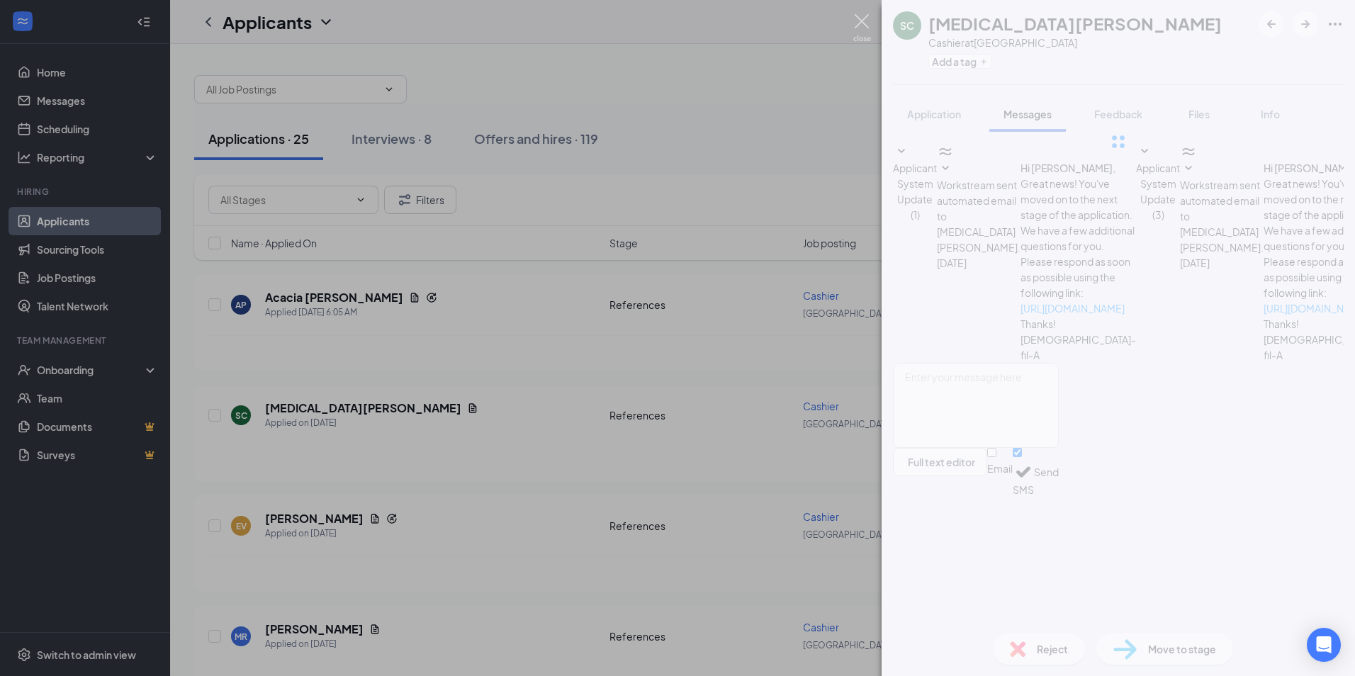
click at [851, 16] on div "SC Skyla Cowsert Cashier at Fruitville Road Add a tag Application Messages Feed…" at bounding box center [677, 338] width 1355 height 676
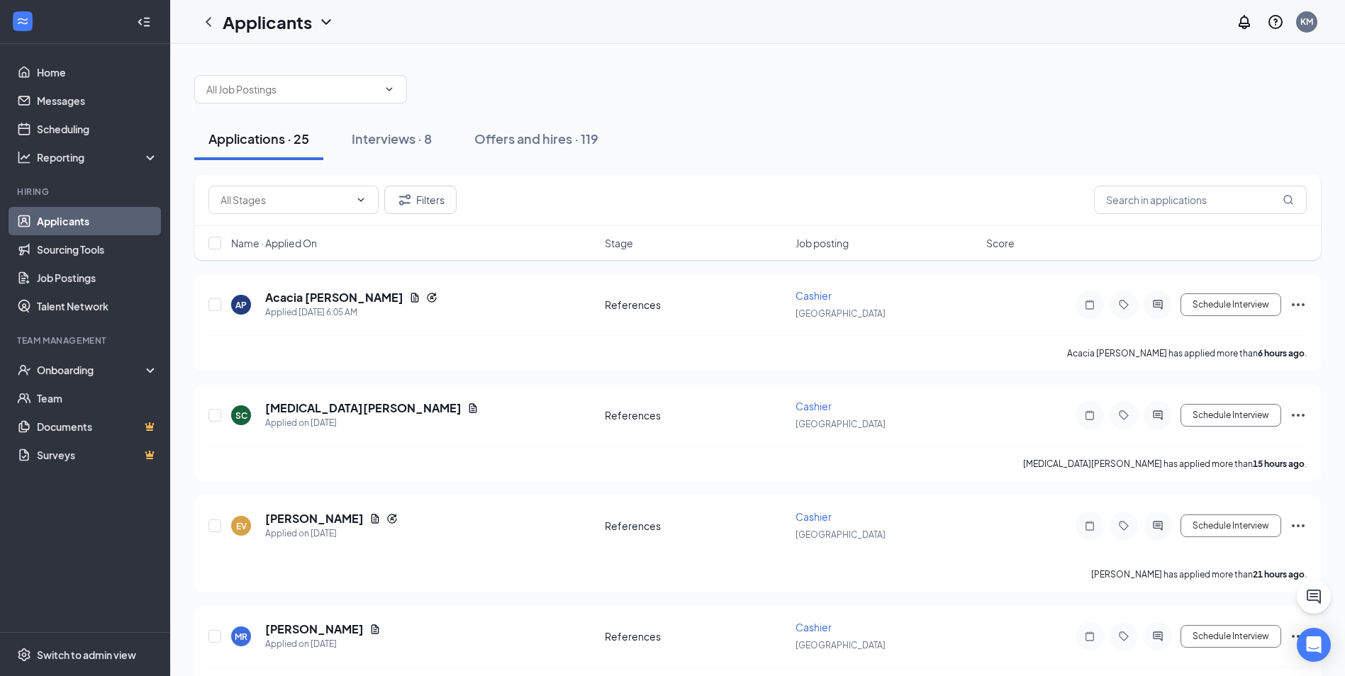
click at [857, 18] on div "Applicants KM" at bounding box center [757, 22] width 1174 height 44
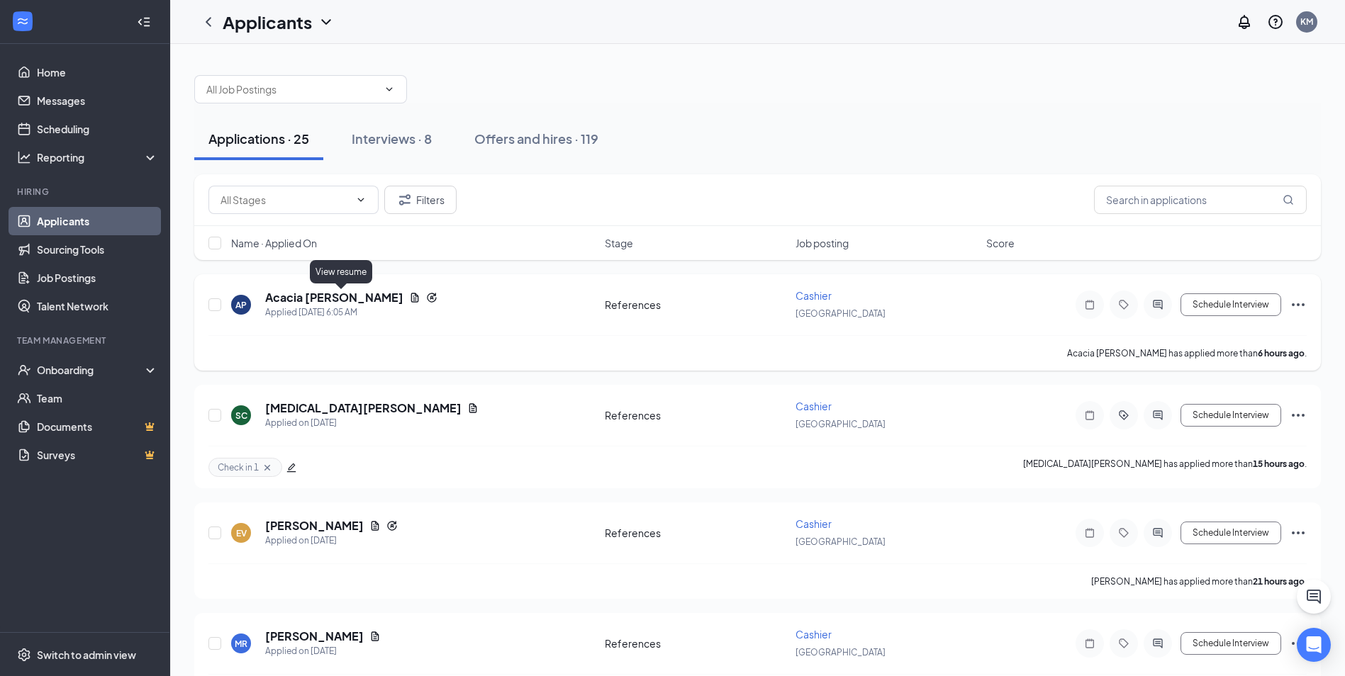
click at [318, 293] on h5 "Acacia [PERSON_NAME]" at bounding box center [334, 298] width 138 height 16
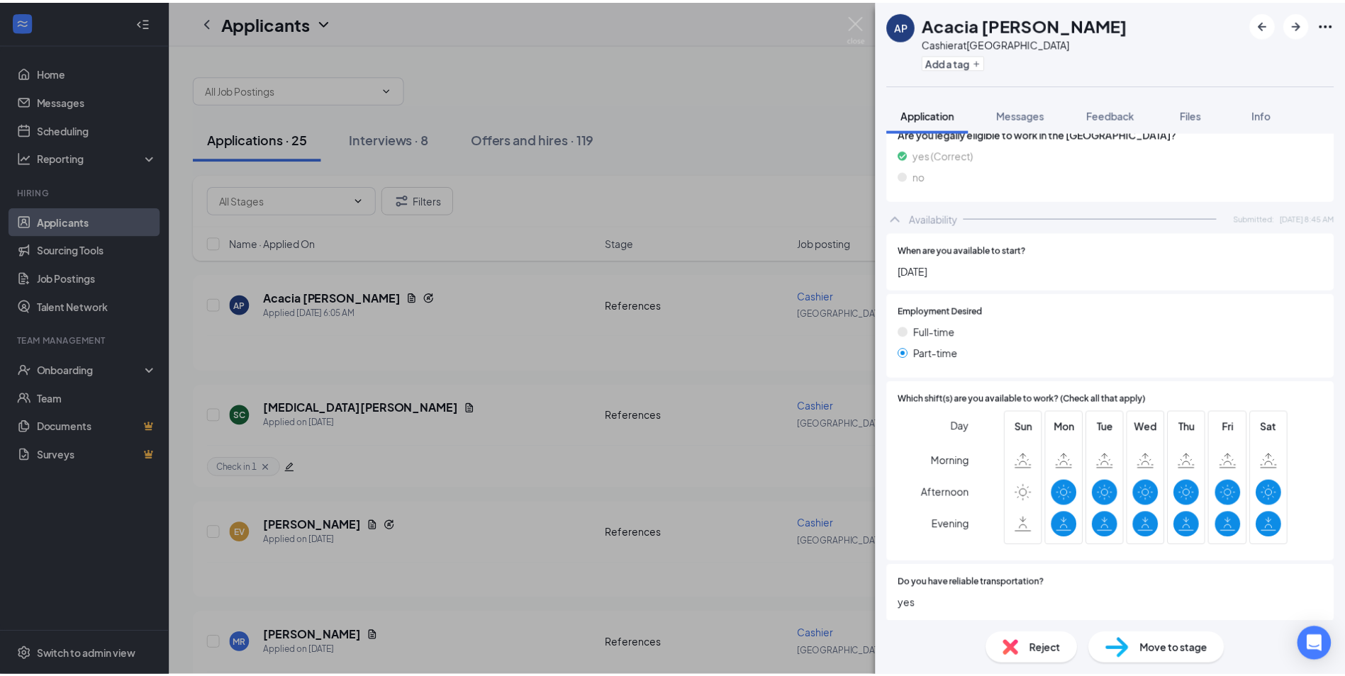
scroll to position [1067, 0]
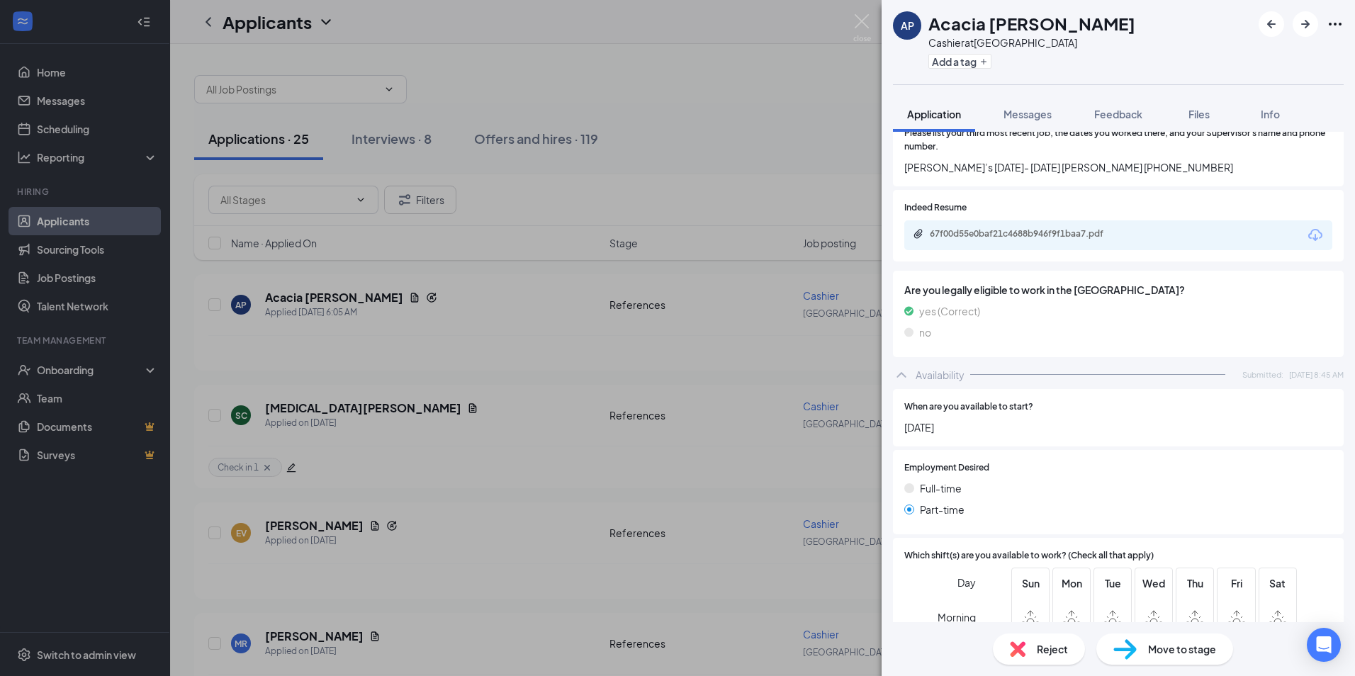
click at [1087, 235] on div "67f00d55e0baf21c4688b946f9f1baa7.pdf" at bounding box center [1029, 233] width 198 height 11
click at [865, 21] on img at bounding box center [862, 28] width 18 height 28
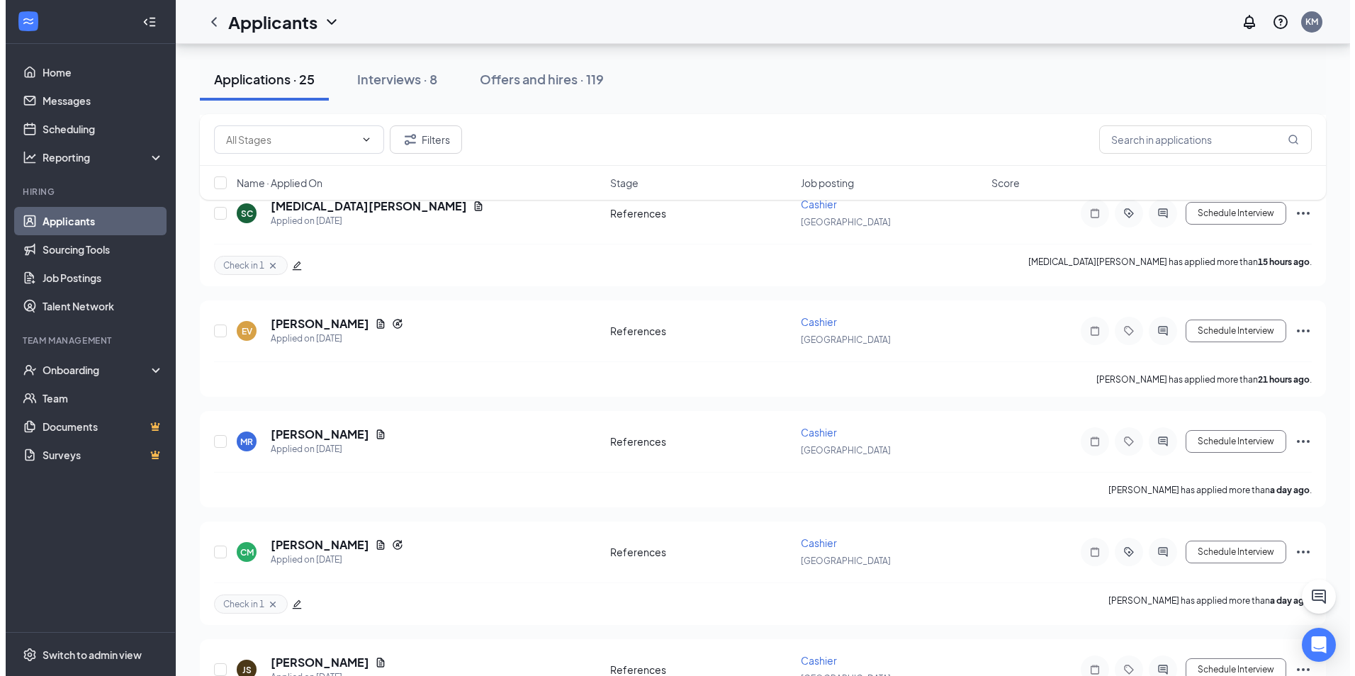
scroll to position [284, 0]
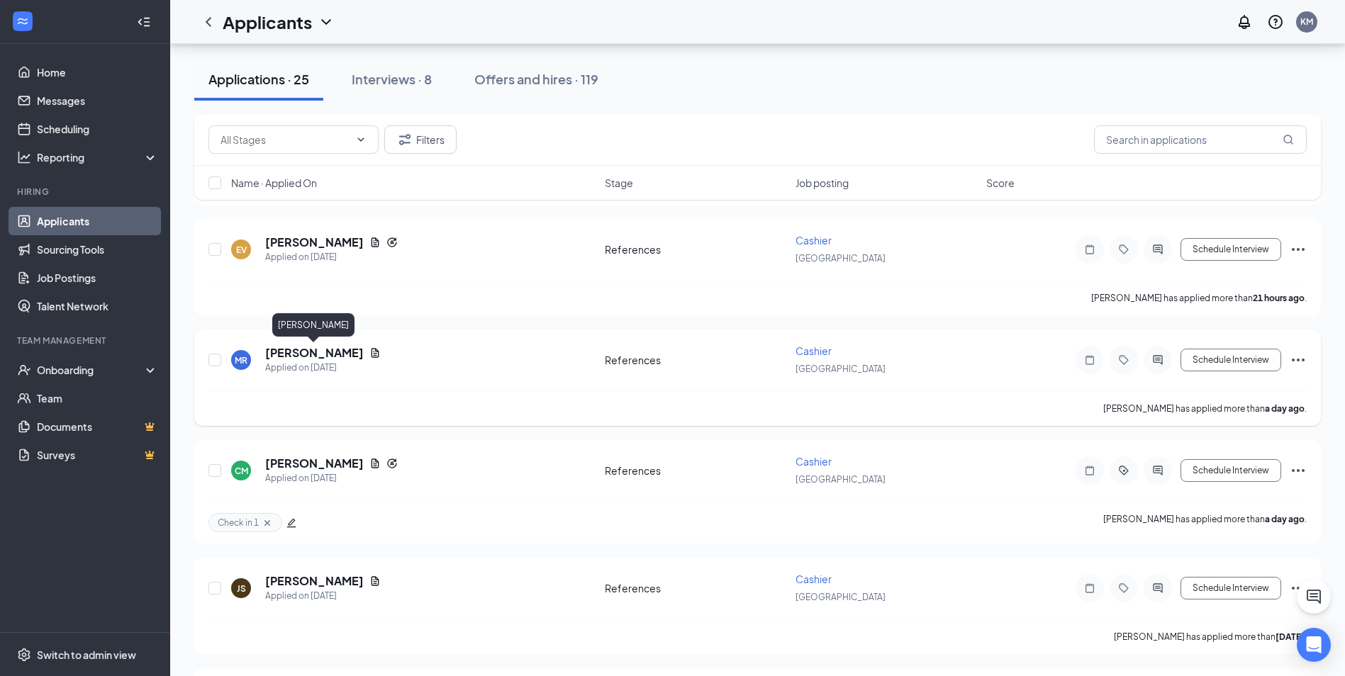
click at [309, 349] on h5 "[PERSON_NAME]" at bounding box center [314, 353] width 99 height 16
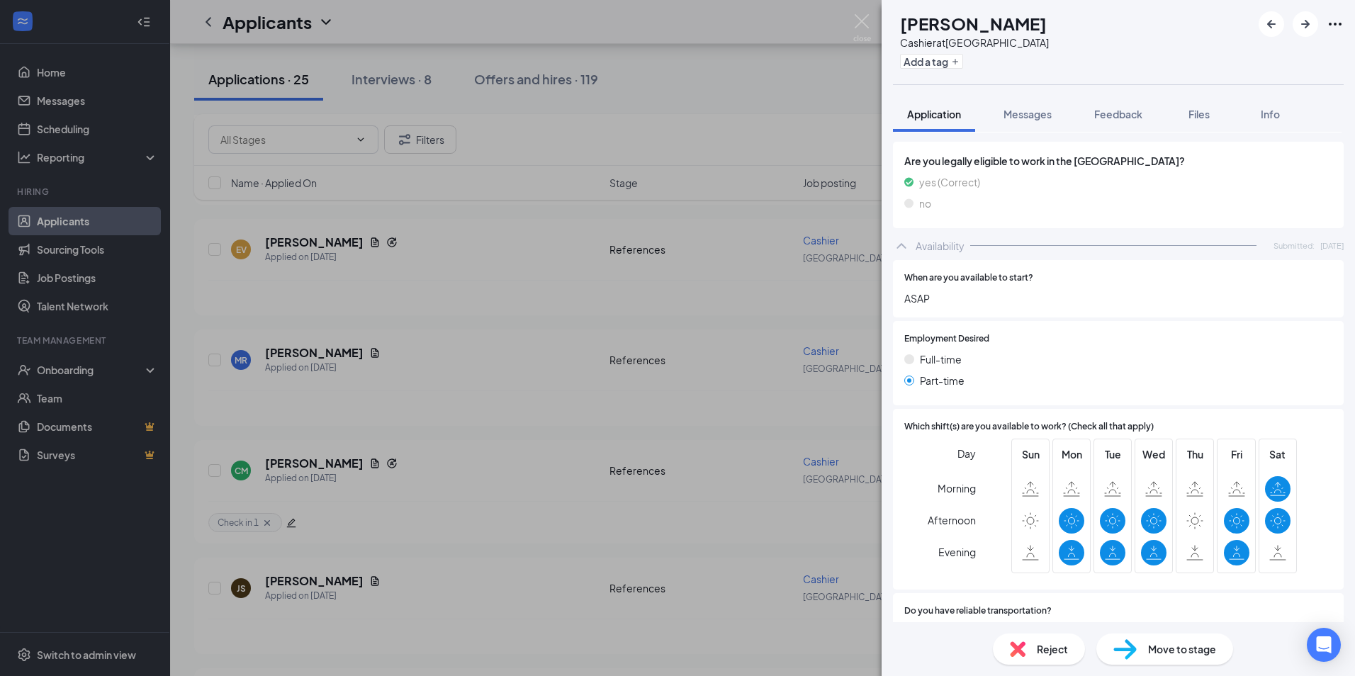
scroll to position [921, 0]
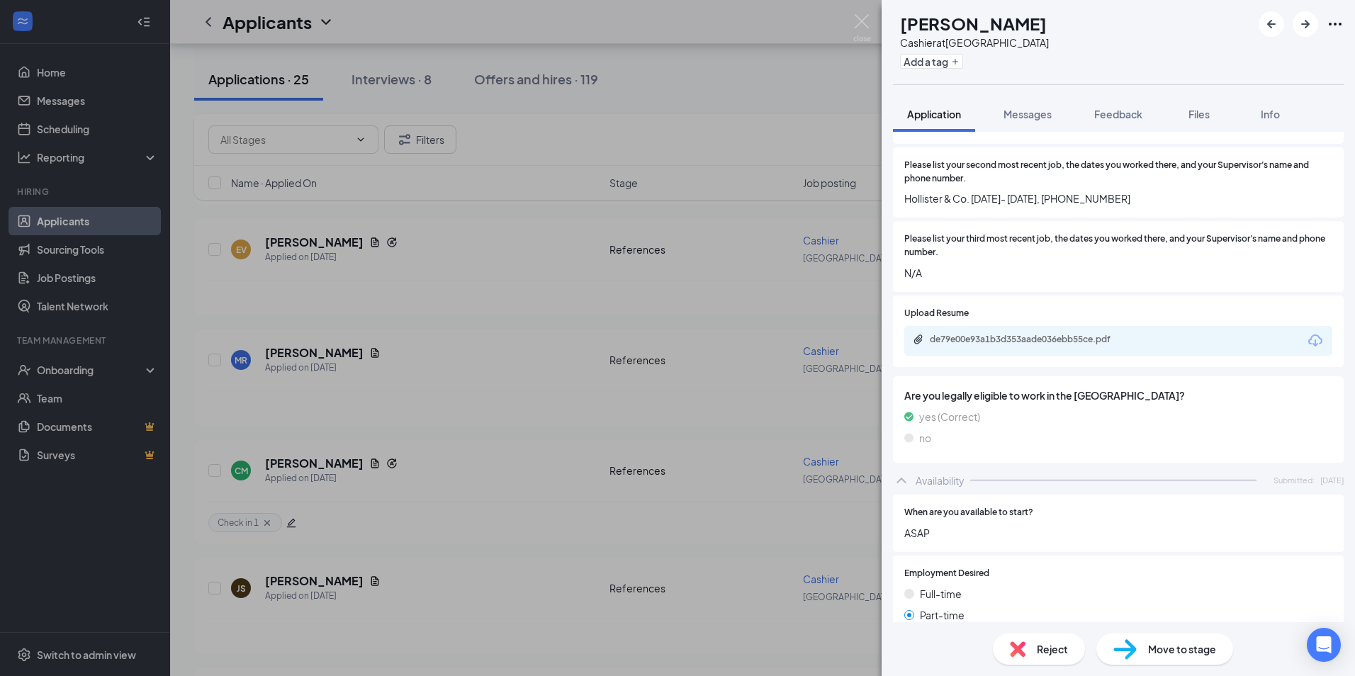
click at [1075, 340] on div "de79e00e93a1b3d353aade036ebb55ce.pdf" at bounding box center [1029, 339] width 198 height 11
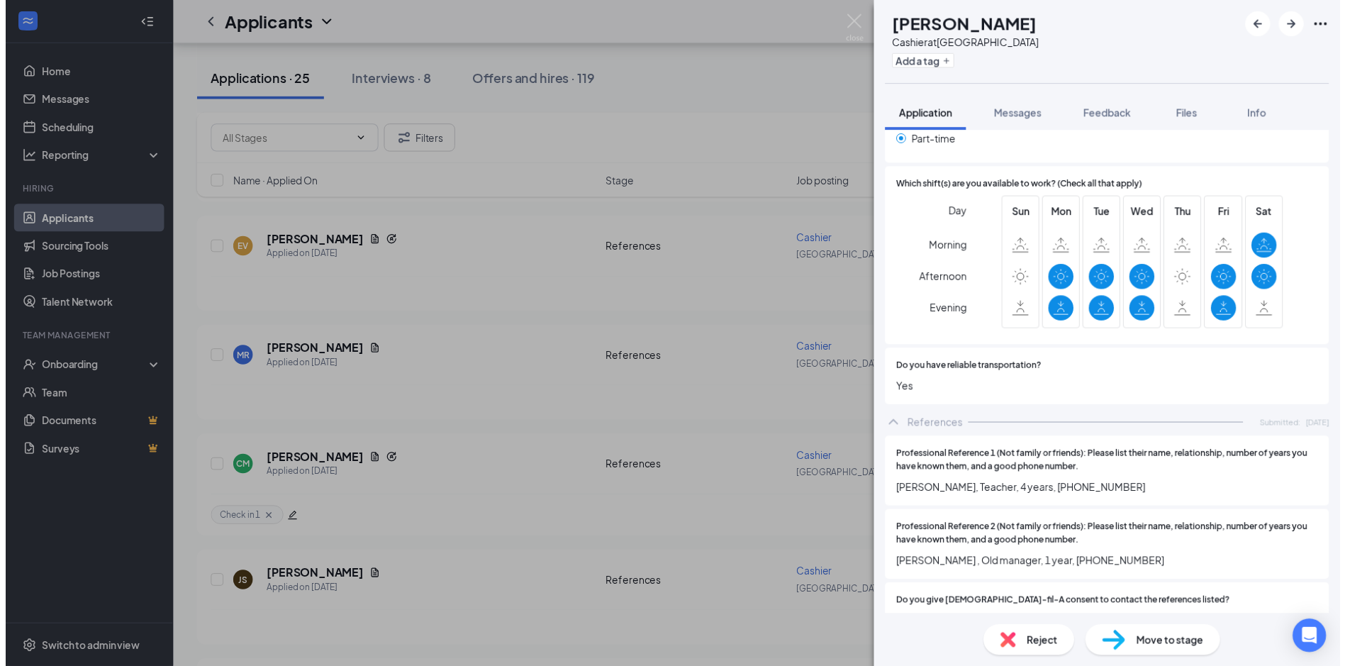
scroll to position [1452, 0]
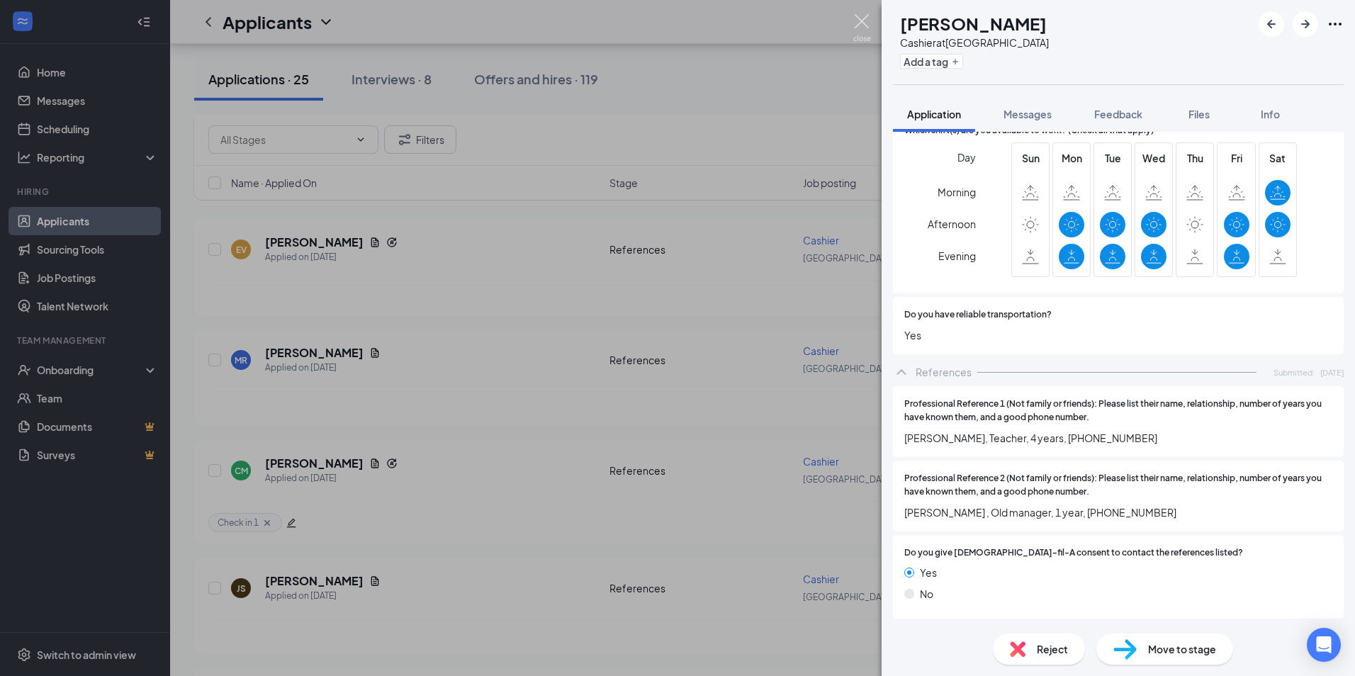
click at [866, 24] on img at bounding box center [862, 28] width 18 height 28
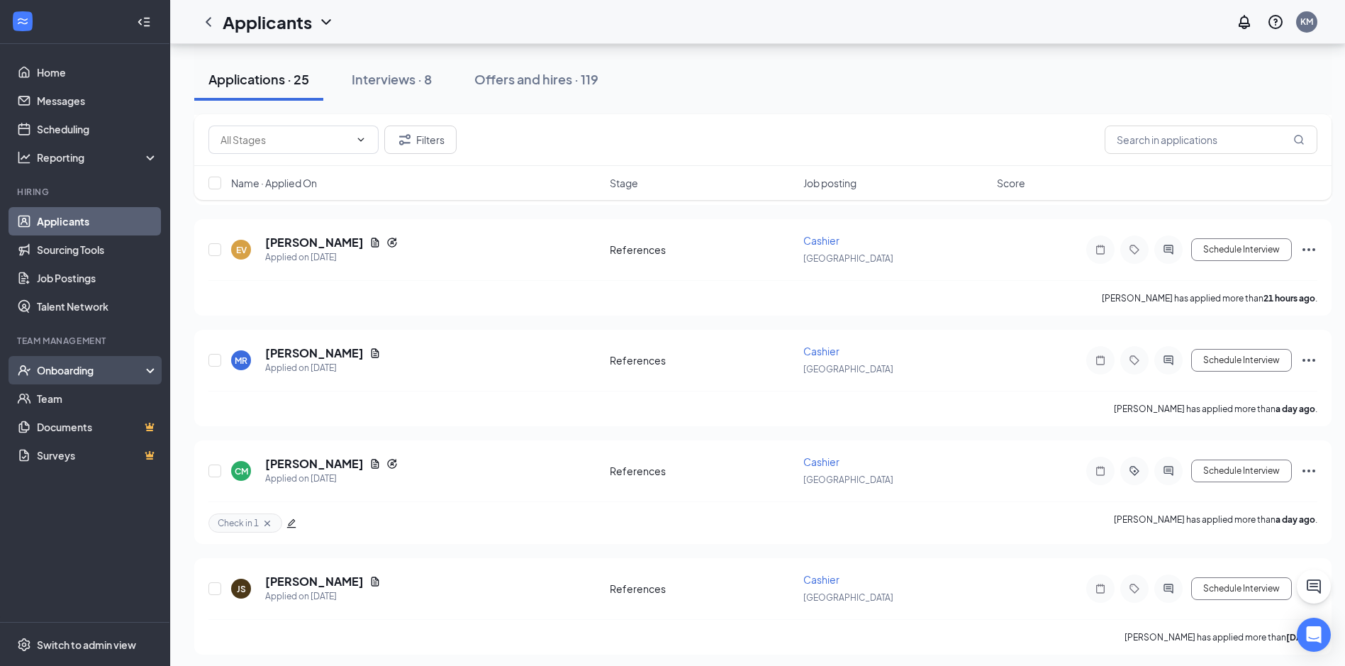
click at [90, 364] on div "Onboarding" at bounding box center [91, 370] width 109 height 14
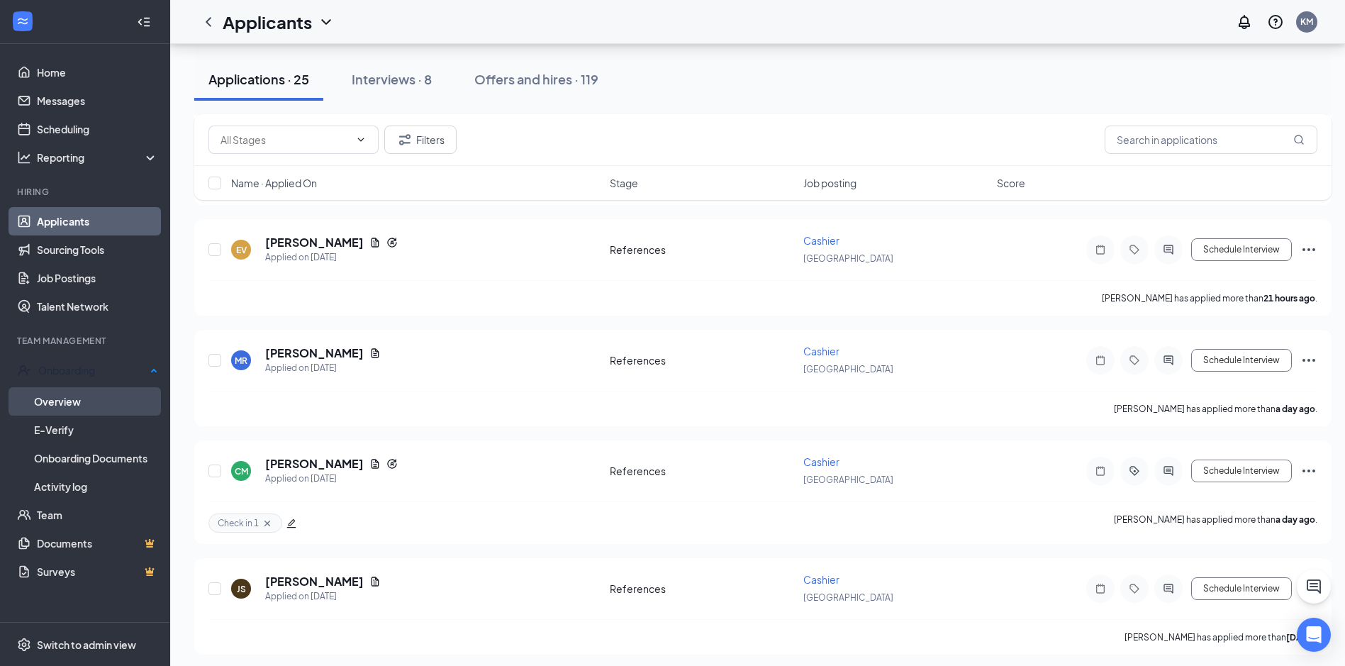
click at [96, 398] on link "Overview" at bounding box center [96, 401] width 124 height 28
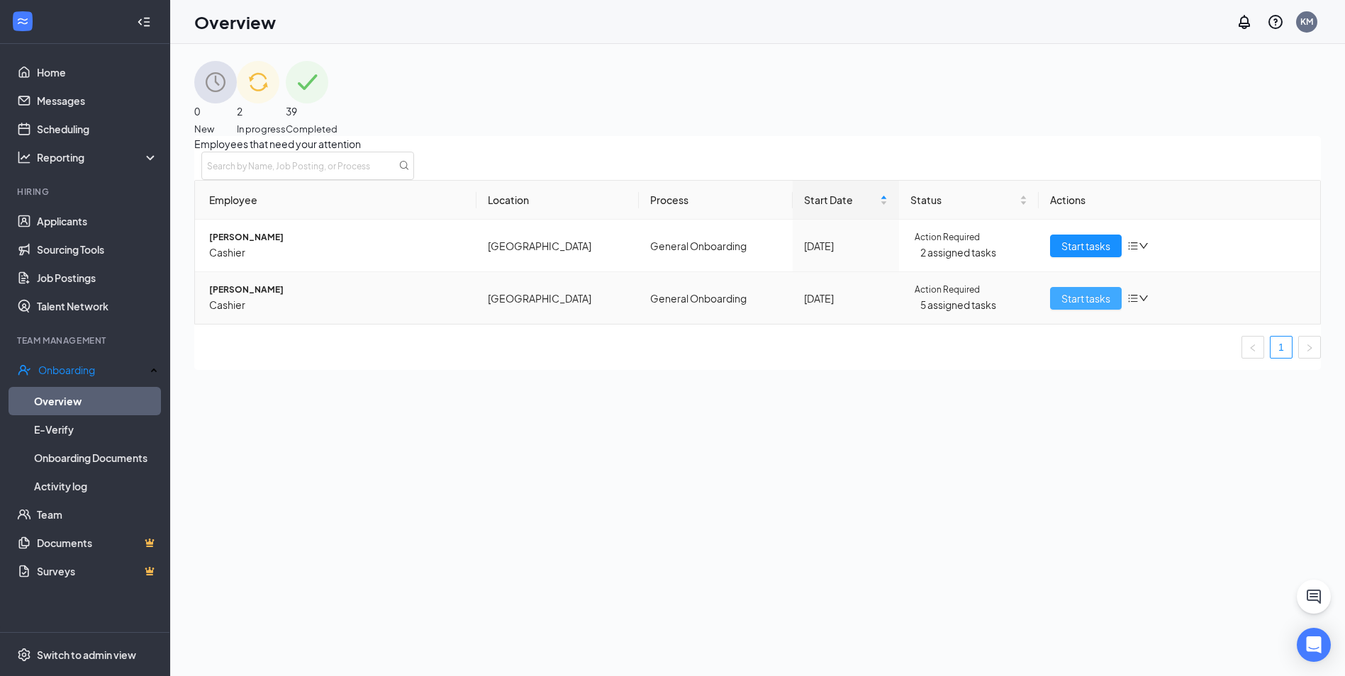
click at [1070, 306] on span "Start tasks" at bounding box center [1085, 299] width 49 height 16
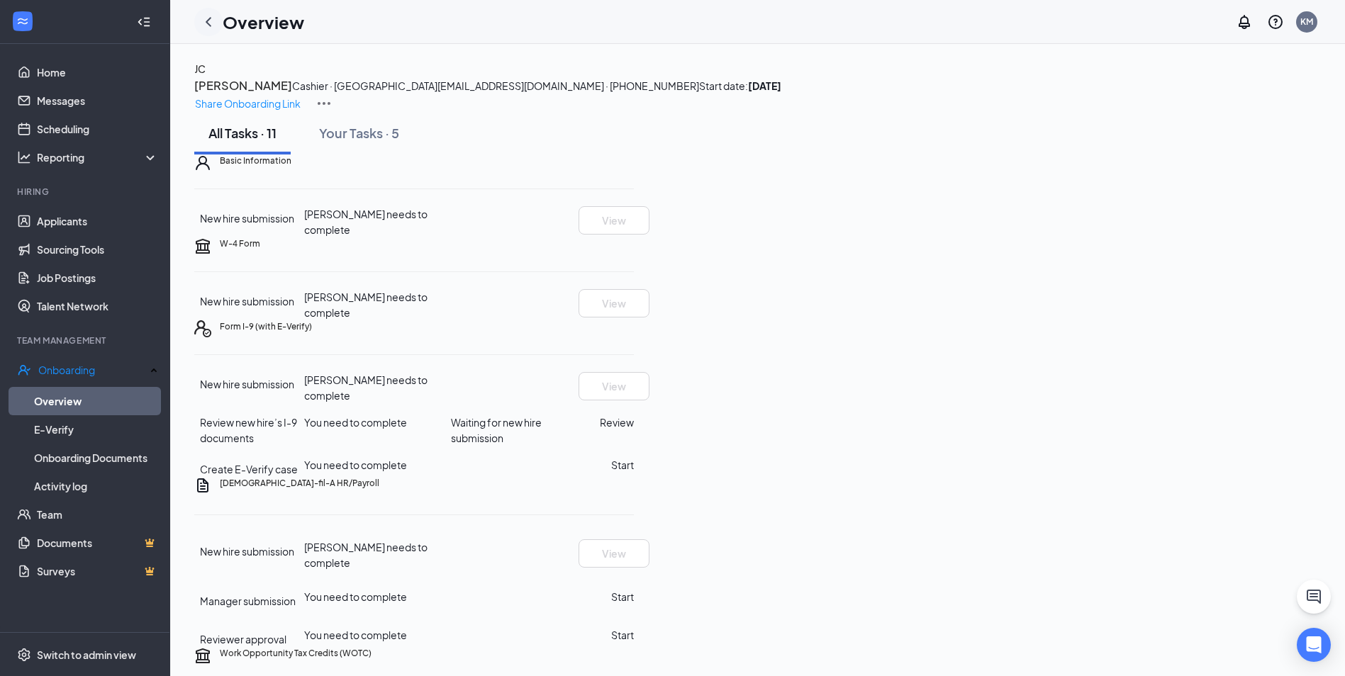
click at [208, 21] on icon "ChevronLeft" at bounding box center [209, 21] width 6 height 9
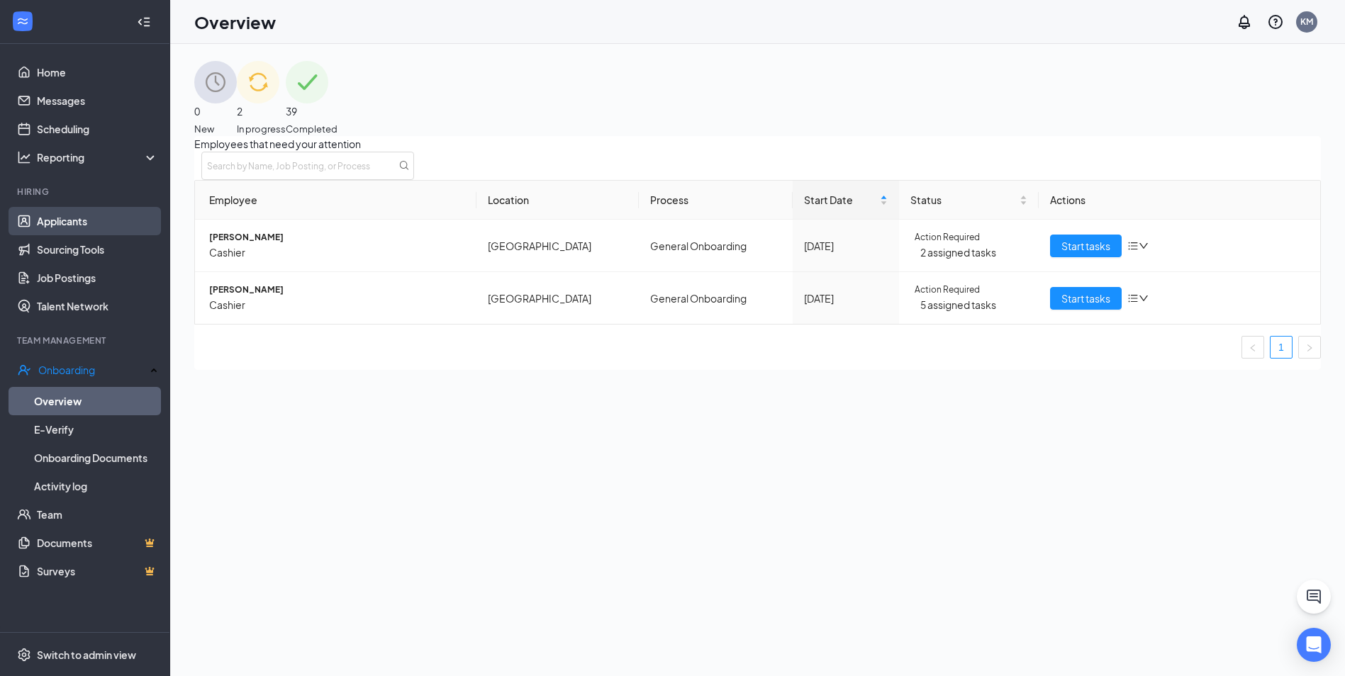
click at [145, 225] on link "Applicants" at bounding box center [97, 221] width 121 height 28
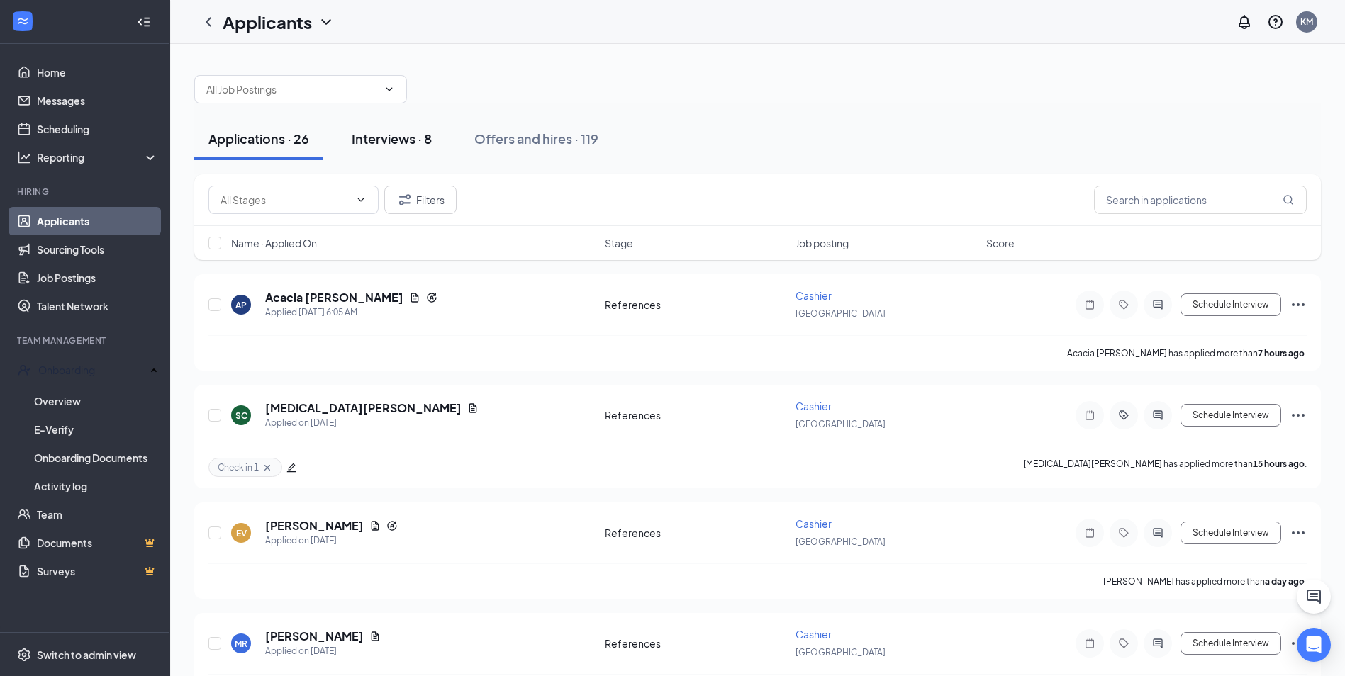
click at [400, 139] on div "Interviews · 8" at bounding box center [392, 139] width 80 height 18
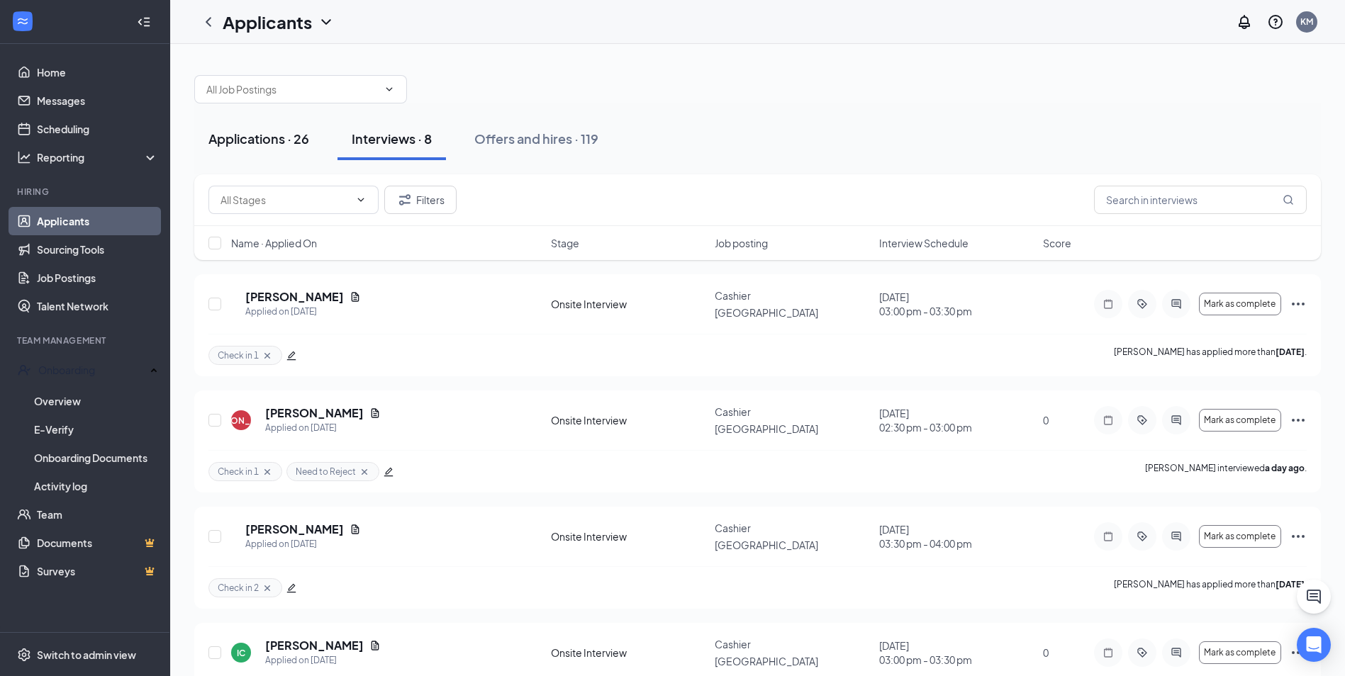
click at [274, 147] on button "Applications · 26" at bounding box center [258, 139] width 129 height 43
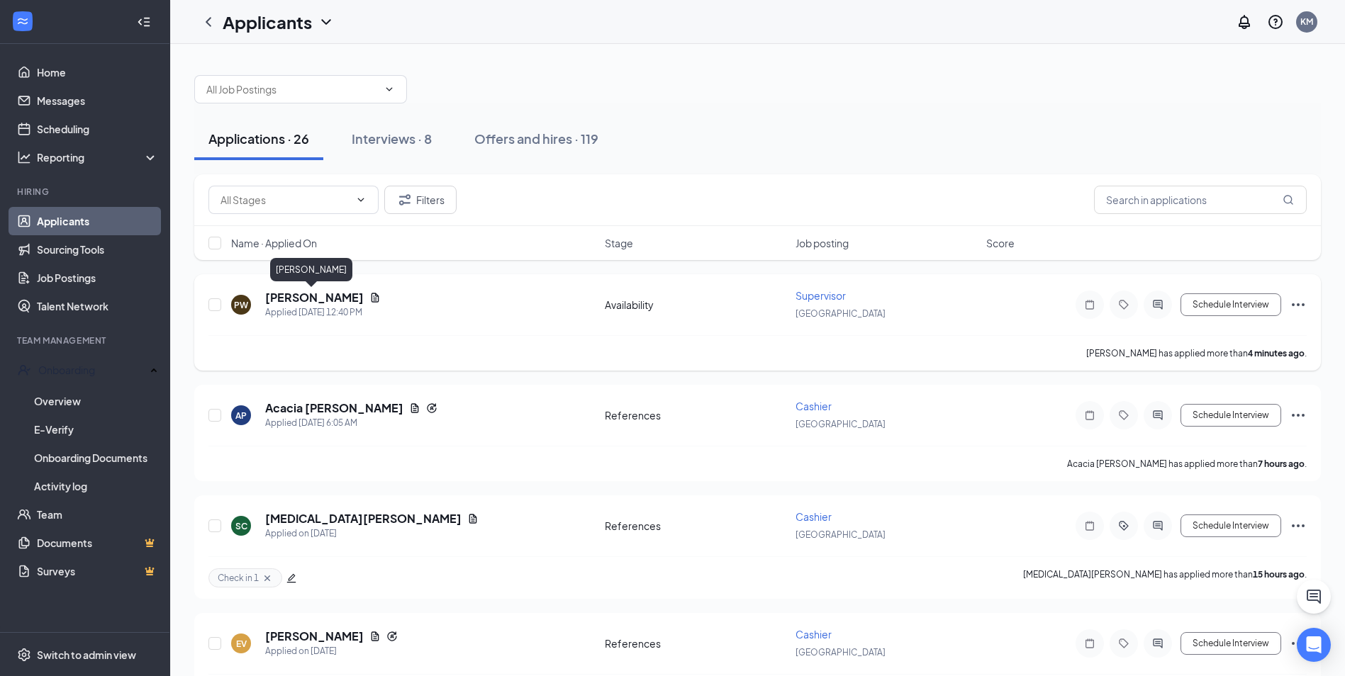
click at [308, 297] on h5 "Paige Wooley" at bounding box center [314, 298] width 99 height 16
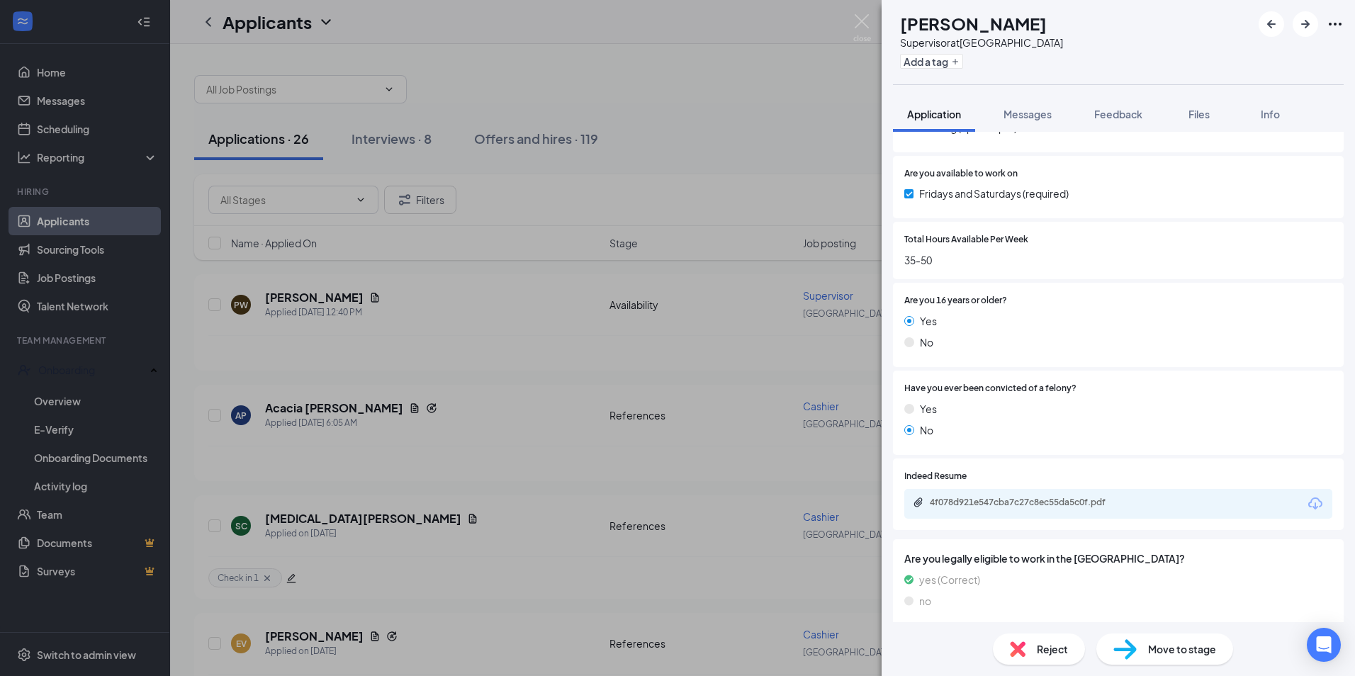
scroll to position [571, 0]
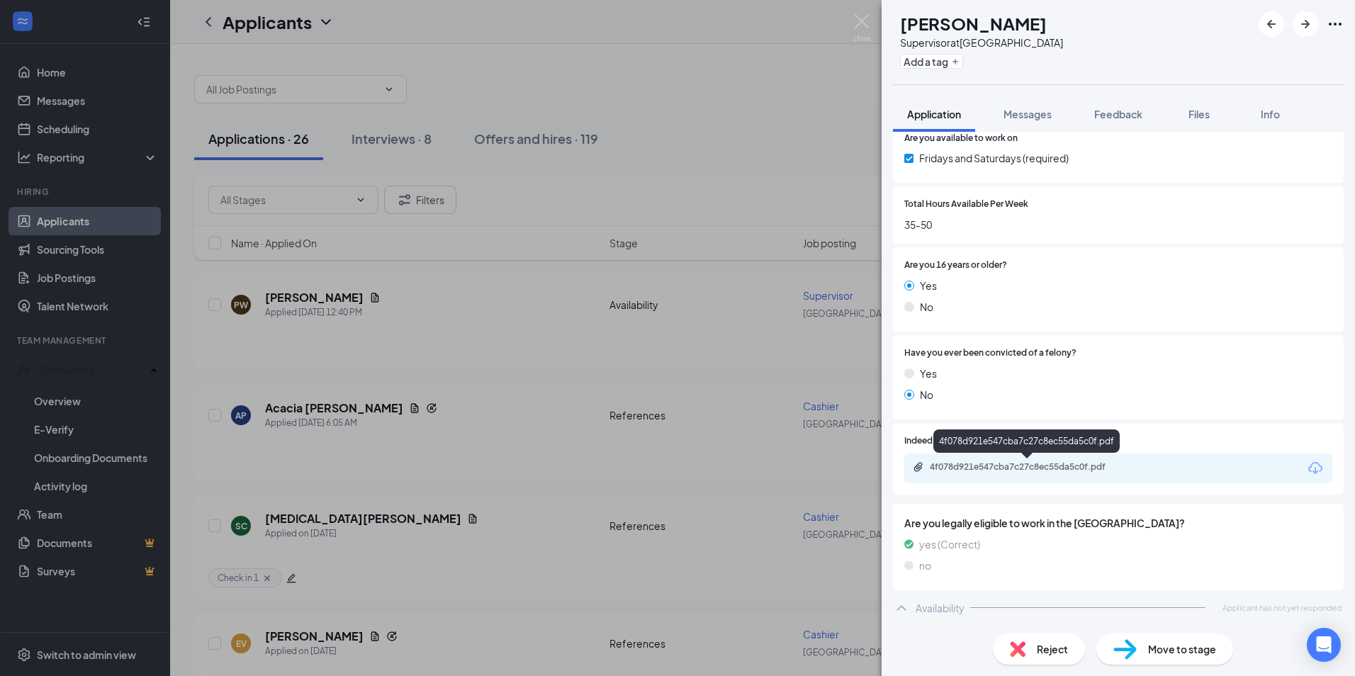
click at [1048, 463] on div "4f078d921e547cba7c27c8ec55da5c0f.pdf" at bounding box center [1029, 466] width 198 height 11
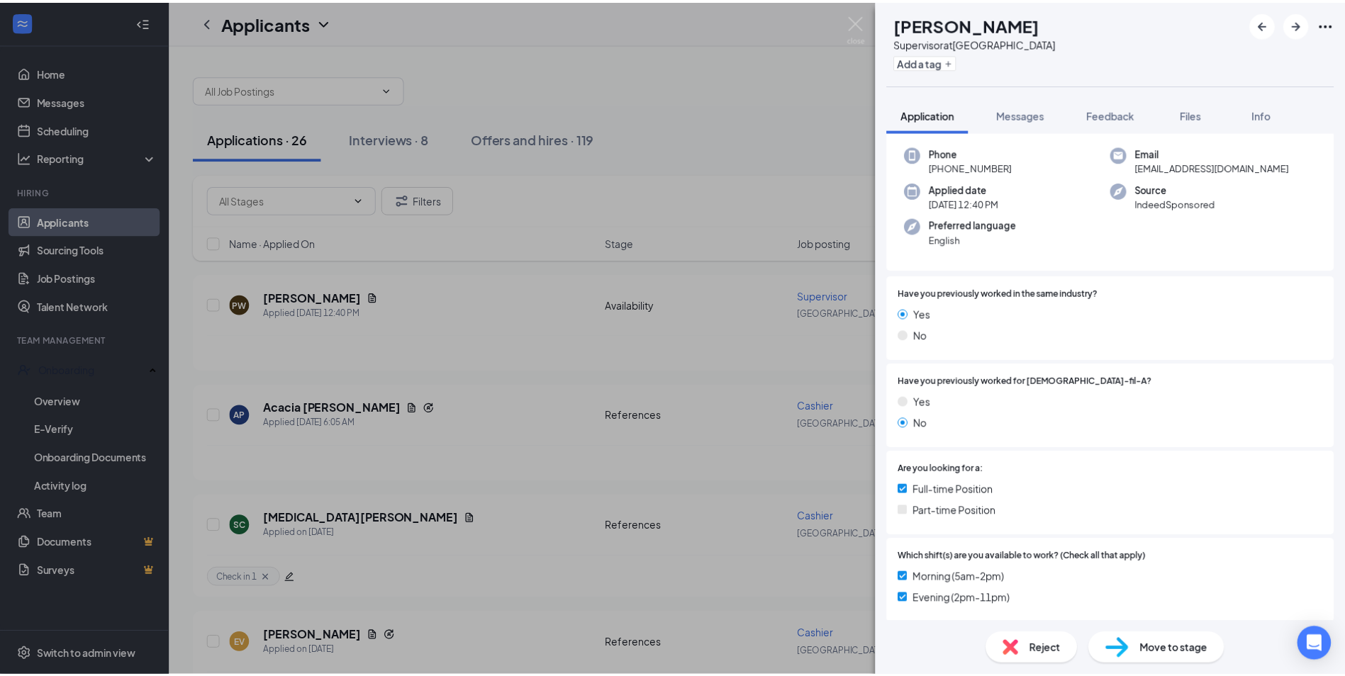
scroll to position [0, 0]
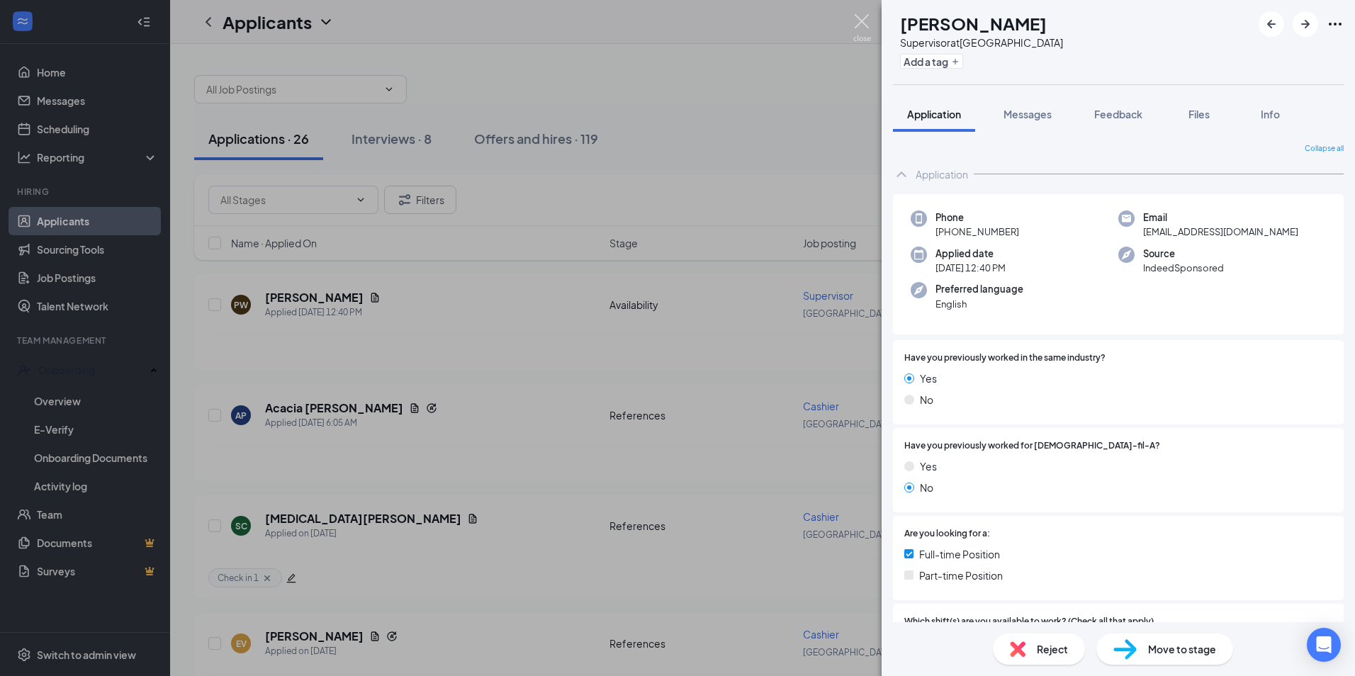
drag, startPoint x: 865, startPoint y: 22, endPoint x: 821, endPoint y: 57, distance: 56.6
click at [865, 22] on img at bounding box center [862, 28] width 18 height 28
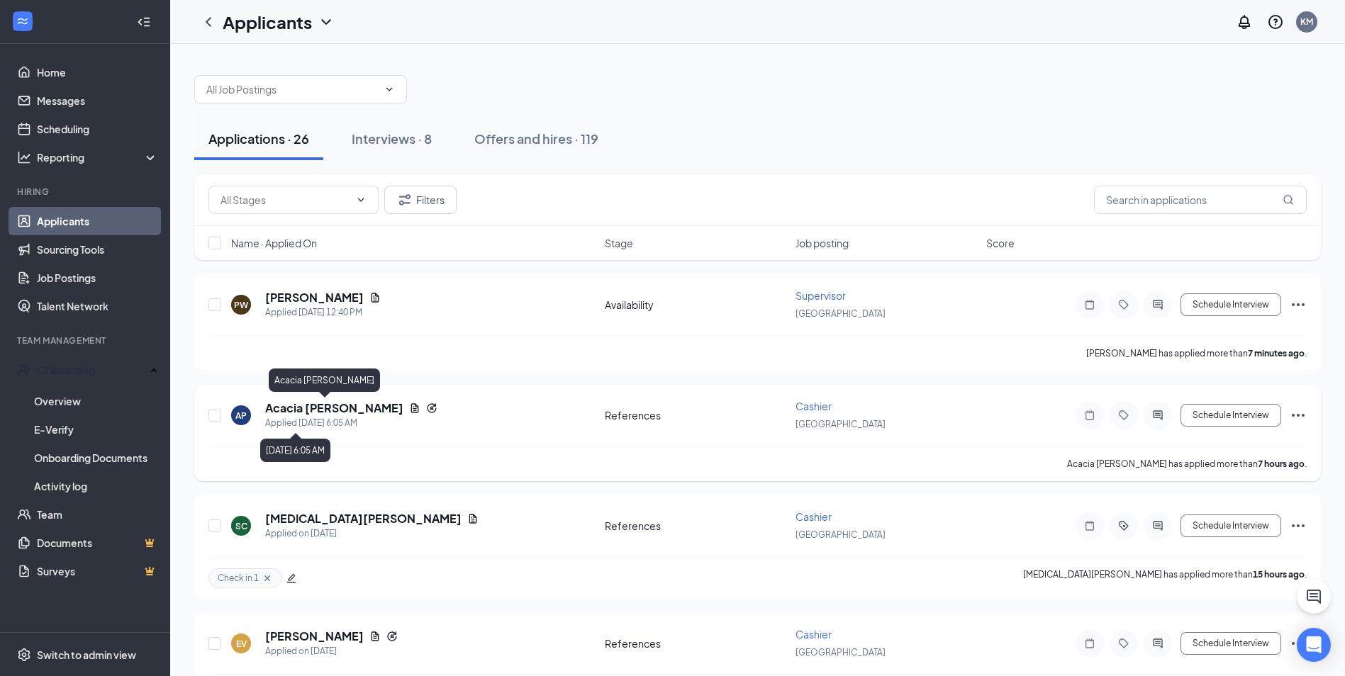
click at [301, 407] on h5 "Acacia [PERSON_NAME]" at bounding box center [334, 408] width 138 height 16
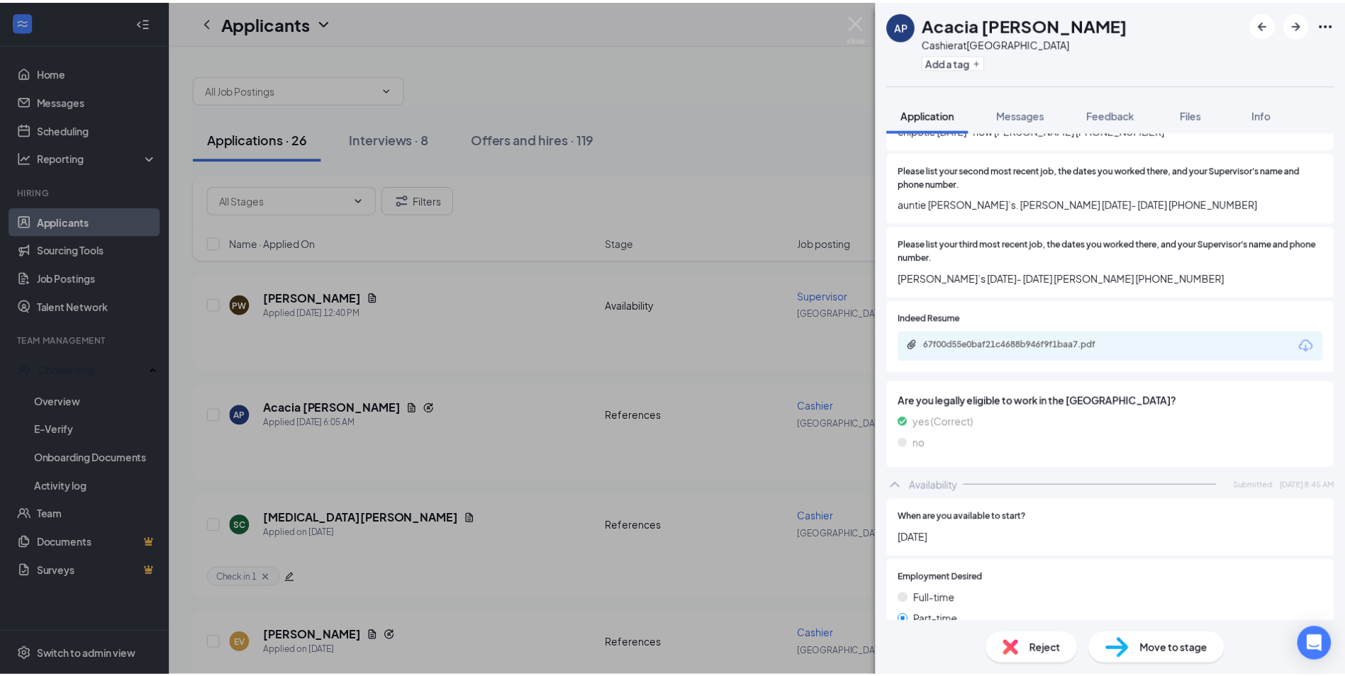
scroll to position [921, 0]
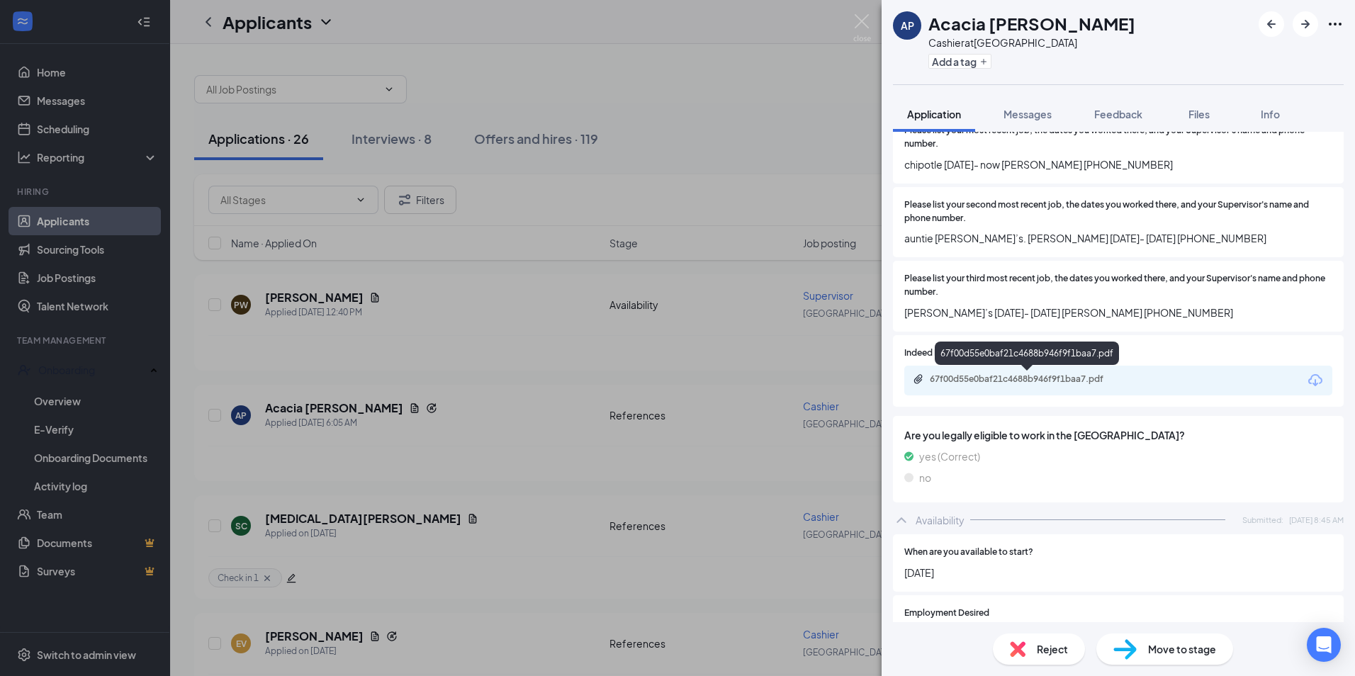
click at [1085, 380] on div "67f00d55e0baf21c4688b946f9f1baa7.pdf" at bounding box center [1029, 379] width 198 height 11
click at [859, 19] on img at bounding box center [862, 28] width 18 height 28
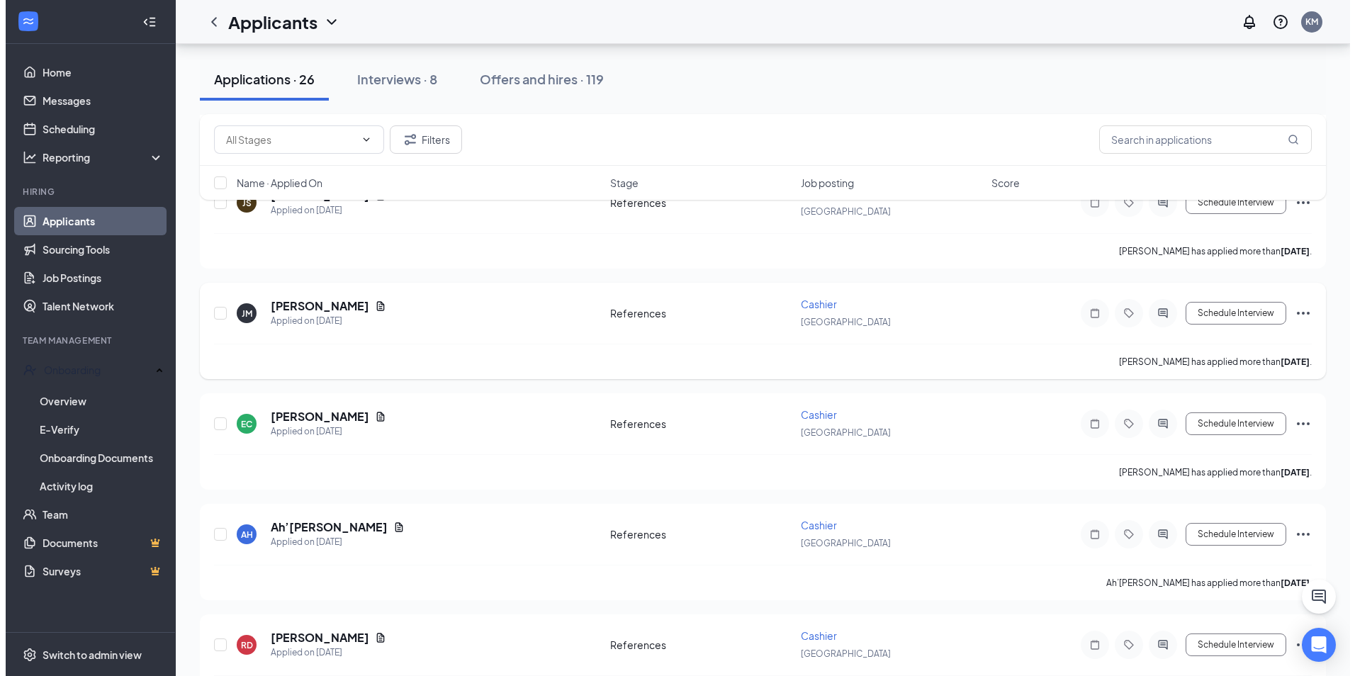
scroll to position [851, 0]
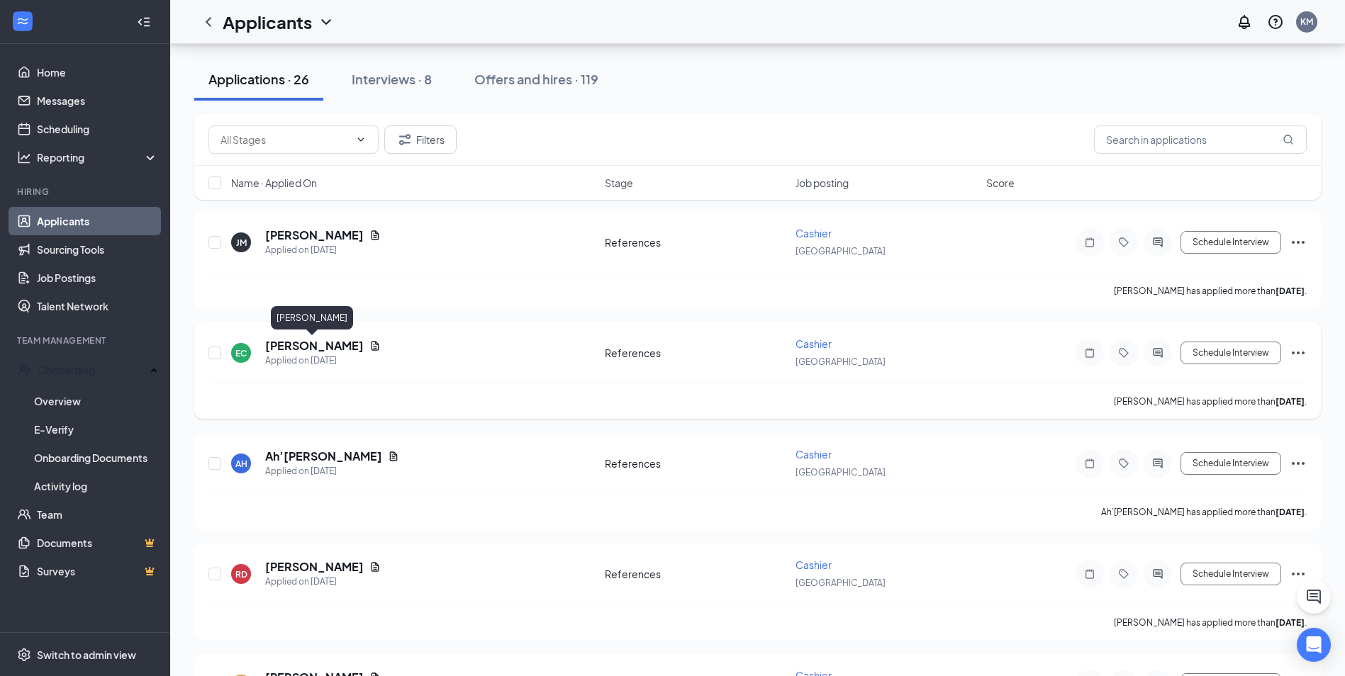
click at [312, 345] on h5 "[PERSON_NAME]" at bounding box center [314, 346] width 99 height 16
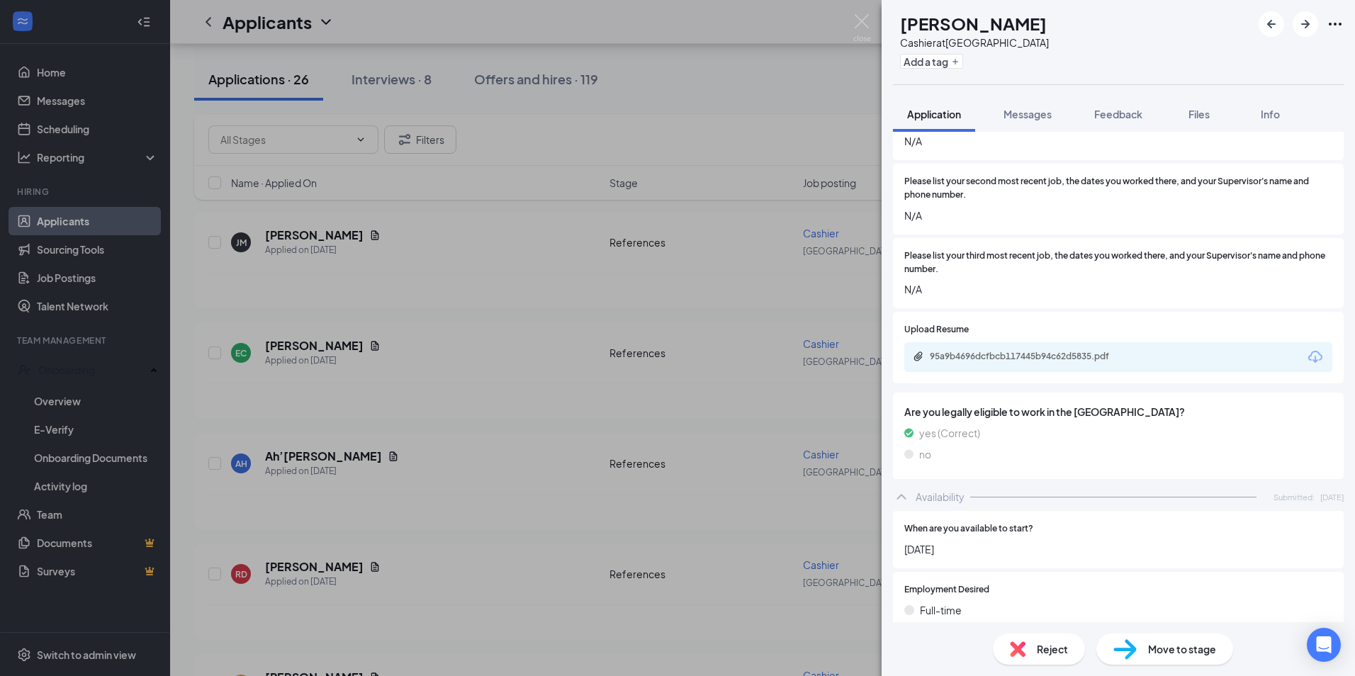
scroll to position [885, 0]
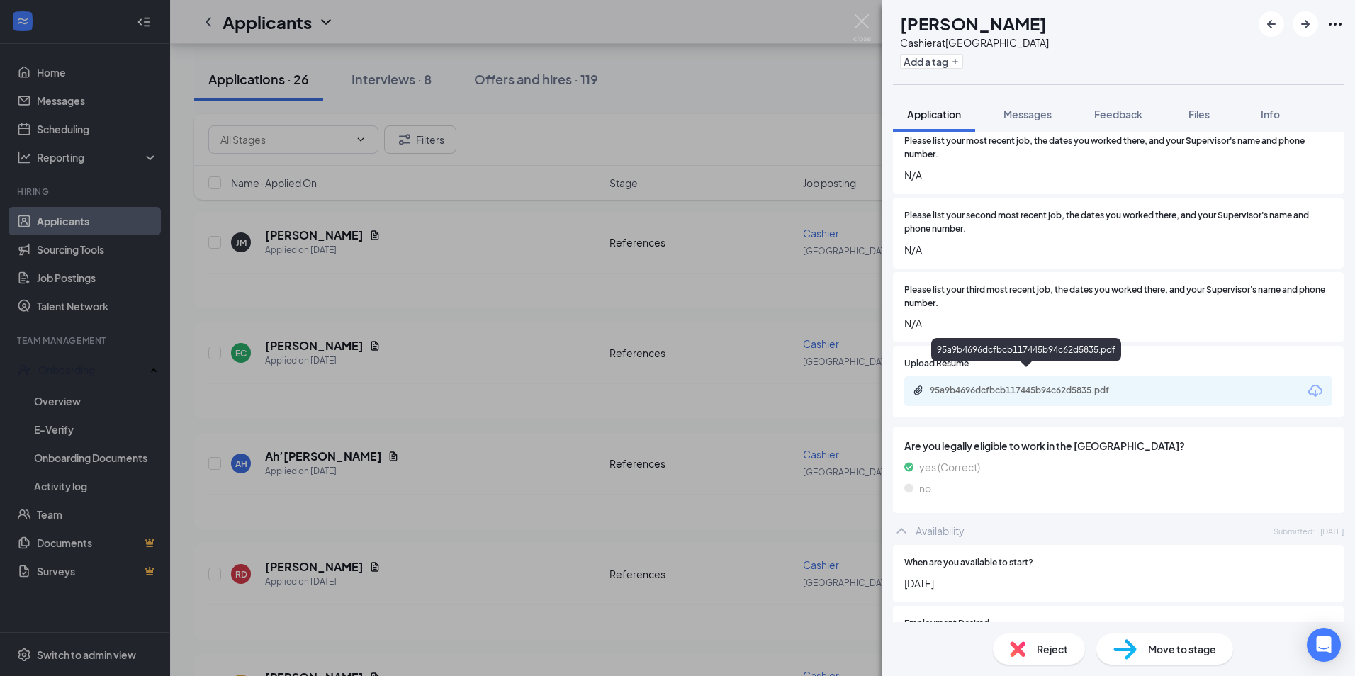
click at [1108, 385] on div "95a9b4696dcfbcb117445b94c62d5835.pdf" at bounding box center [1029, 390] width 198 height 11
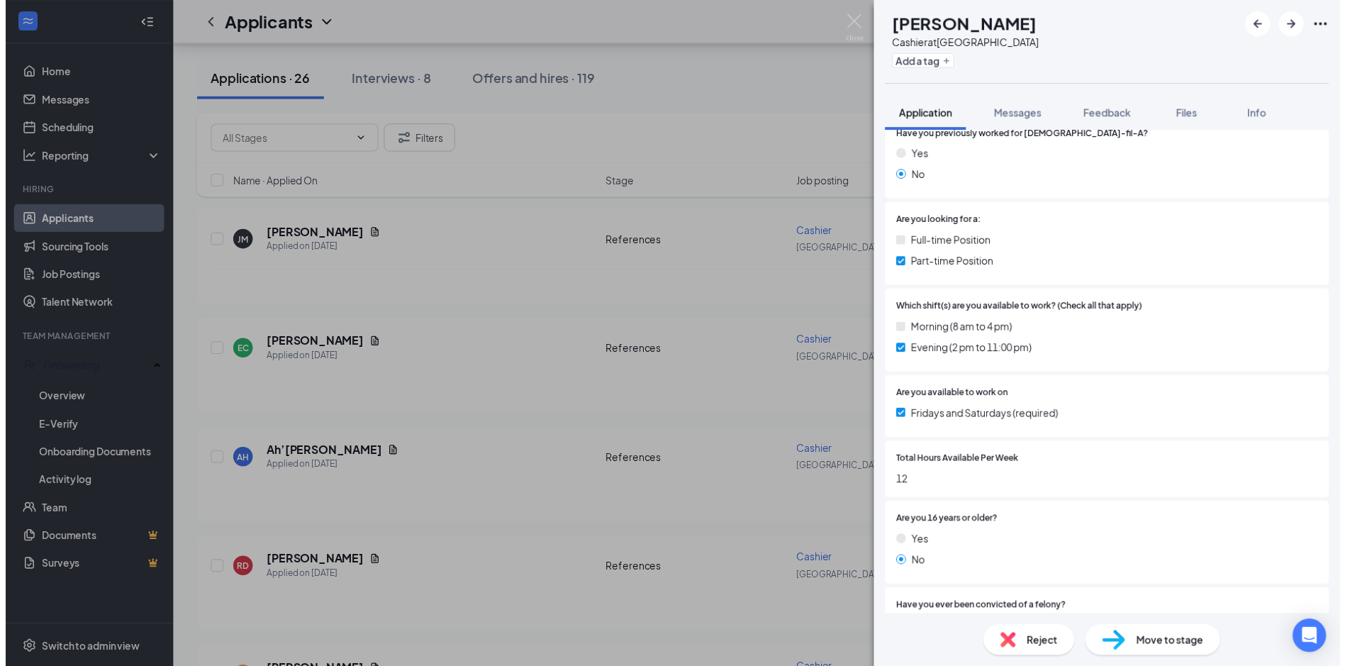
scroll to position [354, 0]
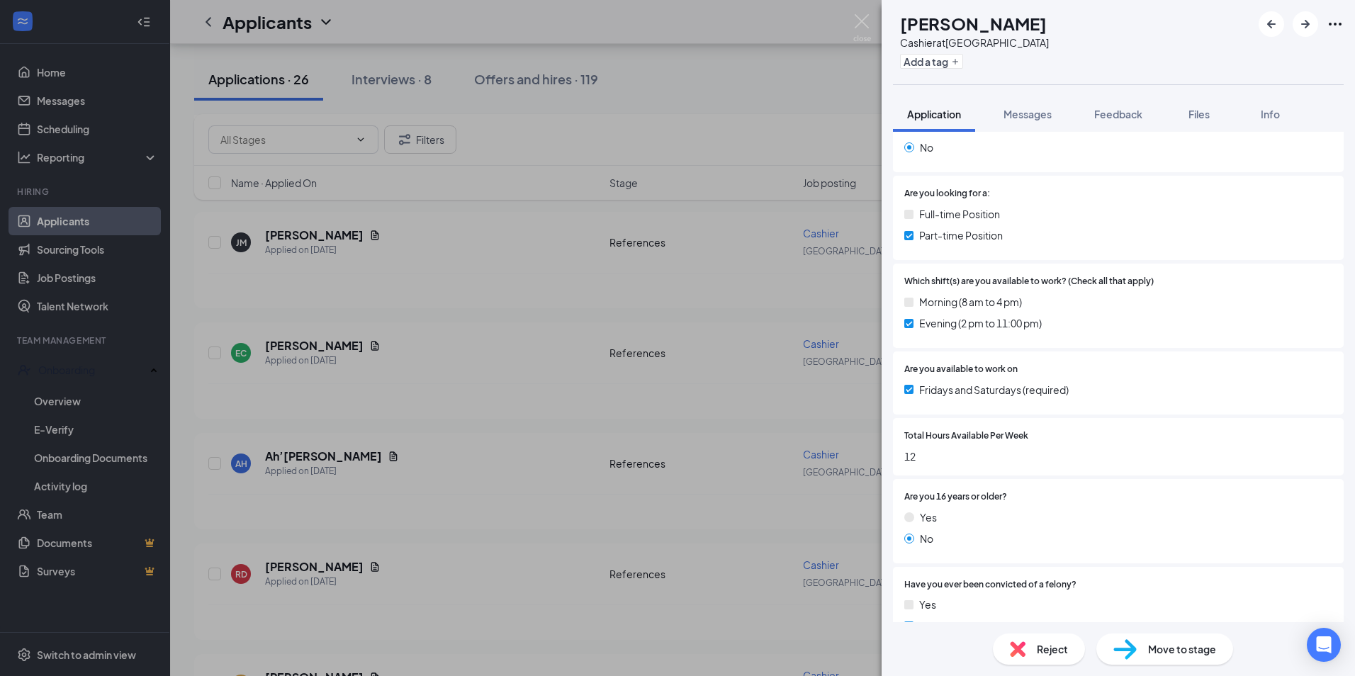
click at [859, 7] on div "EC Emya Carswell Cashier at Fruitville Road Add a tag Application Messages Feed…" at bounding box center [677, 338] width 1355 height 676
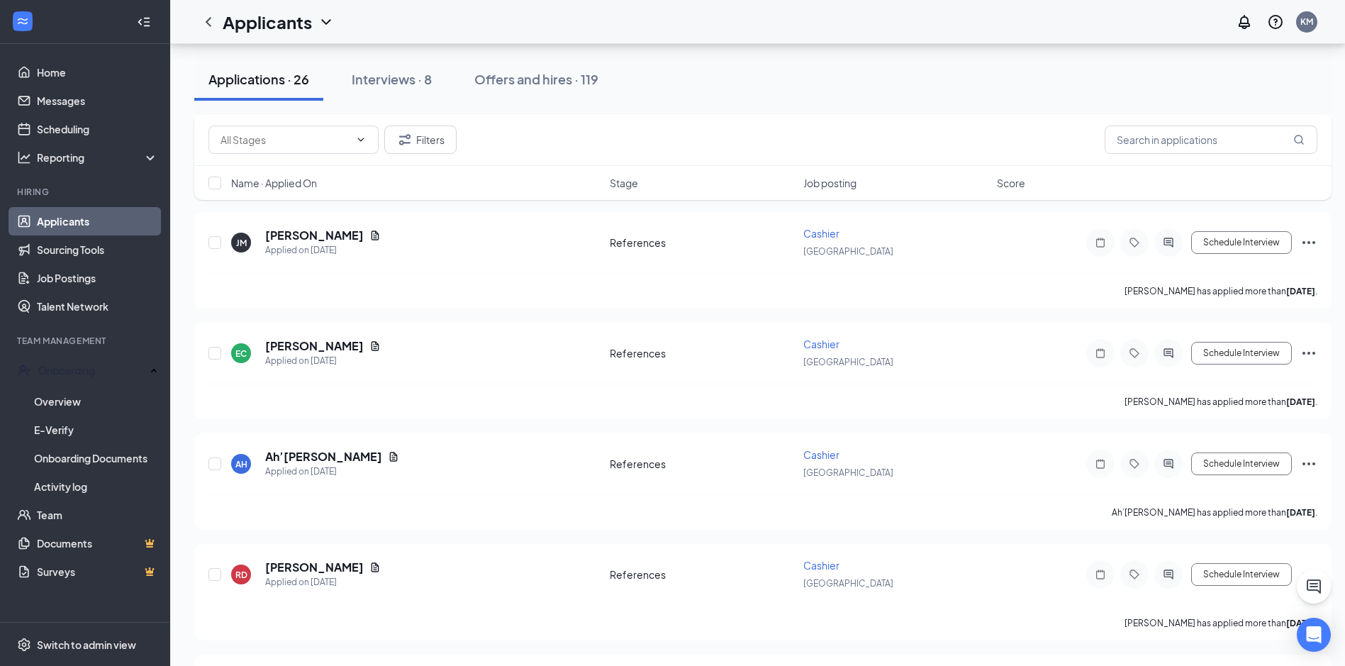
click at [864, 21] on div "Applicants KM" at bounding box center [757, 22] width 1174 height 44
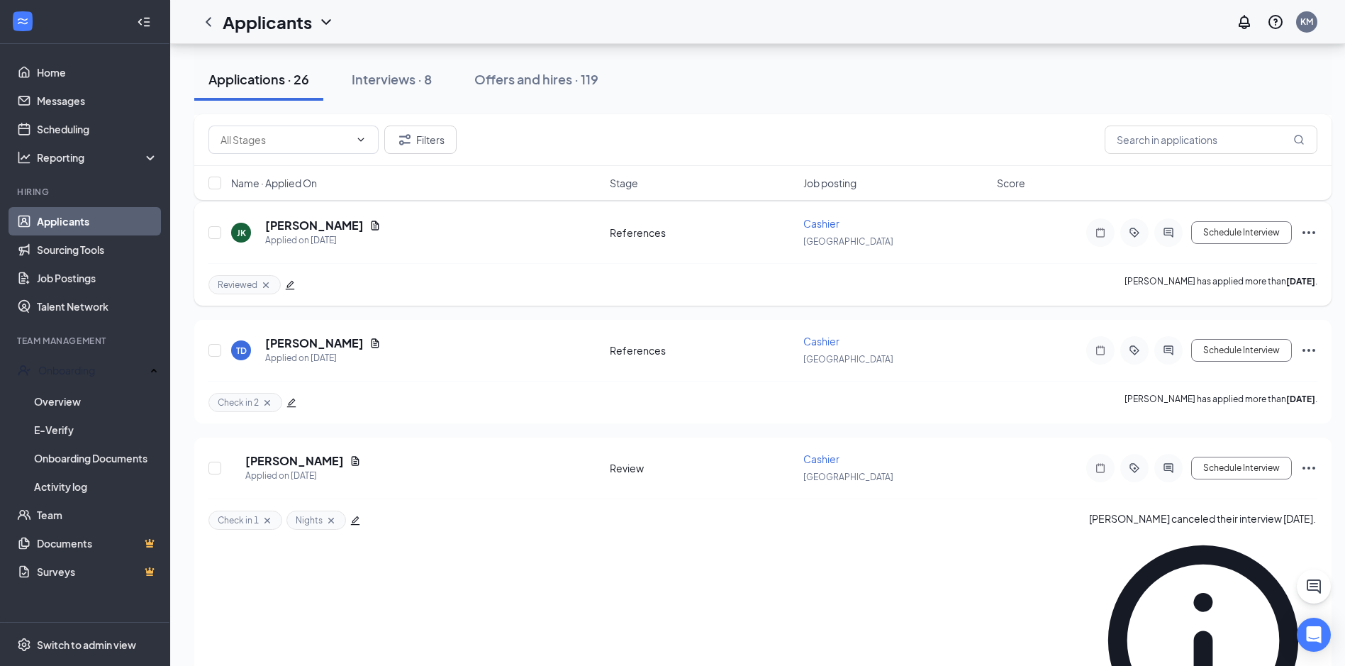
scroll to position [2197, 0]
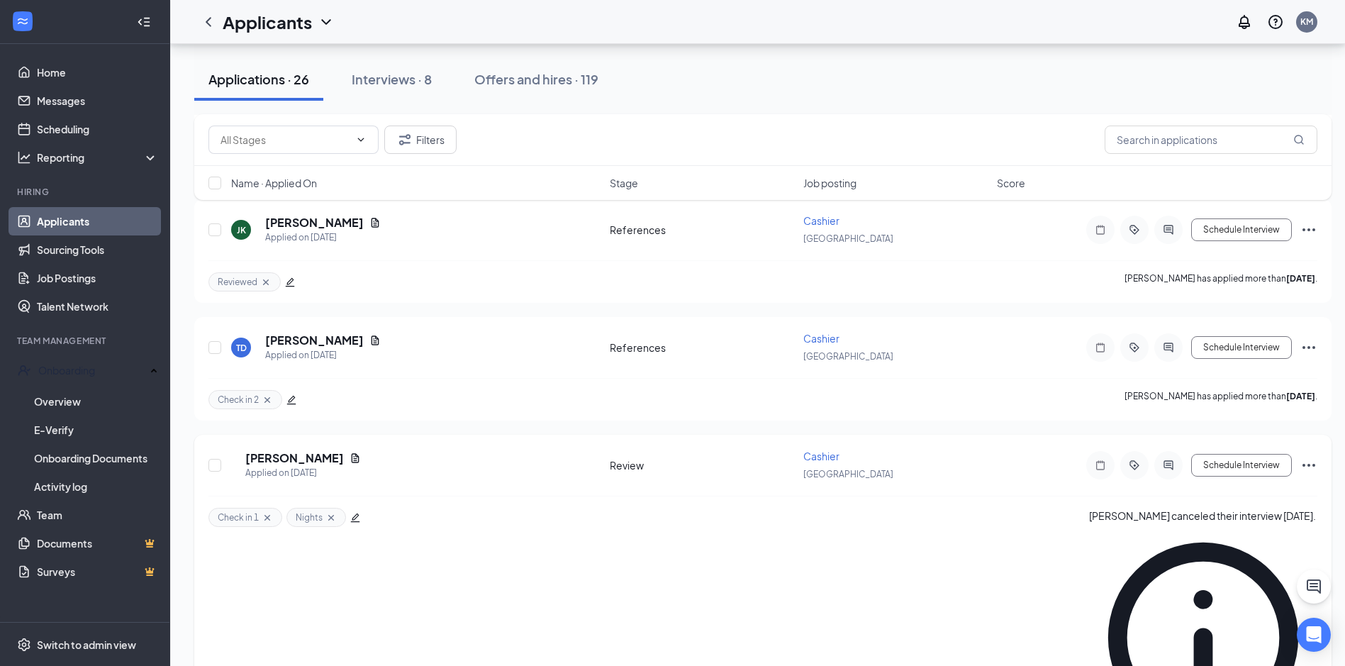
click at [1306, 457] on icon "Ellipses" at bounding box center [1308, 464] width 17 height 17
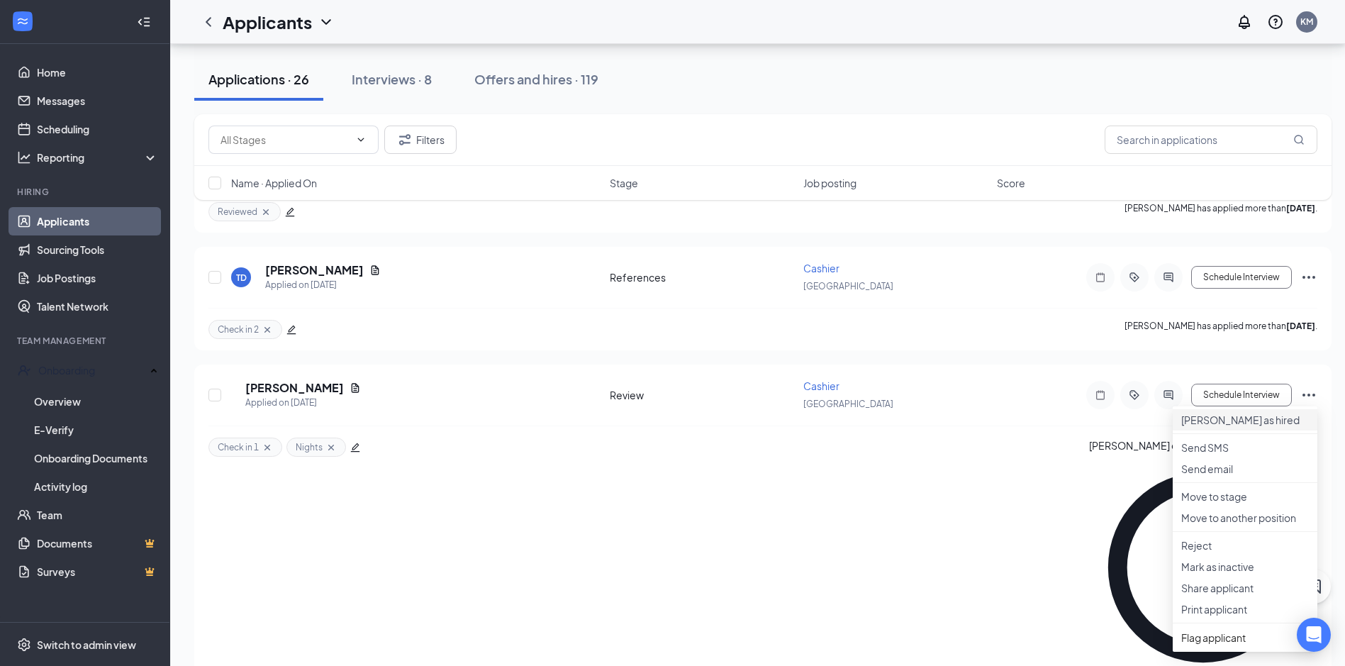
scroll to position [2339, 0]
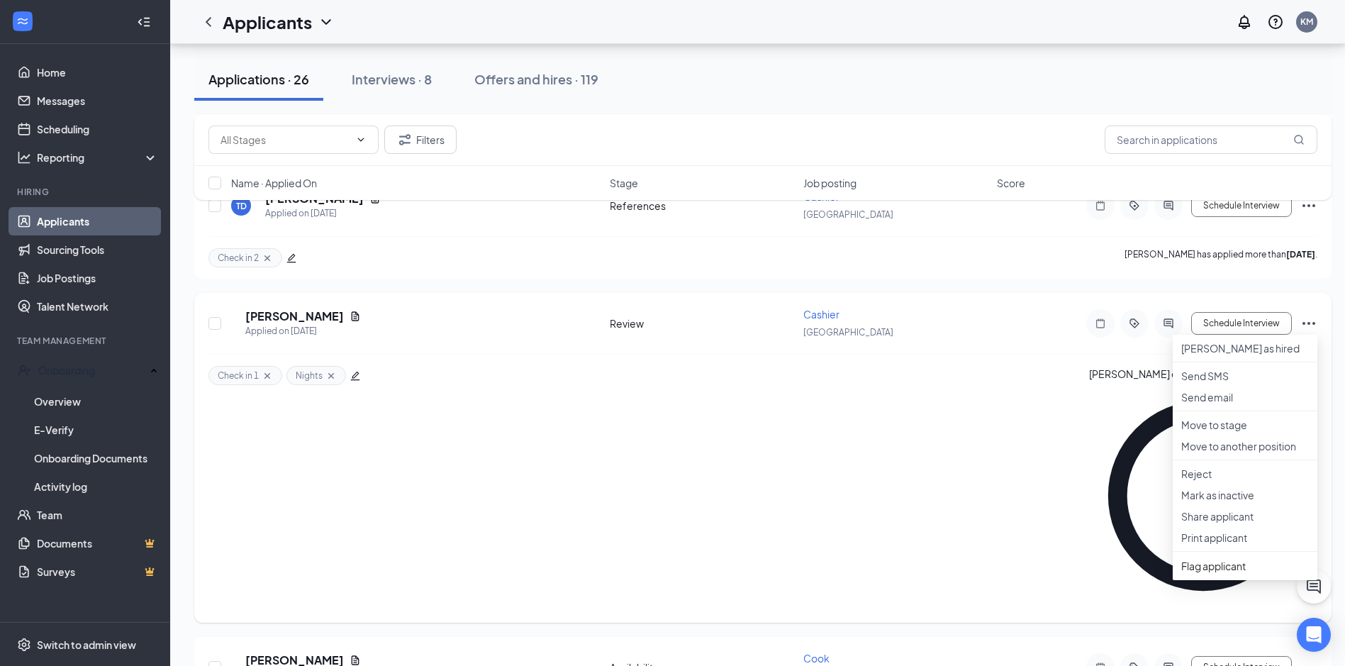
click at [997, 374] on div "Check in 1 Nights Ava Romett canceled their interview 2 days ago." at bounding box center [762, 488] width 1109 height 269
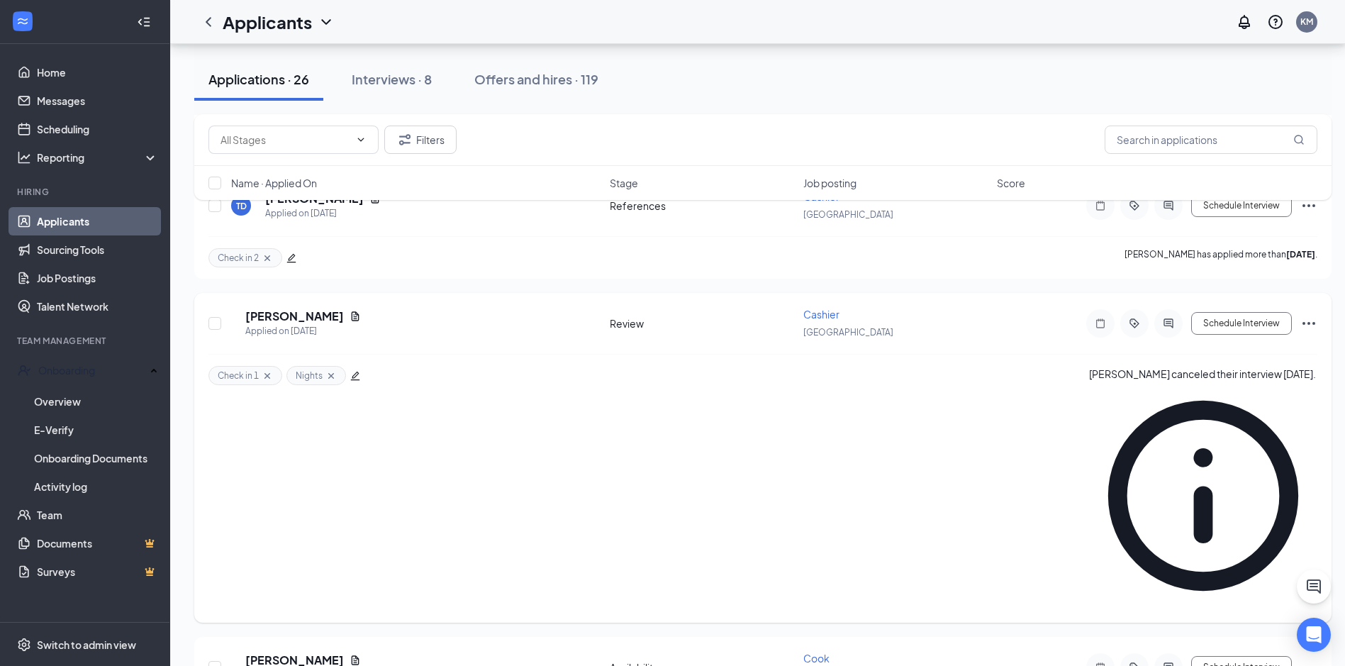
click at [1309, 322] on icon "Ellipses" at bounding box center [1308, 323] width 13 height 3
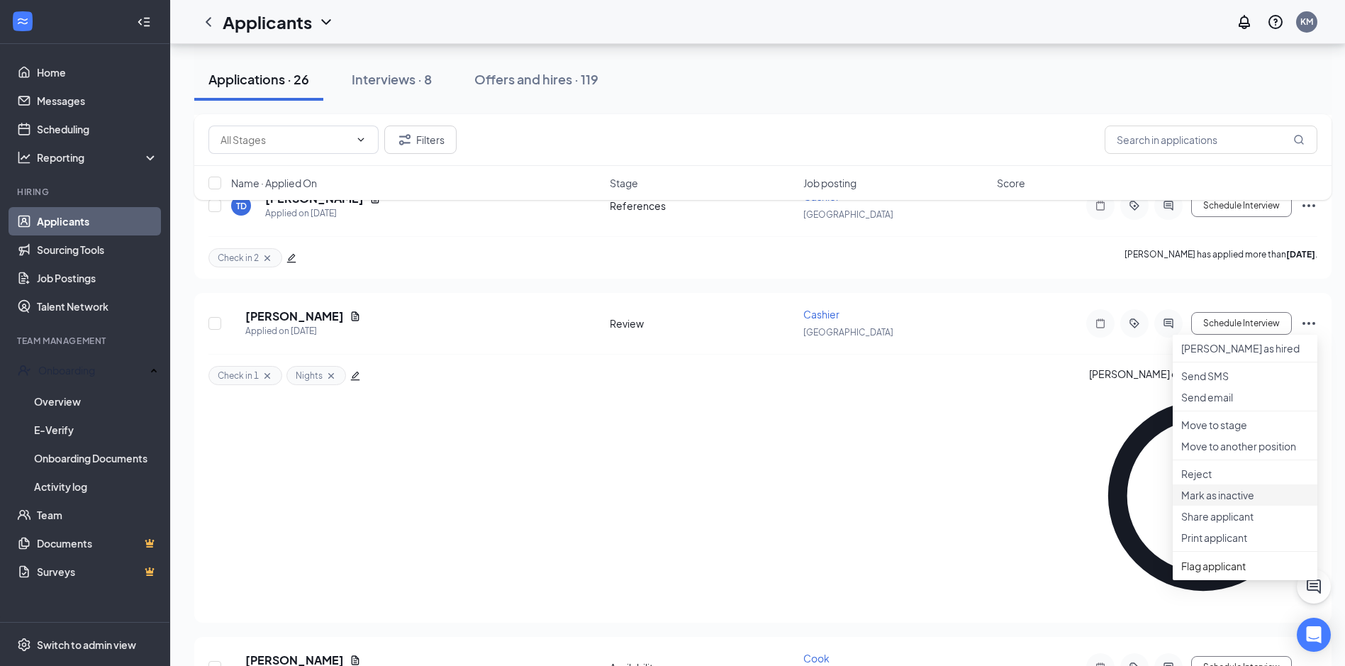
click at [1243, 502] on p "Mark as inactive" at bounding box center [1245, 495] width 128 height 14
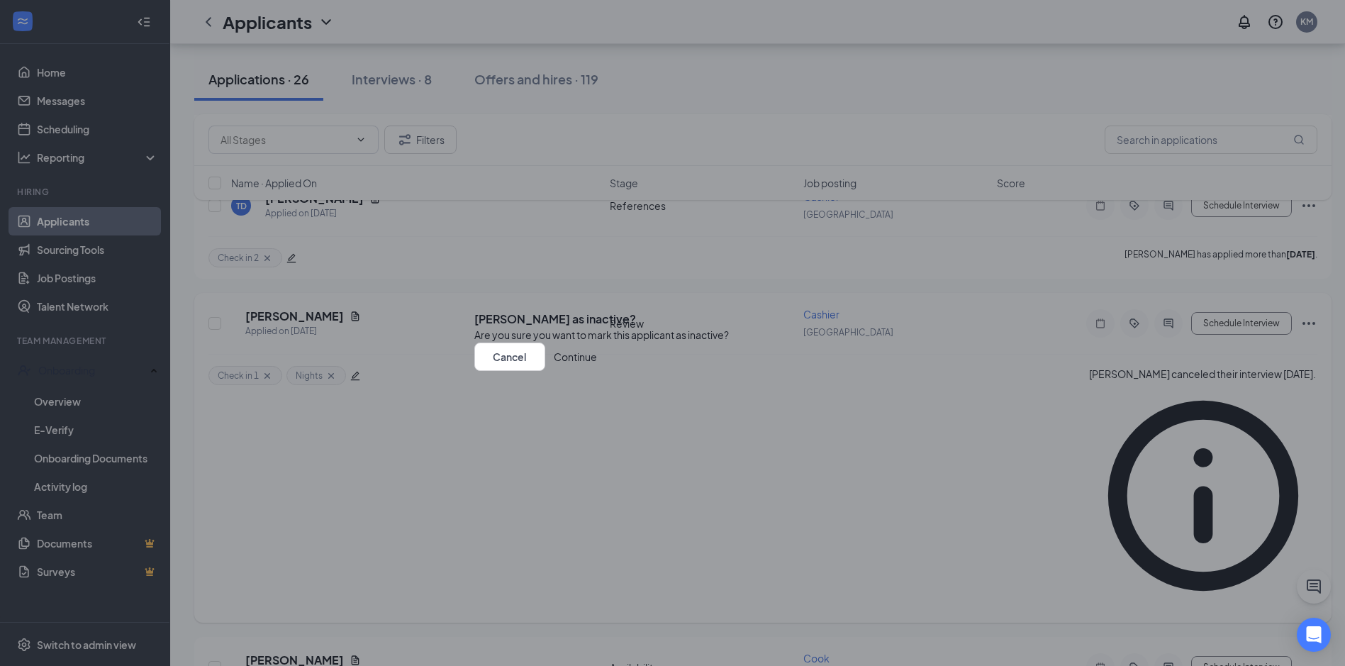
click at [597, 371] on button "Continue" at bounding box center [575, 356] width 43 height 28
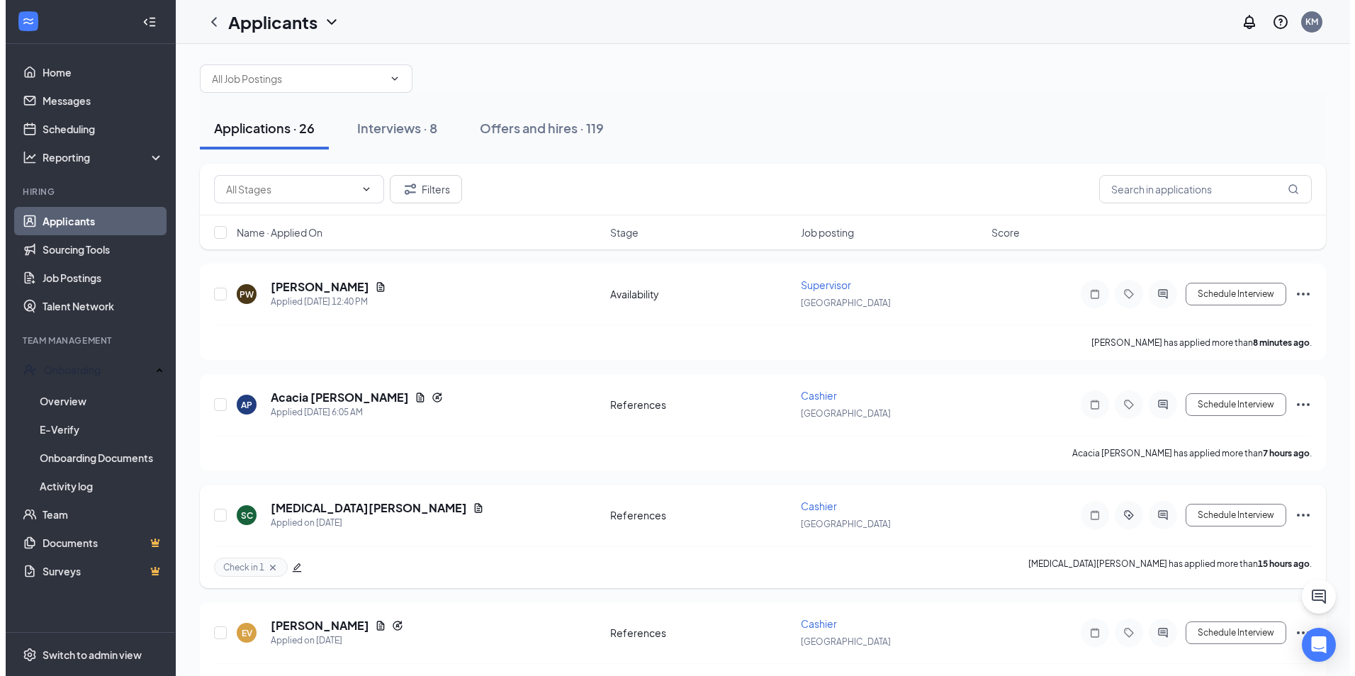
scroll to position [0, 0]
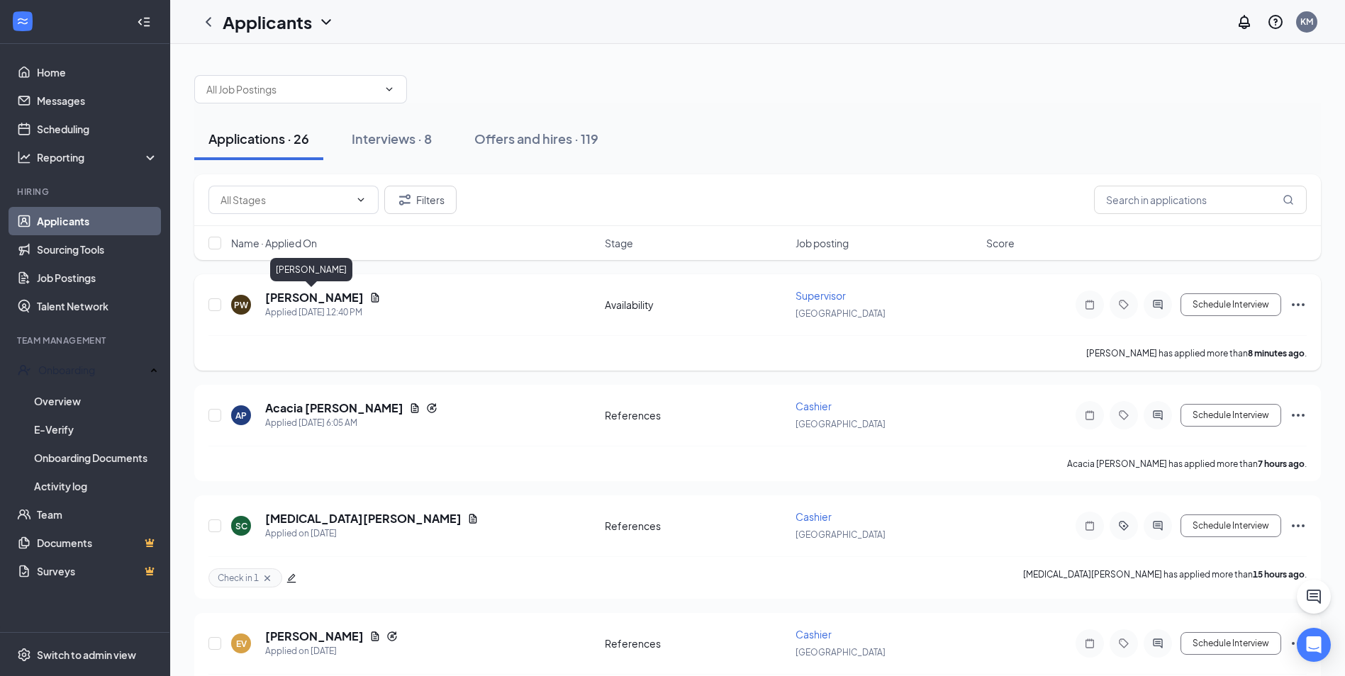
click at [315, 296] on h5 "Paige Wooley" at bounding box center [314, 298] width 99 height 16
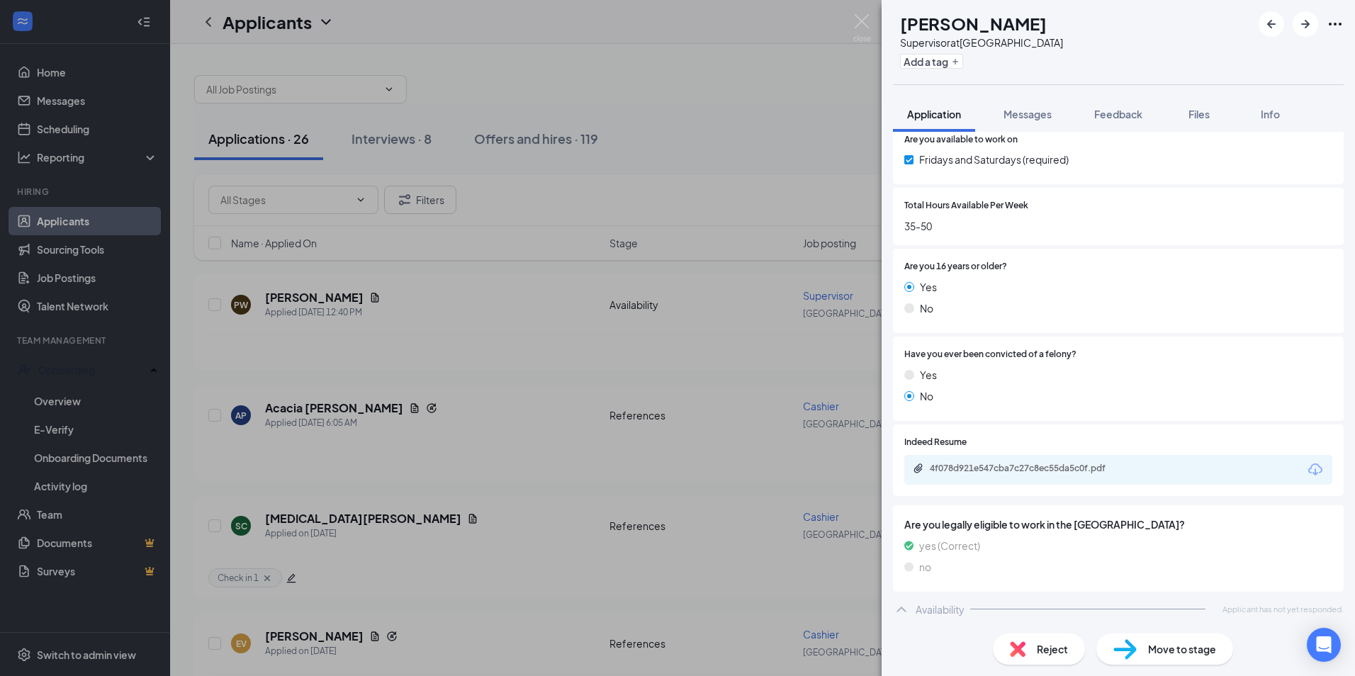
scroll to position [571, 0]
click at [1073, 465] on div "4f078d921e547cba7c27c8ec55da5c0f.pdf" at bounding box center [1029, 466] width 198 height 11
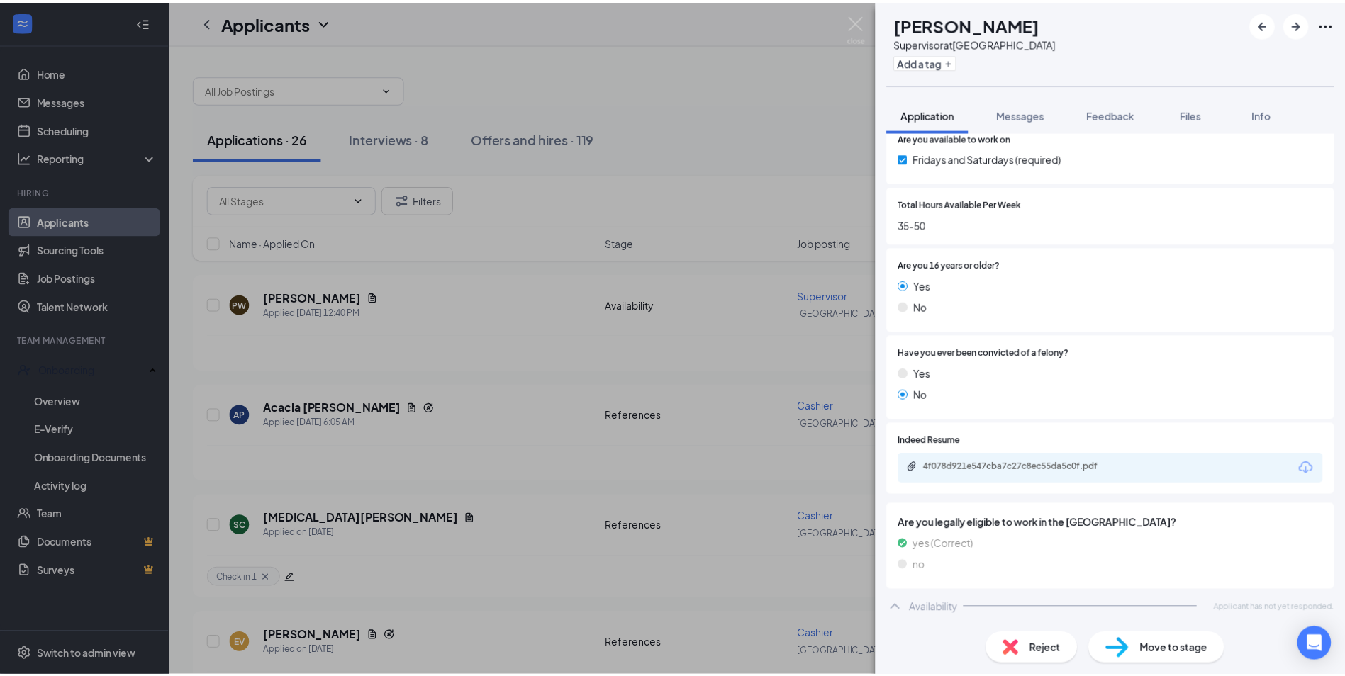
scroll to position [566, 0]
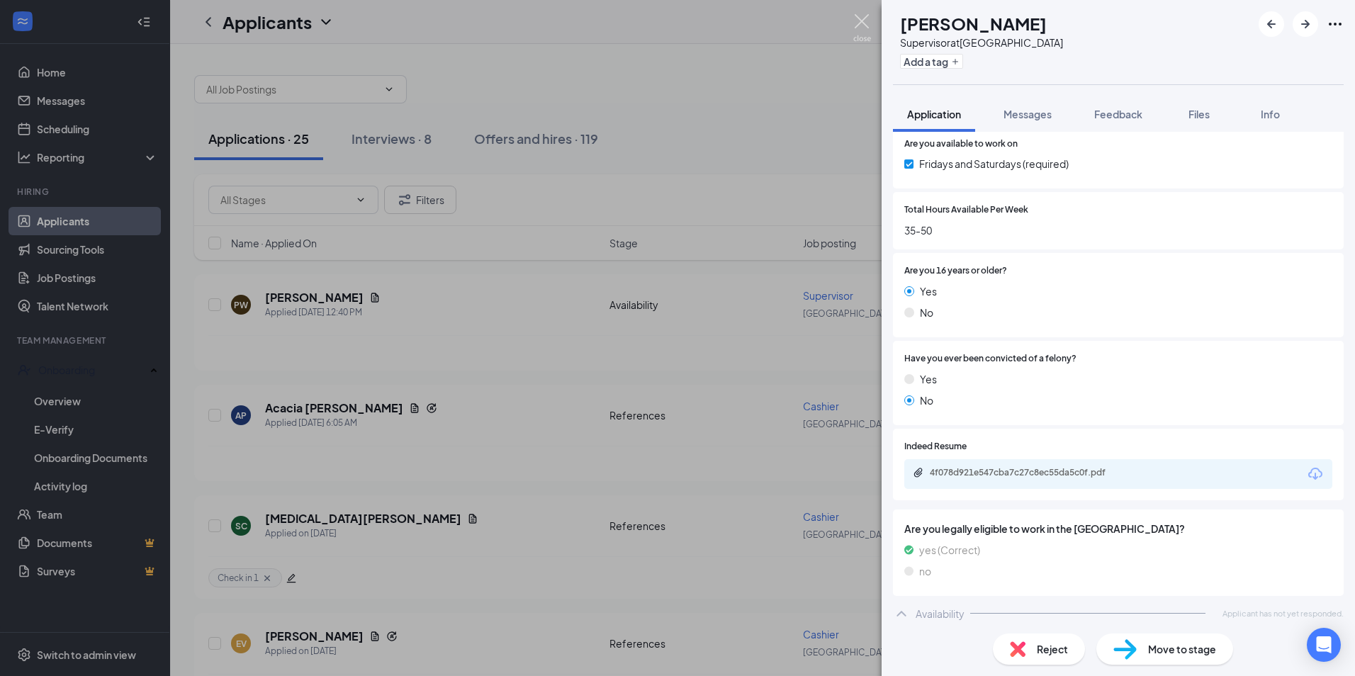
click at [860, 22] on img at bounding box center [862, 28] width 18 height 28
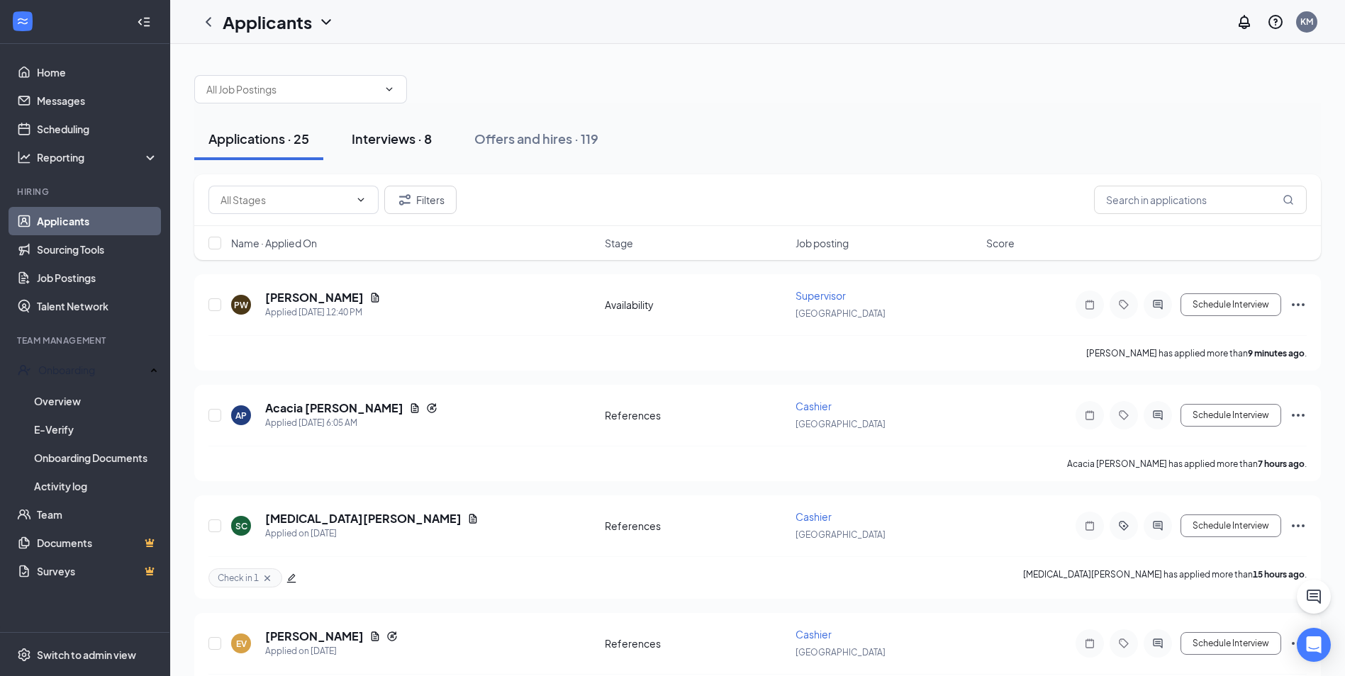
click at [396, 131] on div "Interviews · 8" at bounding box center [392, 139] width 80 height 18
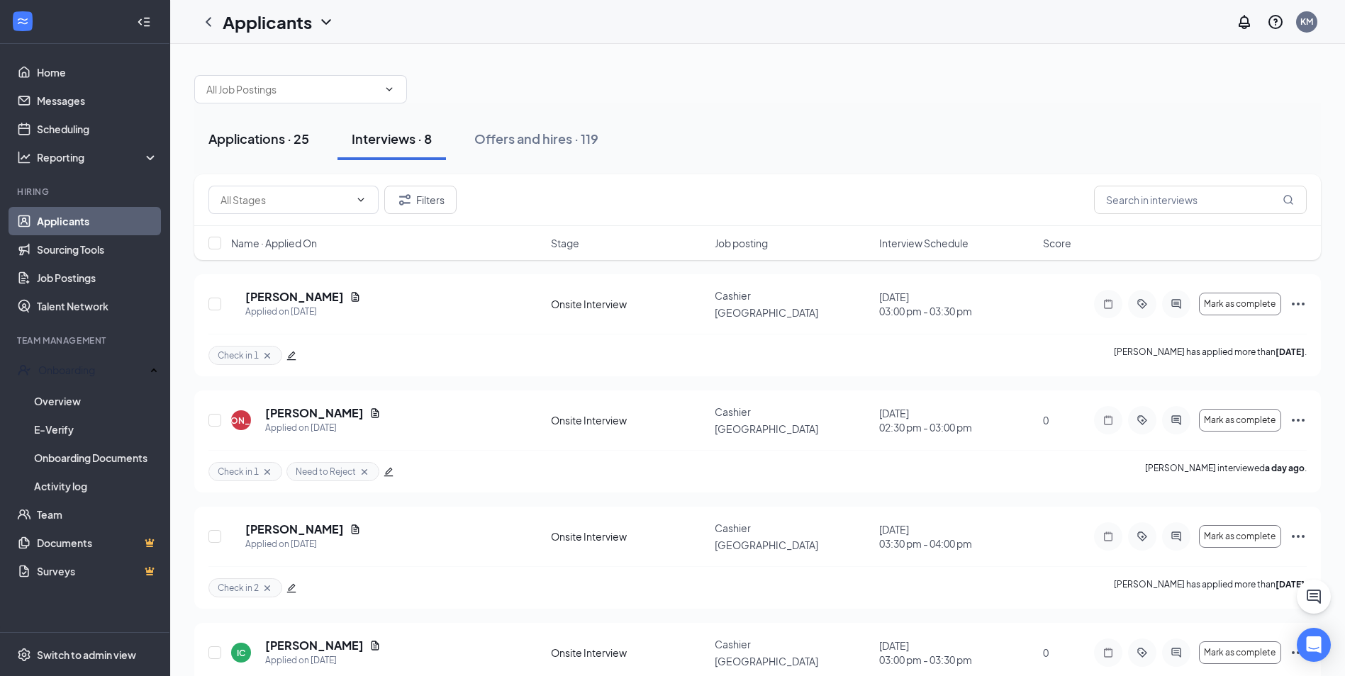
click at [254, 138] on div "Applications · 25" at bounding box center [258, 139] width 101 height 18
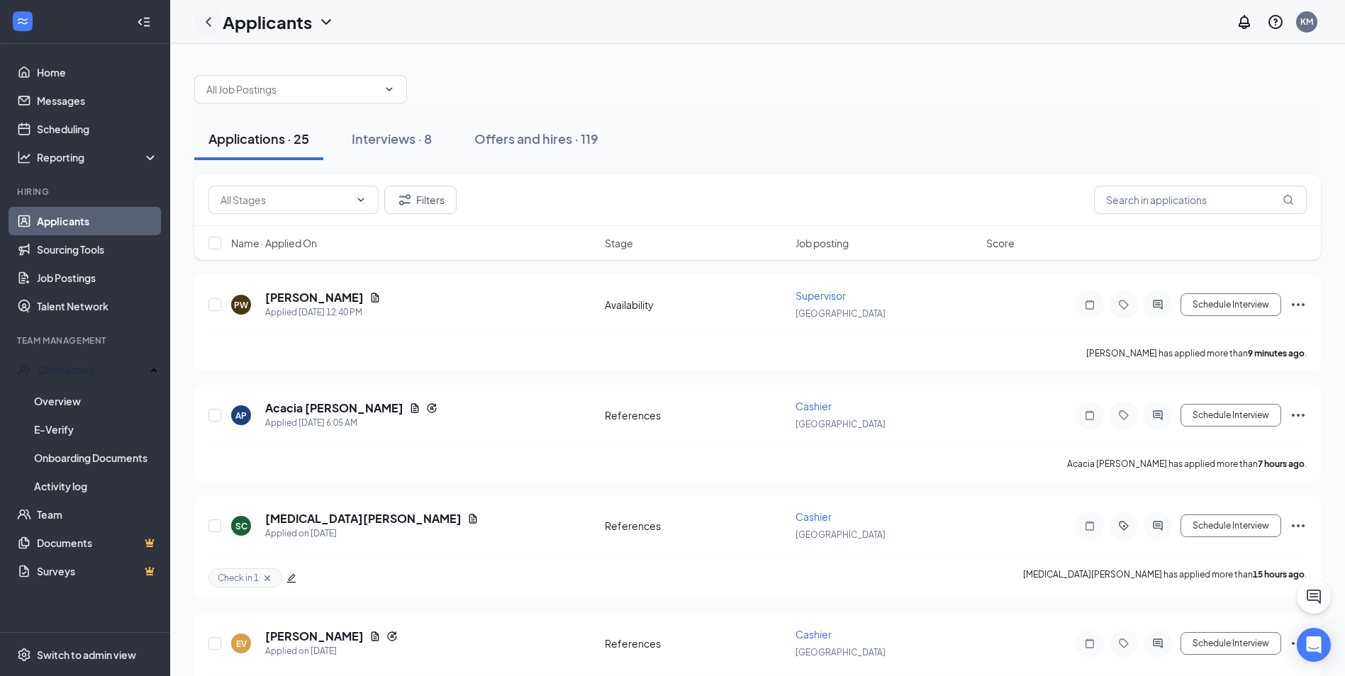
click at [213, 19] on icon "ChevronLeft" at bounding box center [208, 21] width 17 height 17
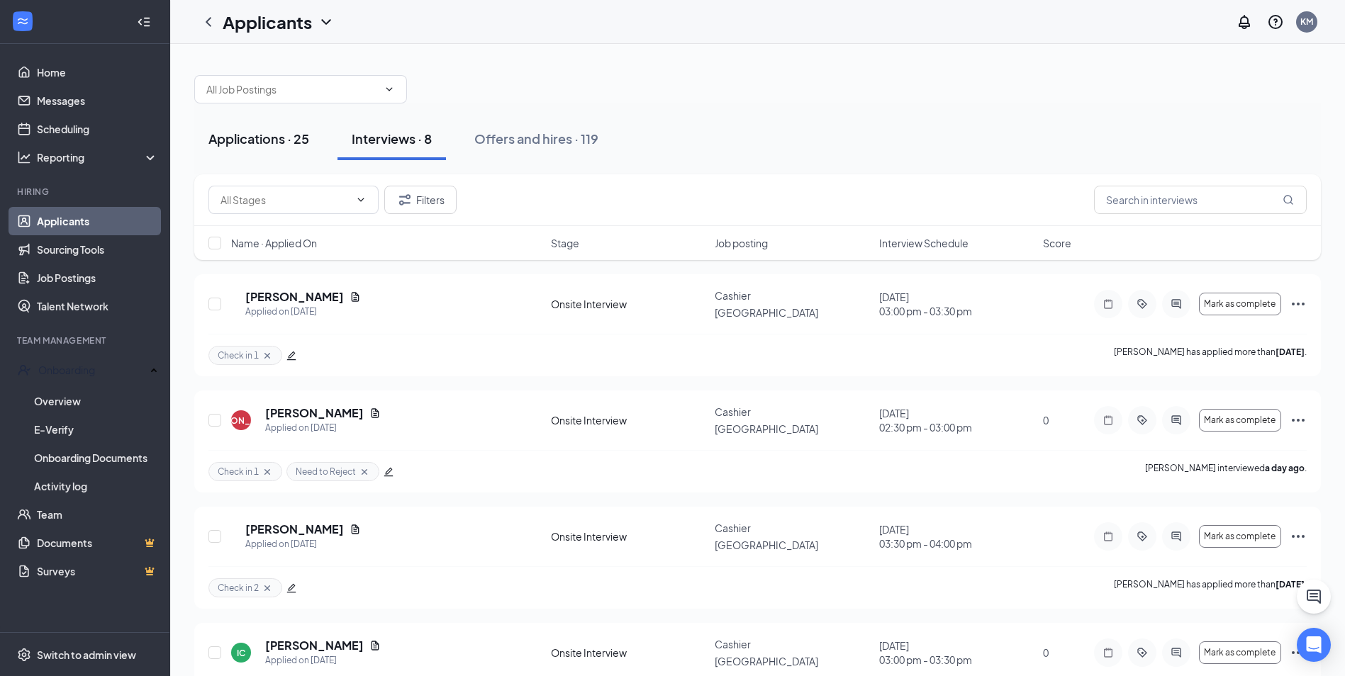
click at [300, 139] on div "Applications · 25" at bounding box center [258, 139] width 101 height 18
